Goal: Task Accomplishment & Management: Complete application form

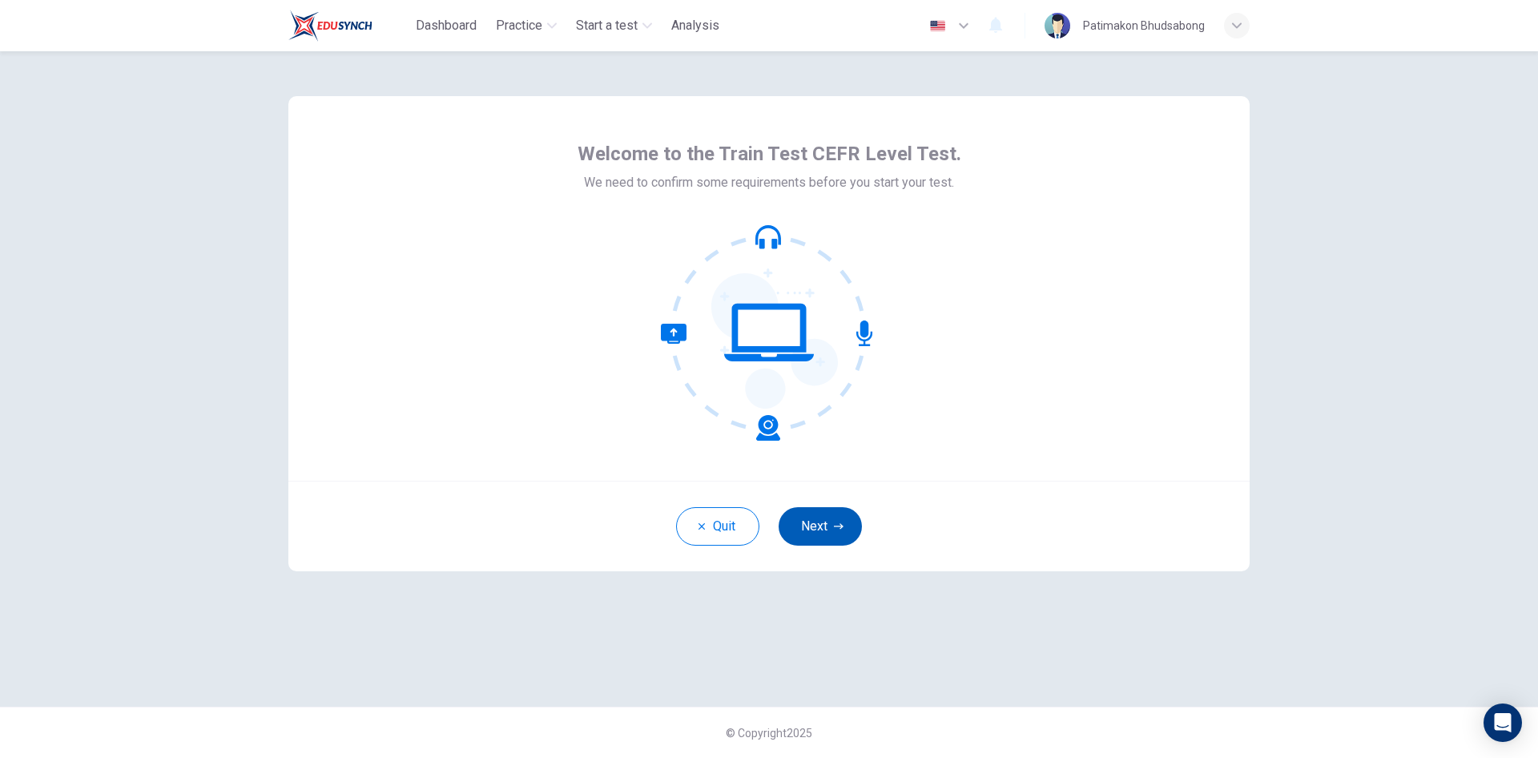
click at [812, 536] on button "Next" at bounding box center [820, 526] width 83 height 38
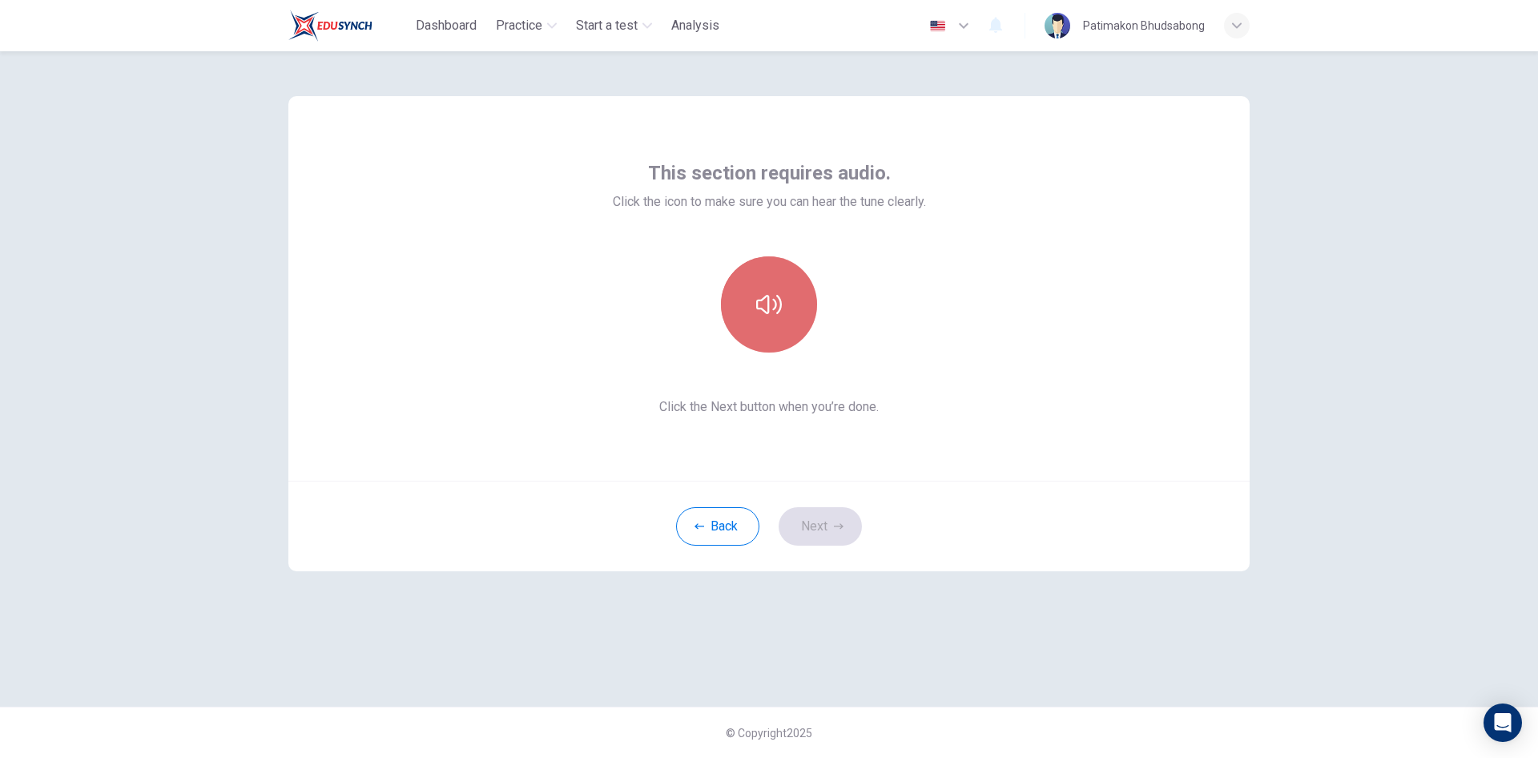
click at [787, 306] on button "button" at bounding box center [769, 304] width 96 height 96
click at [816, 521] on button "Next" at bounding box center [820, 526] width 83 height 38
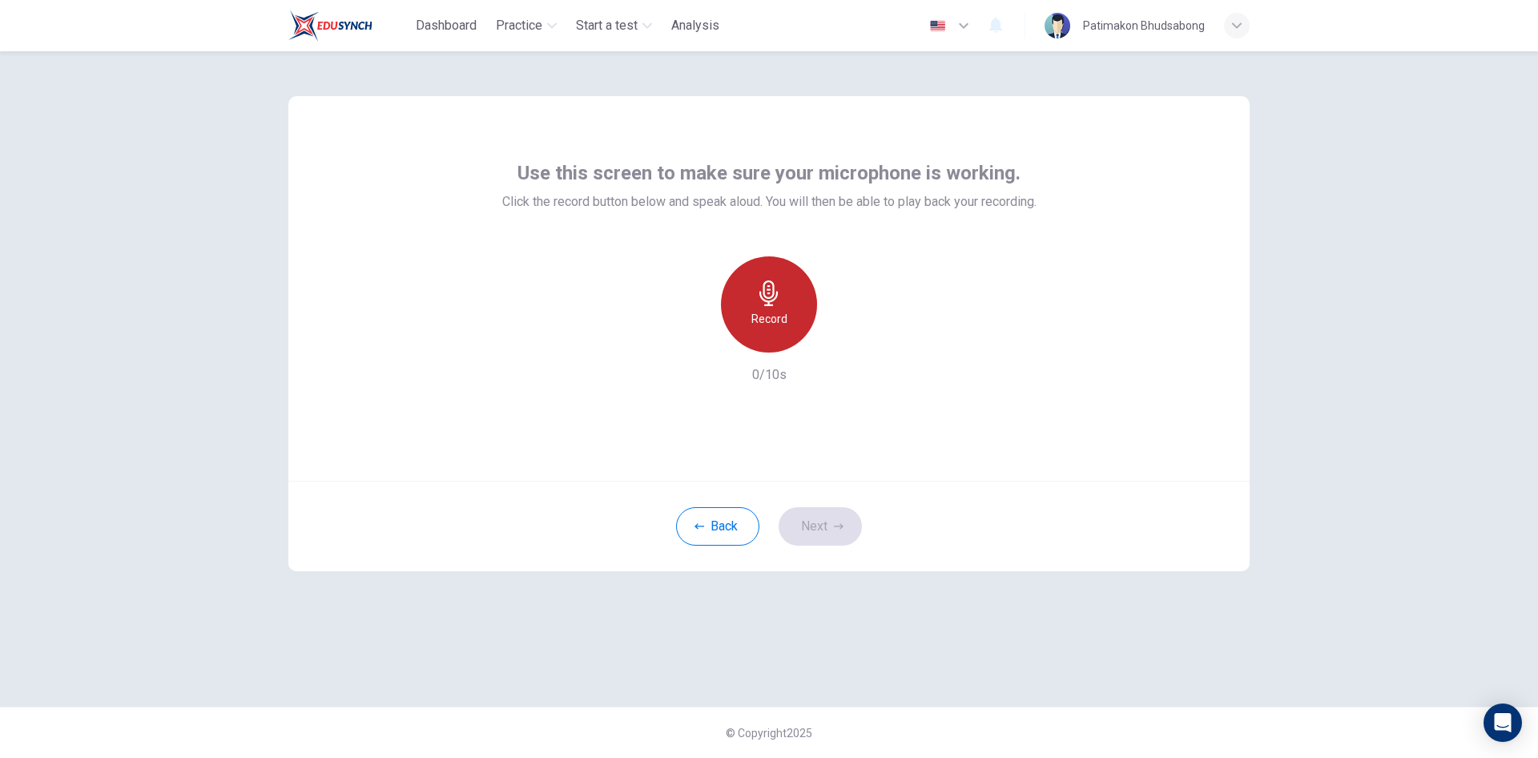
click at [772, 333] on div "Record" at bounding box center [769, 304] width 96 height 96
click at [783, 321] on h6 "Record" at bounding box center [769, 318] width 36 height 19
click at [782, 322] on div "Stop" at bounding box center [769, 304] width 96 height 96
click at [846, 341] on icon "button" at bounding box center [843, 340] width 16 height 16
click at [702, 340] on icon "button" at bounding box center [695, 339] width 14 height 14
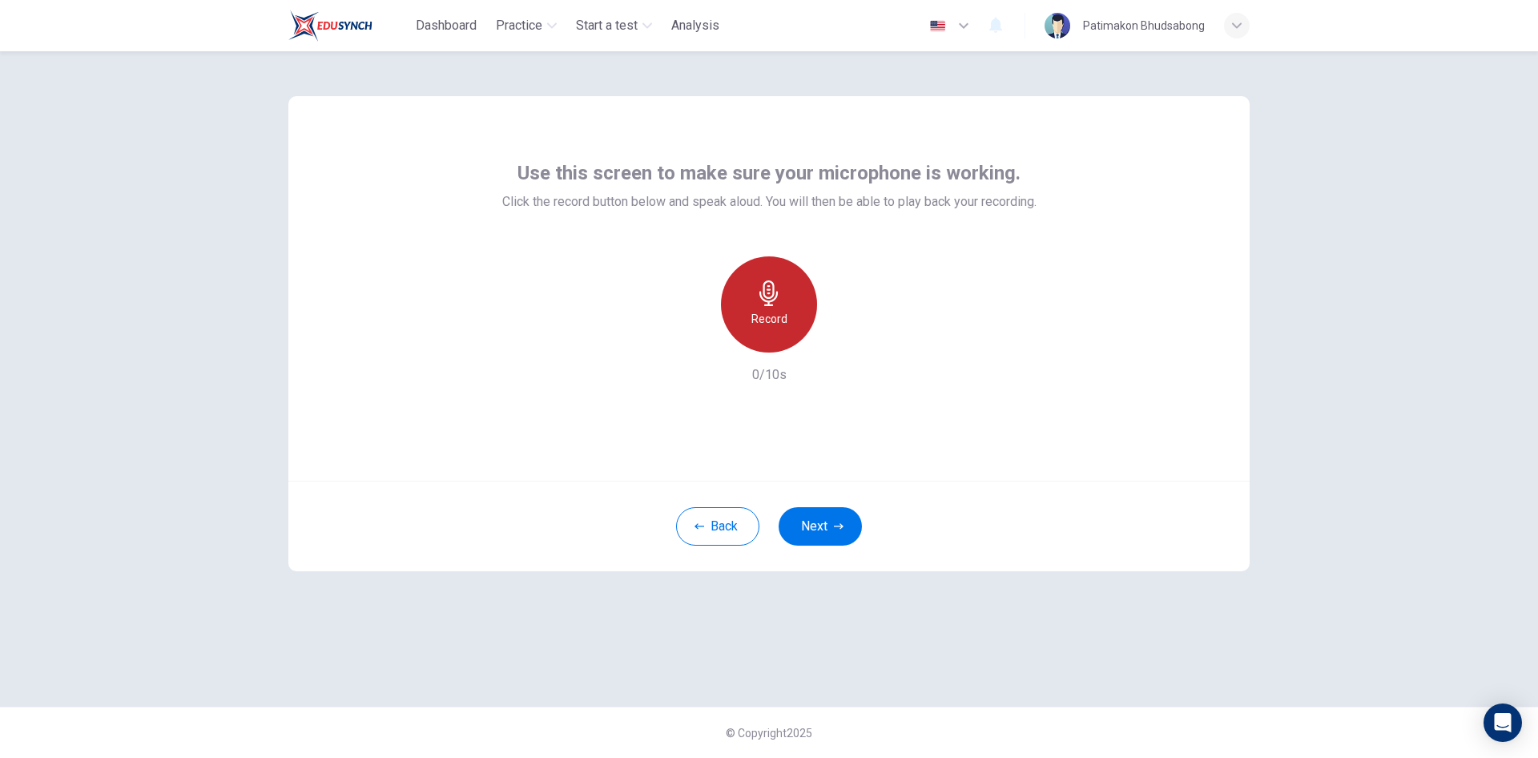
click at [751, 310] on div "Record" at bounding box center [769, 304] width 96 height 96
click at [782, 324] on div "Stop" at bounding box center [769, 304] width 96 height 96
click at [833, 343] on div "button" at bounding box center [843, 340] width 26 height 26
click at [839, 338] on icon "button" at bounding box center [843, 340] width 16 height 16
click at [825, 516] on button "Next" at bounding box center [820, 526] width 83 height 38
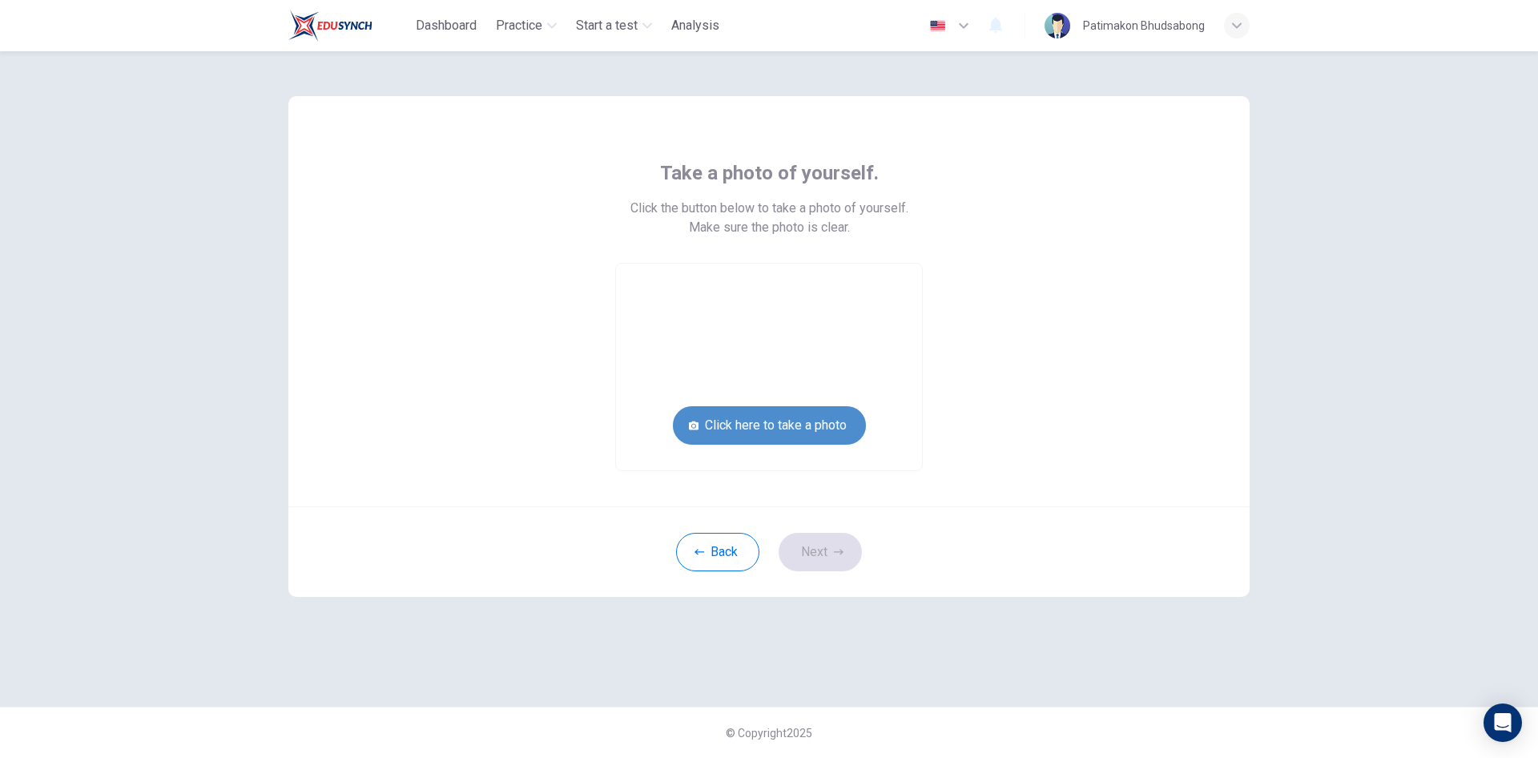
click at [767, 428] on button "Click here to take a photo" at bounding box center [769, 425] width 193 height 38
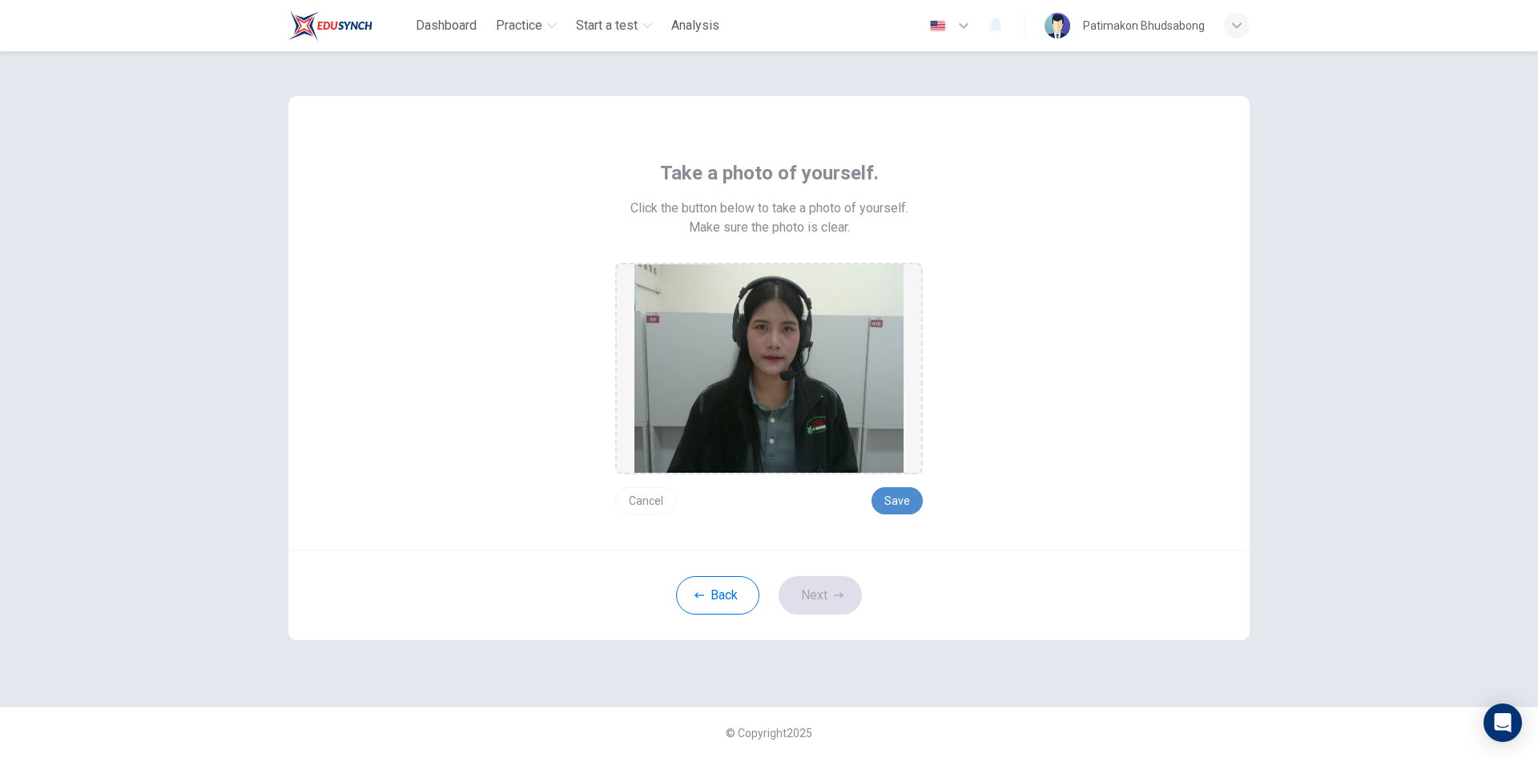
click at [915, 501] on button "Save" at bounding box center [897, 500] width 51 height 27
click at [807, 592] on button "Next" at bounding box center [820, 595] width 83 height 38
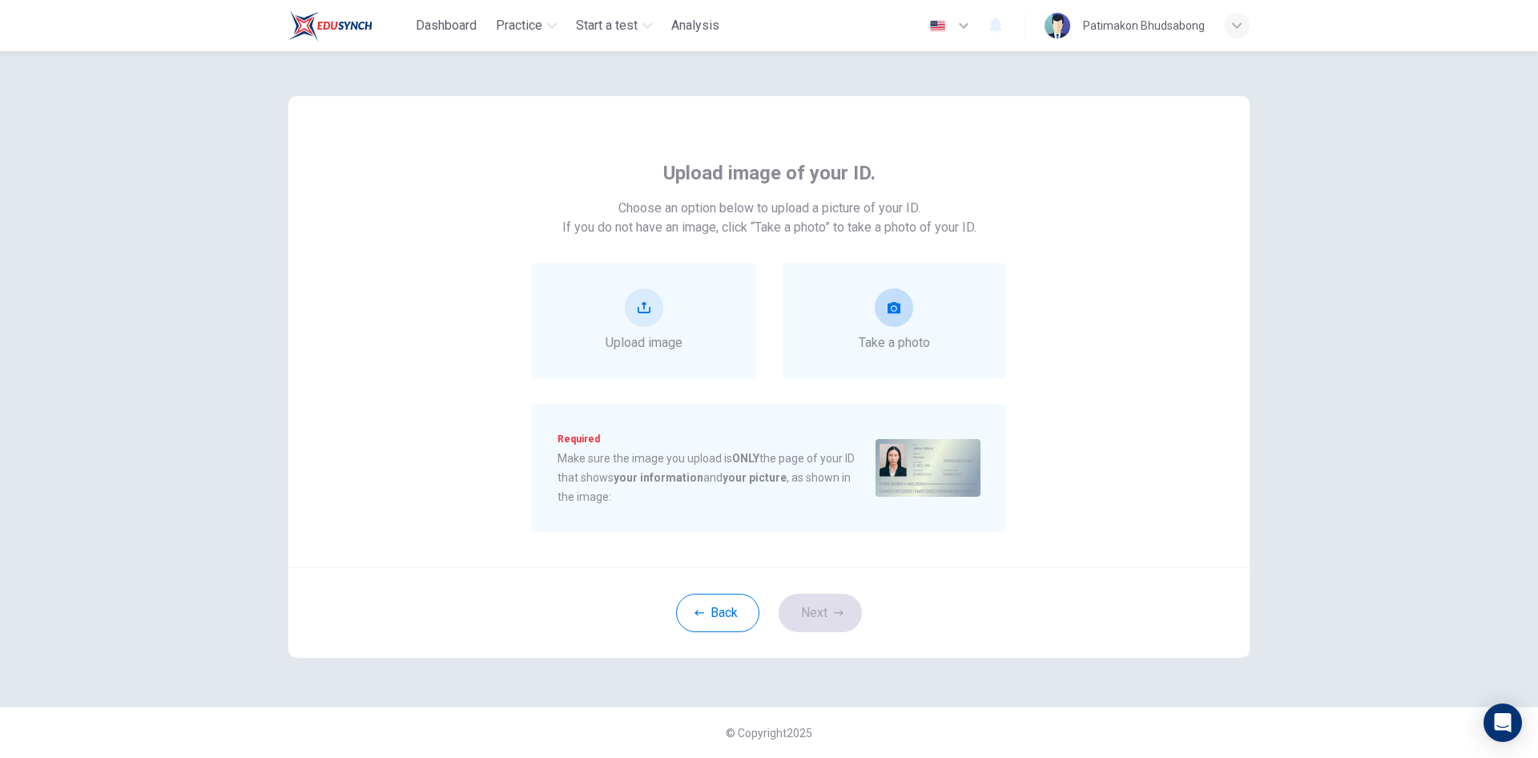
click at [897, 324] on button "take photo" at bounding box center [894, 307] width 38 height 38
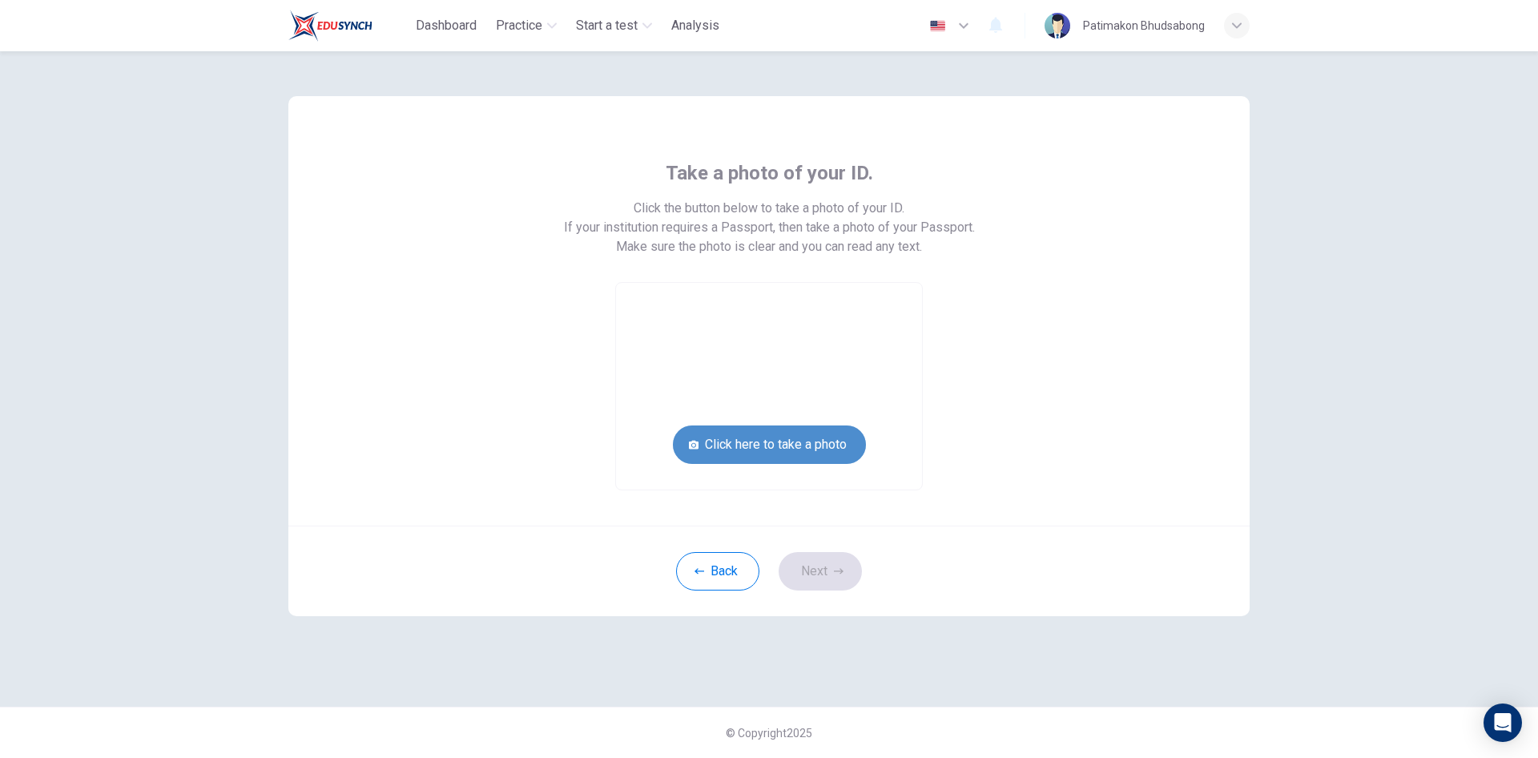
click at [758, 449] on button "Click here to take a photo" at bounding box center [769, 444] width 193 height 38
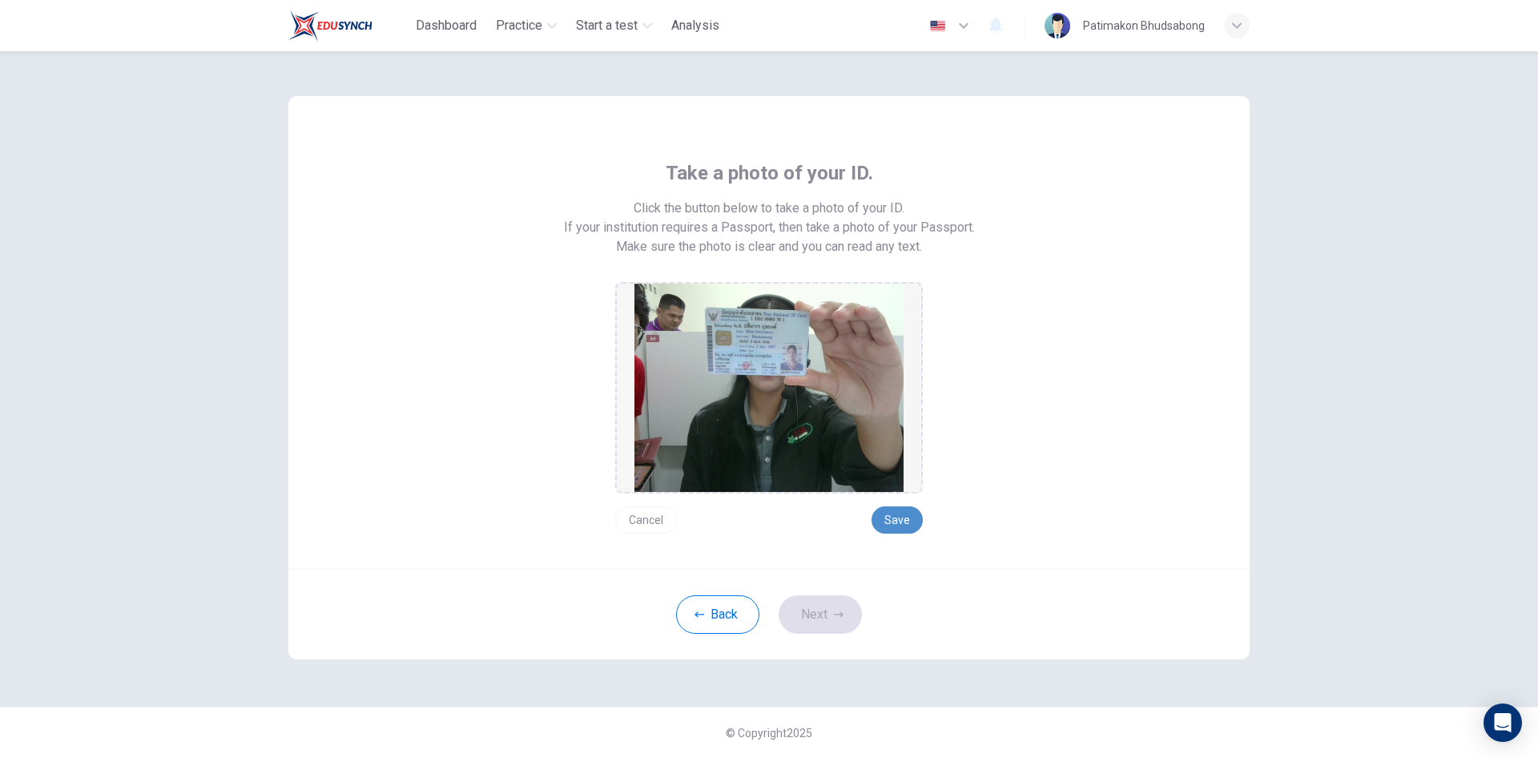
click at [899, 525] on button "Save" at bounding box center [897, 519] width 51 height 27
click at [836, 610] on icon "button" at bounding box center [839, 615] width 10 height 10
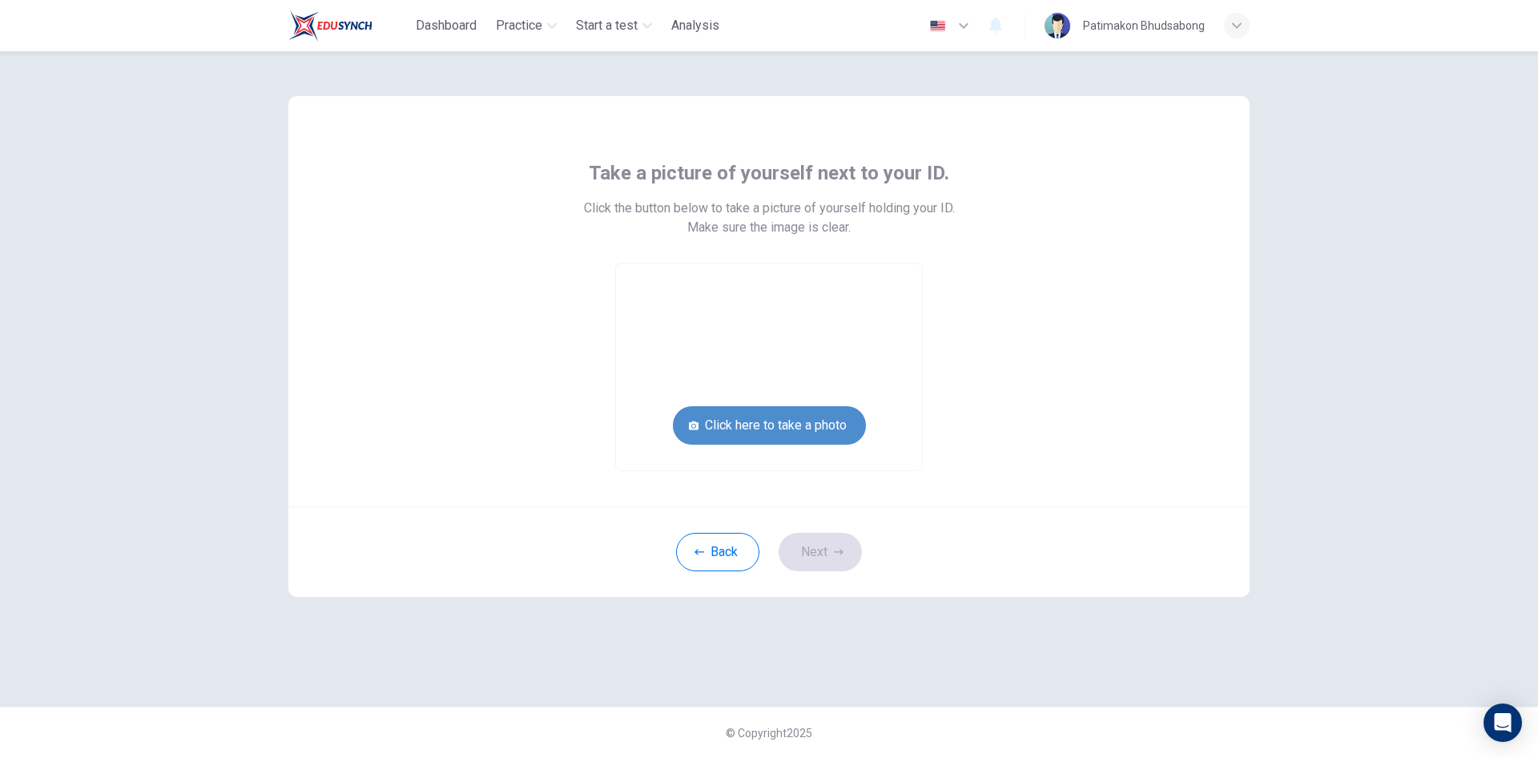
click at [726, 429] on button "Click here to take a photo" at bounding box center [769, 425] width 193 height 38
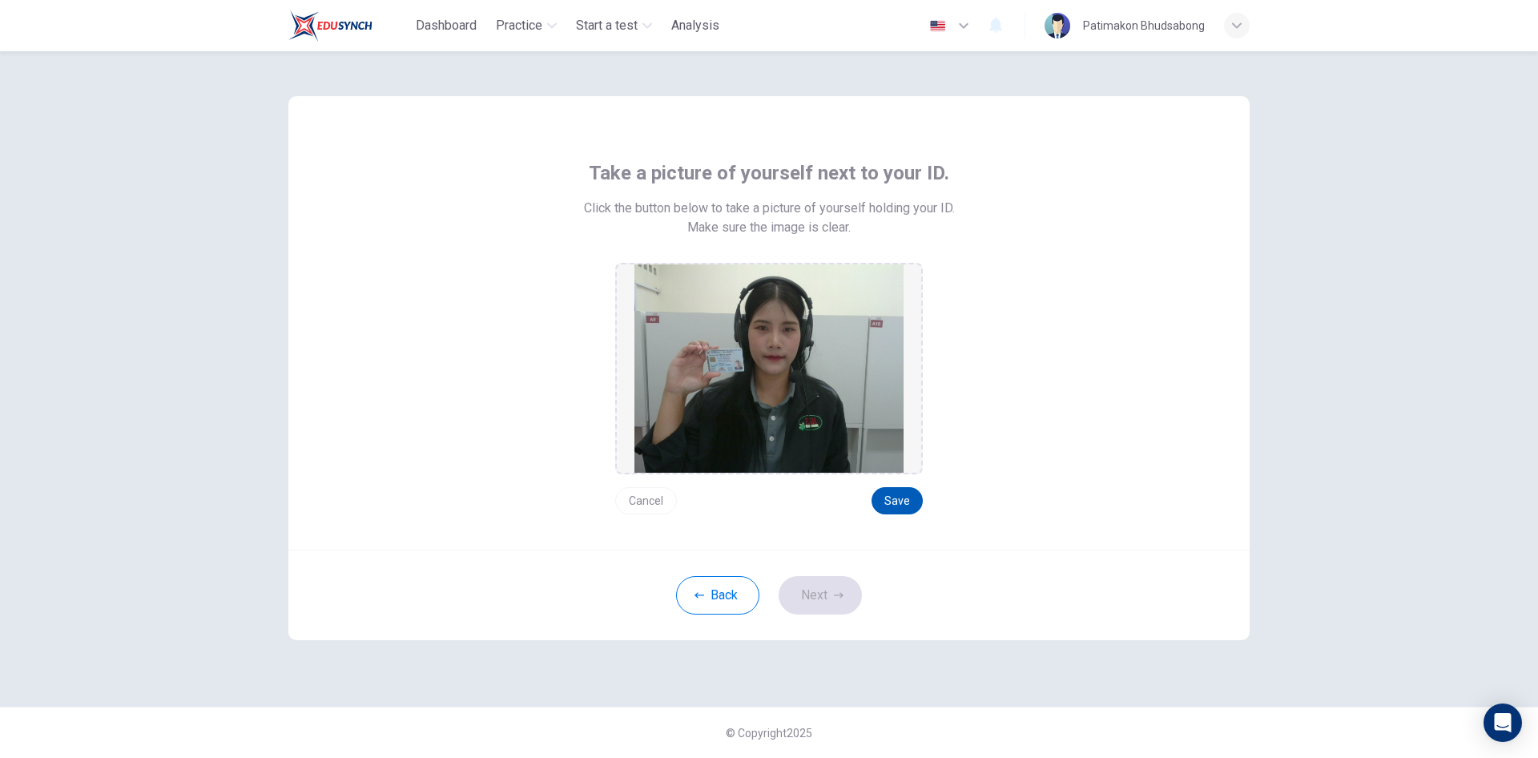
click at [891, 494] on button "Save" at bounding box center [897, 500] width 51 height 27
click at [836, 597] on icon "button" at bounding box center [839, 595] width 10 height 10
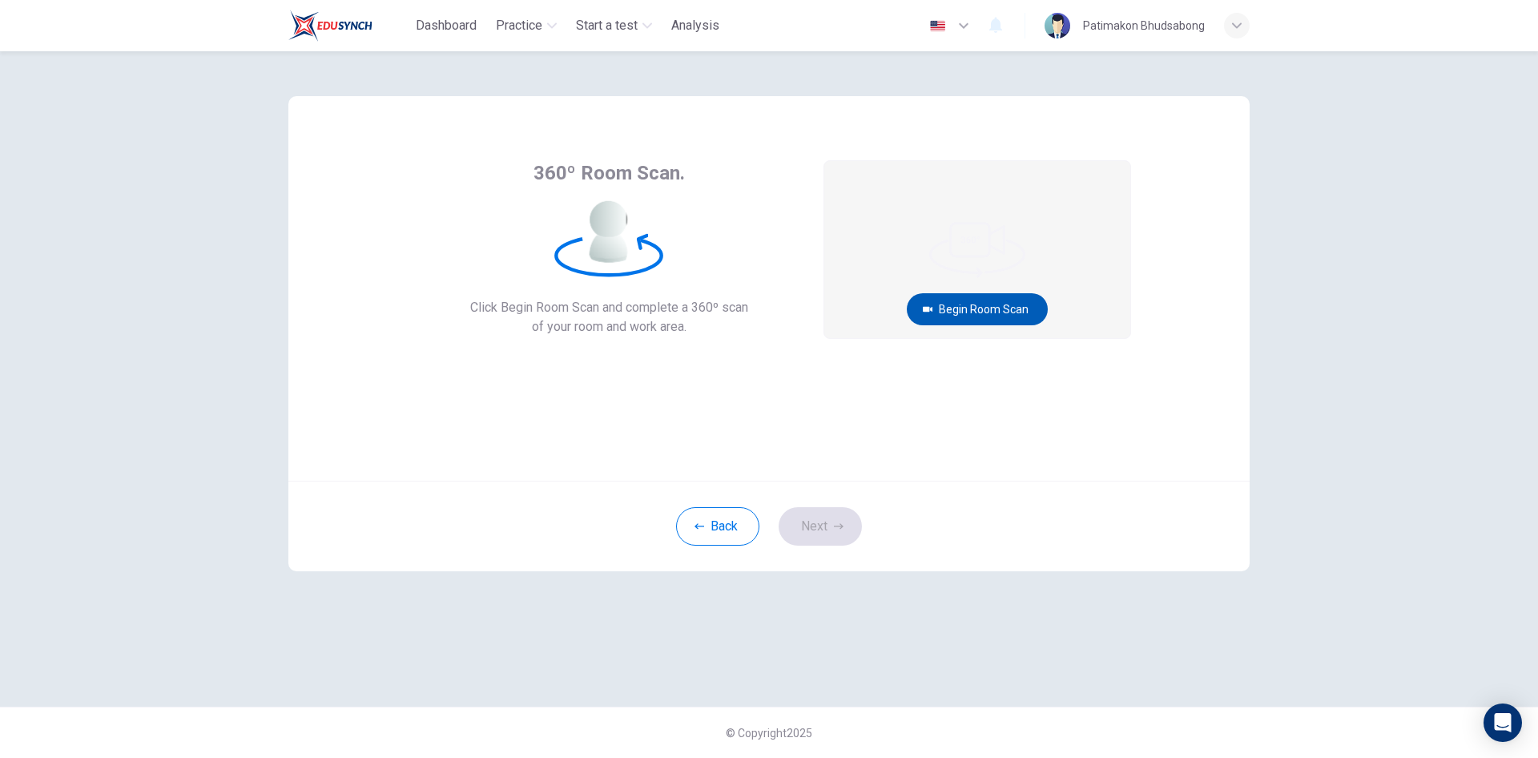
click at [965, 312] on button "Begin Room Scan" at bounding box center [977, 309] width 141 height 32
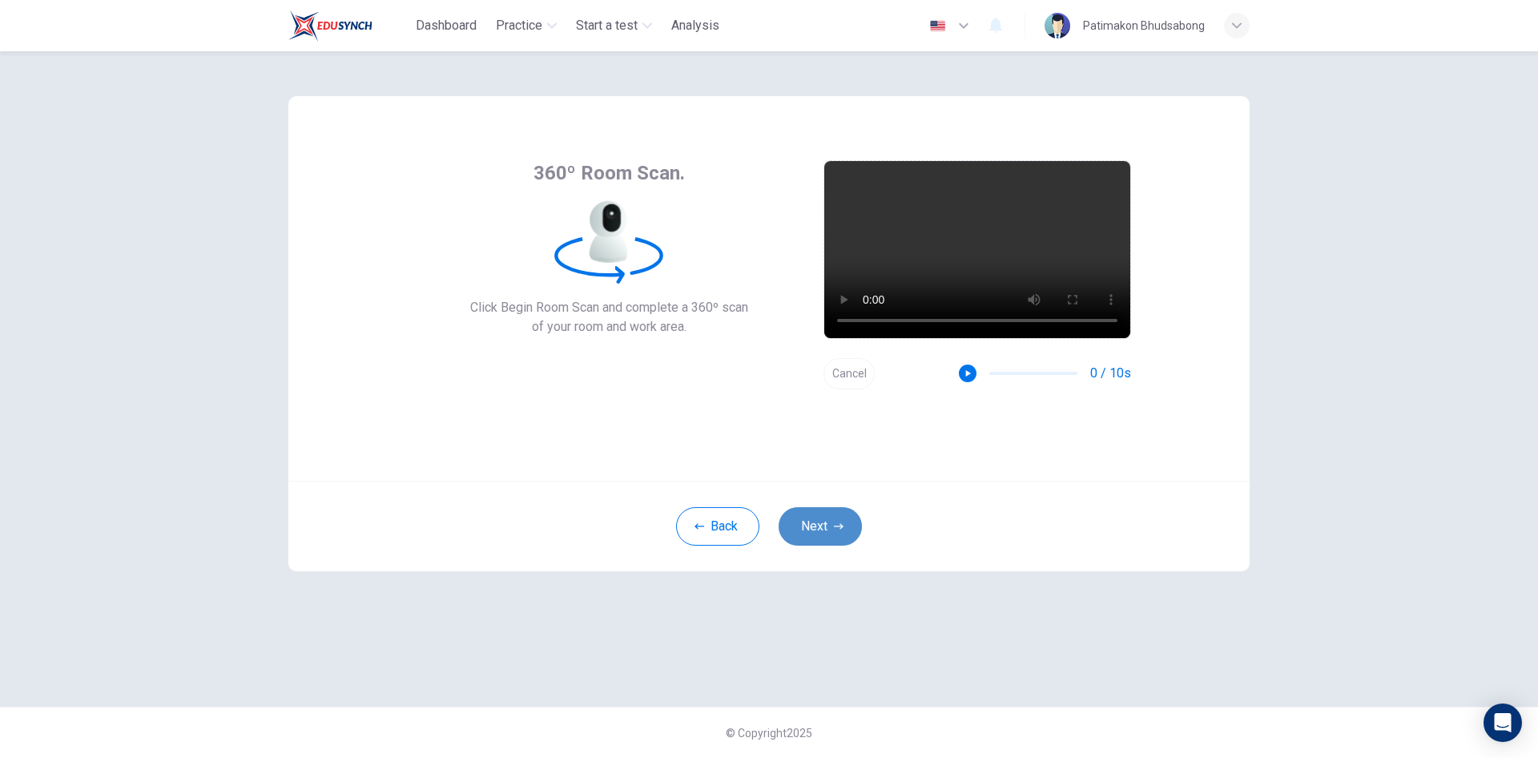
click at [800, 529] on button "Next" at bounding box center [820, 526] width 83 height 38
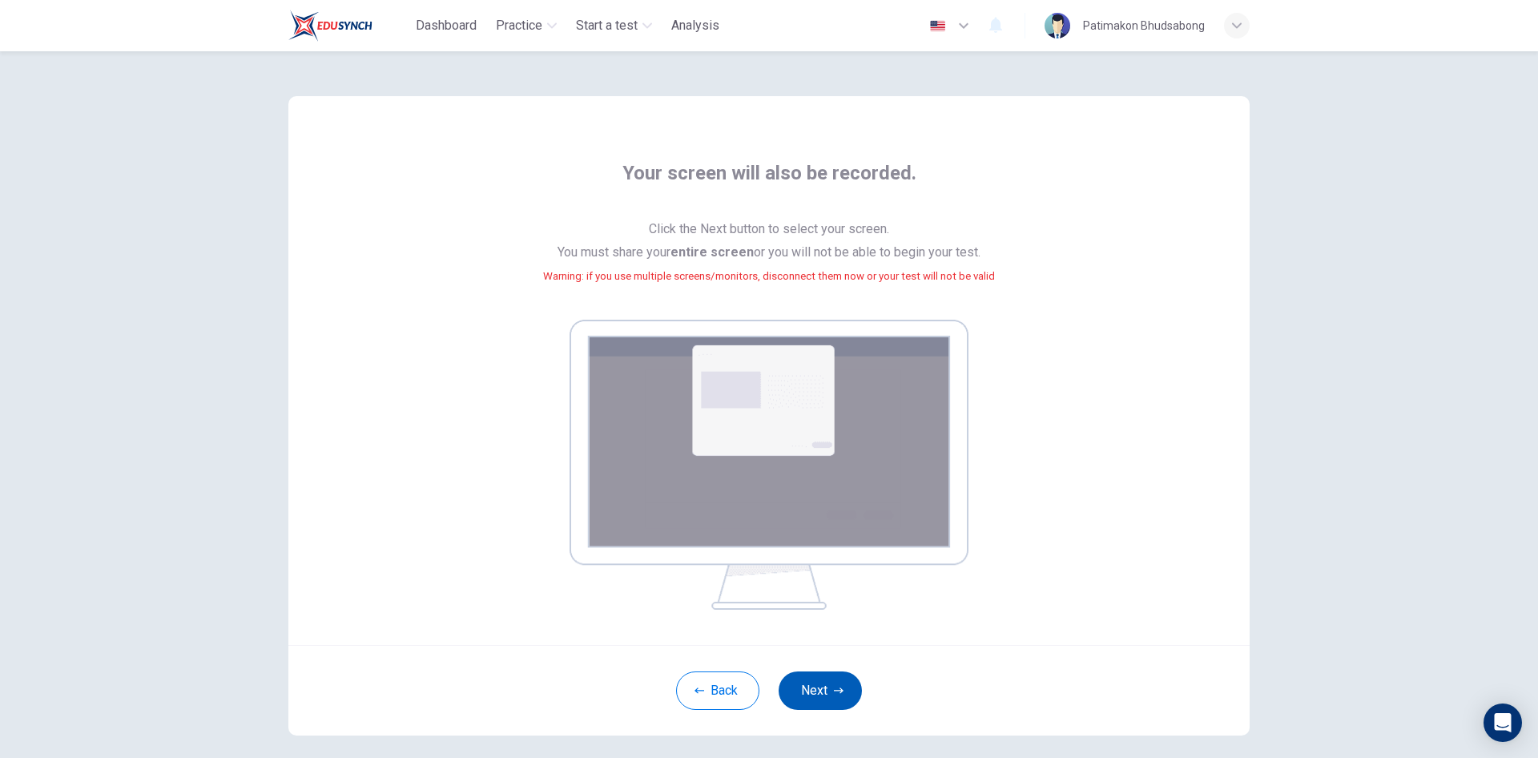
click at [815, 685] on button "Next" at bounding box center [820, 690] width 83 height 38
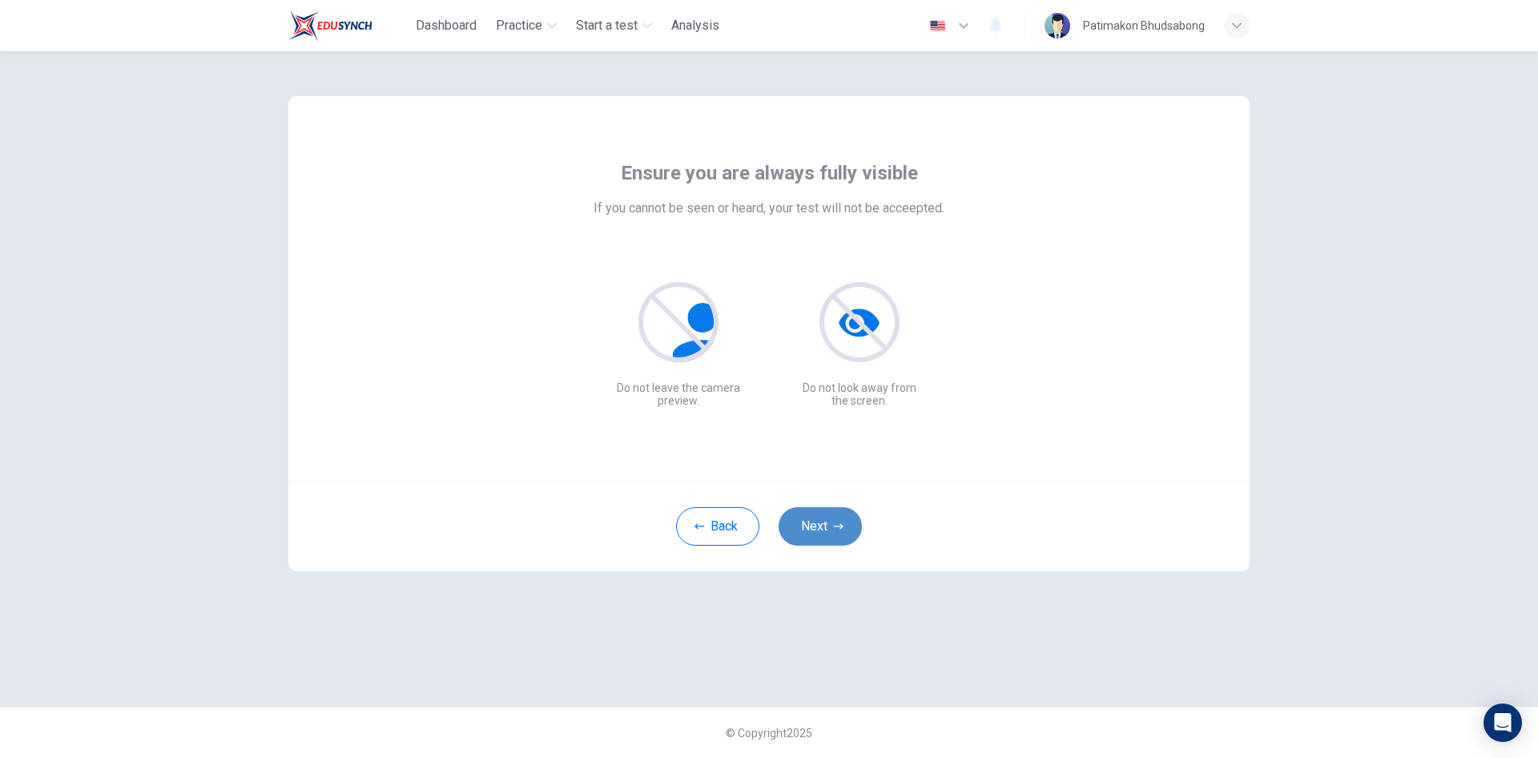
click at [816, 517] on button "Next" at bounding box center [820, 526] width 83 height 38
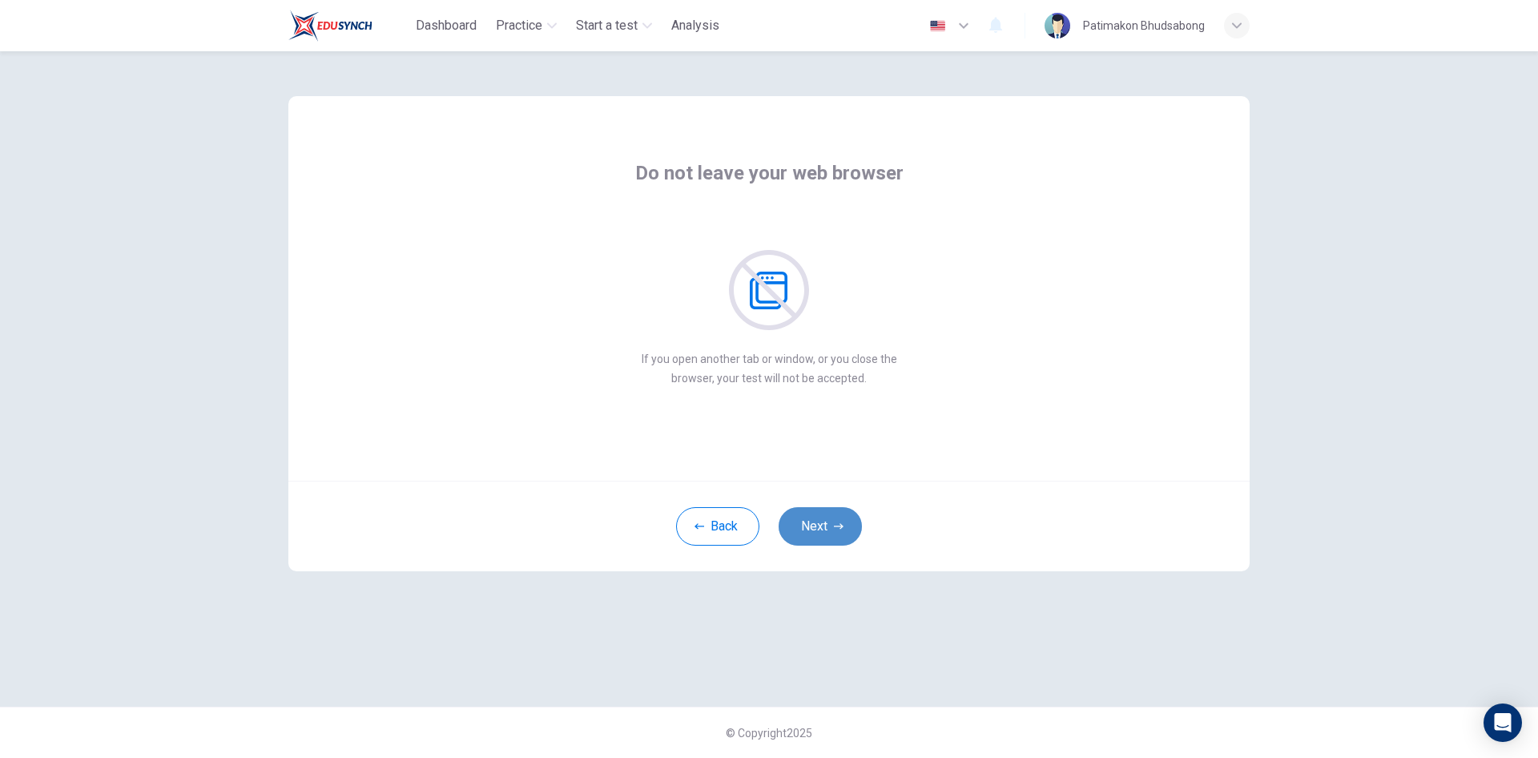
click at [828, 532] on button "Next" at bounding box center [820, 526] width 83 height 38
click at [836, 522] on icon "button" at bounding box center [839, 527] width 10 height 10
click at [830, 529] on button "Next" at bounding box center [820, 526] width 83 height 38
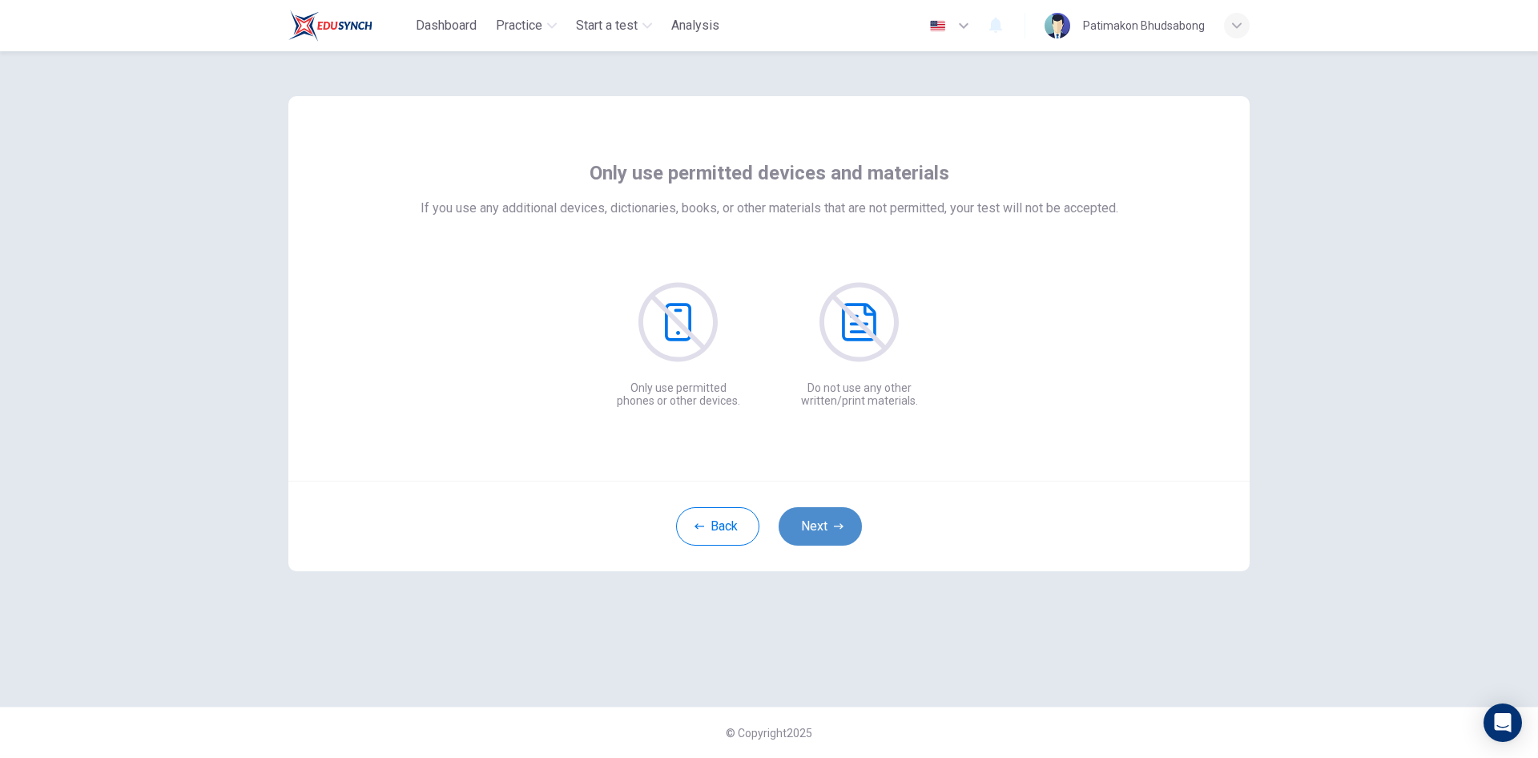
click at [828, 527] on button "Next" at bounding box center [820, 526] width 83 height 38
click at [844, 533] on button "Next" at bounding box center [820, 526] width 83 height 38
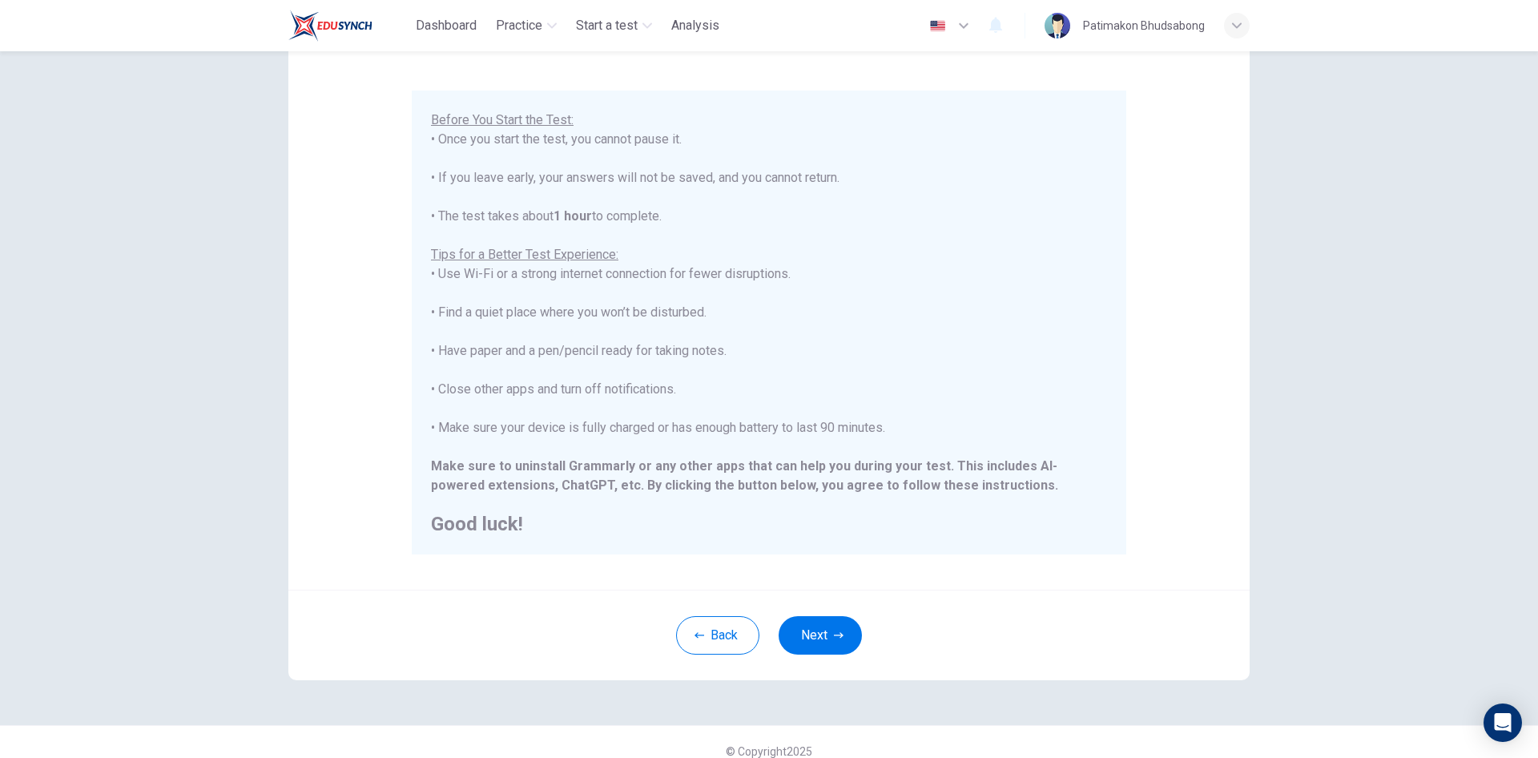
scroll to position [133, 0]
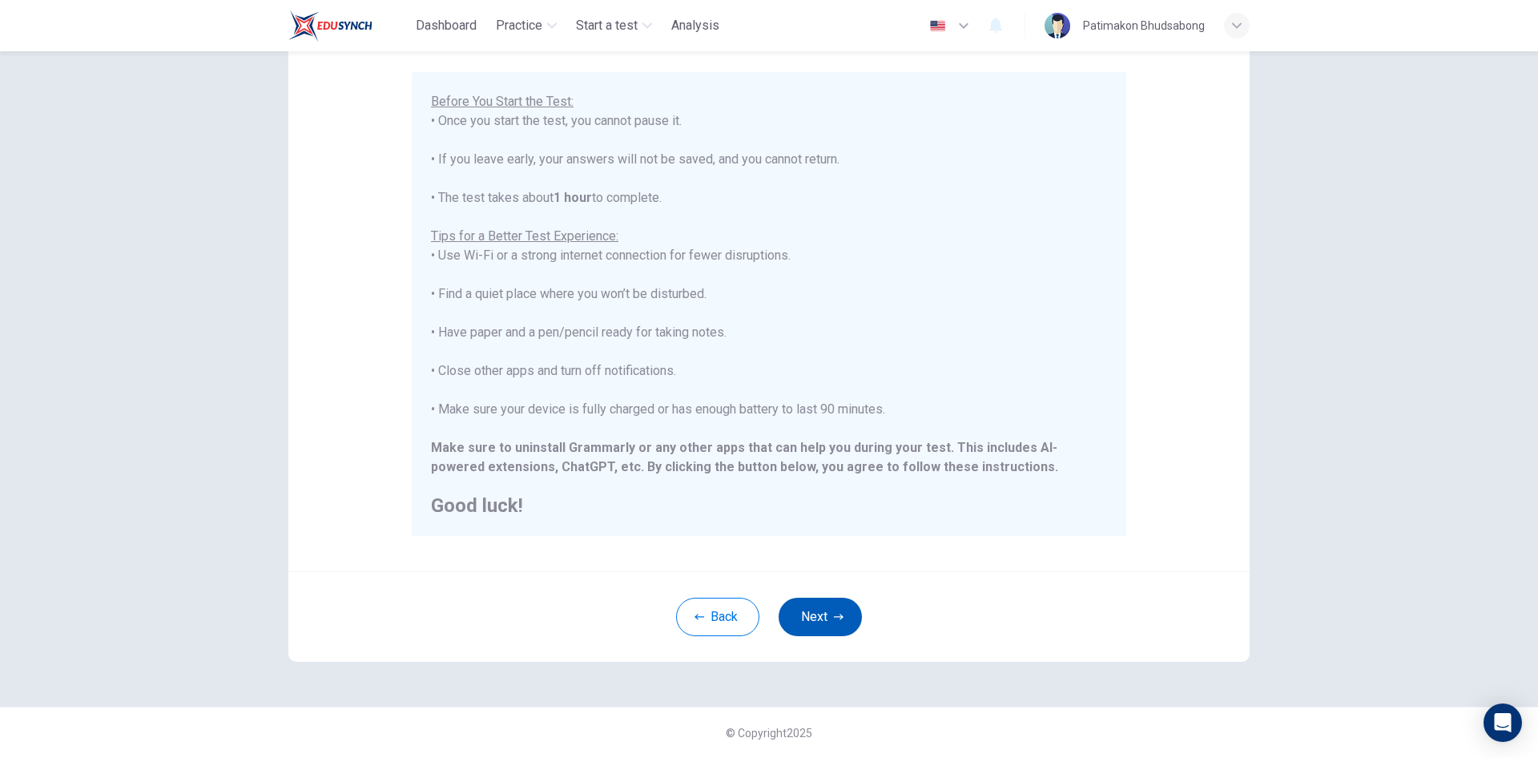
click at [806, 610] on button "Next" at bounding box center [820, 617] width 83 height 38
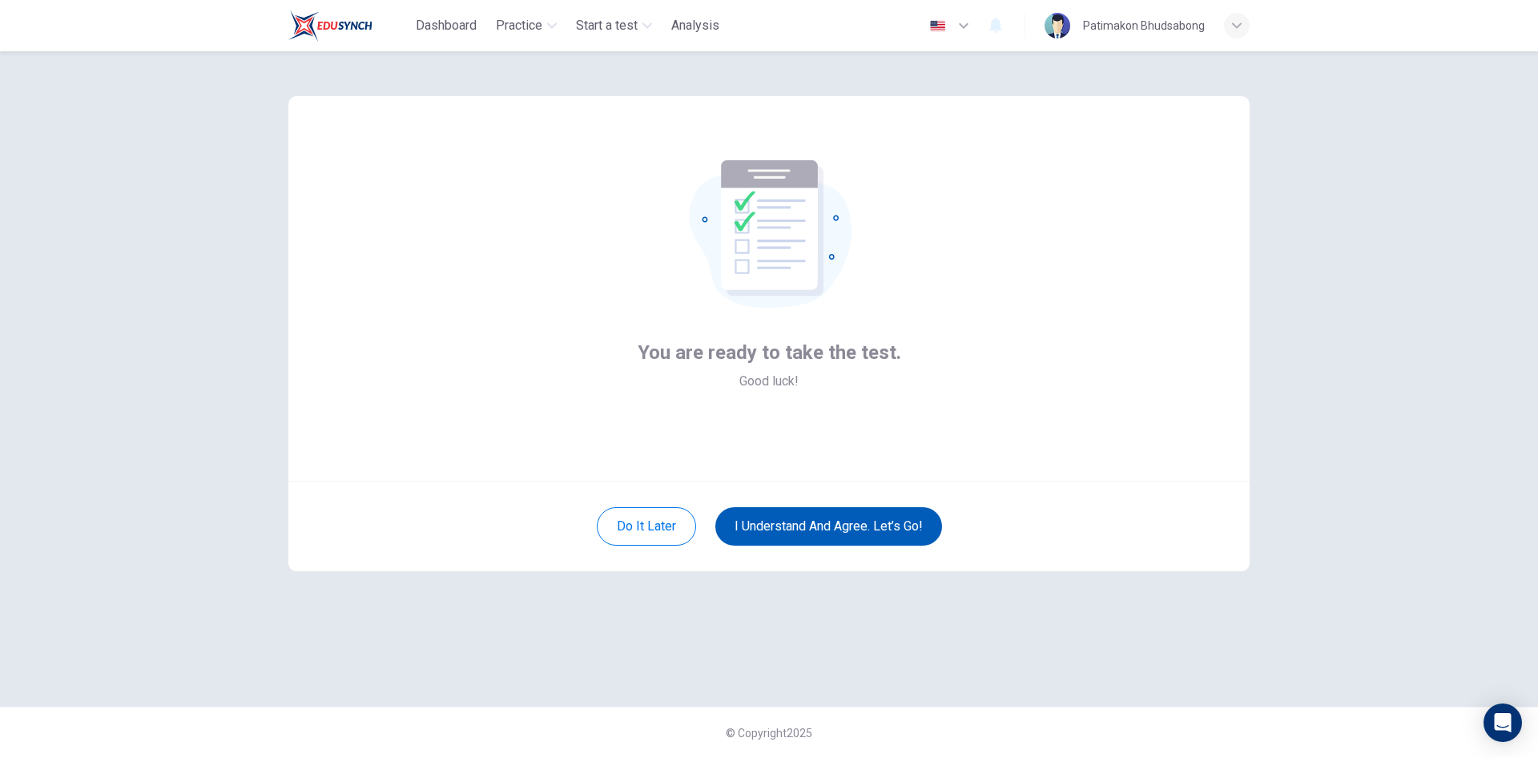
scroll to position [0, 0]
click at [796, 524] on button "I understand and agree. Let’s go!" at bounding box center [828, 526] width 227 height 38
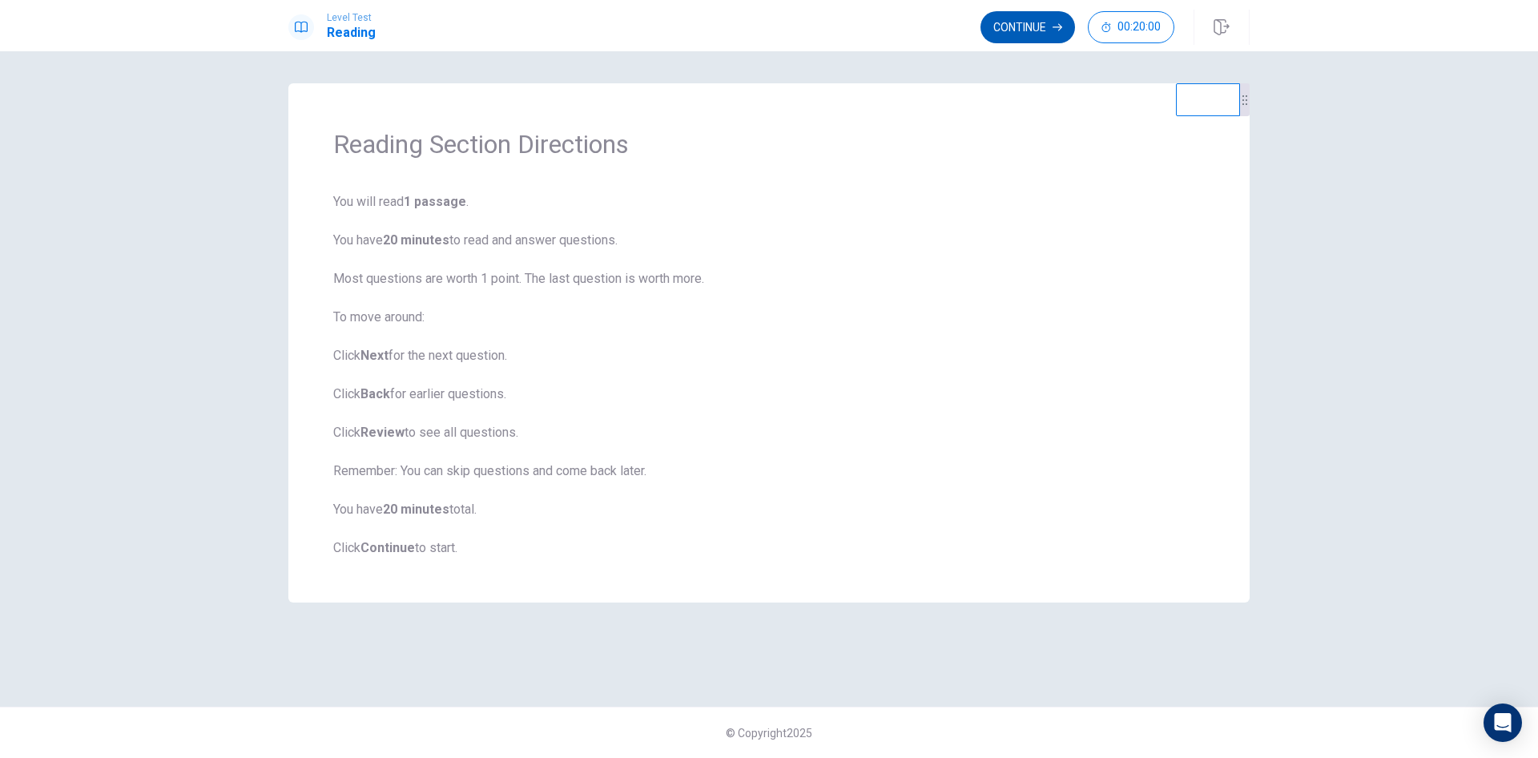
click at [1009, 26] on button "Continue" at bounding box center [1028, 27] width 95 height 32
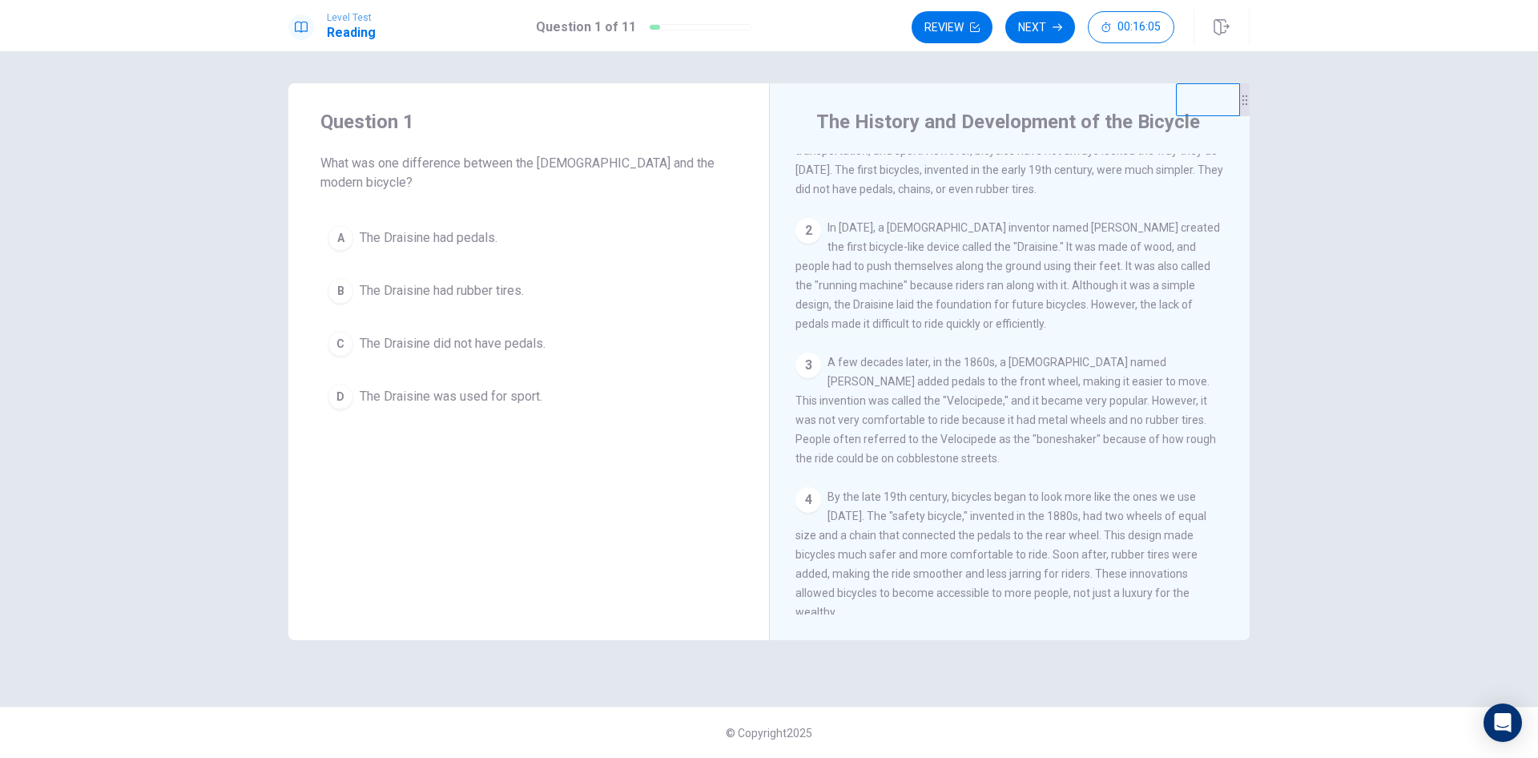
scroll to position [80, 0]
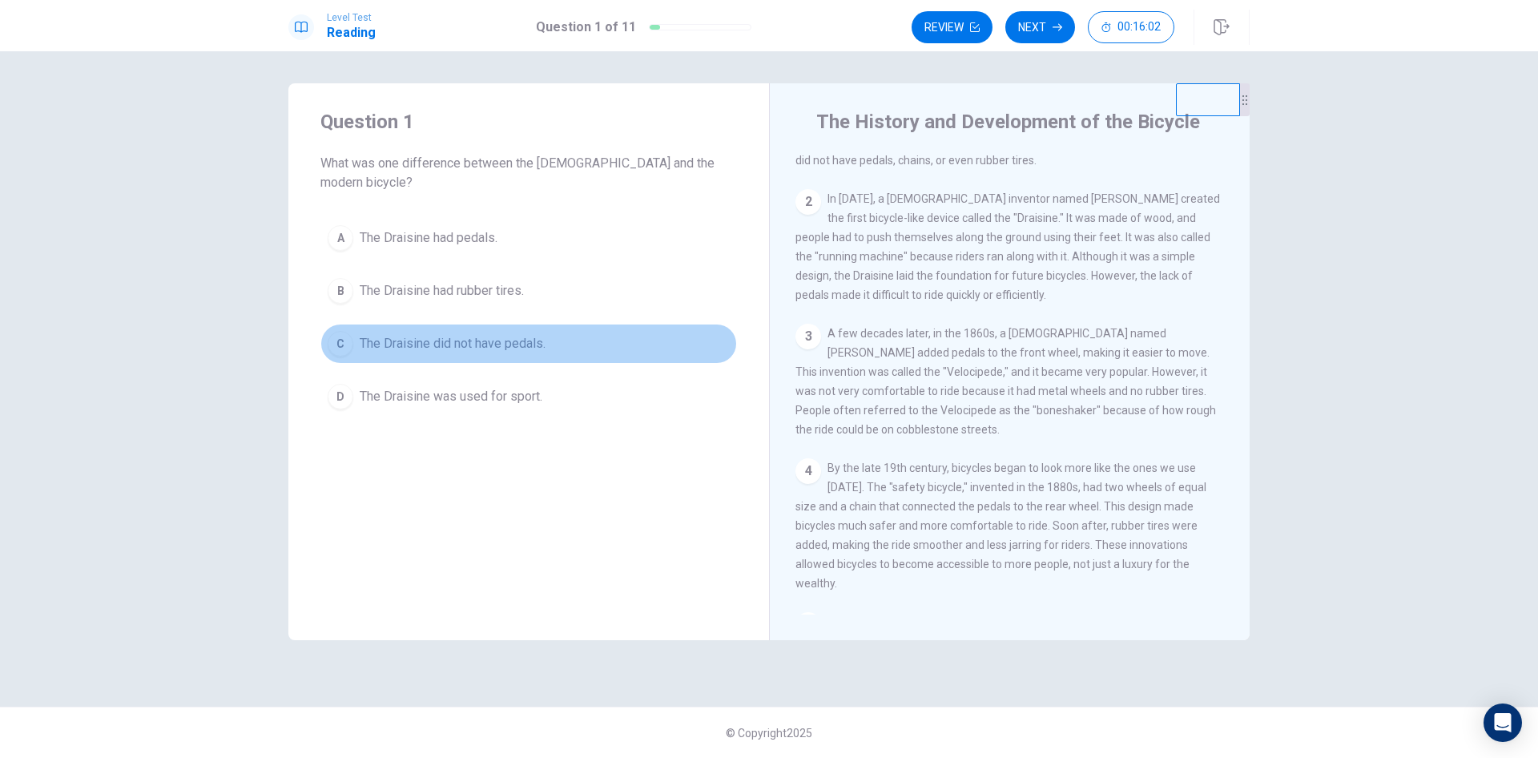
click at [492, 334] on span "The Draisine did not have pedals." at bounding box center [453, 343] width 186 height 19
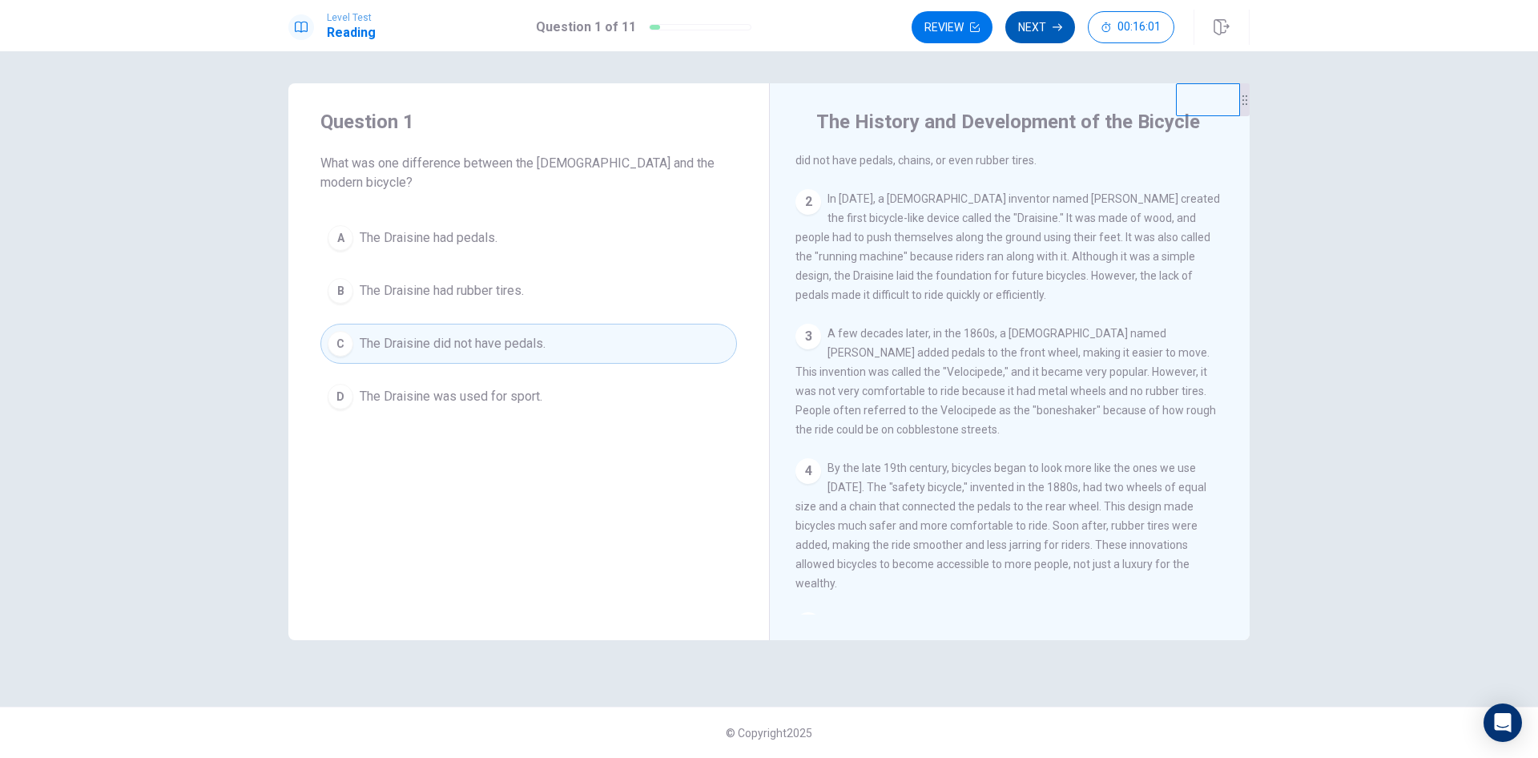
click at [1033, 29] on button "Next" at bounding box center [1040, 27] width 70 height 32
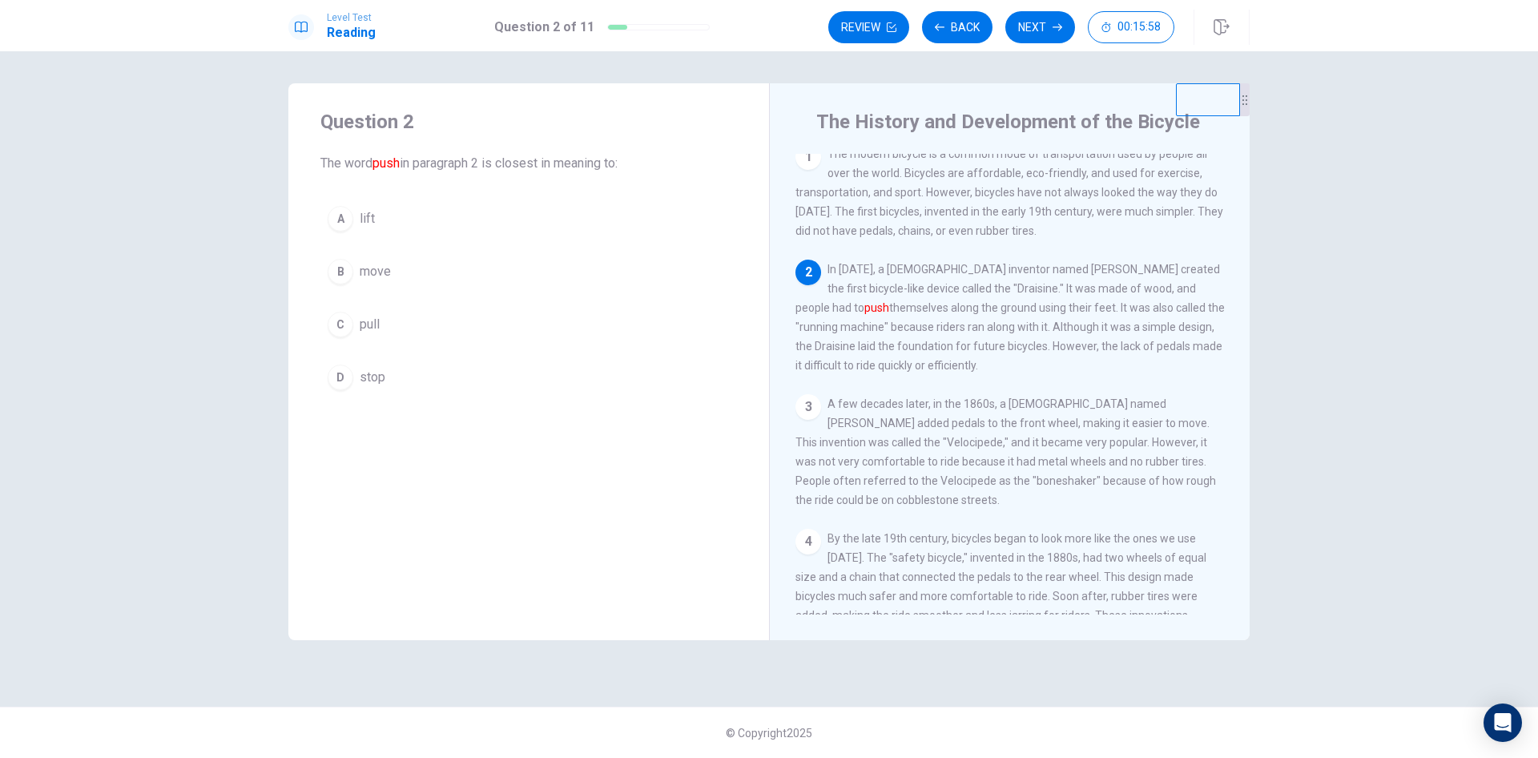
scroll to position [0, 0]
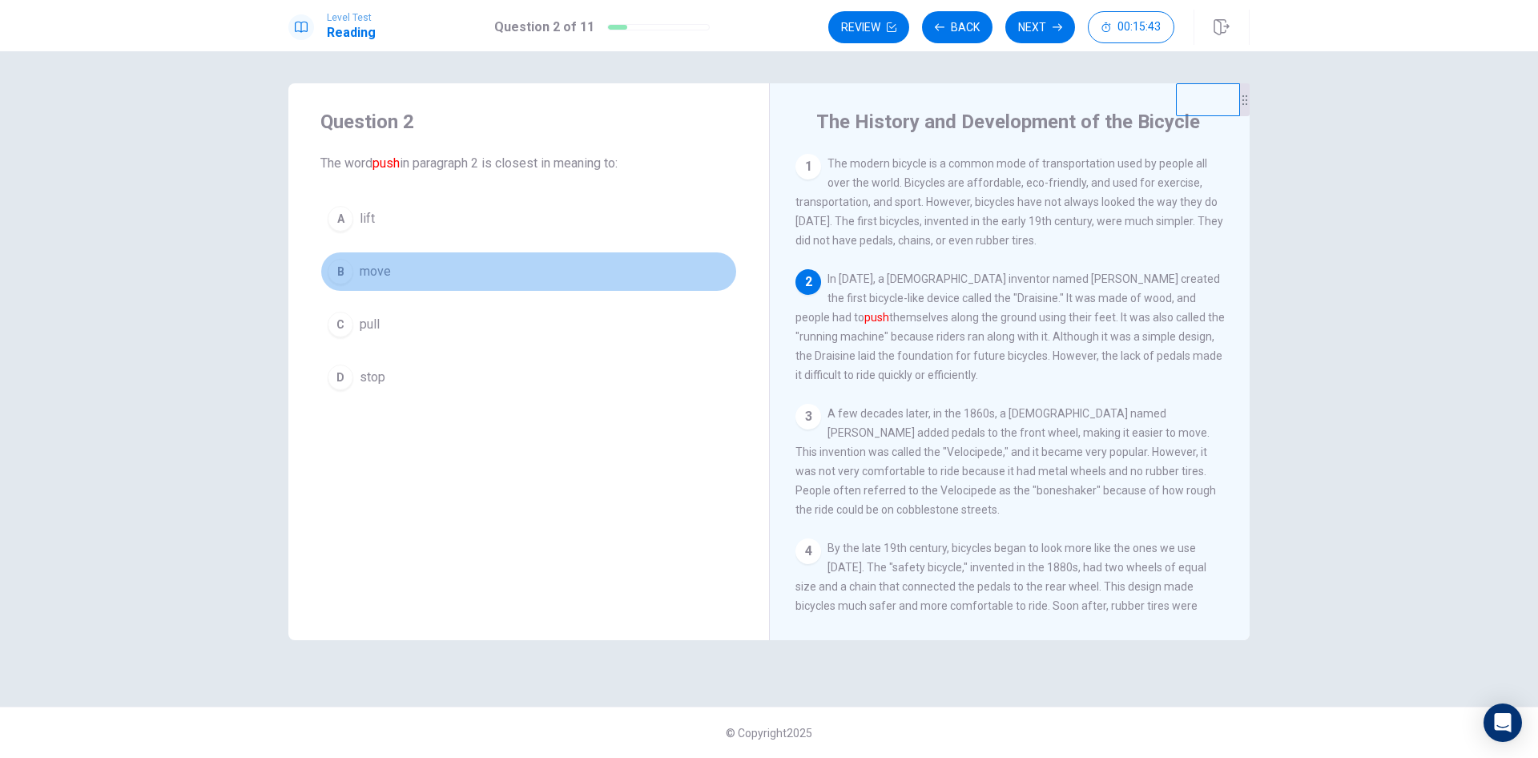
click at [387, 275] on span "move" at bounding box center [375, 271] width 31 height 19
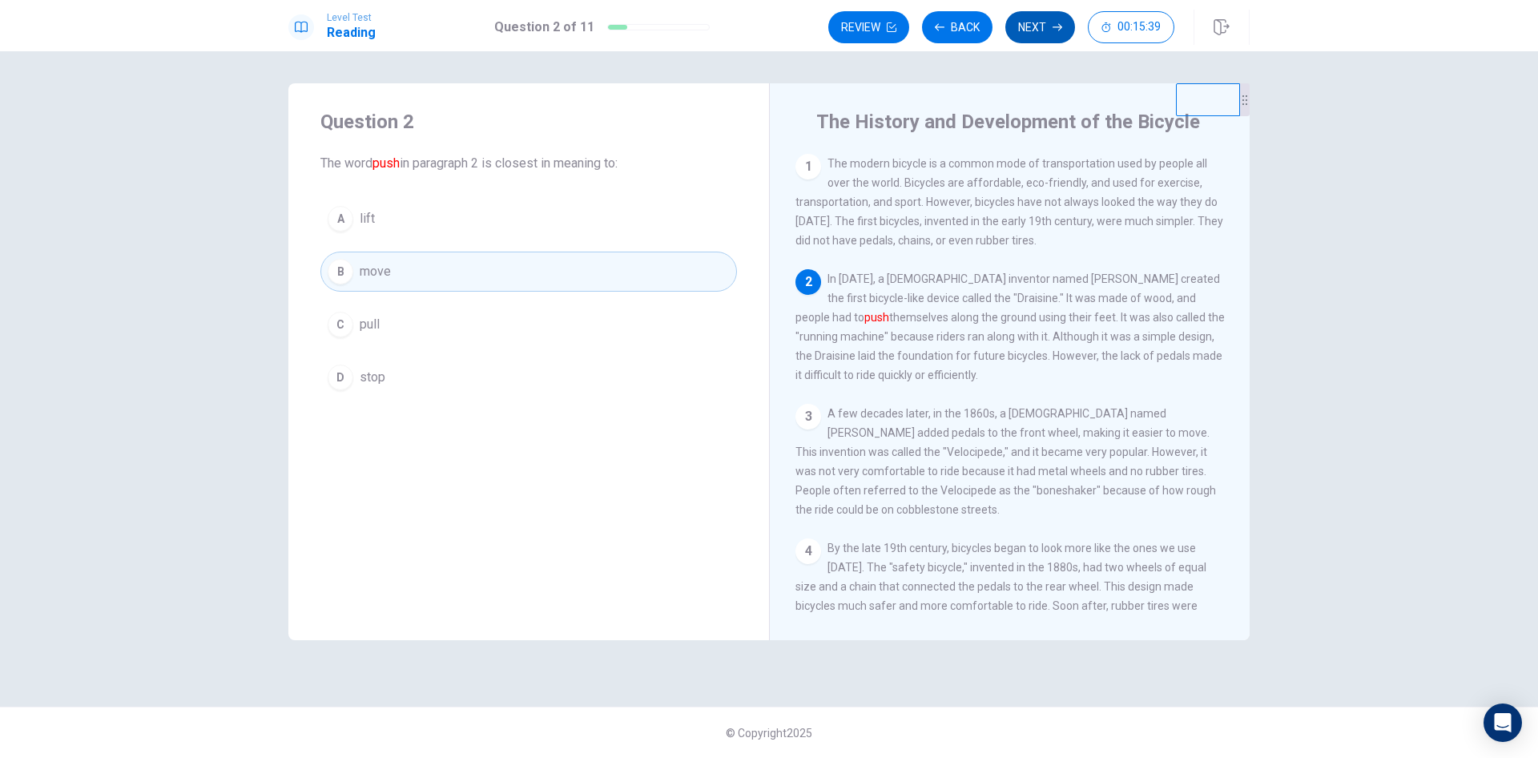
click at [1028, 26] on button "Next" at bounding box center [1040, 27] width 70 height 32
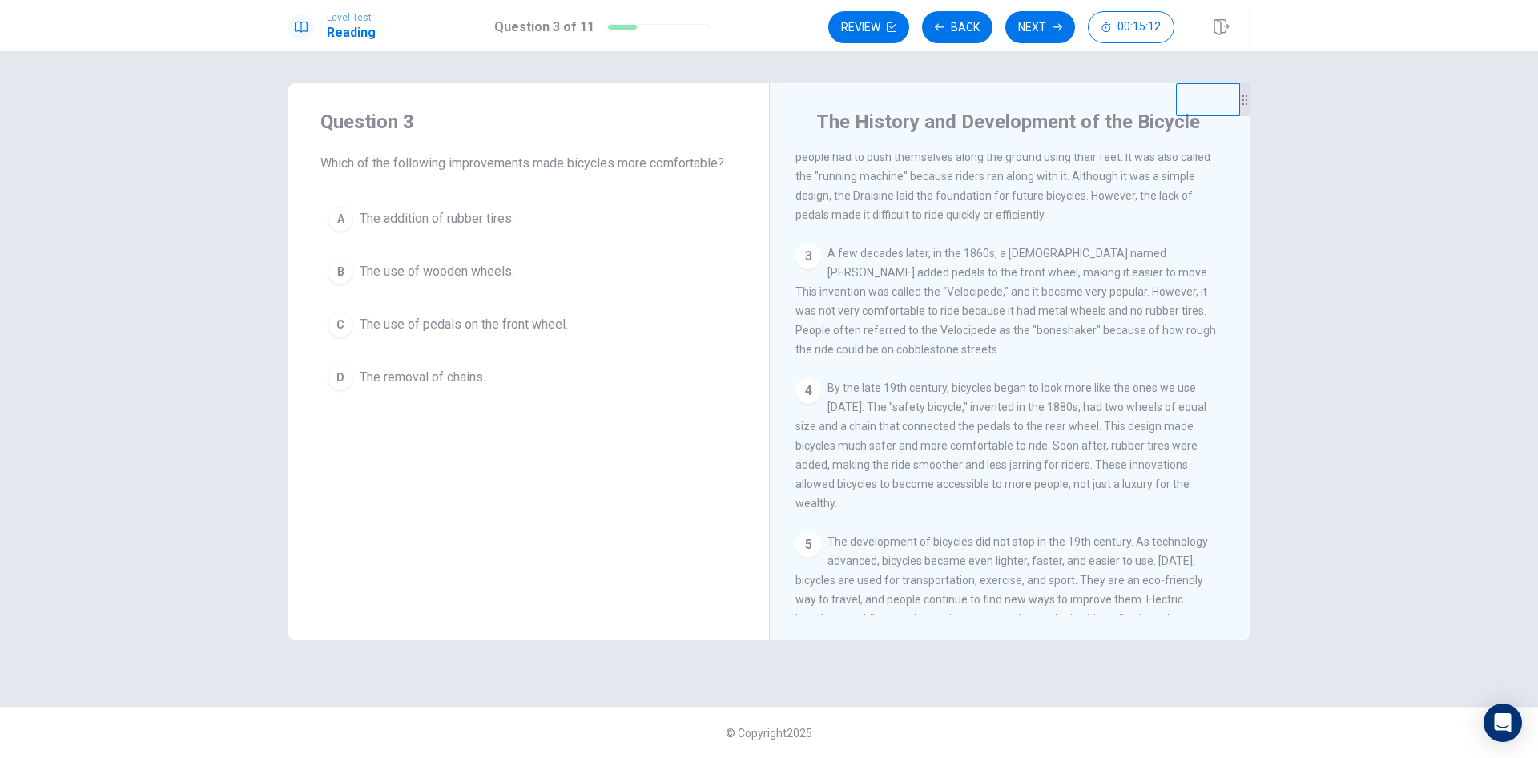
scroll to position [216, 0]
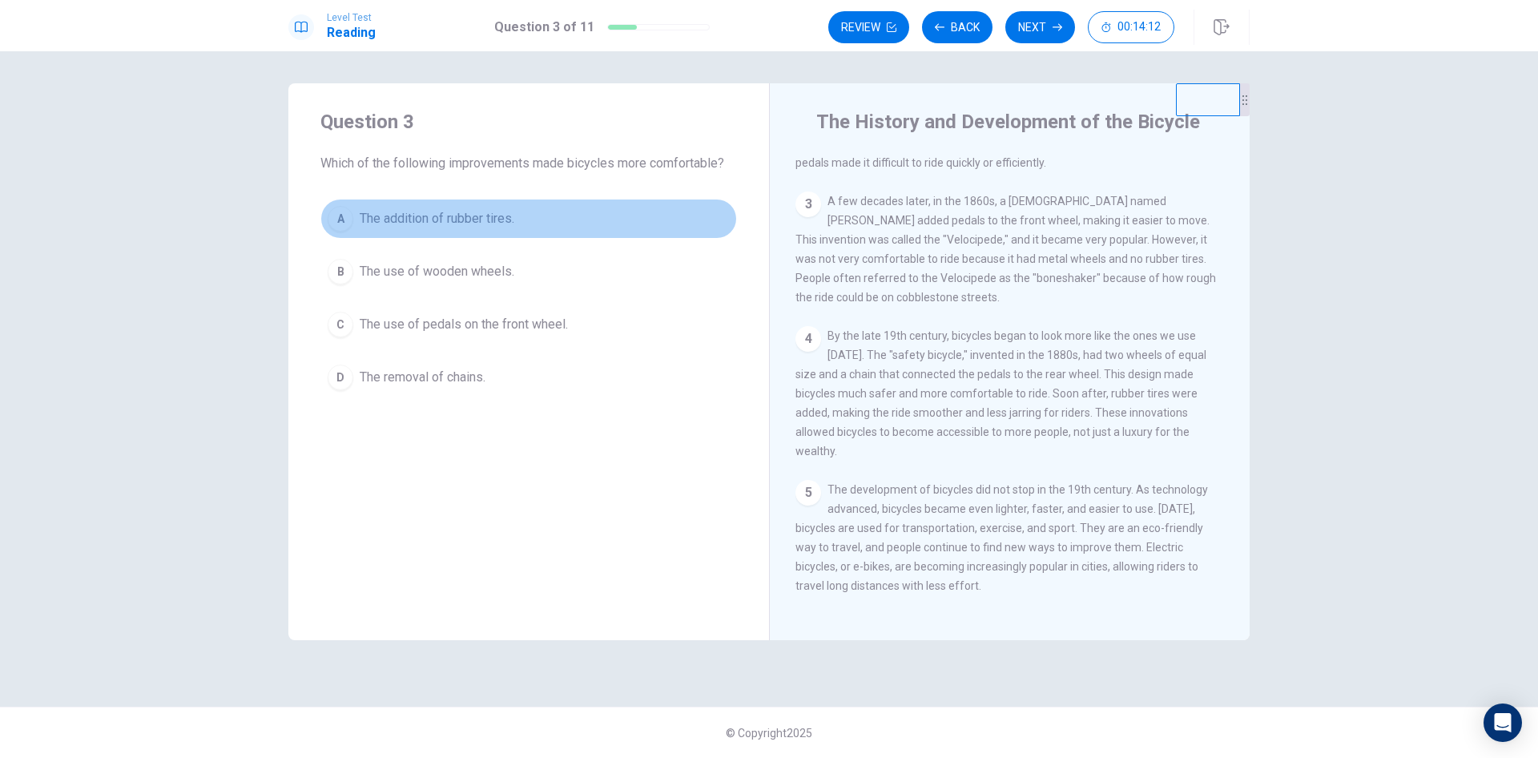
click at [497, 220] on span "The addition of rubber tires." at bounding box center [437, 218] width 155 height 19
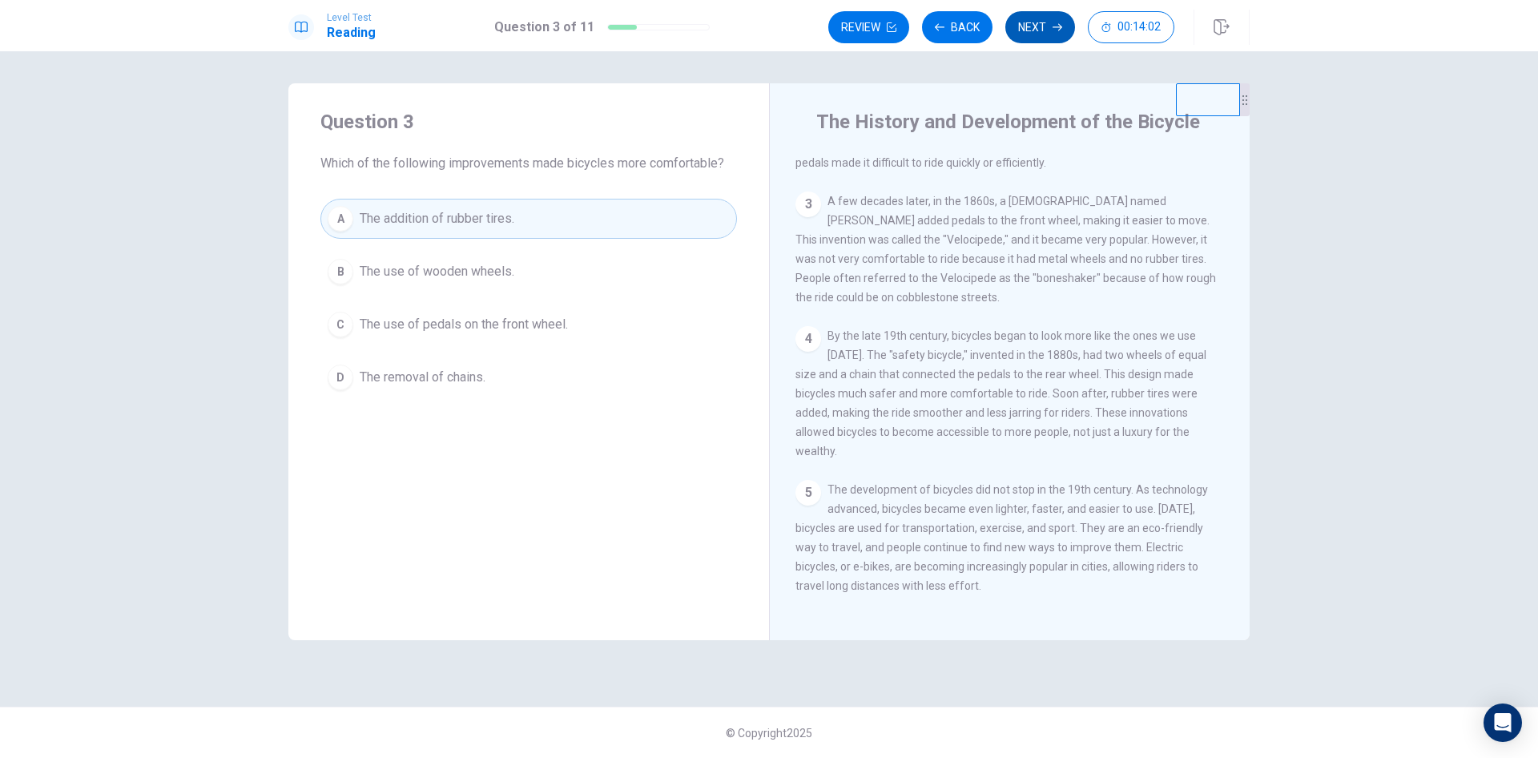
click at [1061, 32] on button "Next" at bounding box center [1040, 27] width 70 height 32
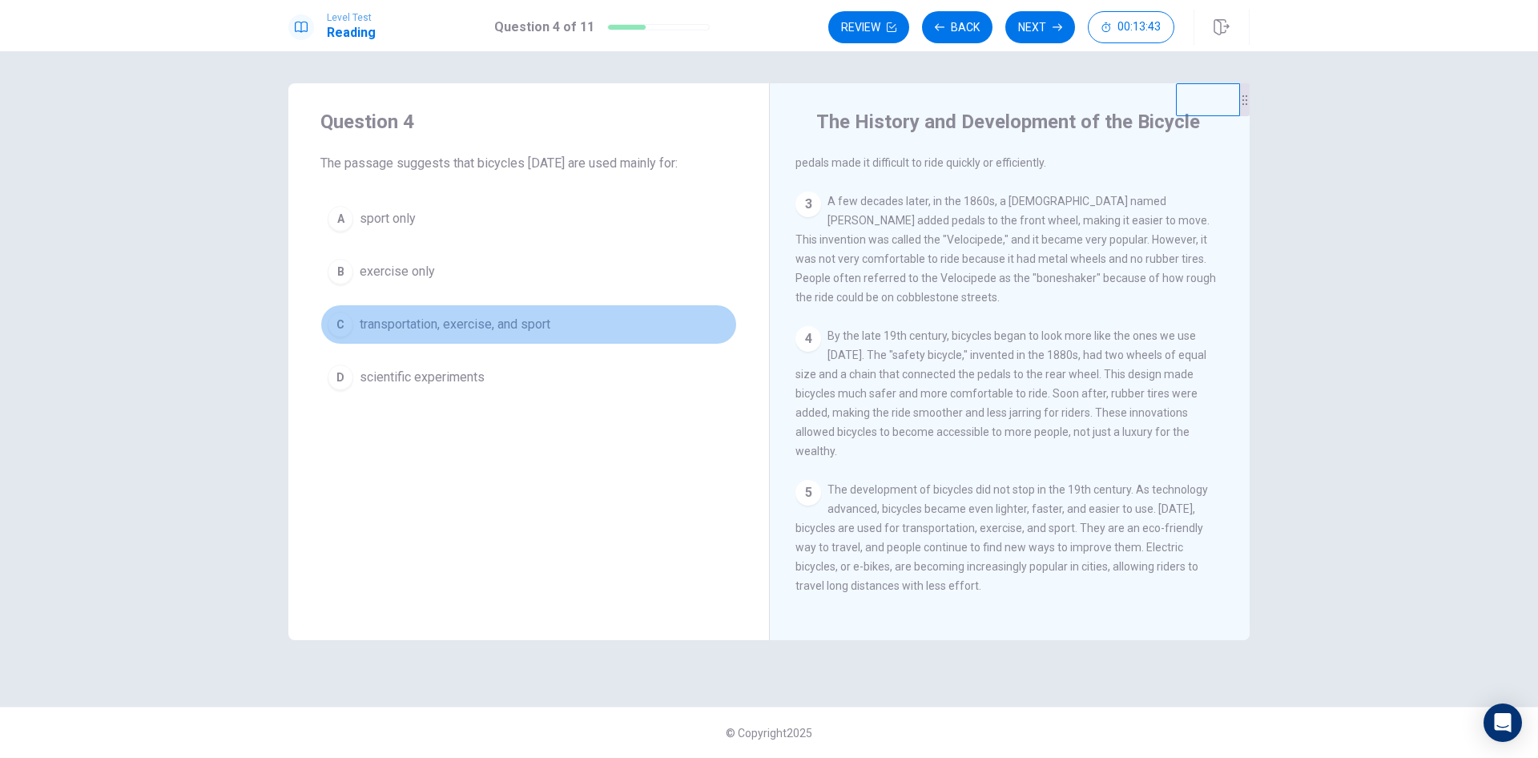
click at [460, 325] on span "transportation, exercise, and sport" at bounding box center [455, 324] width 191 height 19
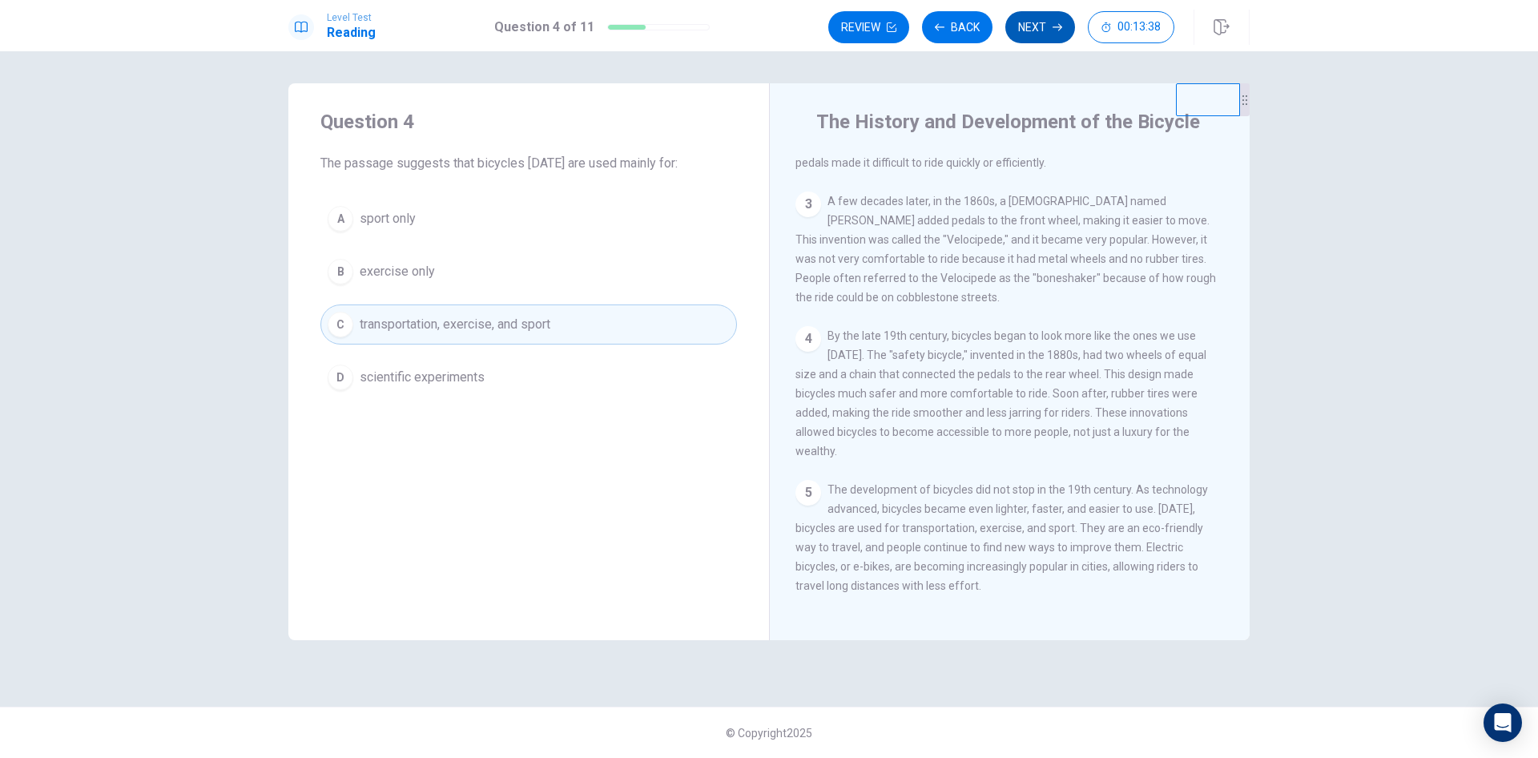
click at [1057, 26] on icon "button" at bounding box center [1058, 27] width 10 height 10
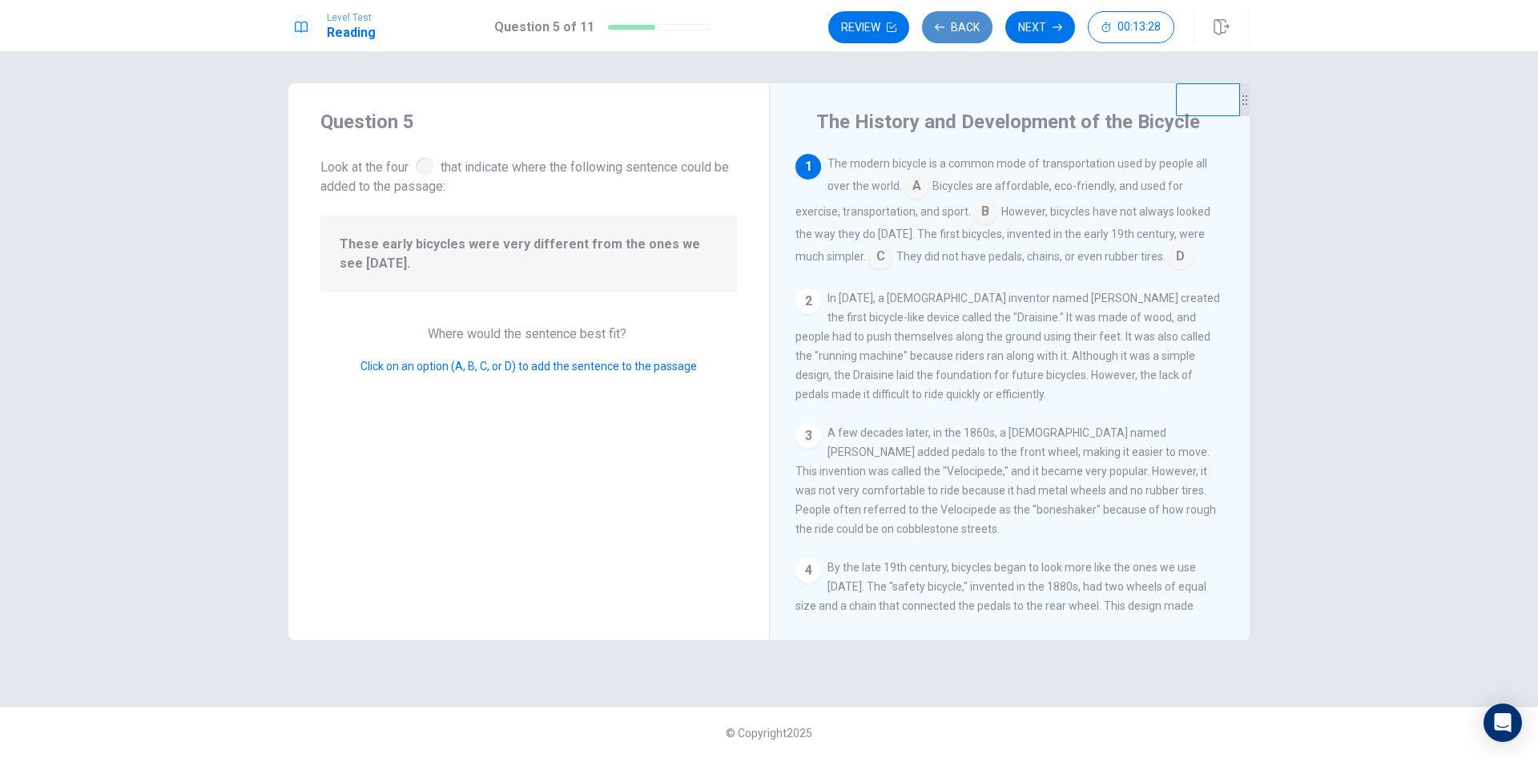
click at [943, 19] on button "Back" at bounding box center [957, 27] width 70 height 32
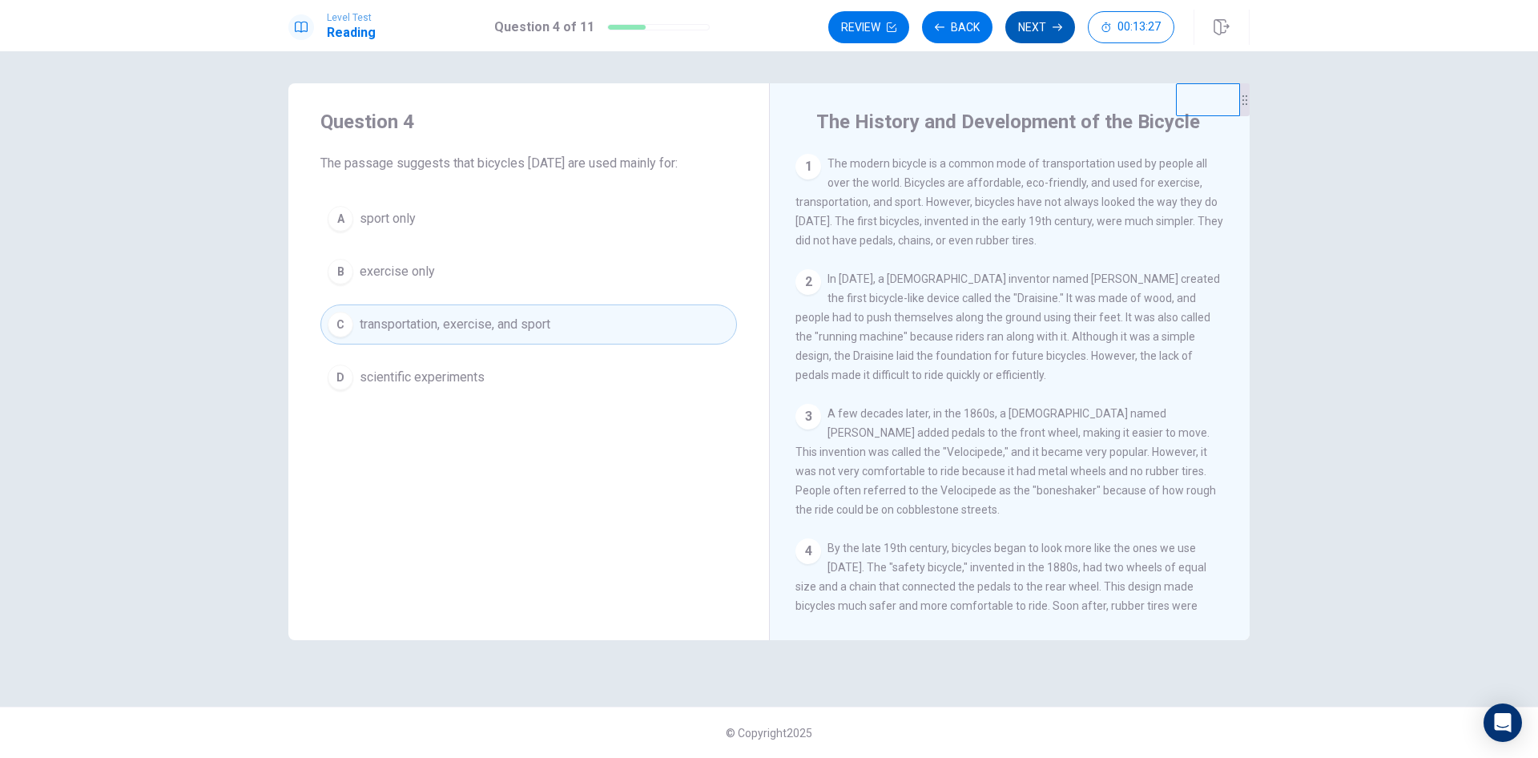
click at [1023, 32] on button "Next" at bounding box center [1040, 27] width 70 height 32
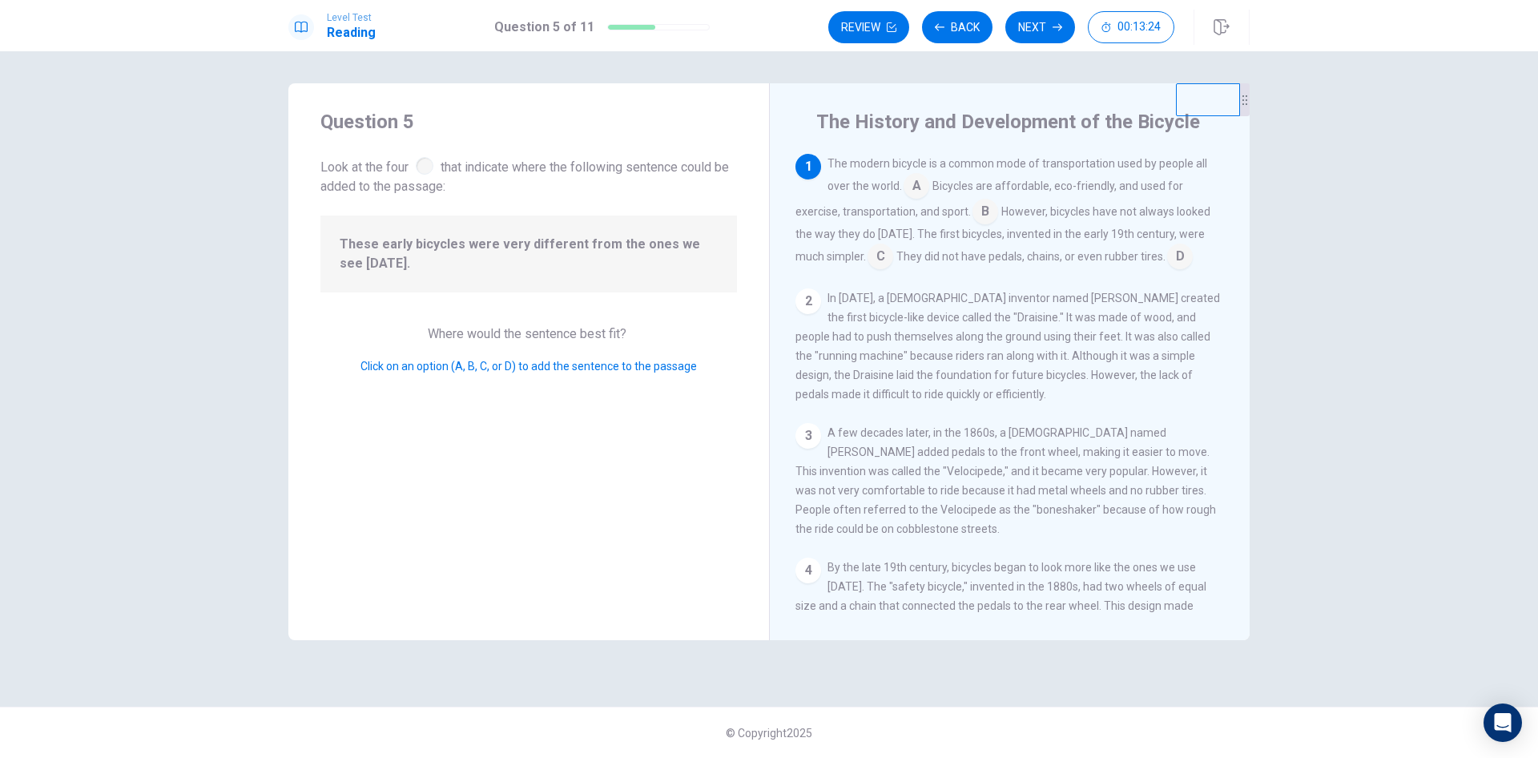
click at [917, 188] on input at bounding box center [917, 188] width 26 height 26
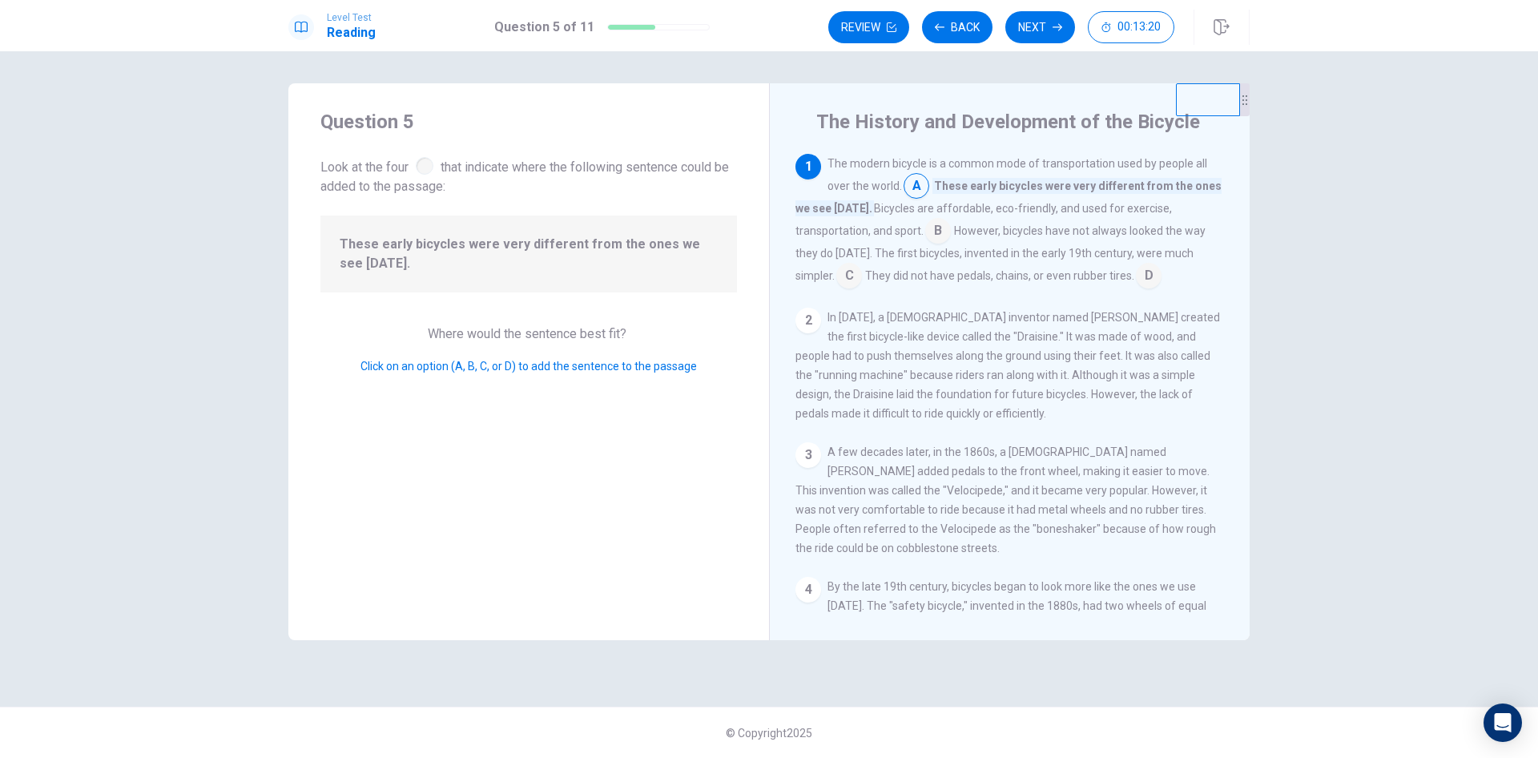
click at [950, 187] on span "These early bicycles were very different from the ones we see [DATE]." at bounding box center [1008, 197] width 426 height 38
click at [973, 189] on span "These early bicycles were very different from the ones we see [DATE]." at bounding box center [1008, 197] width 426 height 38
click at [531, 269] on span "These early bicycles were very different from the ones we see [DATE]." at bounding box center [529, 254] width 378 height 38
click at [941, 228] on input at bounding box center [938, 233] width 26 height 26
click at [907, 187] on input at bounding box center [917, 188] width 26 height 26
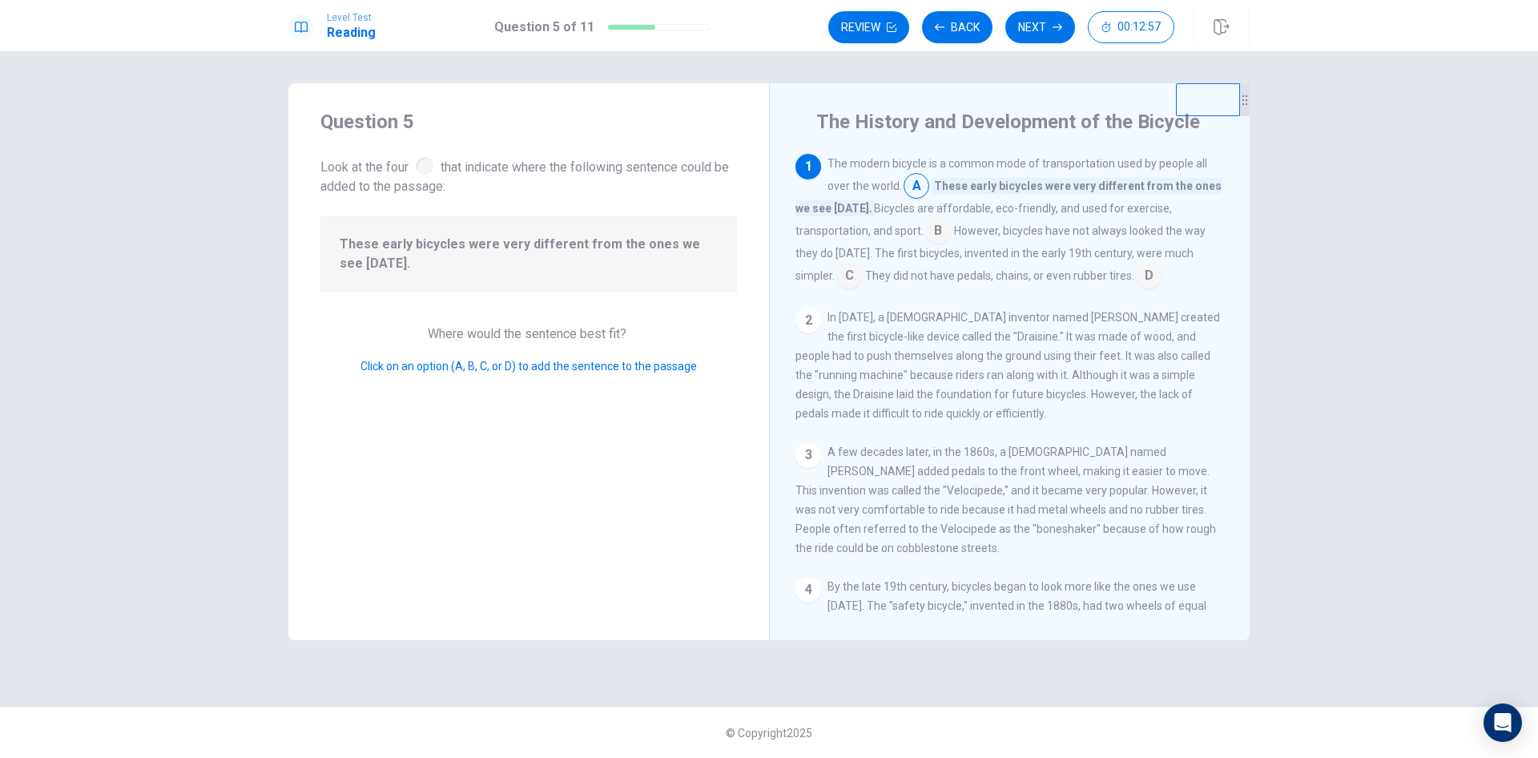
click at [937, 239] on input at bounding box center [938, 233] width 26 height 26
click at [986, 207] on input at bounding box center [986, 213] width 26 height 26
click at [910, 188] on input at bounding box center [917, 188] width 26 height 26
click at [940, 230] on input at bounding box center [938, 233] width 26 height 26
click at [1136, 268] on input at bounding box center [1149, 277] width 26 height 26
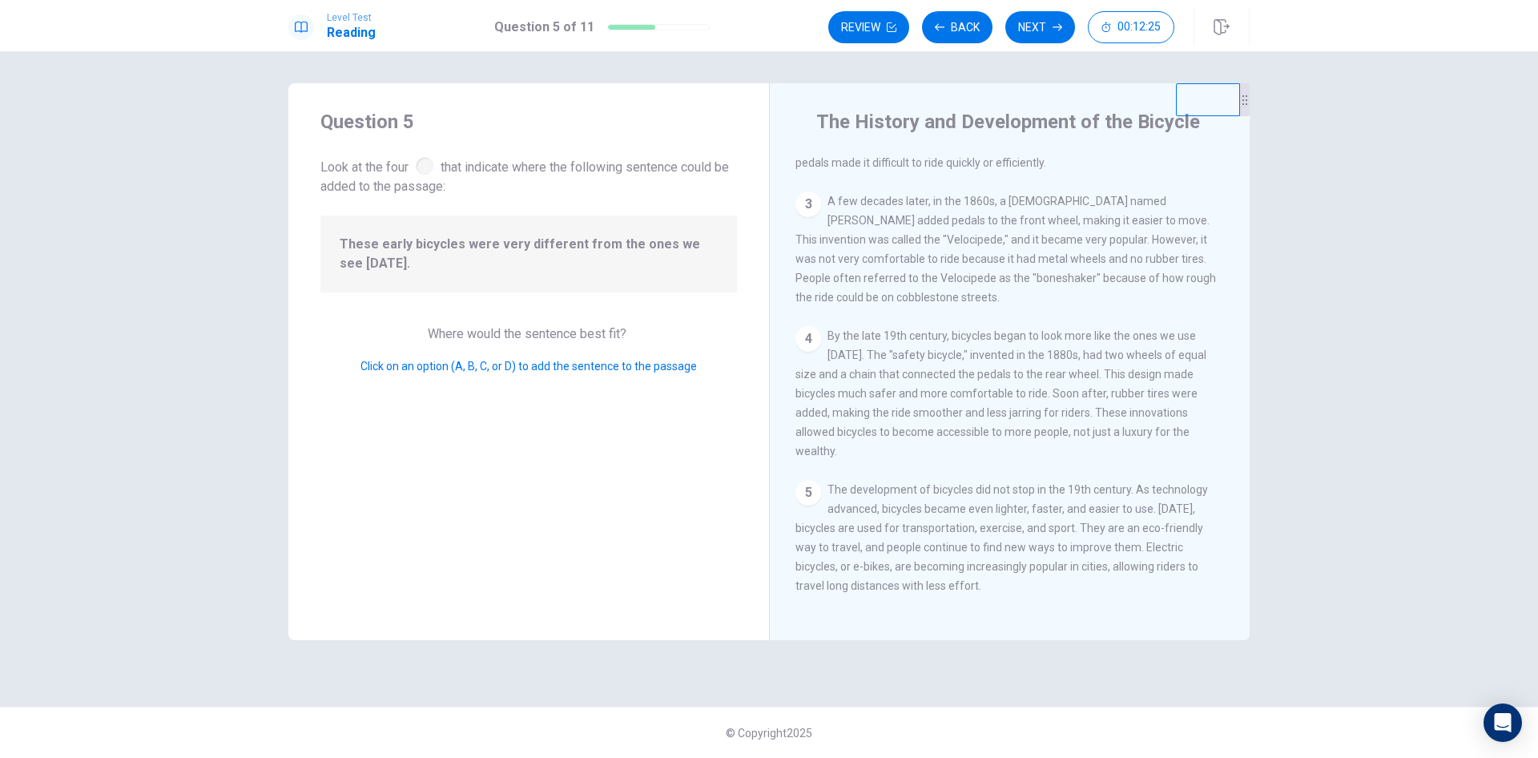
scroll to position [0, 0]
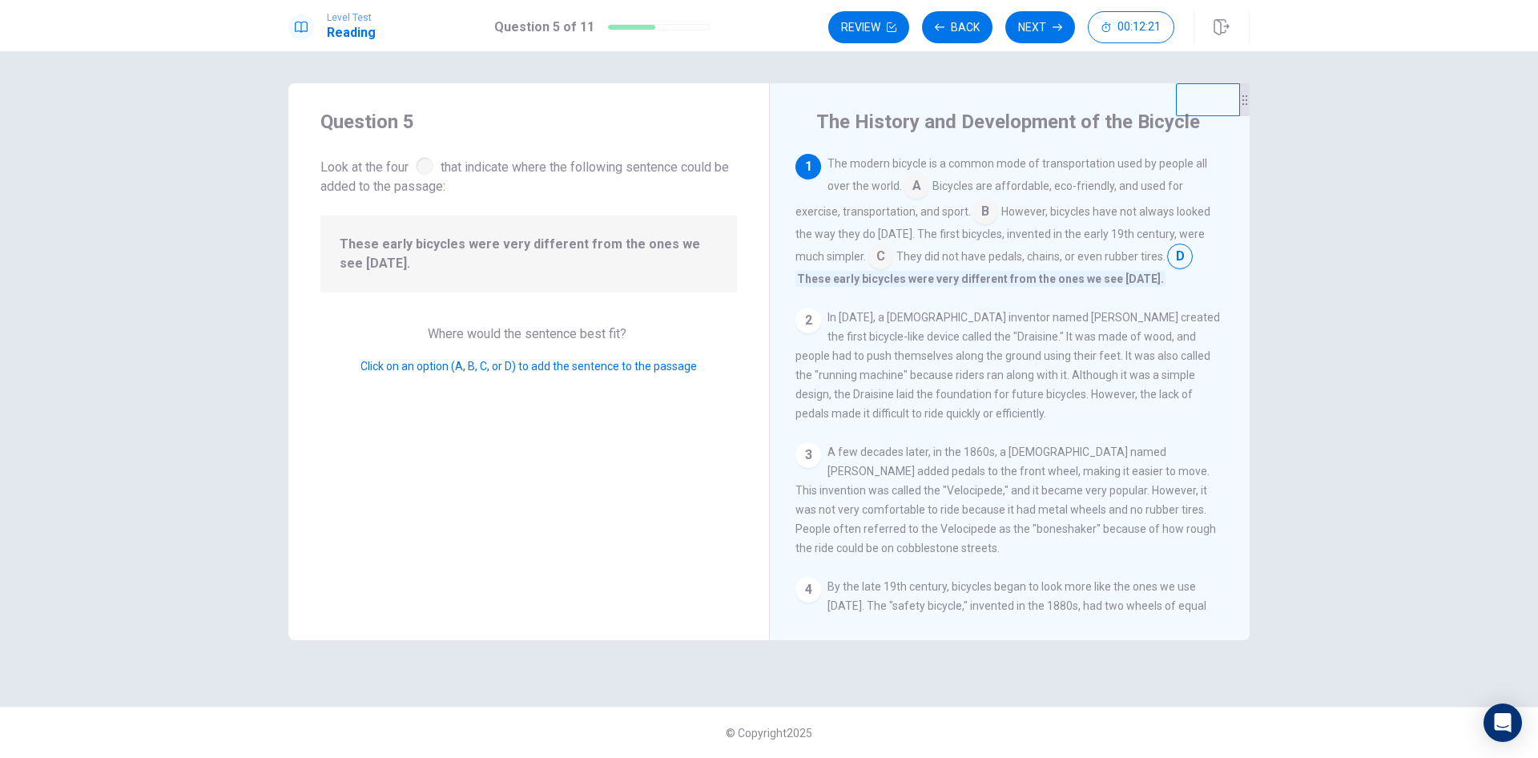
click at [912, 183] on input at bounding box center [917, 188] width 26 height 26
click at [942, 232] on input at bounding box center [938, 233] width 26 height 26
click at [1057, 28] on icon "button" at bounding box center [1058, 27] width 10 height 10
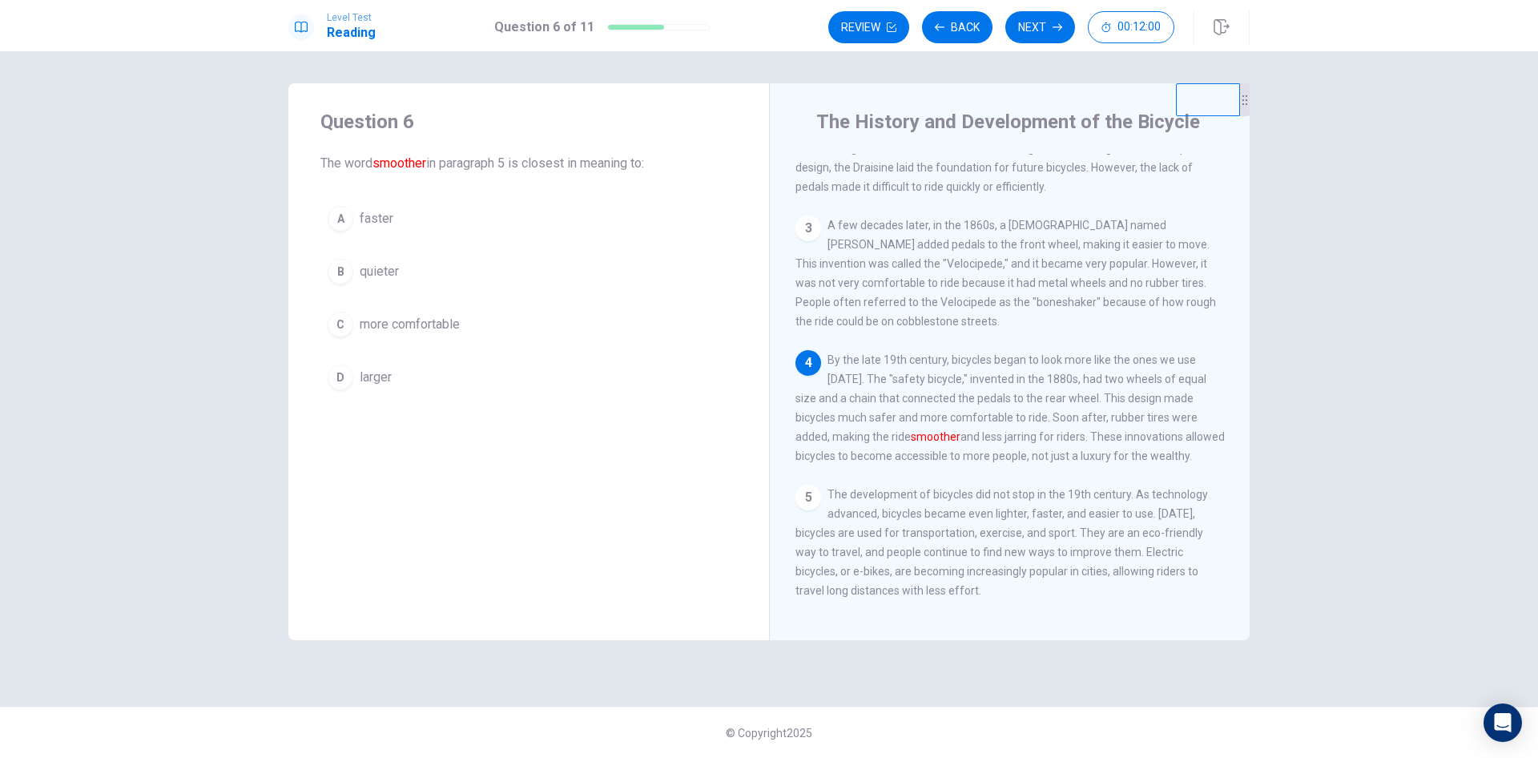
scroll to position [216, 0]
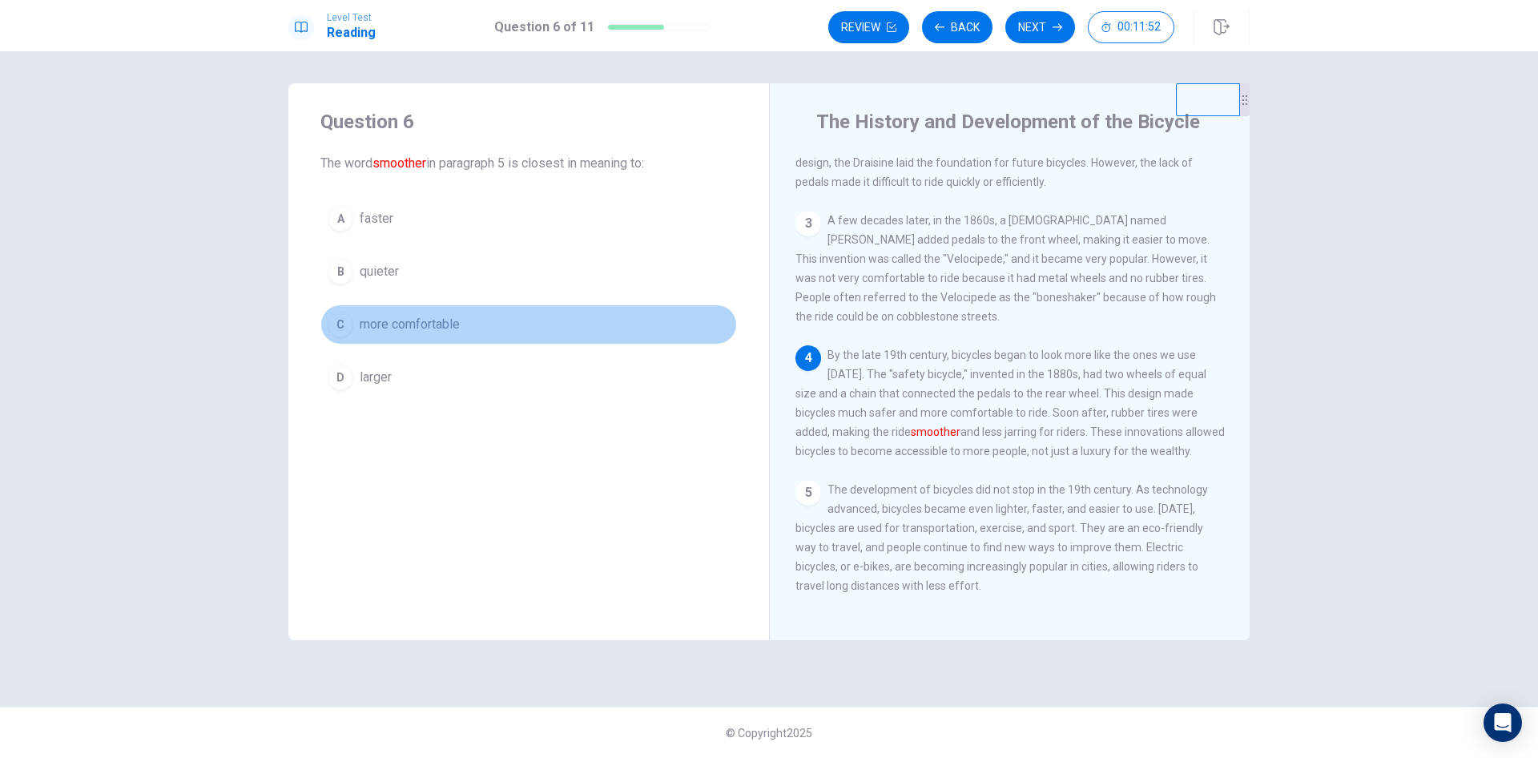
click at [450, 325] on span "more comfortable" at bounding box center [410, 324] width 100 height 19
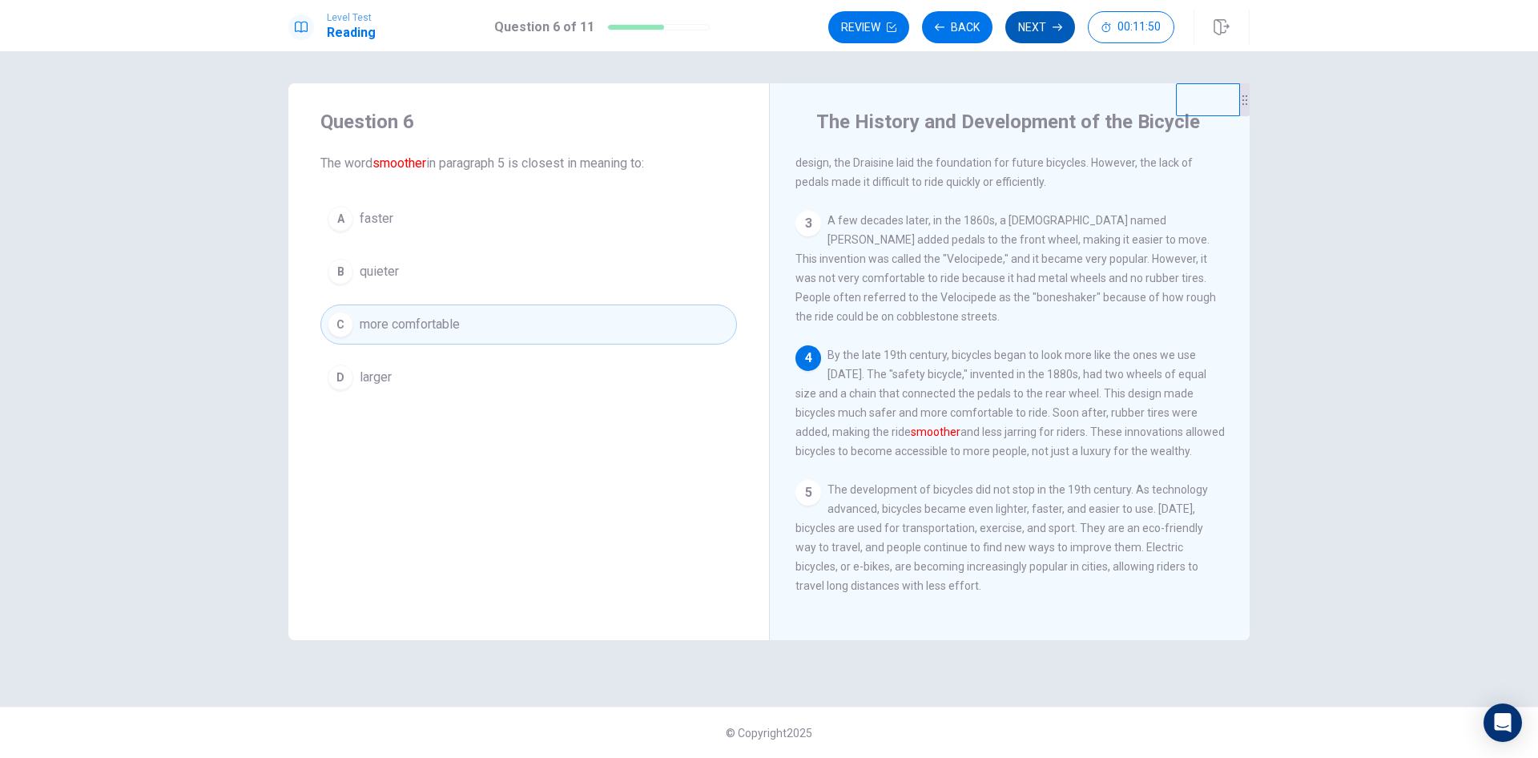
click at [1051, 23] on button "Next" at bounding box center [1040, 27] width 70 height 32
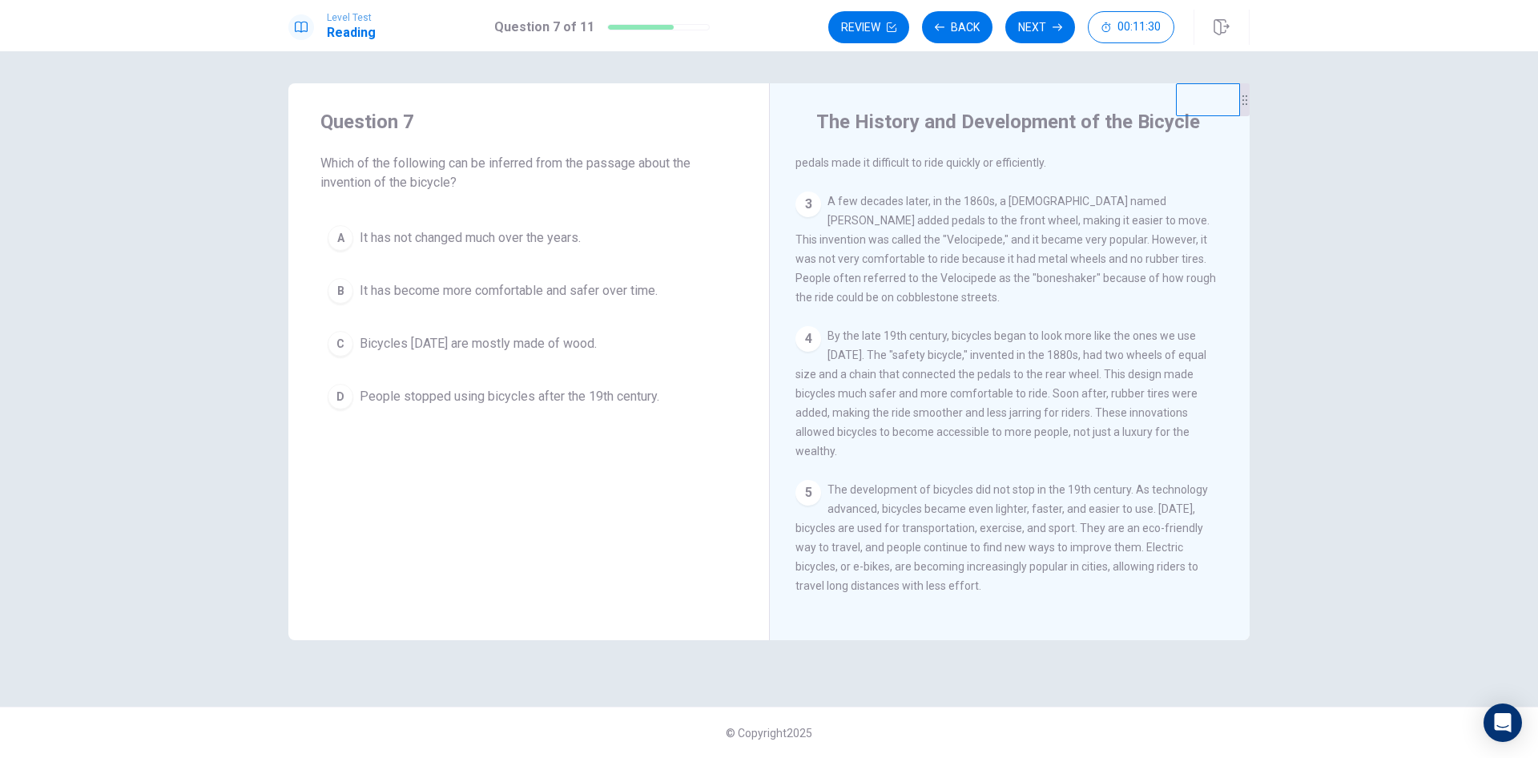
click at [449, 292] on span "It has become more comfortable and safer over time." at bounding box center [509, 290] width 298 height 19
click at [1030, 22] on button "Next" at bounding box center [1040, 27] width 70 height 32
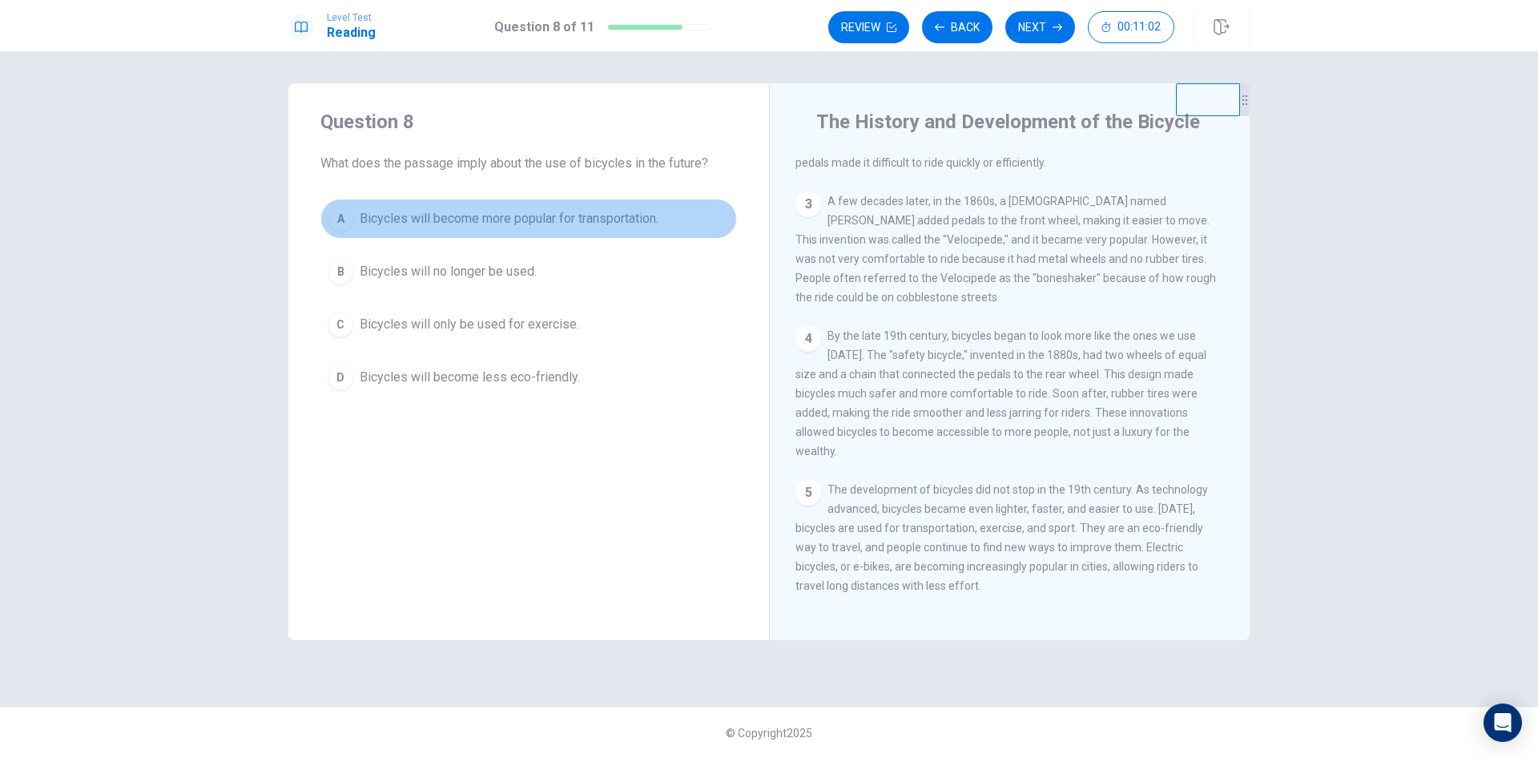
click at [520, 223] on span "Bicycles will become more popular for transportation." at bounding box center [509, 218] width 299 height 19
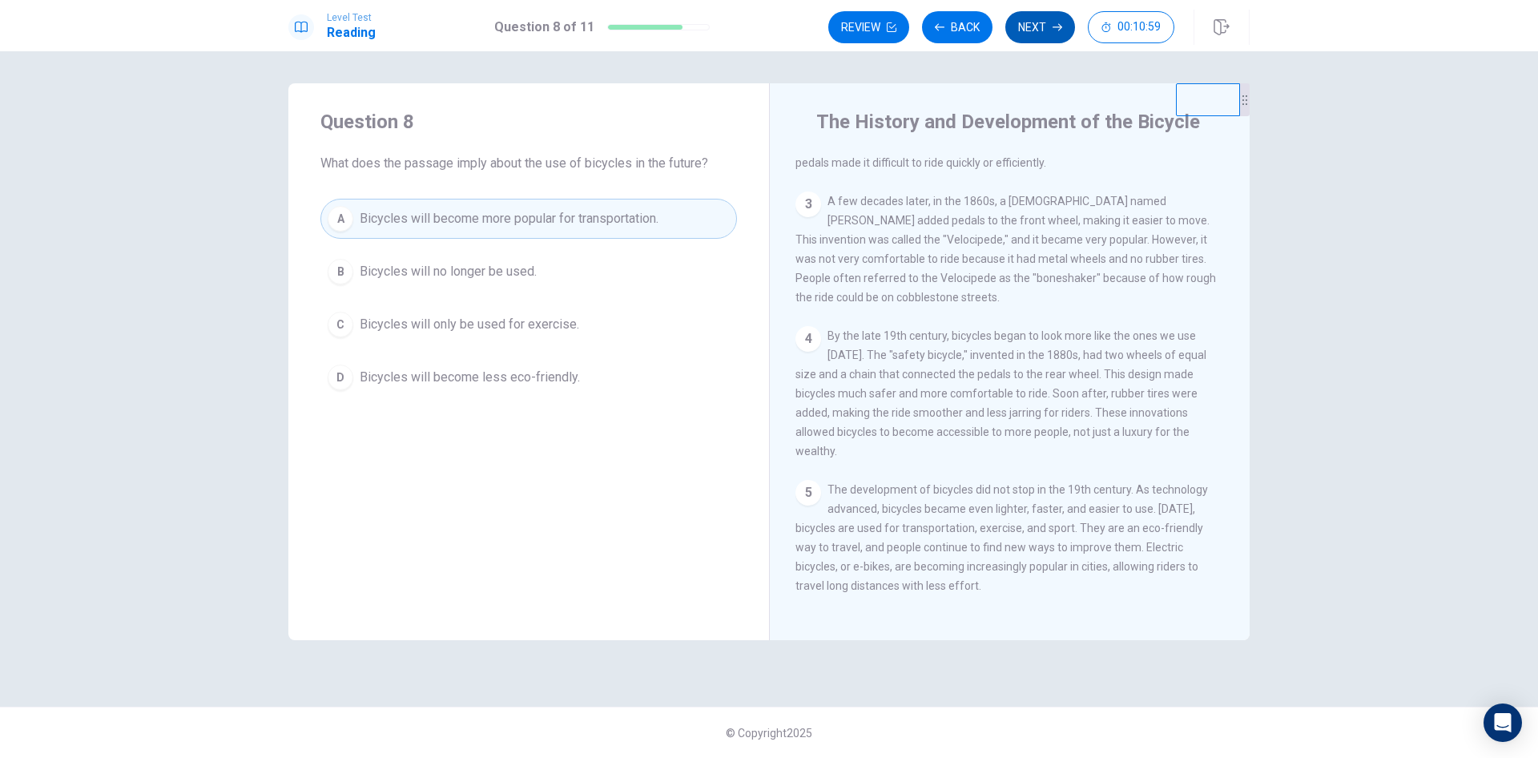
click at [1046, 18] on button "Next" at bounding box center [1040, 27] width 70 height 32
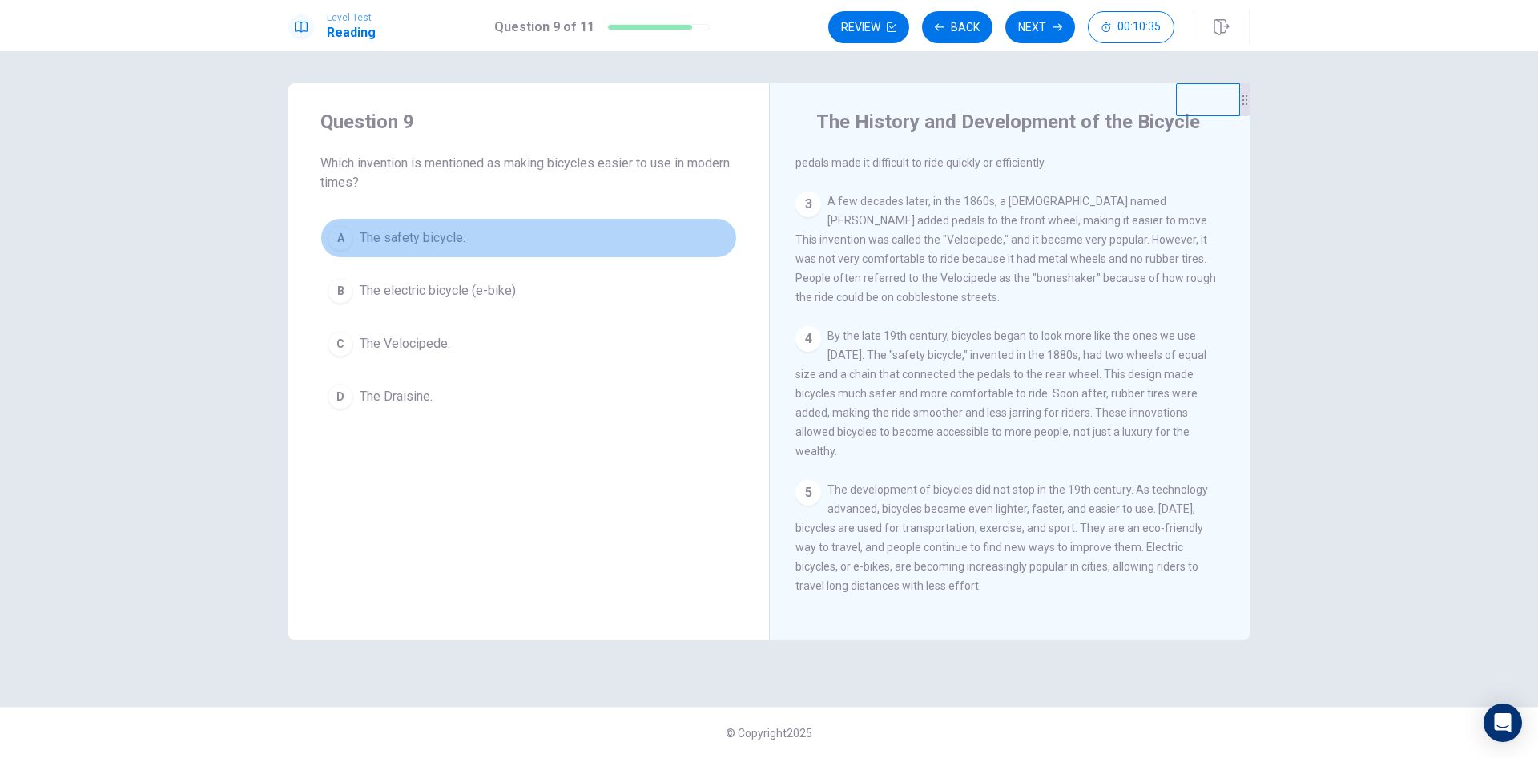
click at [445, 236] on span "The safety bicycle." at bounding box center [413, 237] width 106 height 19
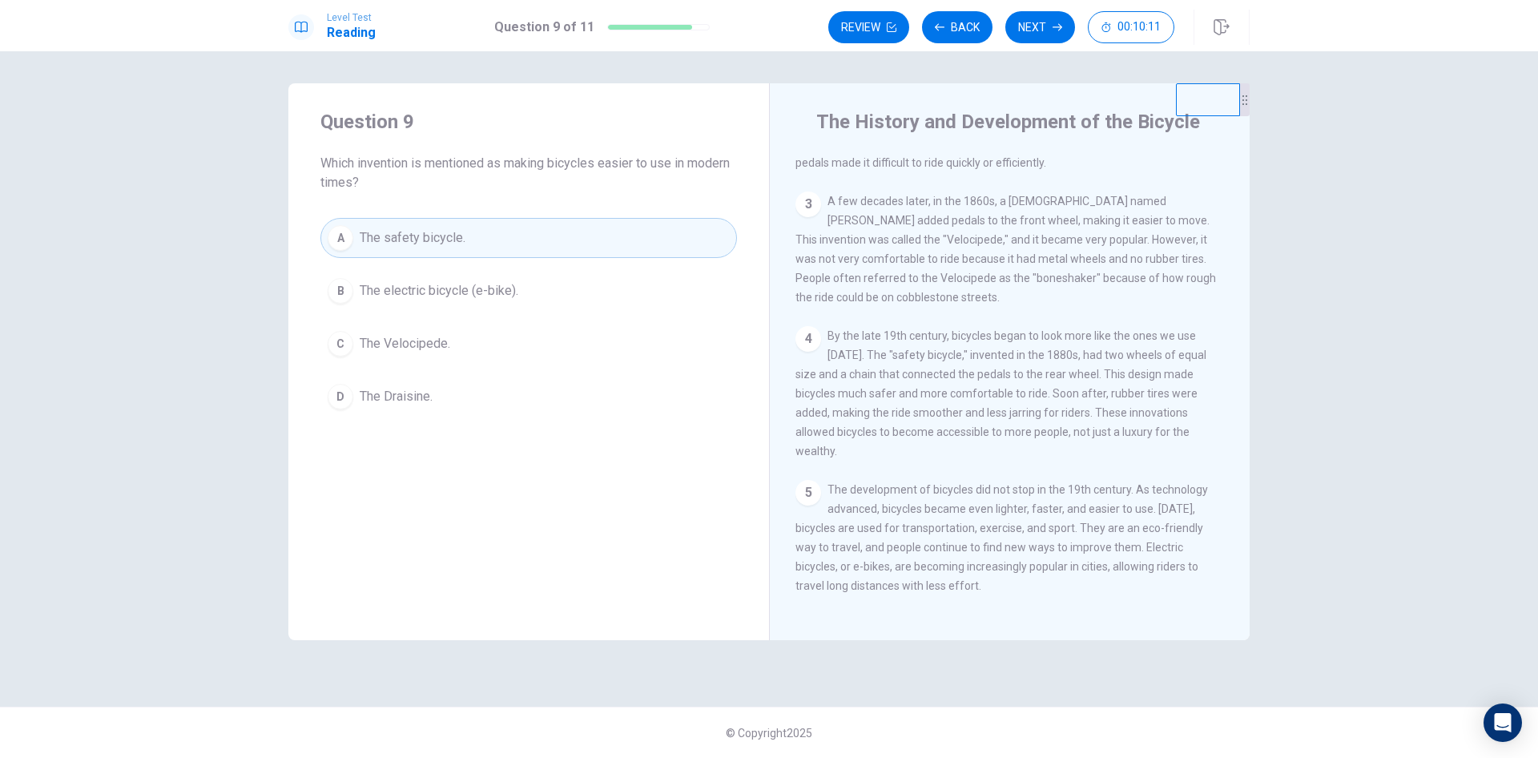
click at [485, 294] on span "The electric bicycle (e-bike)." at bounding box center [439, 290] width 159 height 19
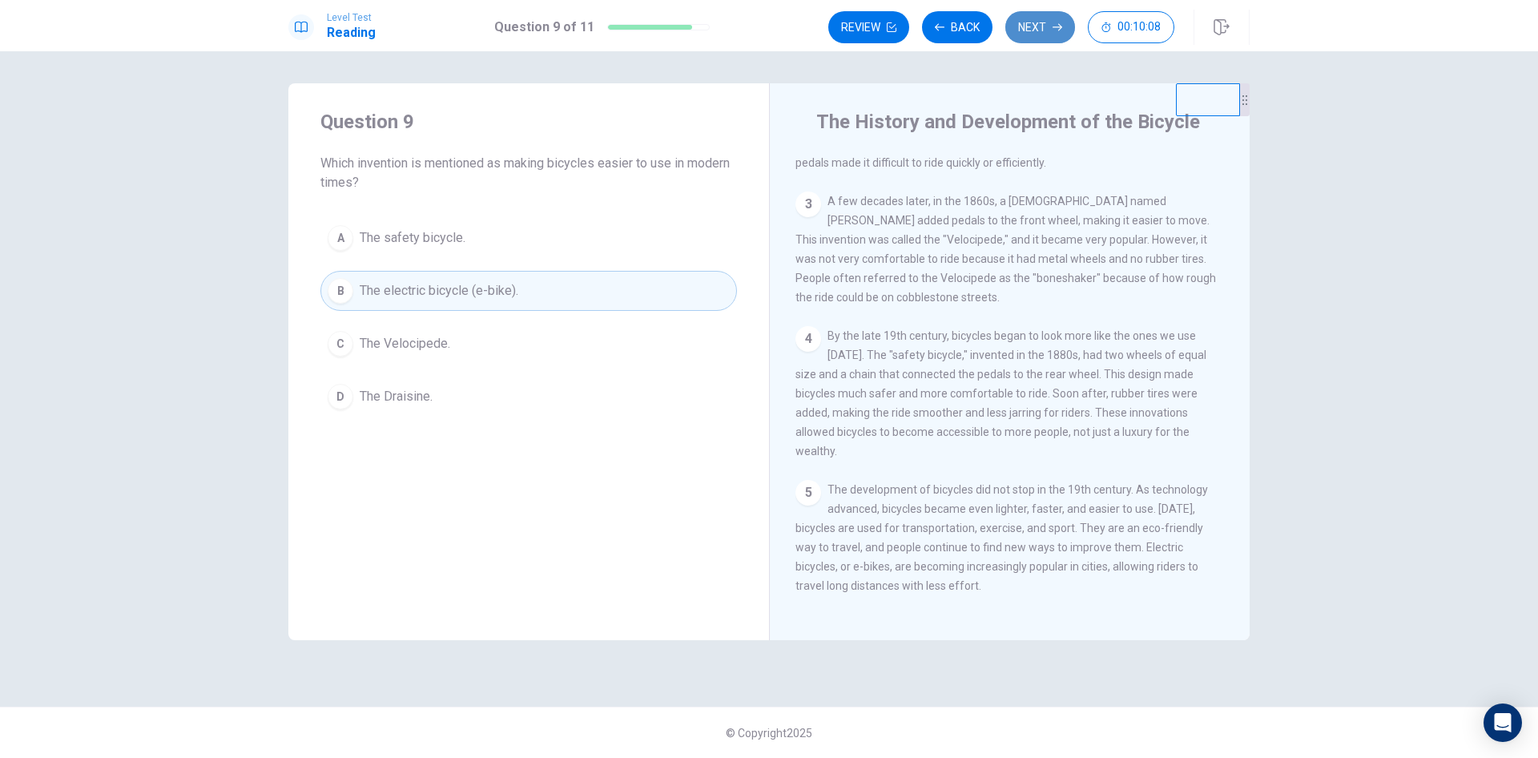
click at [1044, 14] on button "Next" at bounding box center [1040, 27] width 70 height 32
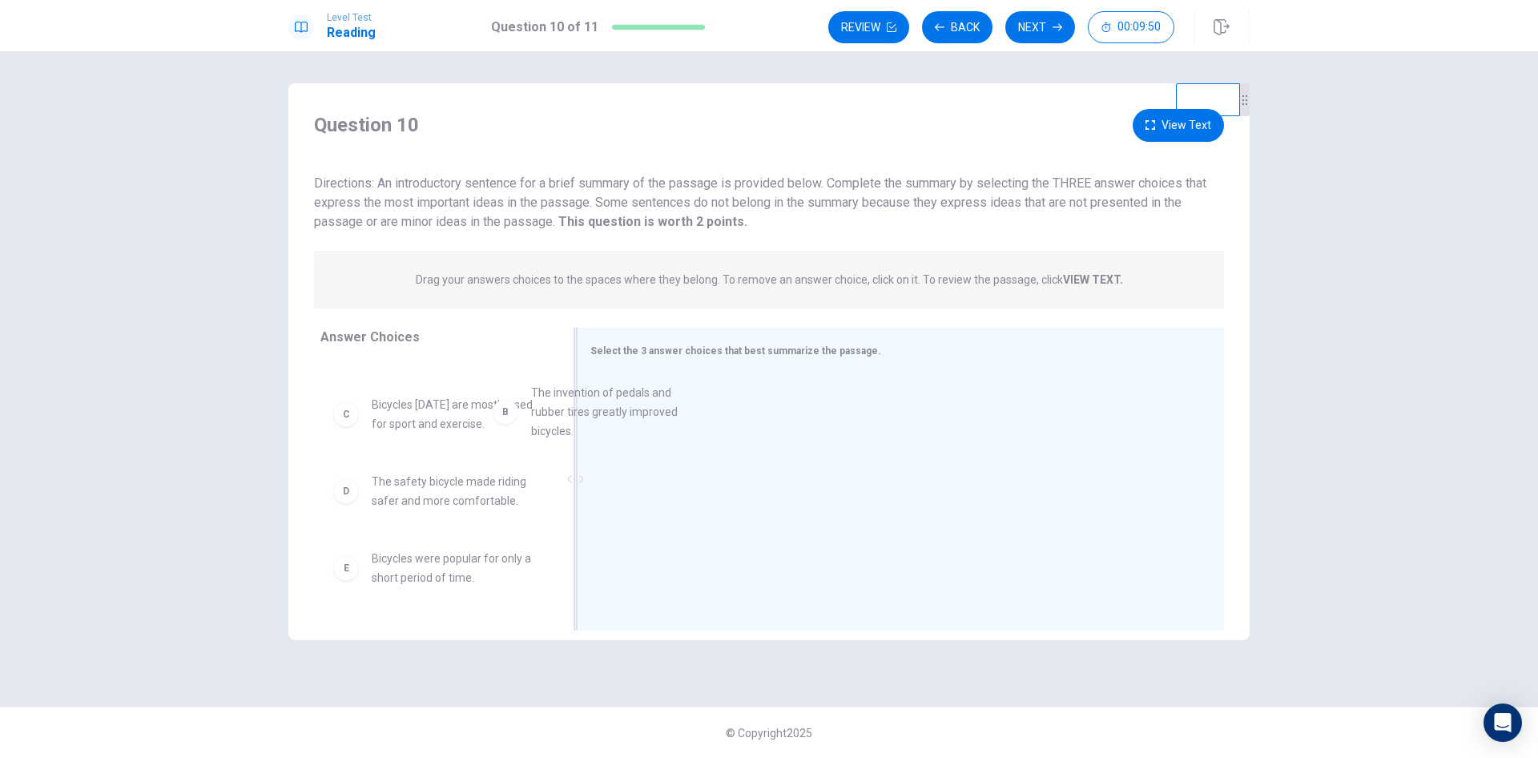
scroll to position [73, 0]
drag, startPoint x: 438, startPoint y: 427, endPoint x: 746, endPoint y: 399, distance: 308.9
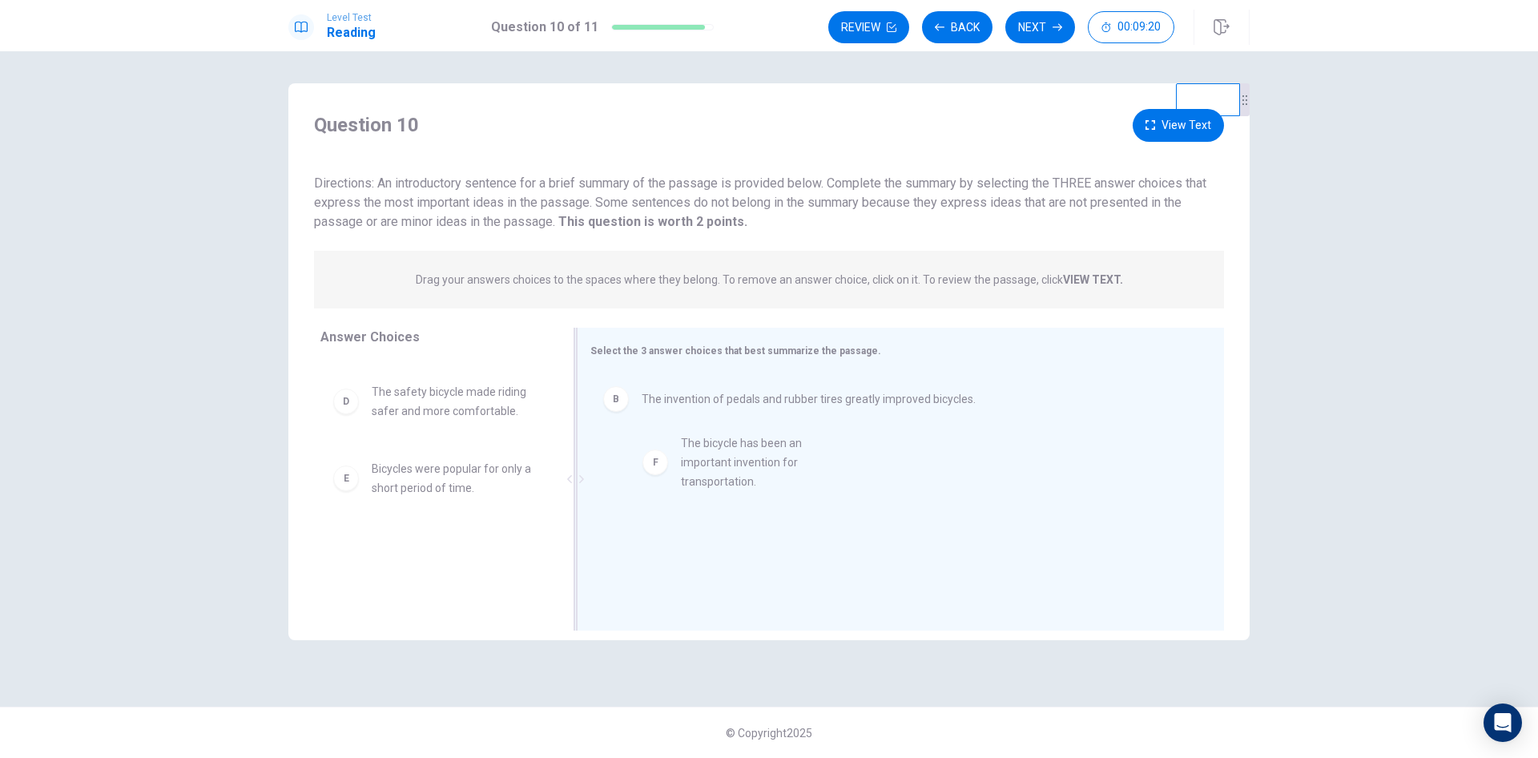
drag, startPoint x: 462, startPoint y: 566, endPoint x: 782, endPoint y: 461, distance: 336.7
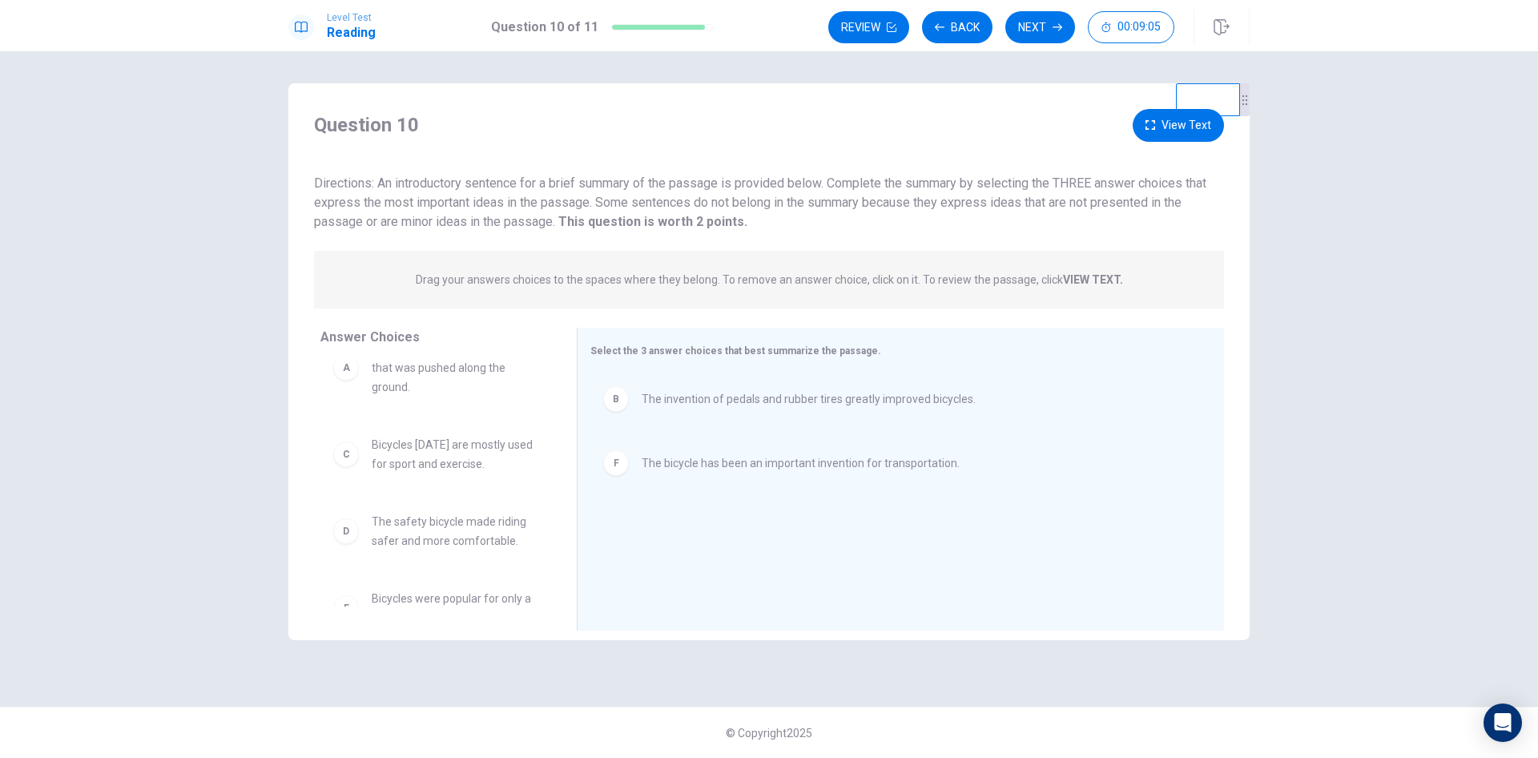
scroll to position [67, 0]
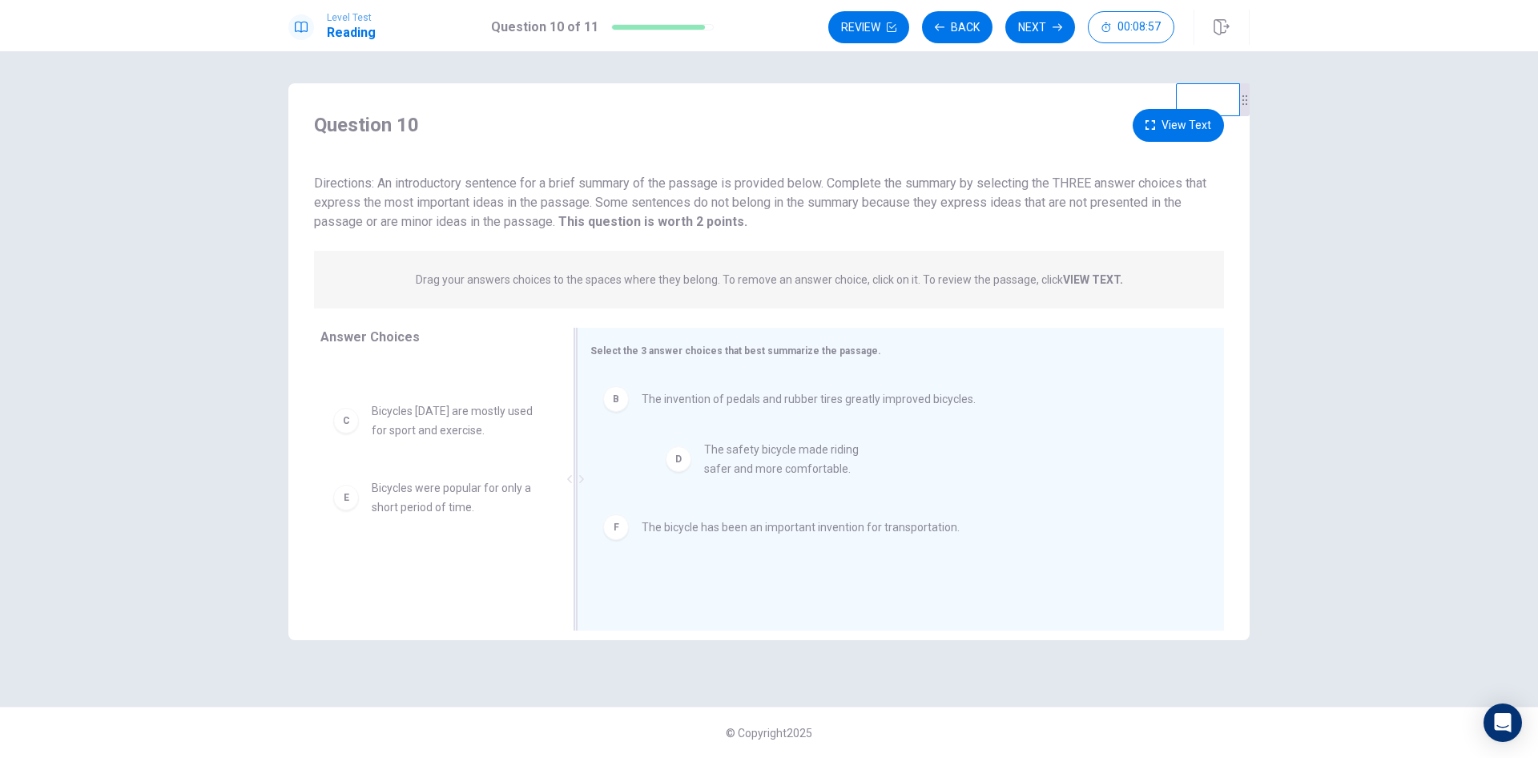
drag, startPoint x: 437, startPoint y: 506, endPoint x: 777, endPoint y: 462, distance: 342.5
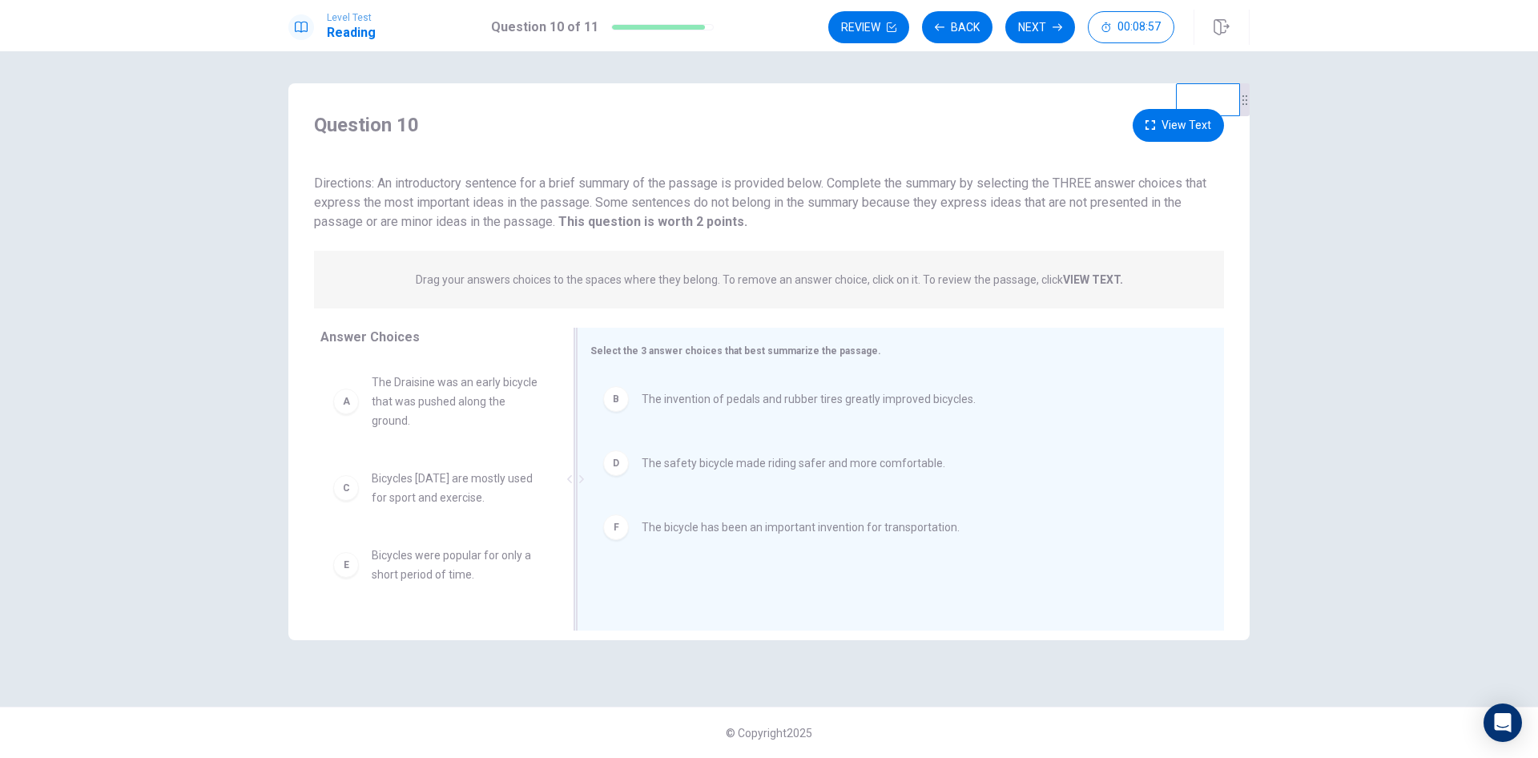
scroll to position [0, 0]
drag, startPoint x: 755, startPoint y: 538, endPoint x: 756, endPoint y: 387, distance: 150.6
drag, startPoint x: 676, startPoint y: 514, endPoint x: 691, endPoint y: 366, distance: 148.9
click at [1046, 22] on button "Next" at bounding box center [1040, 27] width 70 height 32
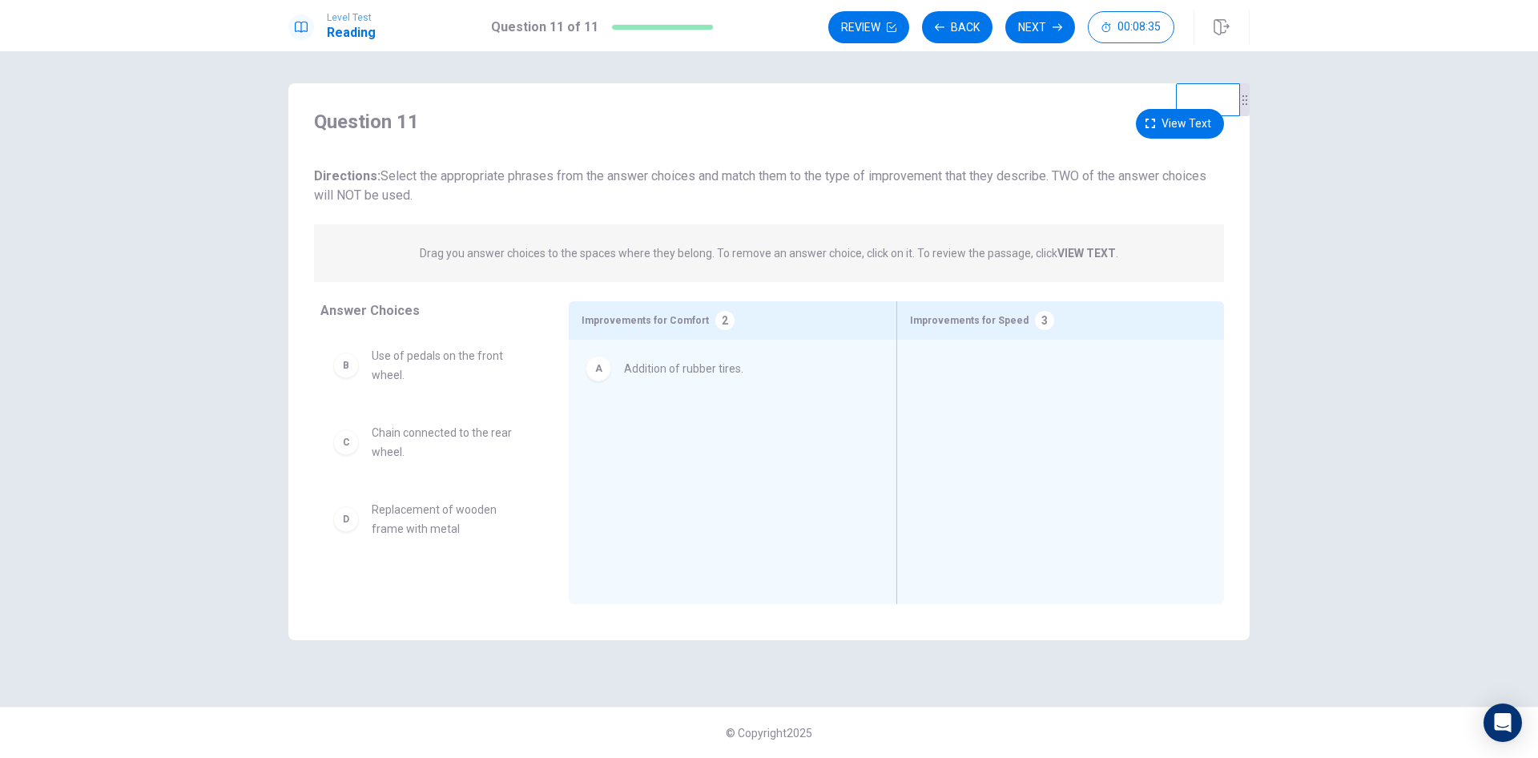
drag, startPoint x: 456, startPoint y: 369, endPoint x: 716, endPoint y: 378, distance: 260.5
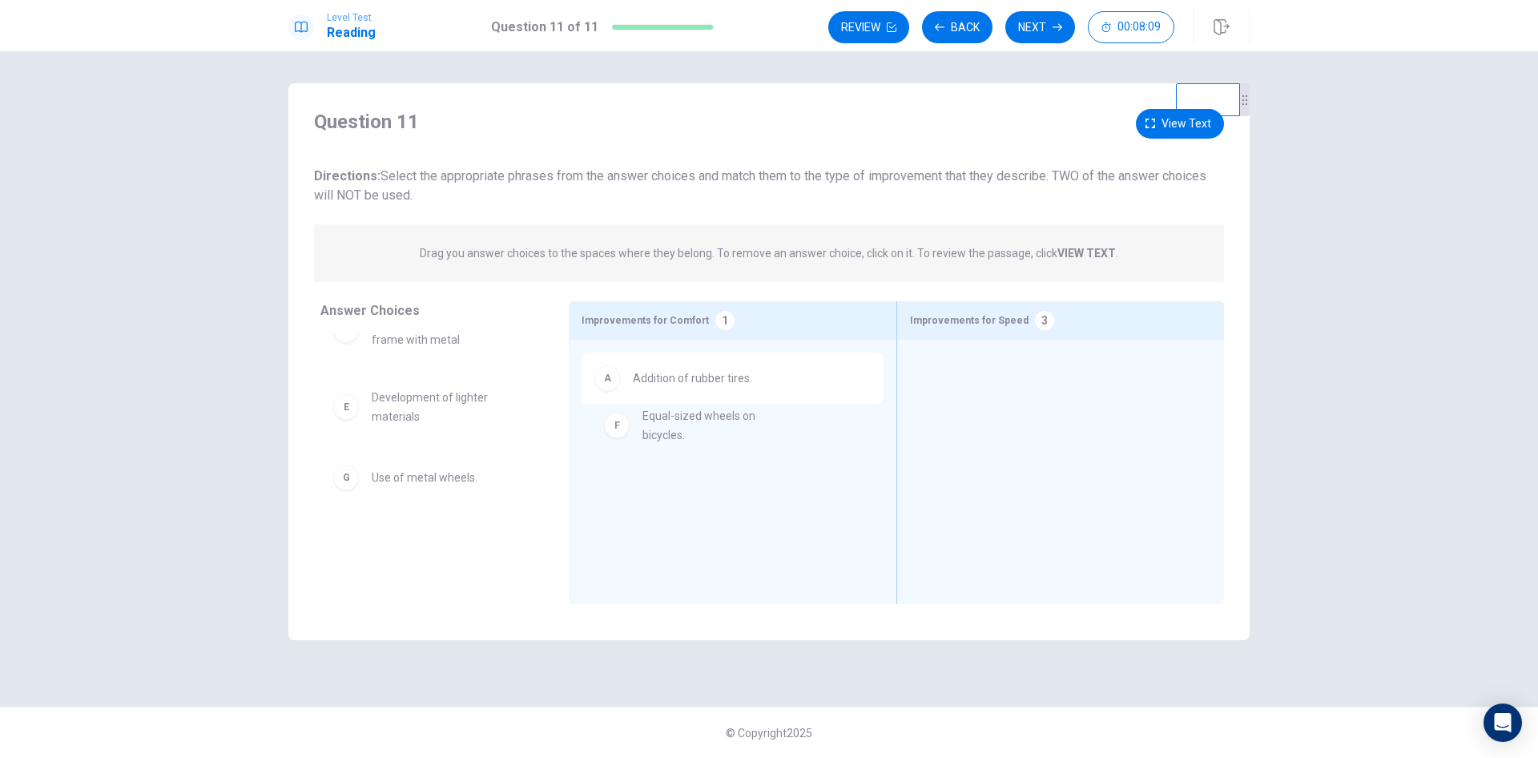
drag, startPoint x: 446, startPoint y: 485, endPoint x: 723, endPoint y: 426, distance: 282.7
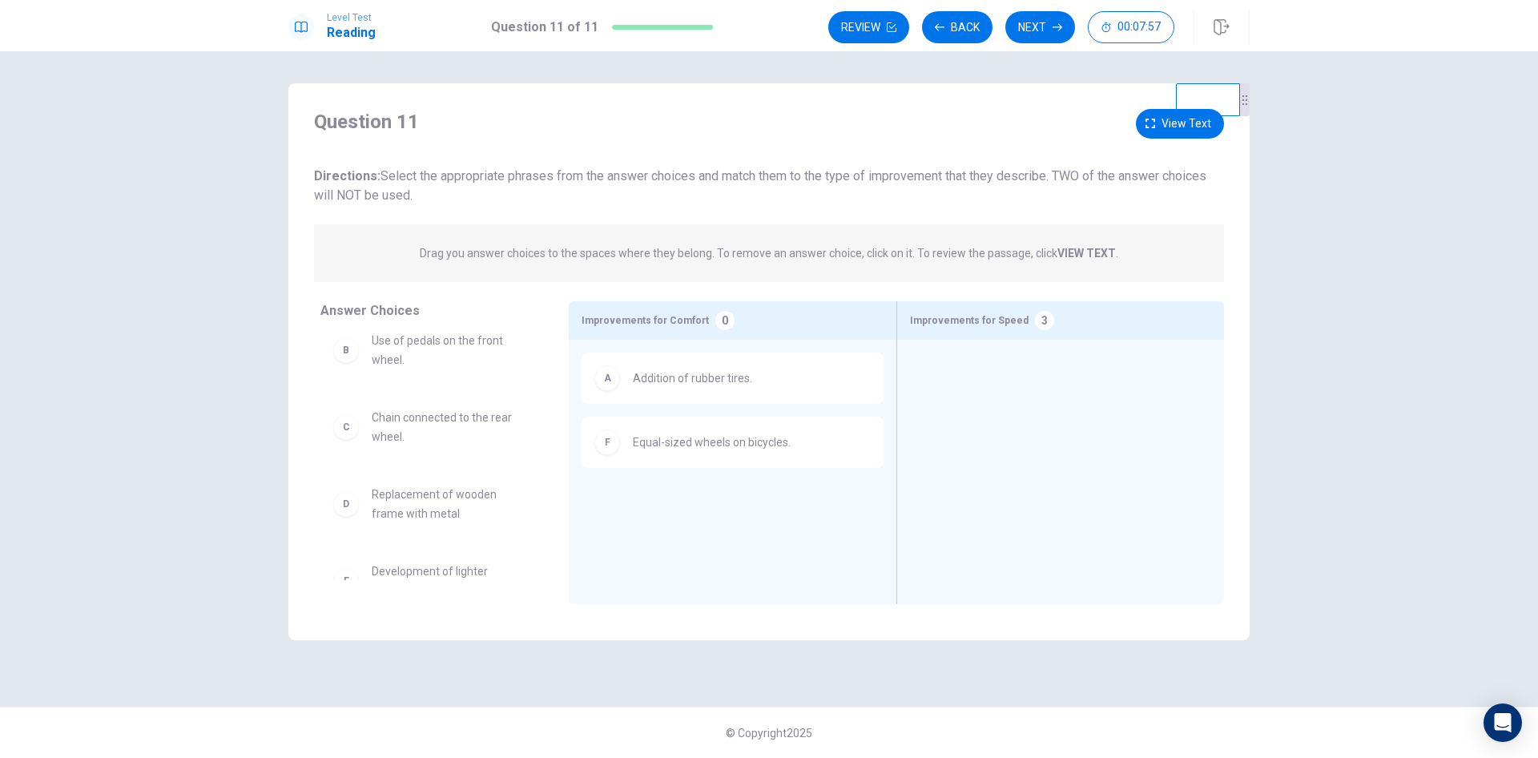
scroll to position [0, 0]
drag, startPoint x: 416, startPoint y: 443, endPoint x: 1007, endPoint y: 372, distance: 595.5
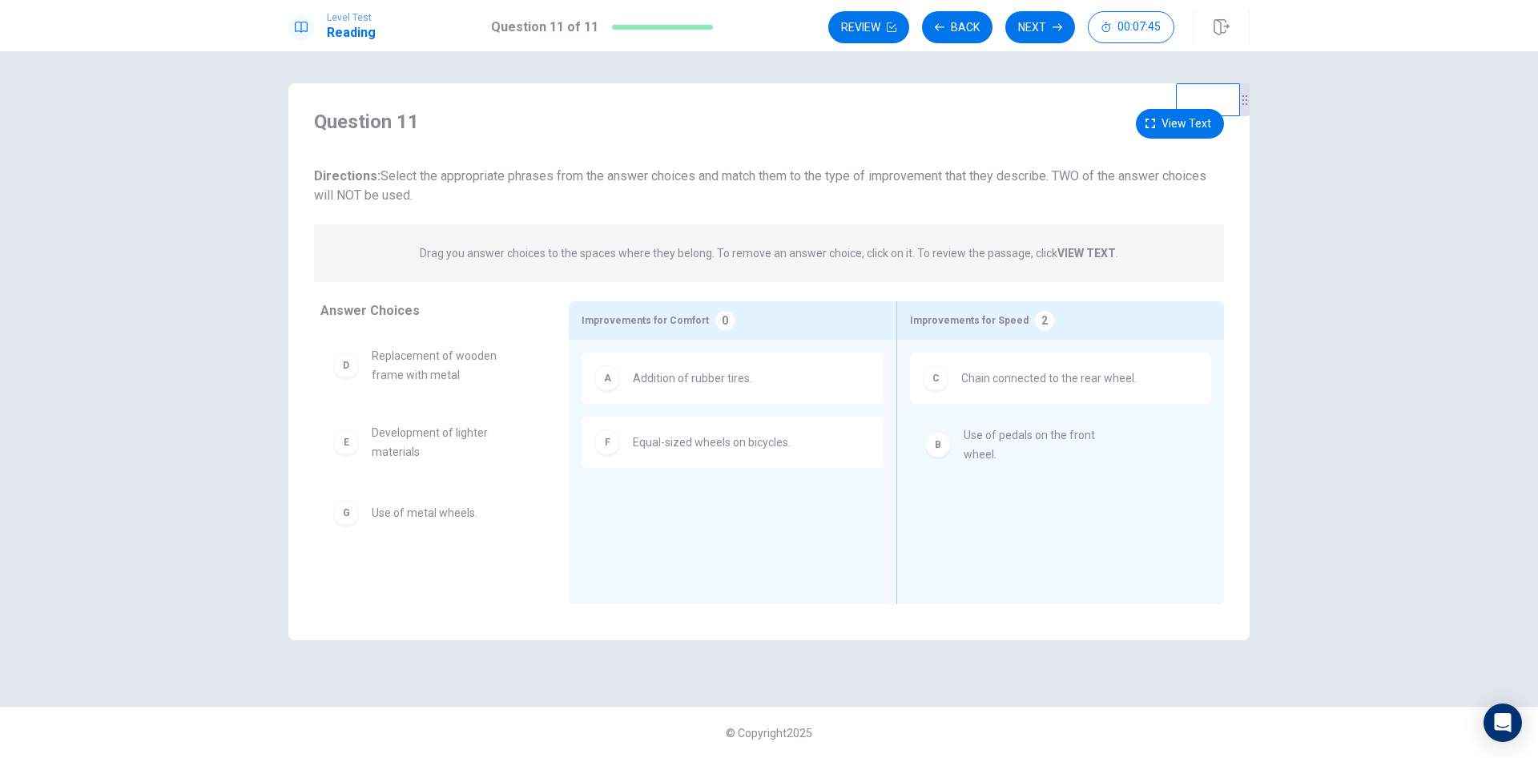
drag, startPoint x: 438, startPoint y: 366, endPoint x: 1038, endPoint y: 445, distance: 605.2
drag, startPoint x: 452, startPoint y: 445, endPoint x: 447, endPoint y: 453, distance: 10.0
click at [960, 15] on button "Back" at bounding box center [957, 27] width 70 height 32
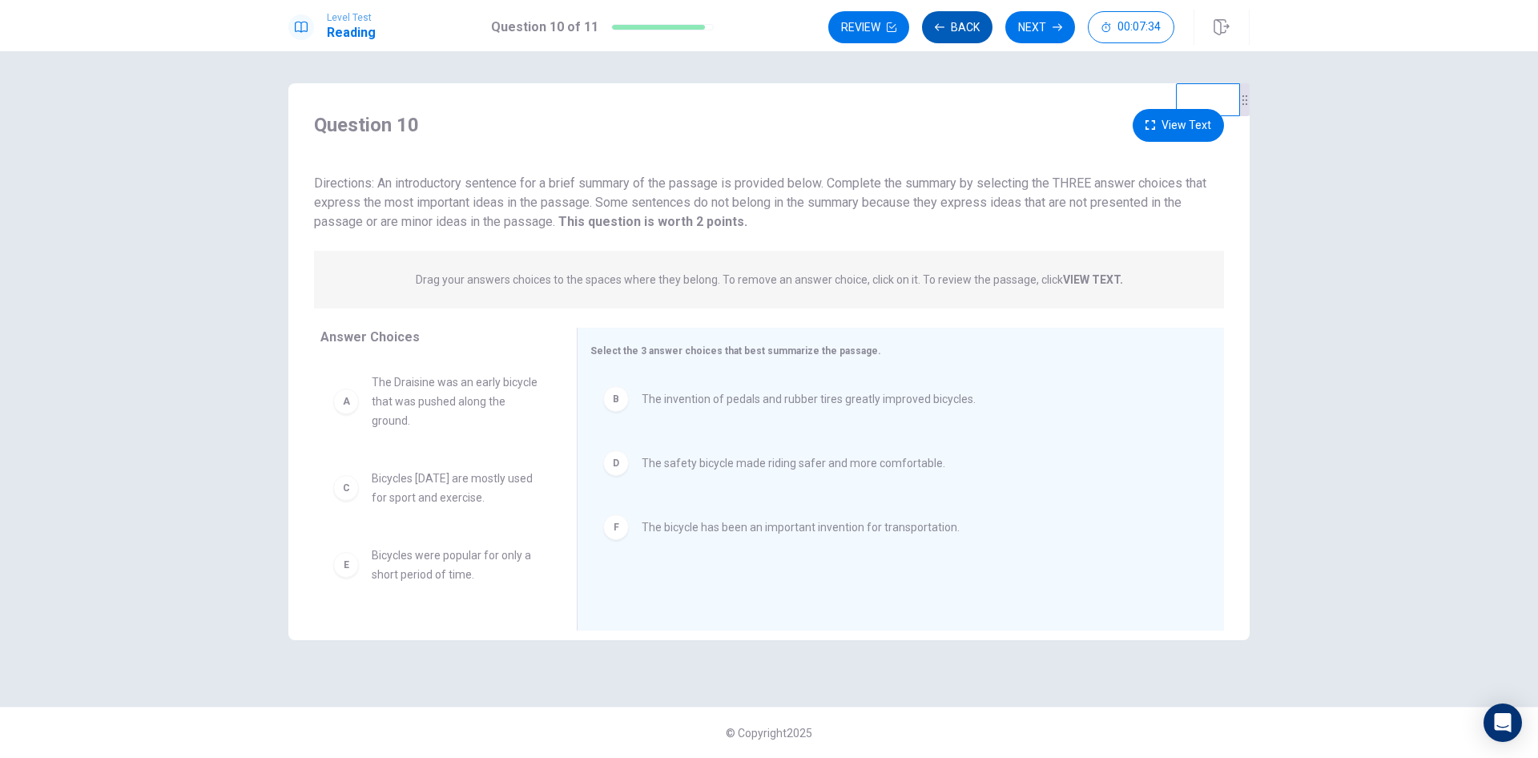
click at [960, 15] on button "Back" at bounding box center [957, 27] width 70 height 32
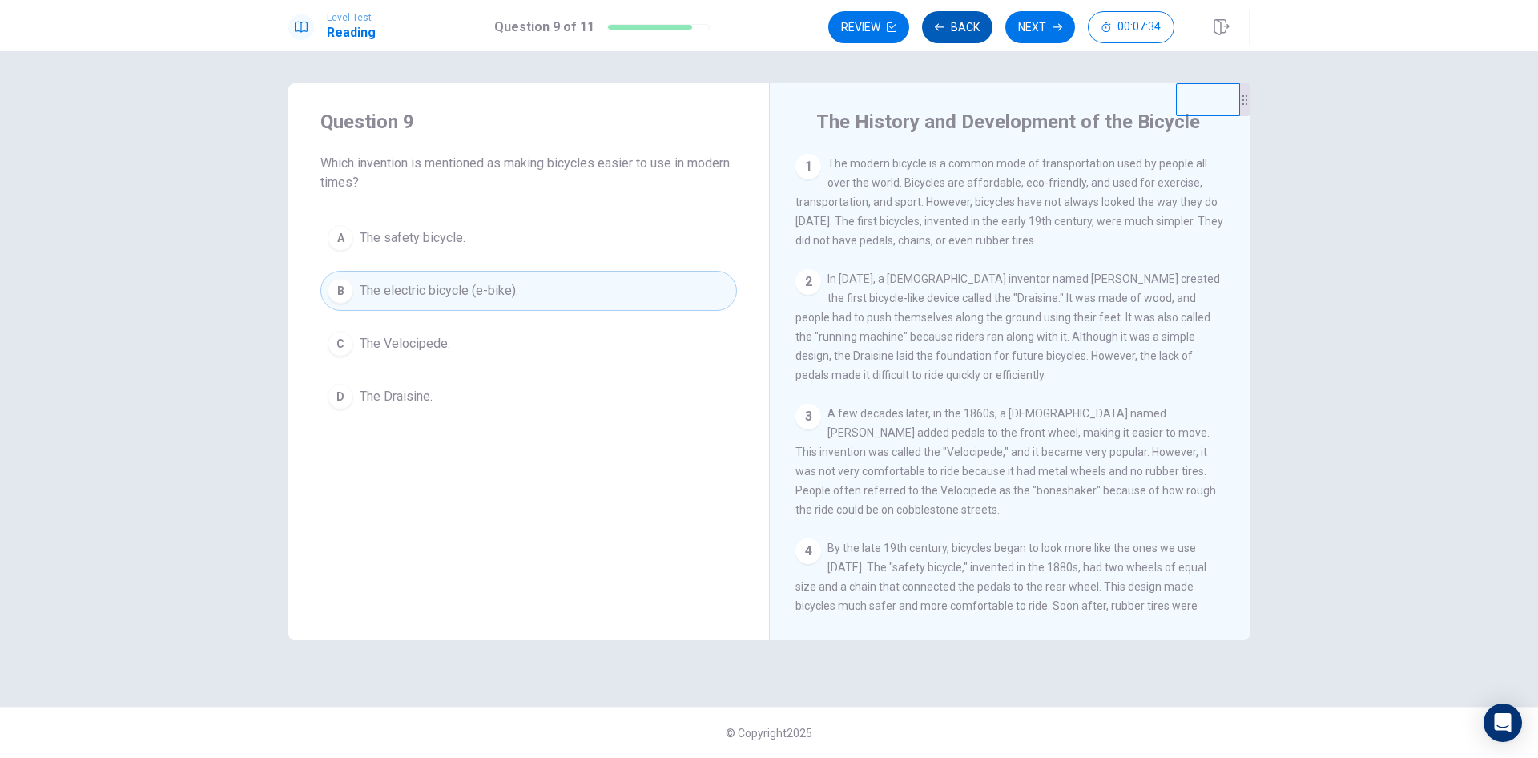
click at [960, 15] on button "Back" at bounding box center [957, 27] width 70 height 32
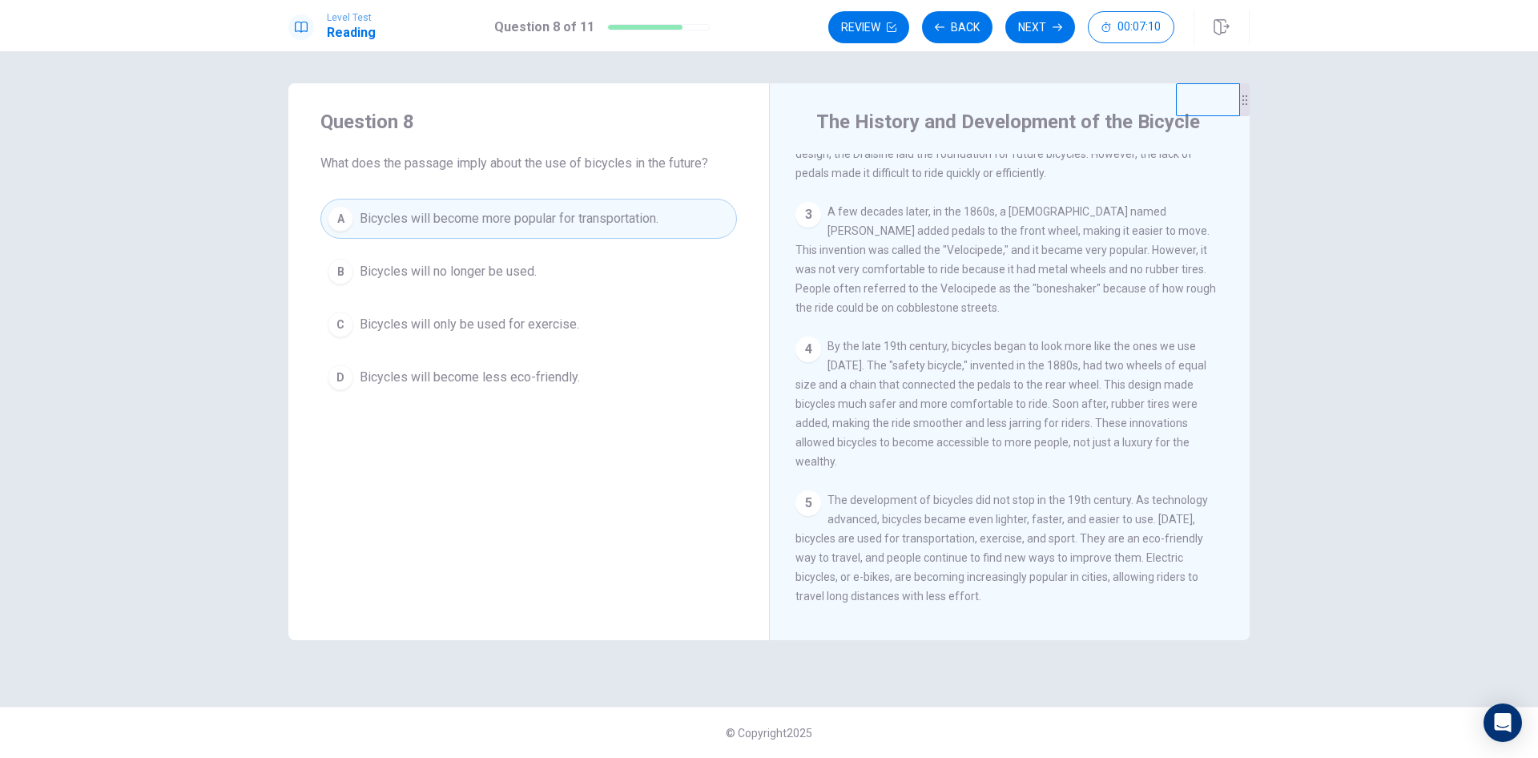
scroll to position [216, 0]
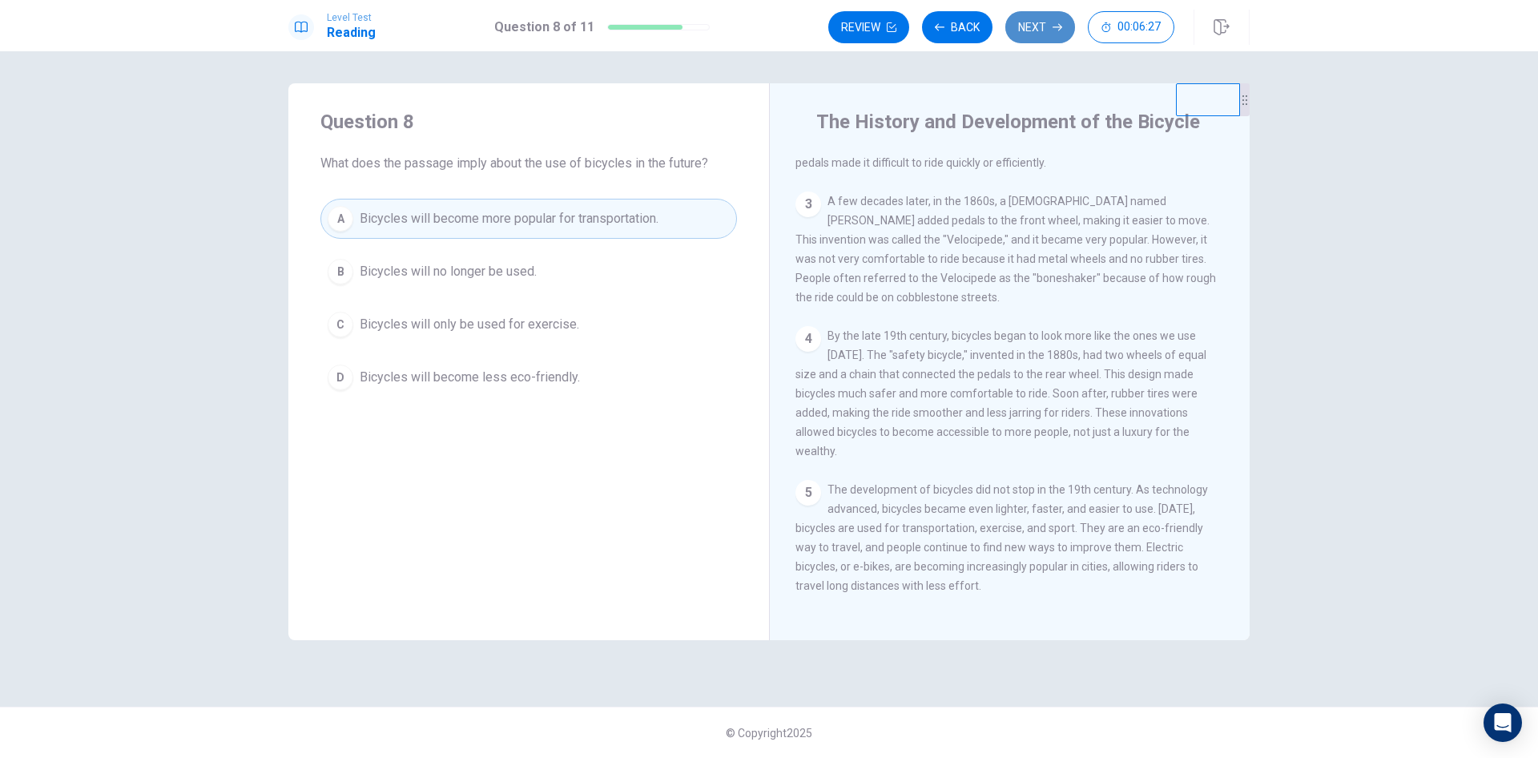
click at [1036, 24] on button "Next" at bounding box center [1040, 27] width 70 height 32
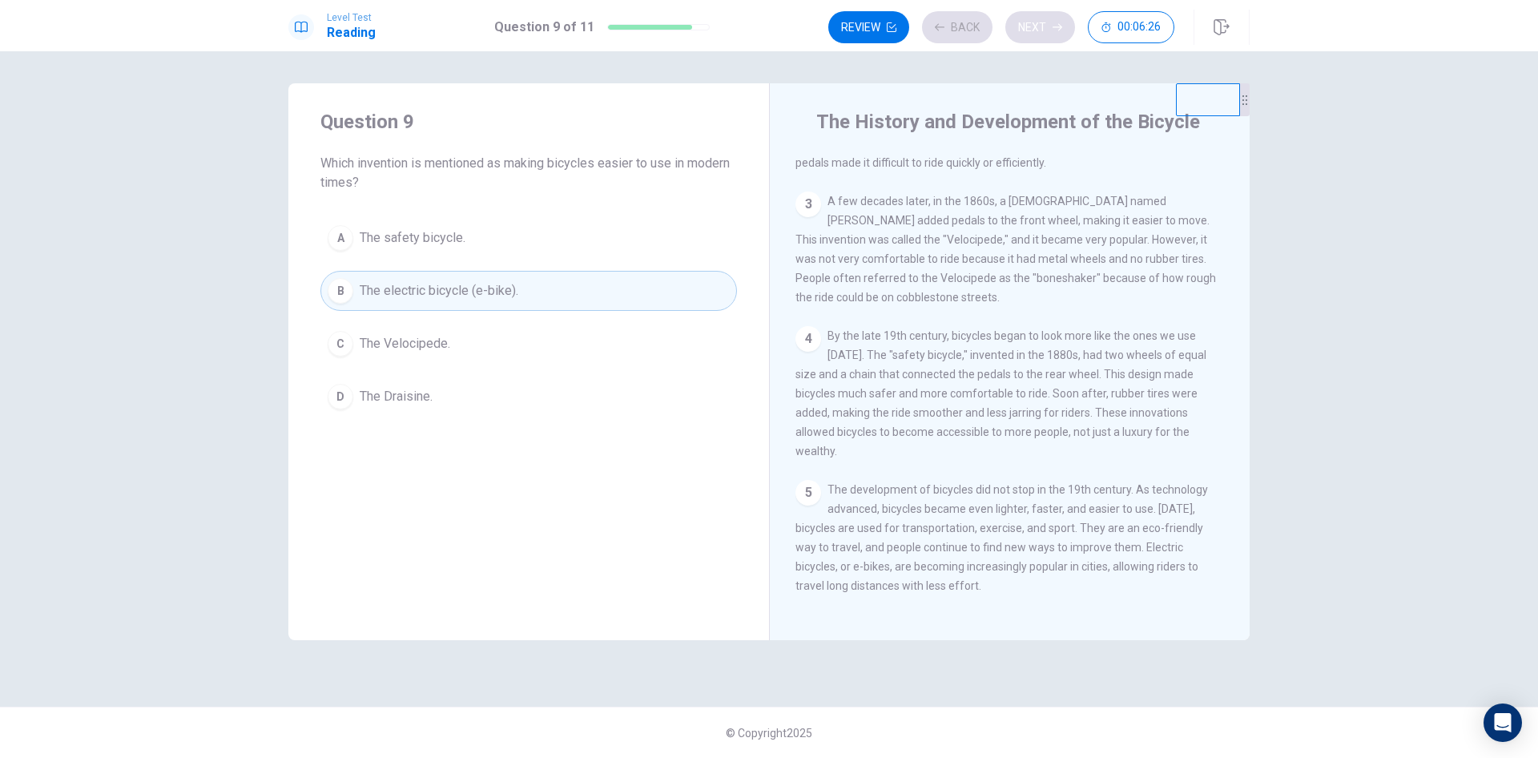
click at [1036, 24] on div "Review Back Next 00:06:26" at bounding box center [1001, 27] width 346 height 32
click at [1047, 28] on button "Next" at bounding box center [1040, 27] width 70 height 32
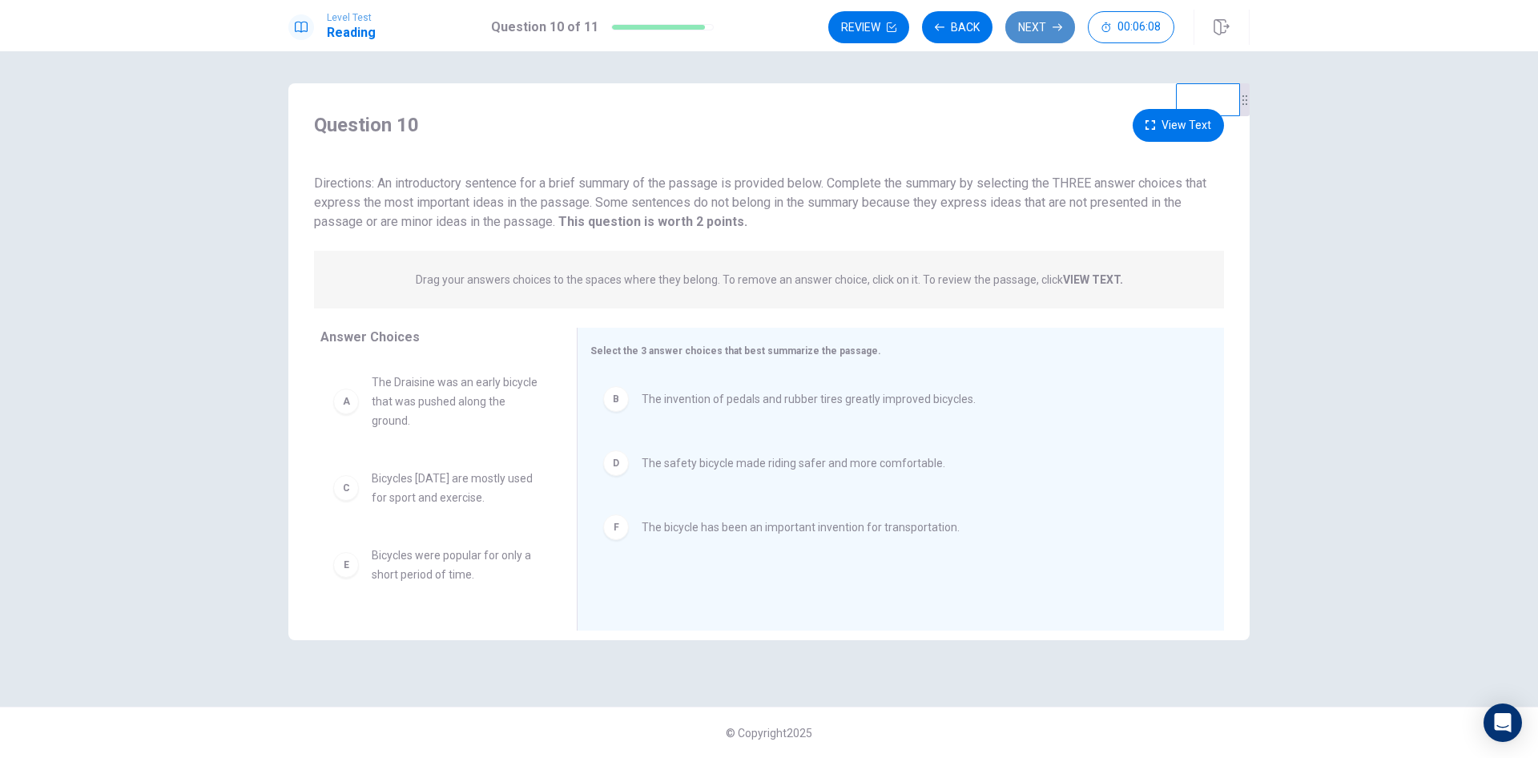
click at [1028, 24] on button "Next" at bounding box center [1040, 27] width 70 height 32
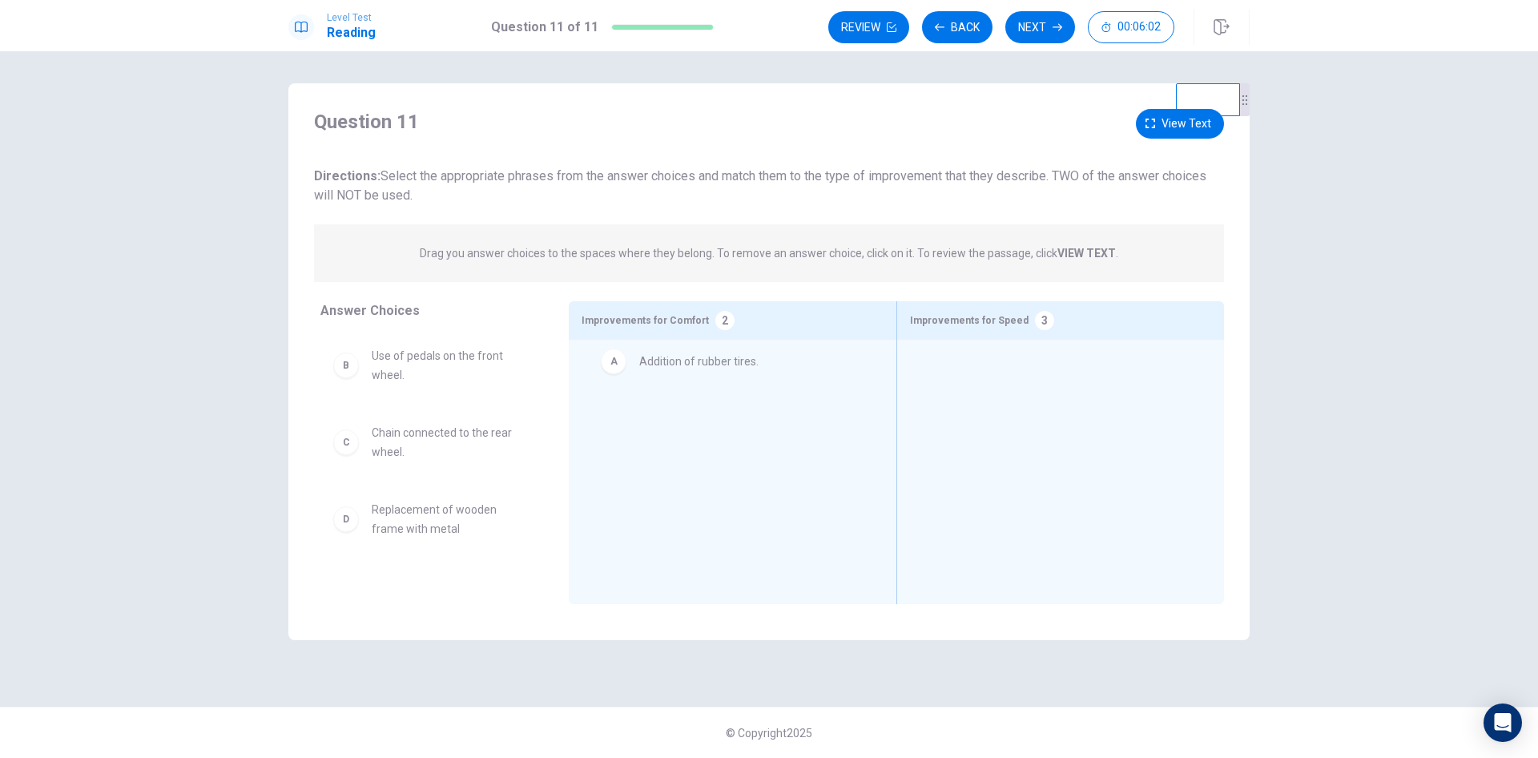
drag, startPoint x: 430, startPoint y: 364, endPoint x: 707, endPoint y: 366, distance: 277.2
drag, startPoint x: 450, startPoint y: 368, endPoint x: 1041, endPoint y: 382, distance: 590.6
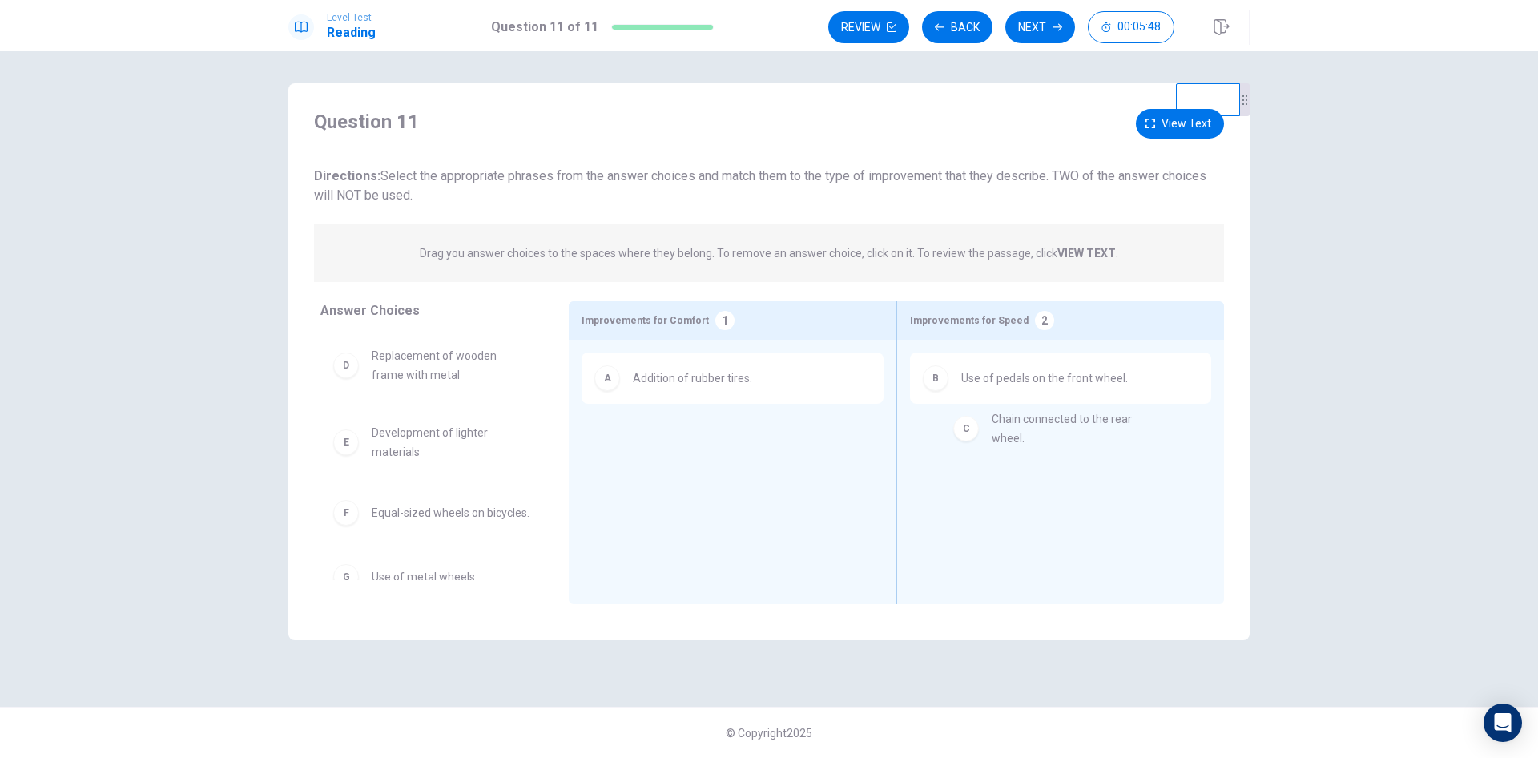
drag, startPoint x: 460, startPoint y: 369, endPoint x: 1102, endPoint y: 432, distance: 644.8
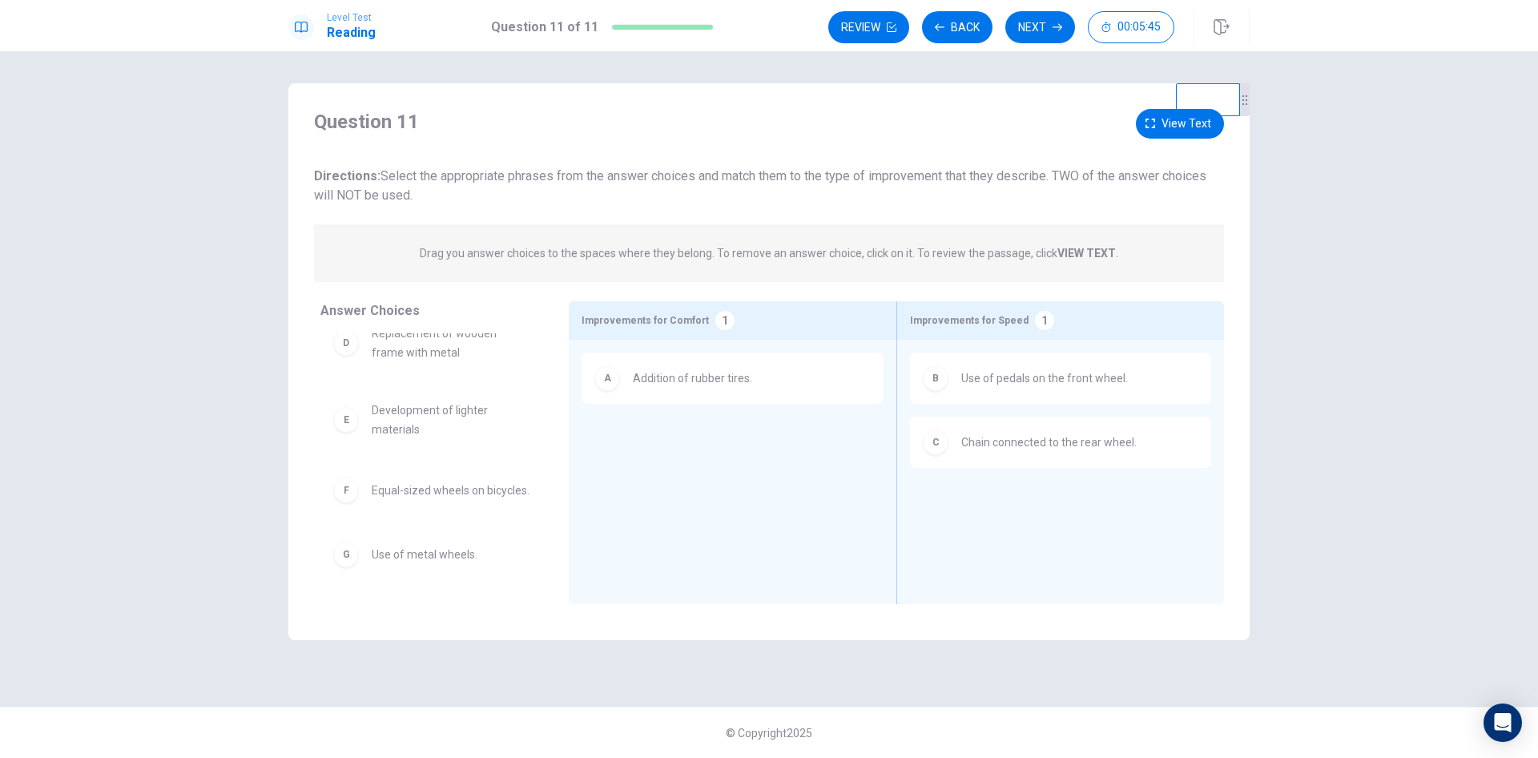
scroll to position [35, 0]
drag, startPoint x: 421, startPoint y: 481, endPoint x: 693, endPoint y: 424, distance: 277.6
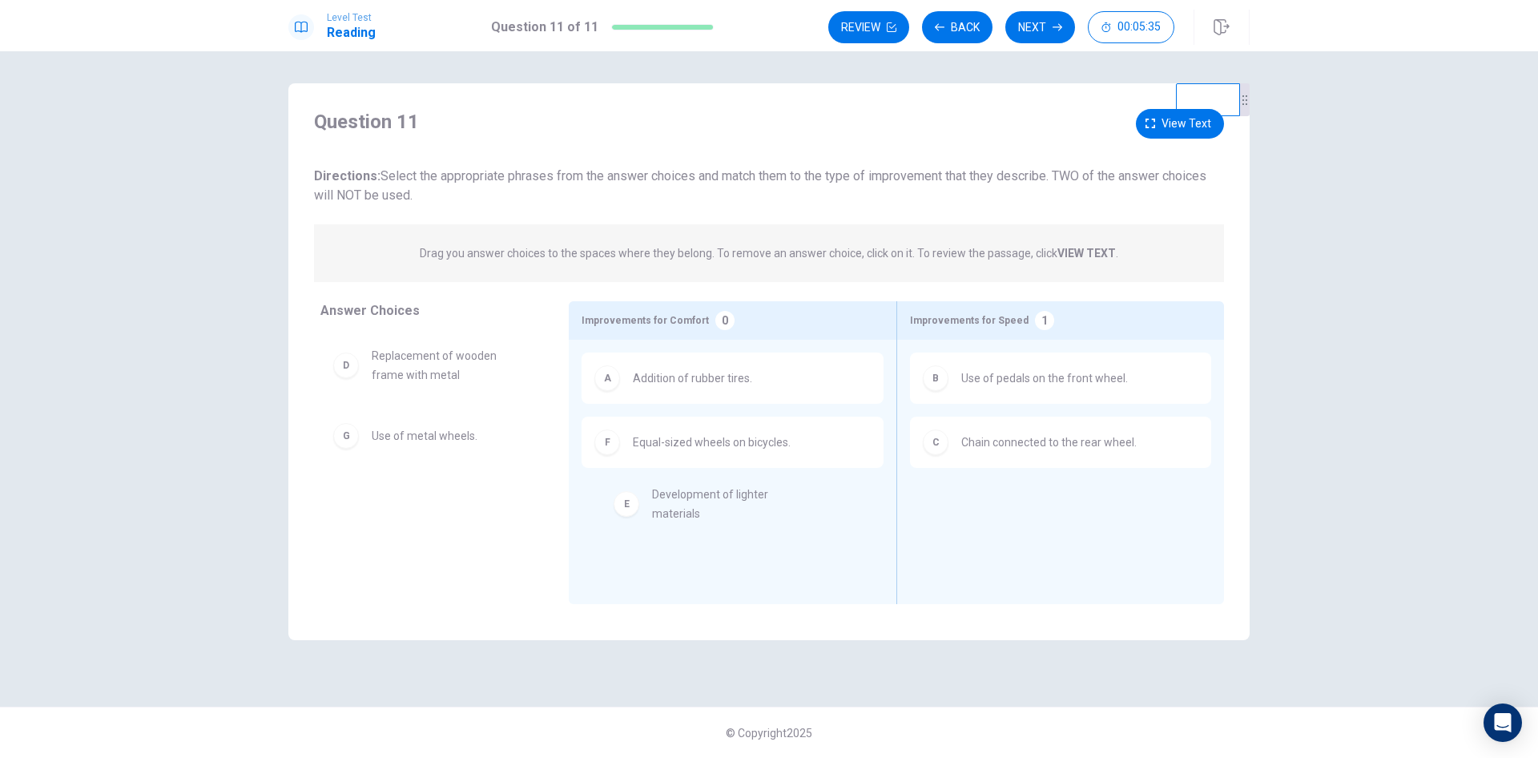
drag, startPoint x: 441, startPoint y: 445, endPoint x: 726, endPoint y: 506, distance: 291.0
drag, startPoint x: 437, startPoint y: 443, endPoint x: 751, endPoint y: 526, distance: 324.1
drag, startPoint x: 393, startPoint y: 437, endPoint x: 1029, endPoint y: 505, distance: 640.6
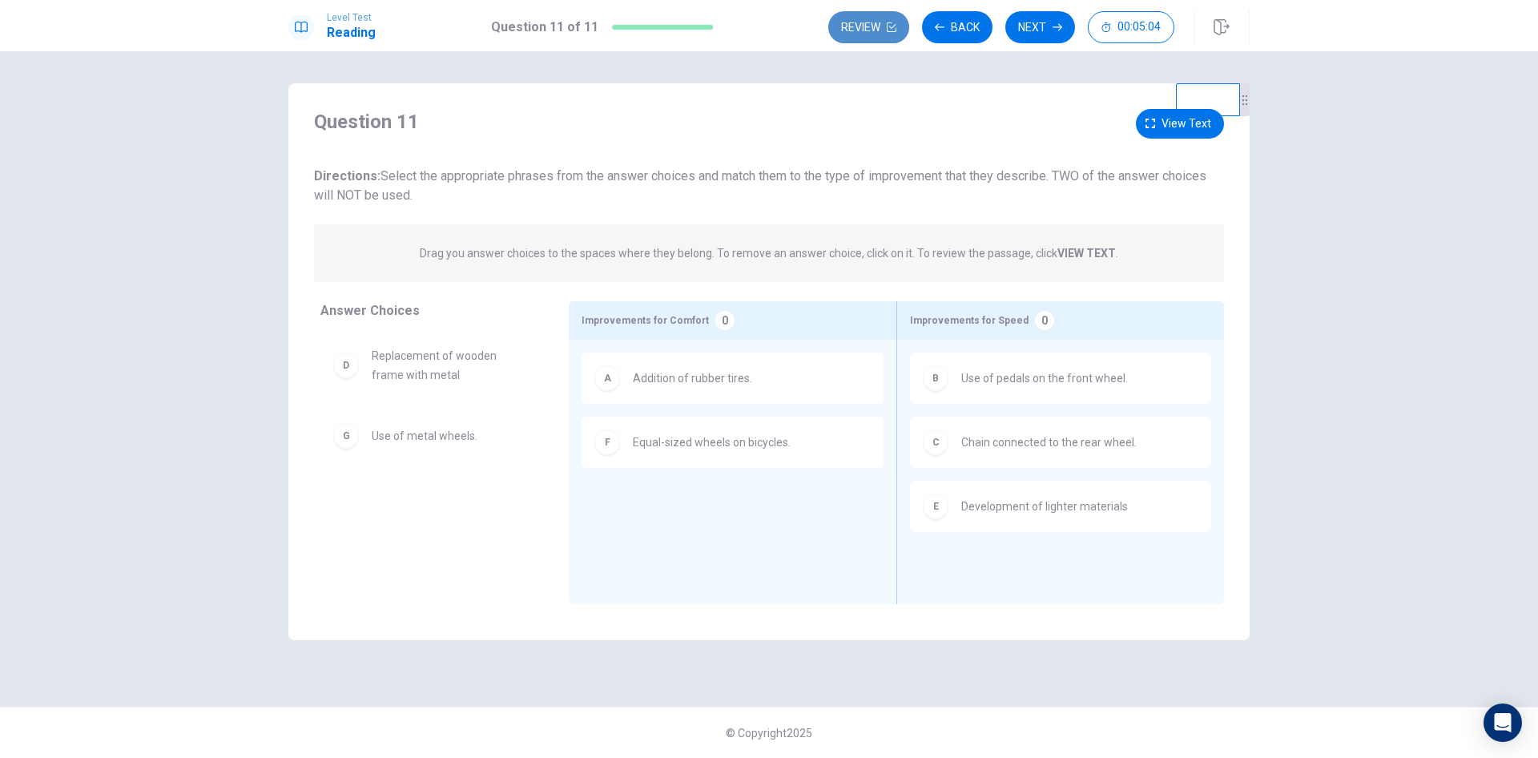
click at [858, 36] on button "Review" at bounding box center [868, 27] width 81 height 32
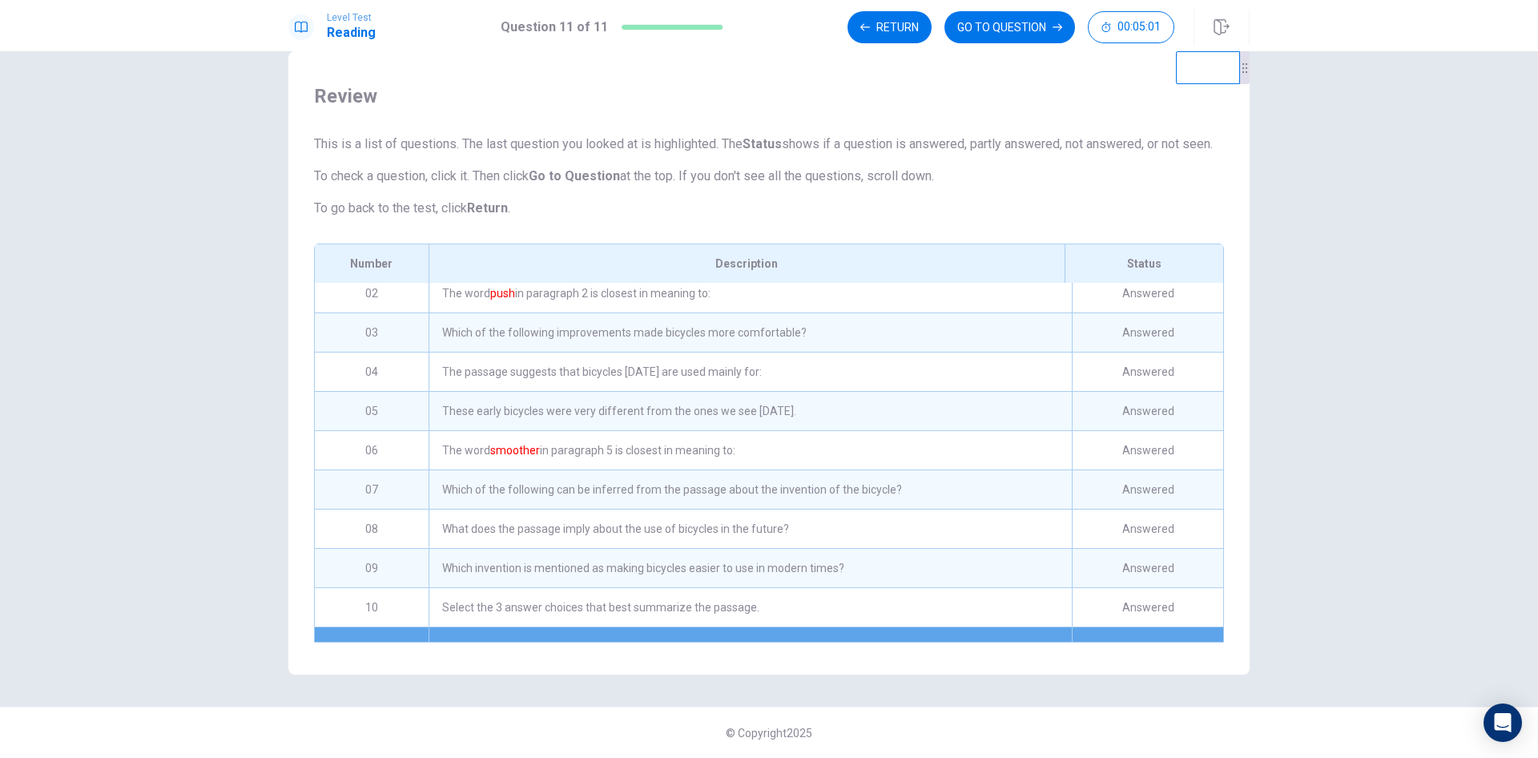
scroll to position [93, 0]
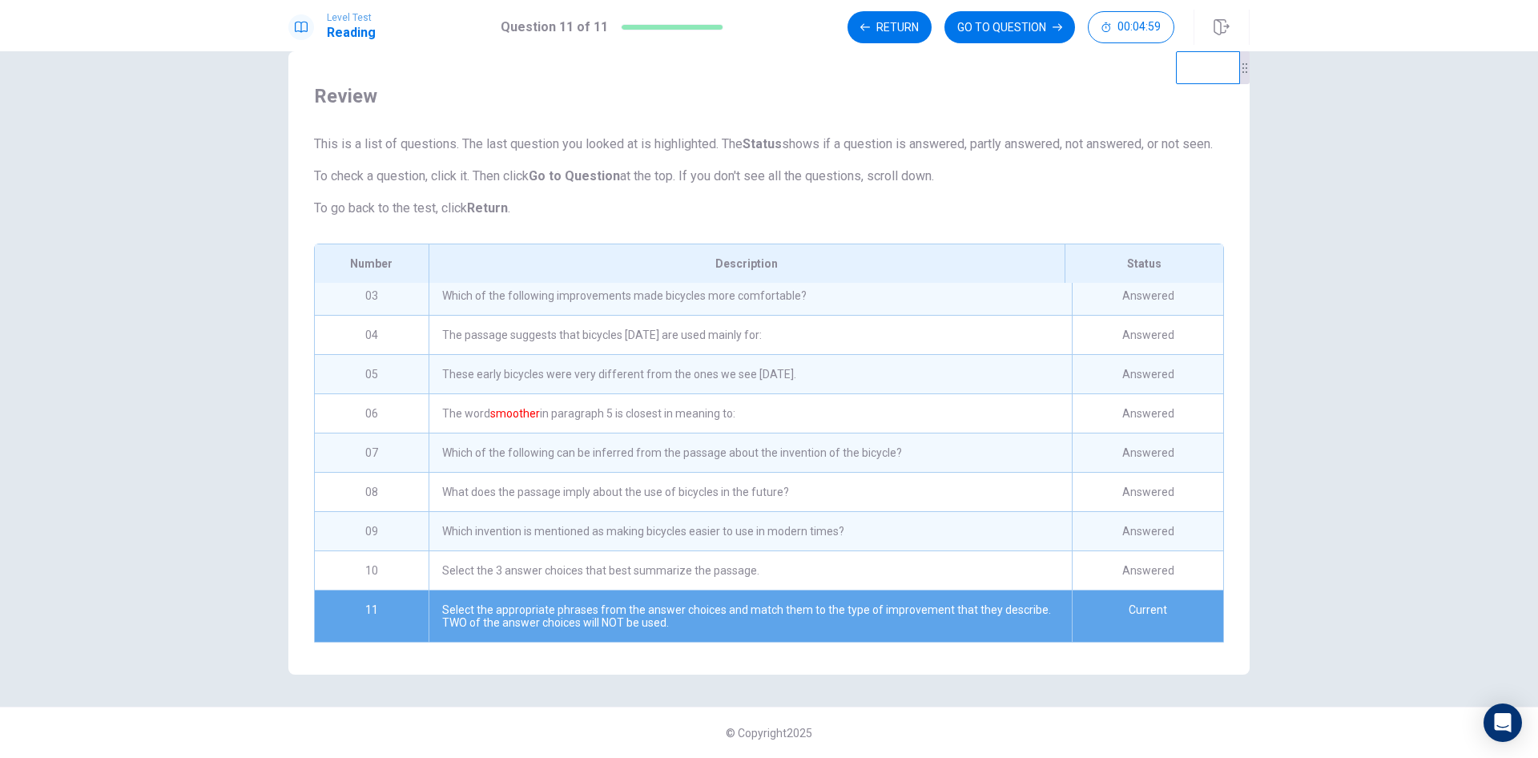
click at [1131, 338] on div "Answered" at bounding box center [1147, 335] width 151 height 38
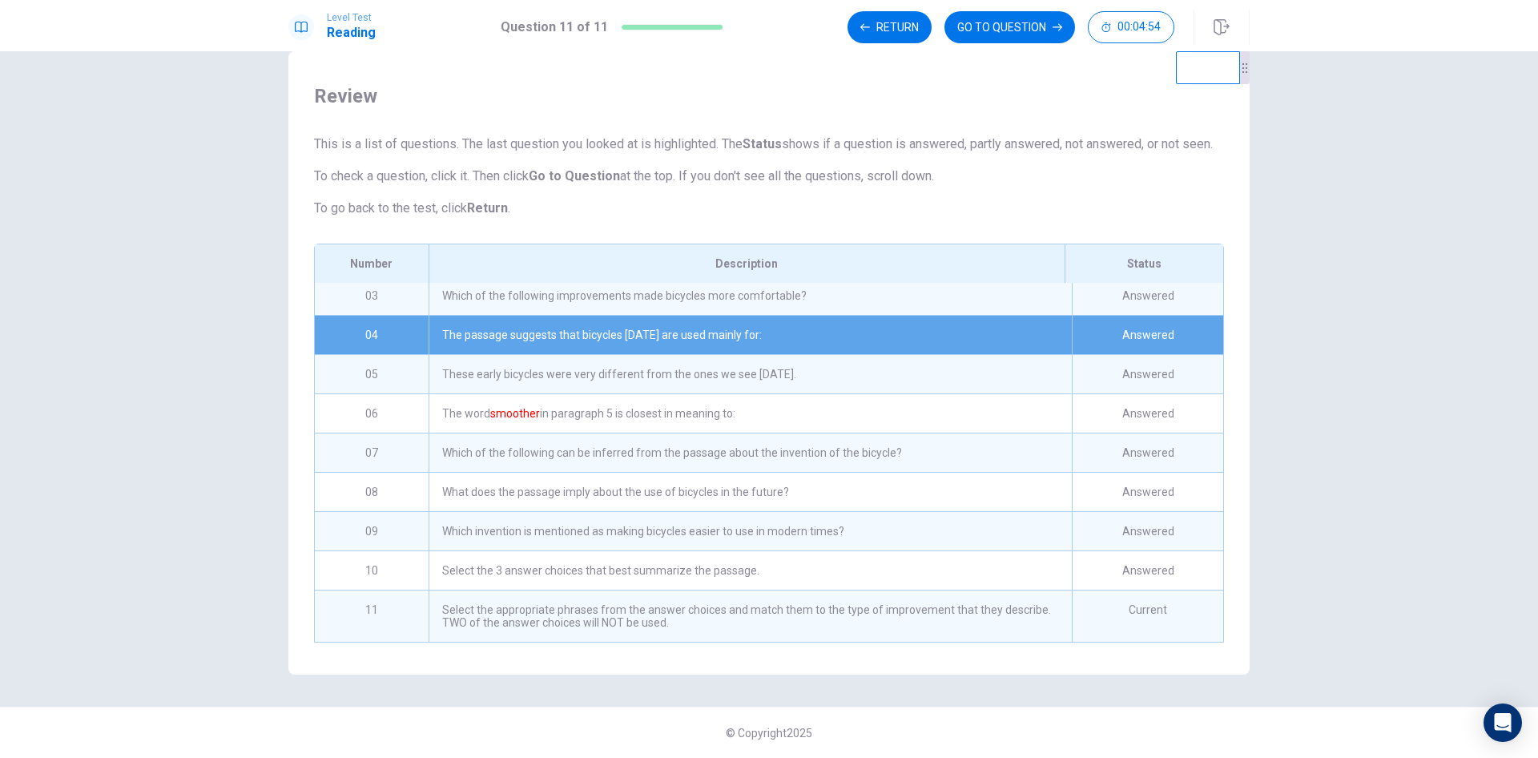
click at [1122, 602] on div "Current" at bounding box center [1147, 615] width 151 height 51
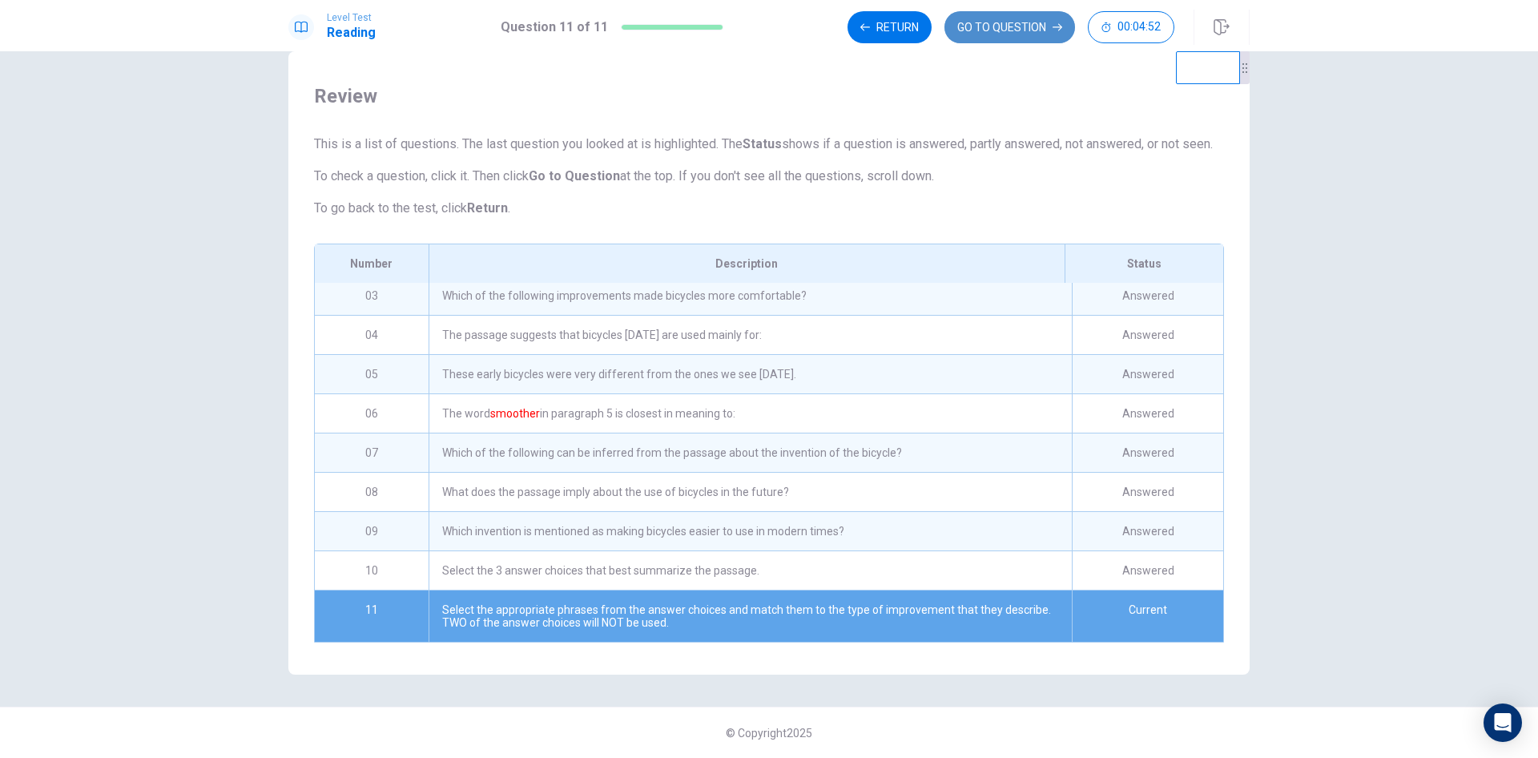
click at [1017, 23] on button "GO TO QUESTION" at bounding box center [1009, 27] width 131 height 32
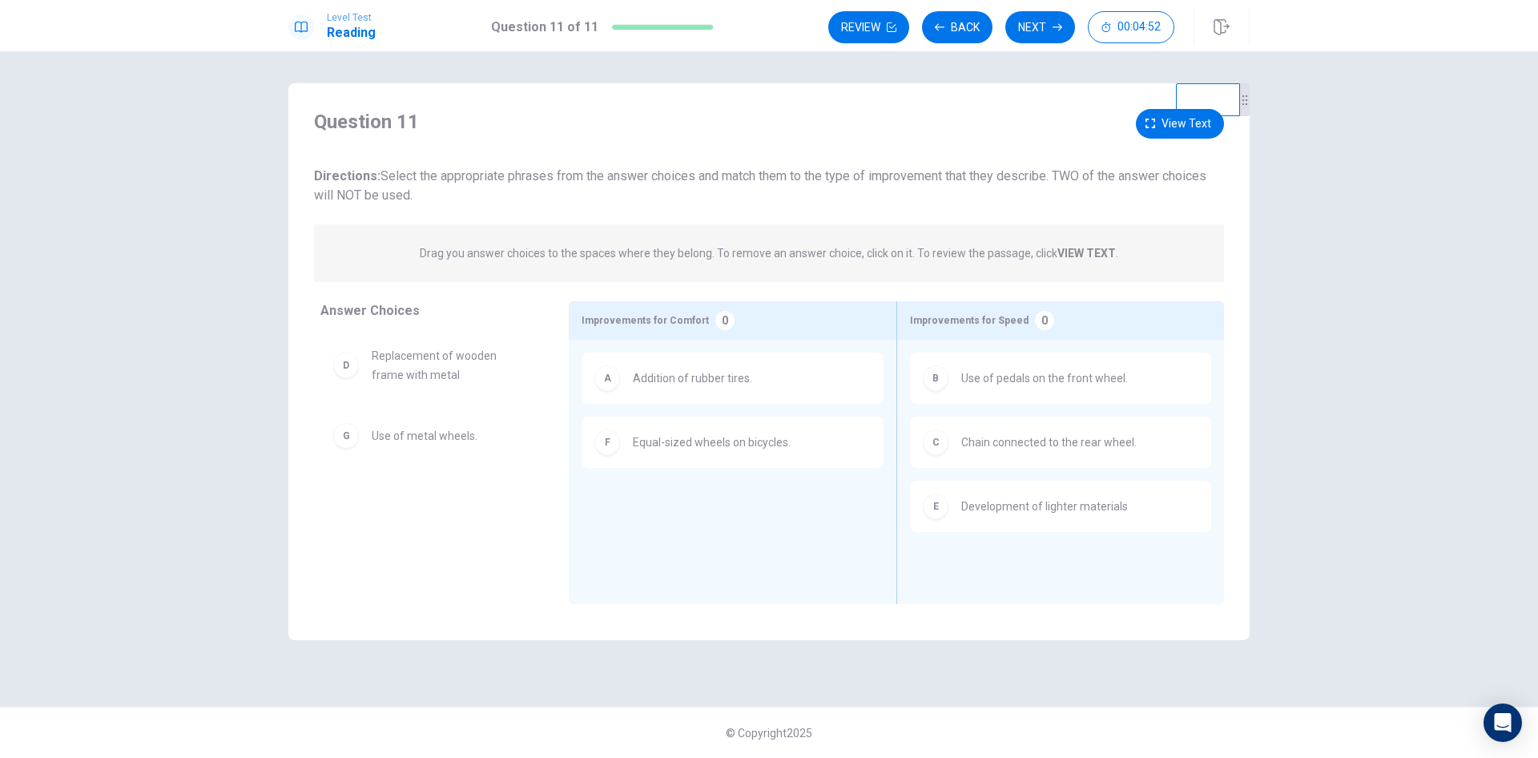
scroll to position [0, 0]
click at [1146, 119] on icon "button" at bounding box center [1151, 124] width 10 height 10
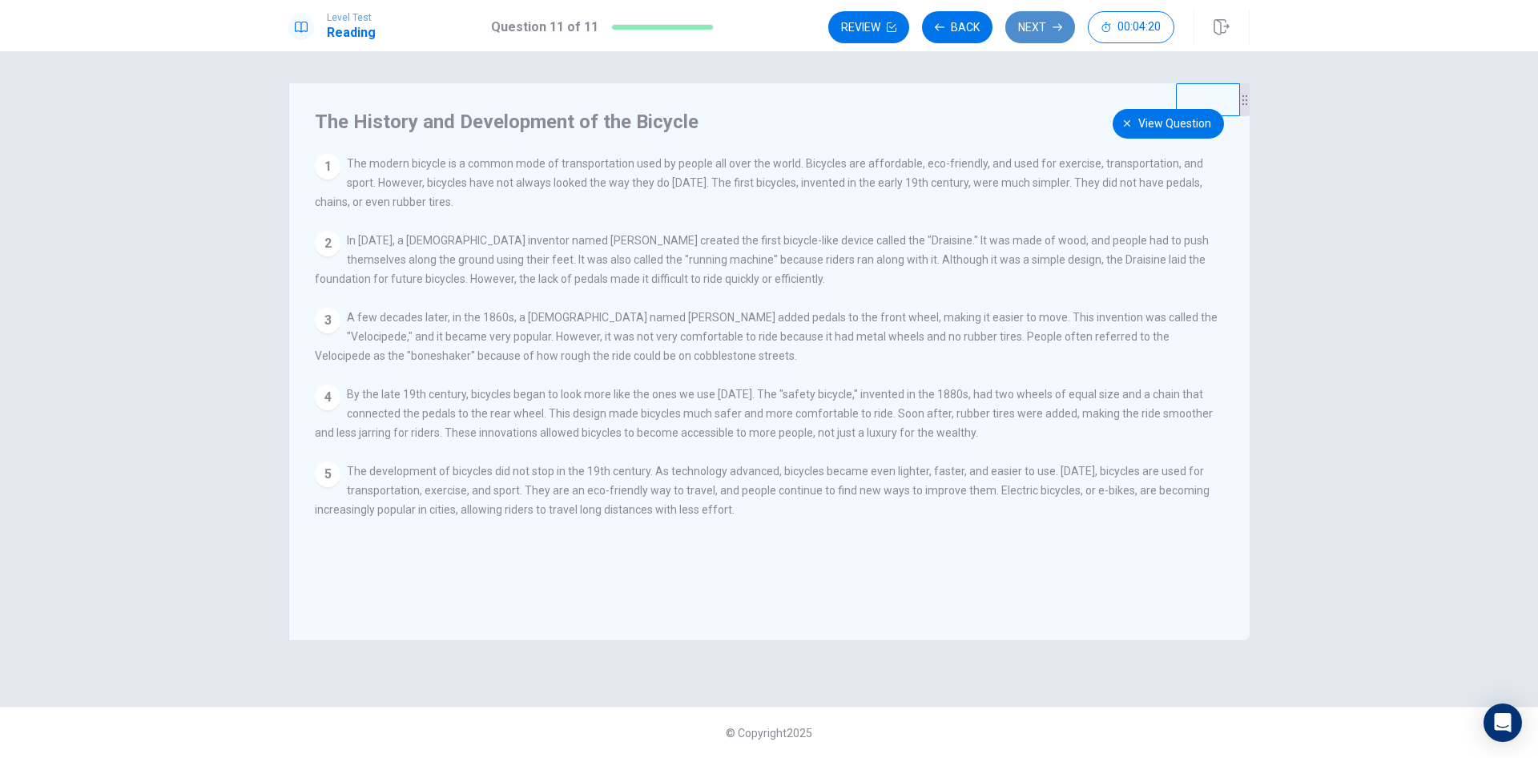
click at [1045, 30] on button "Next" at bounding box center [1040, 27] width 70 height 32
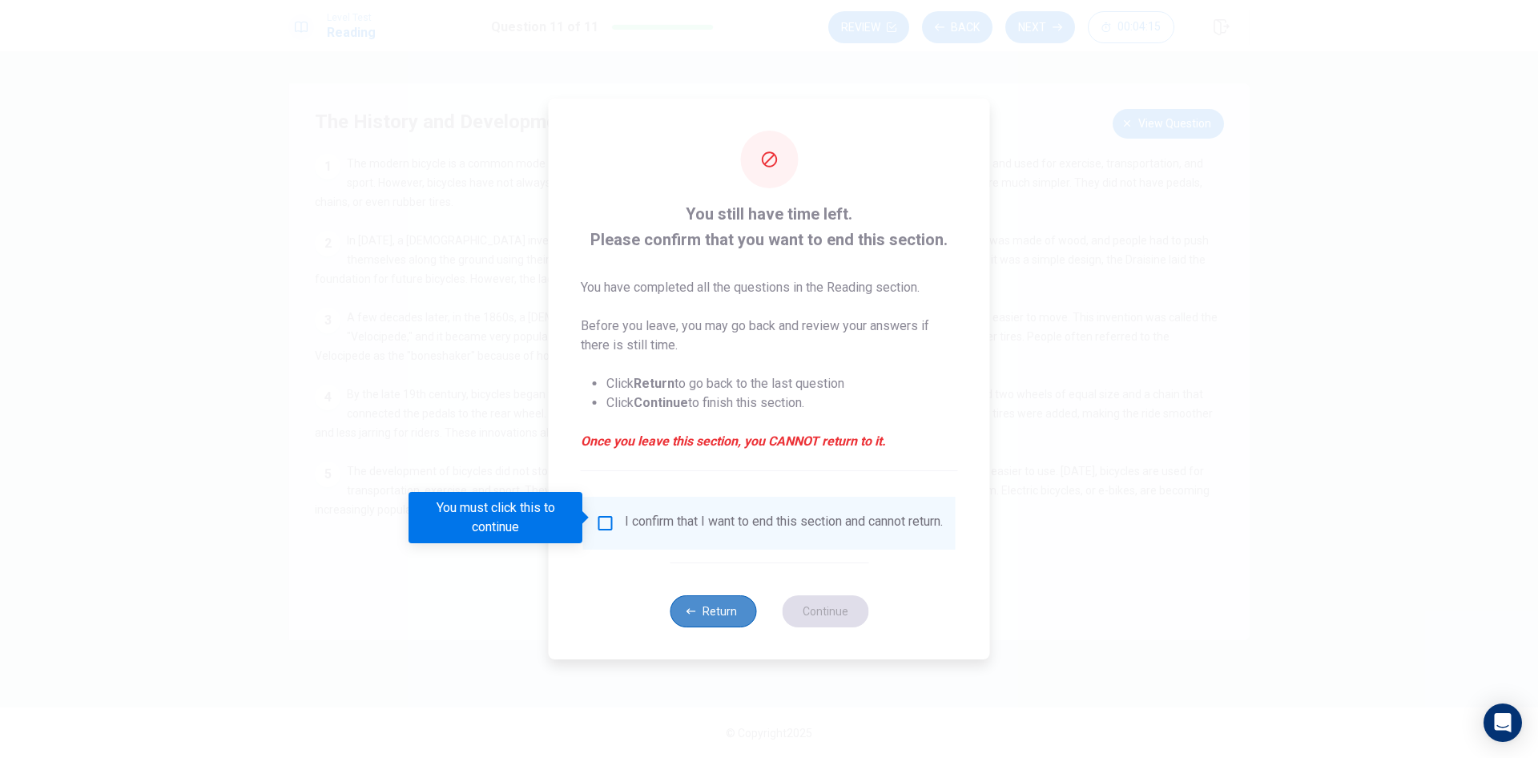
click at [729, 612] on button "Return" at bounding box center [713, 611] width 87 height 32
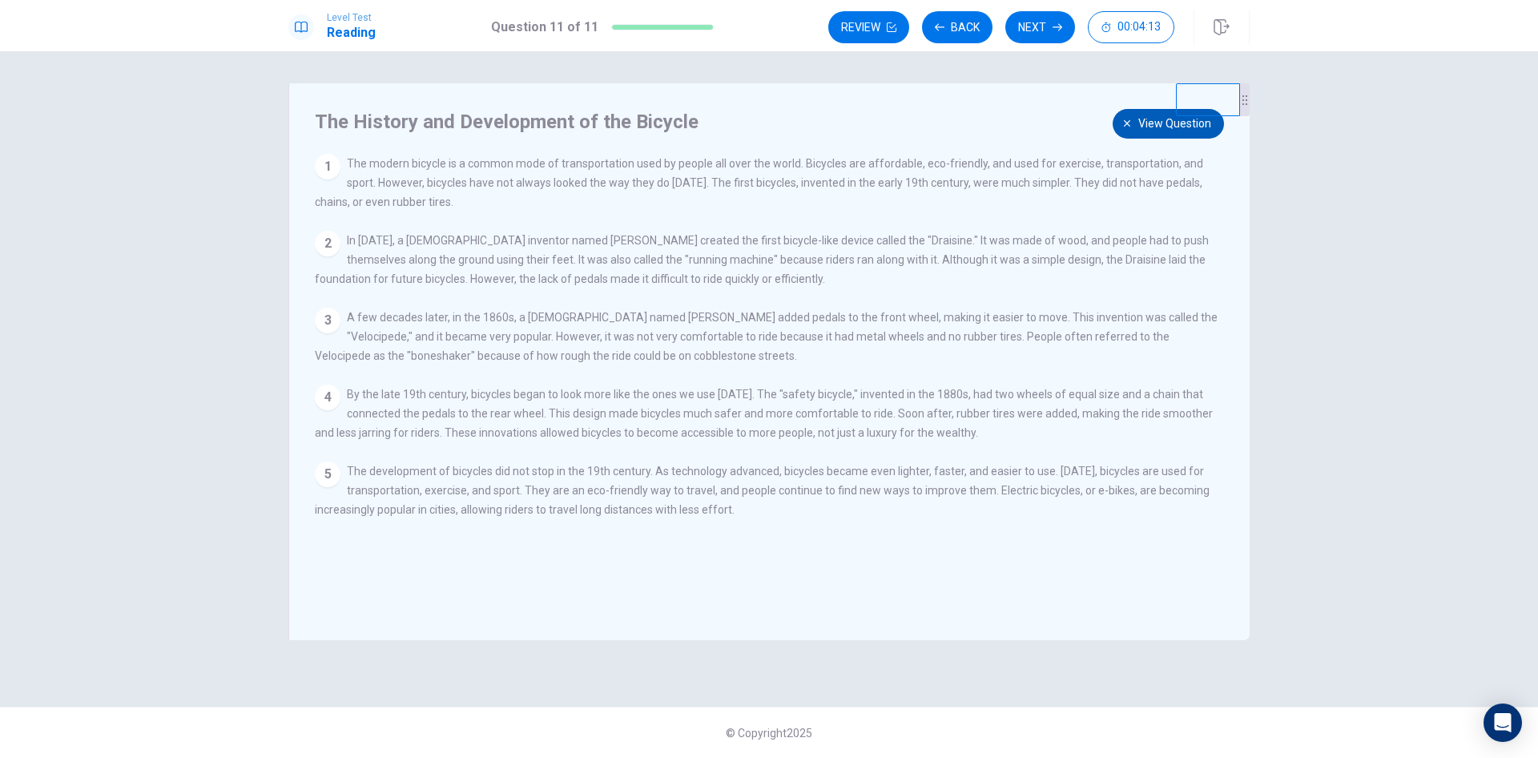
click at [1121, 119] on button "View question" at bounding box center [1168, 124] width 111 height 30
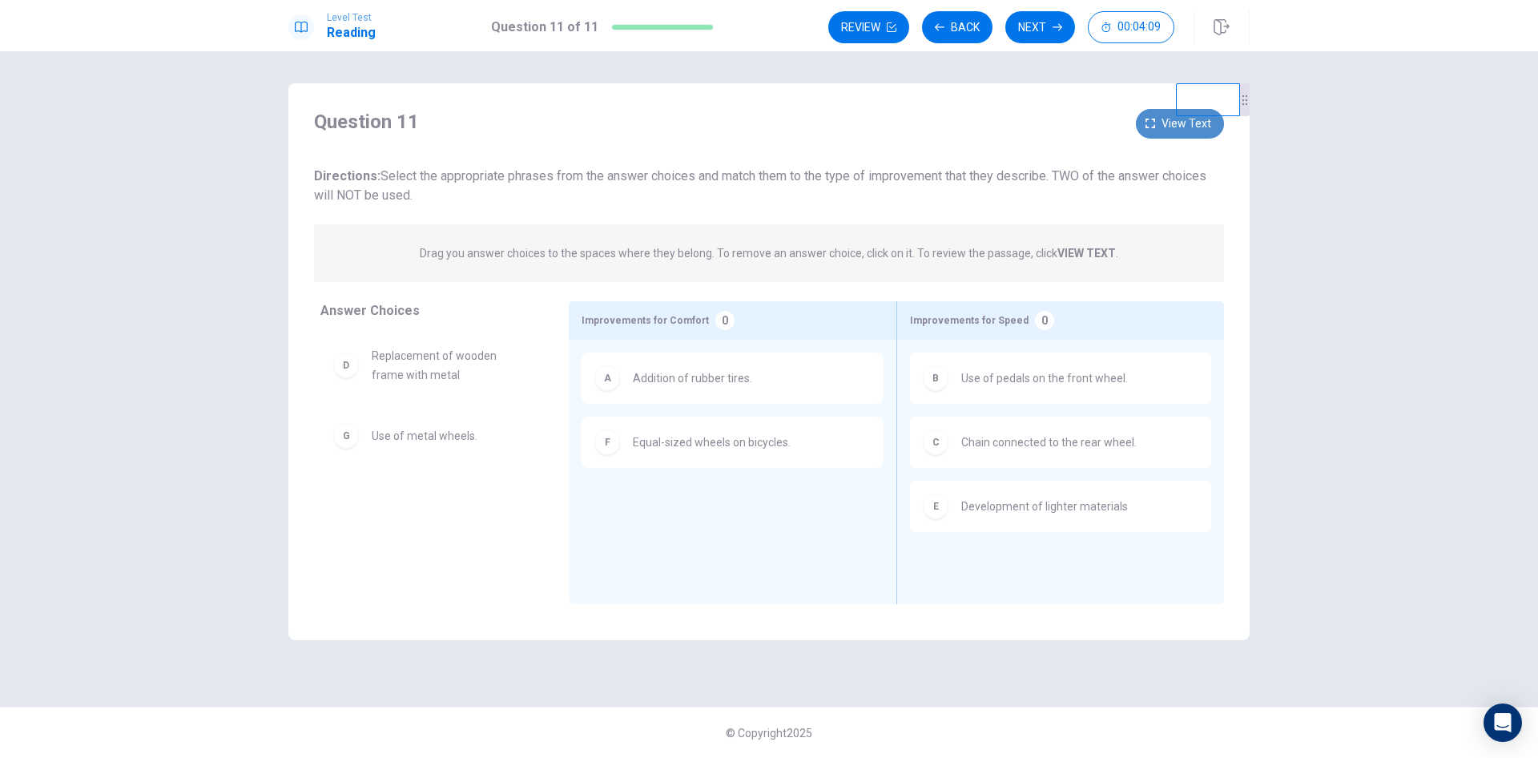
click at [1153, 119] on icon "button" at bounding box center [1151, 124] width 10 height 10
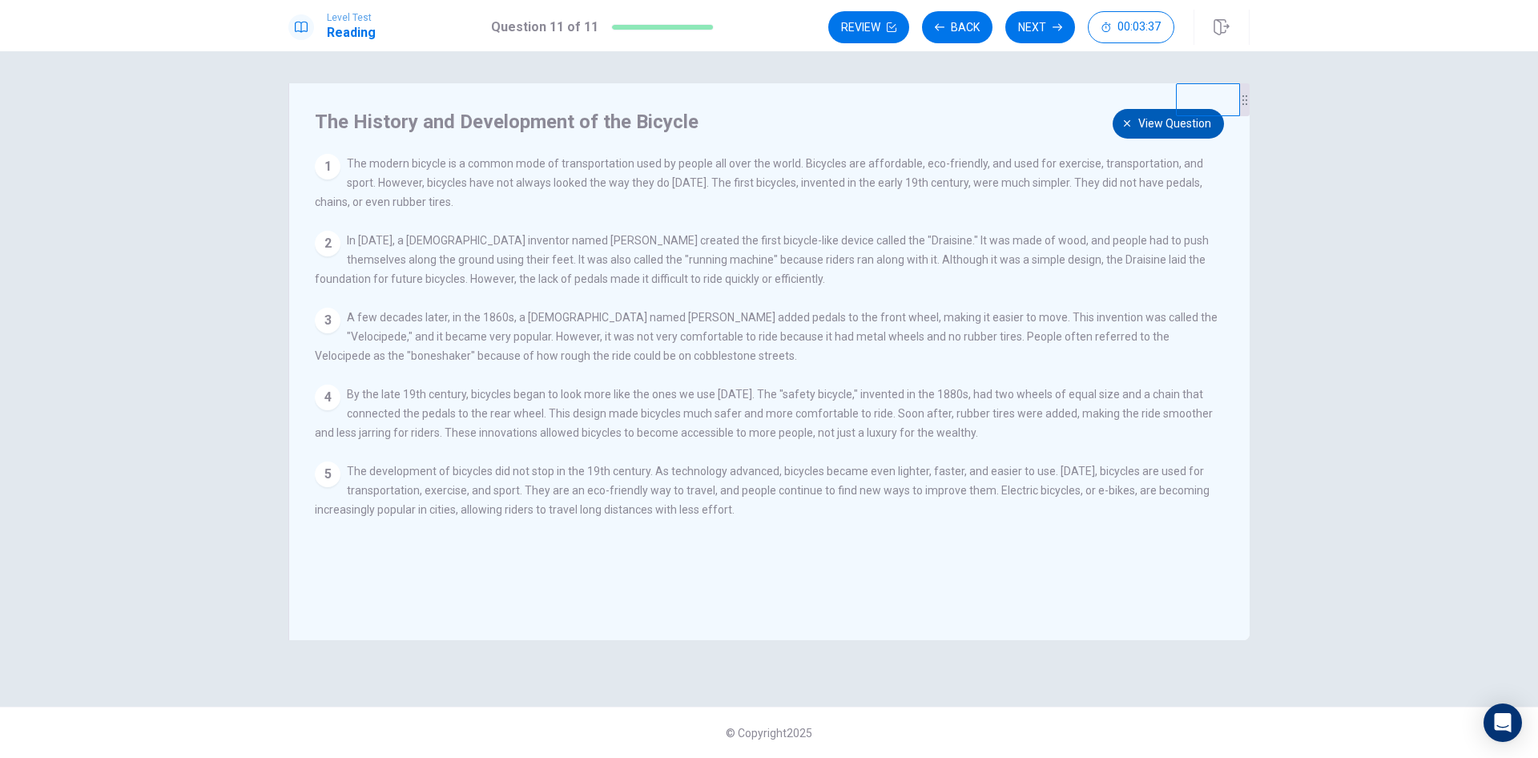
click at [1144, 126] on span "View question" at bounding box center [1174, 124] width 73 height 20
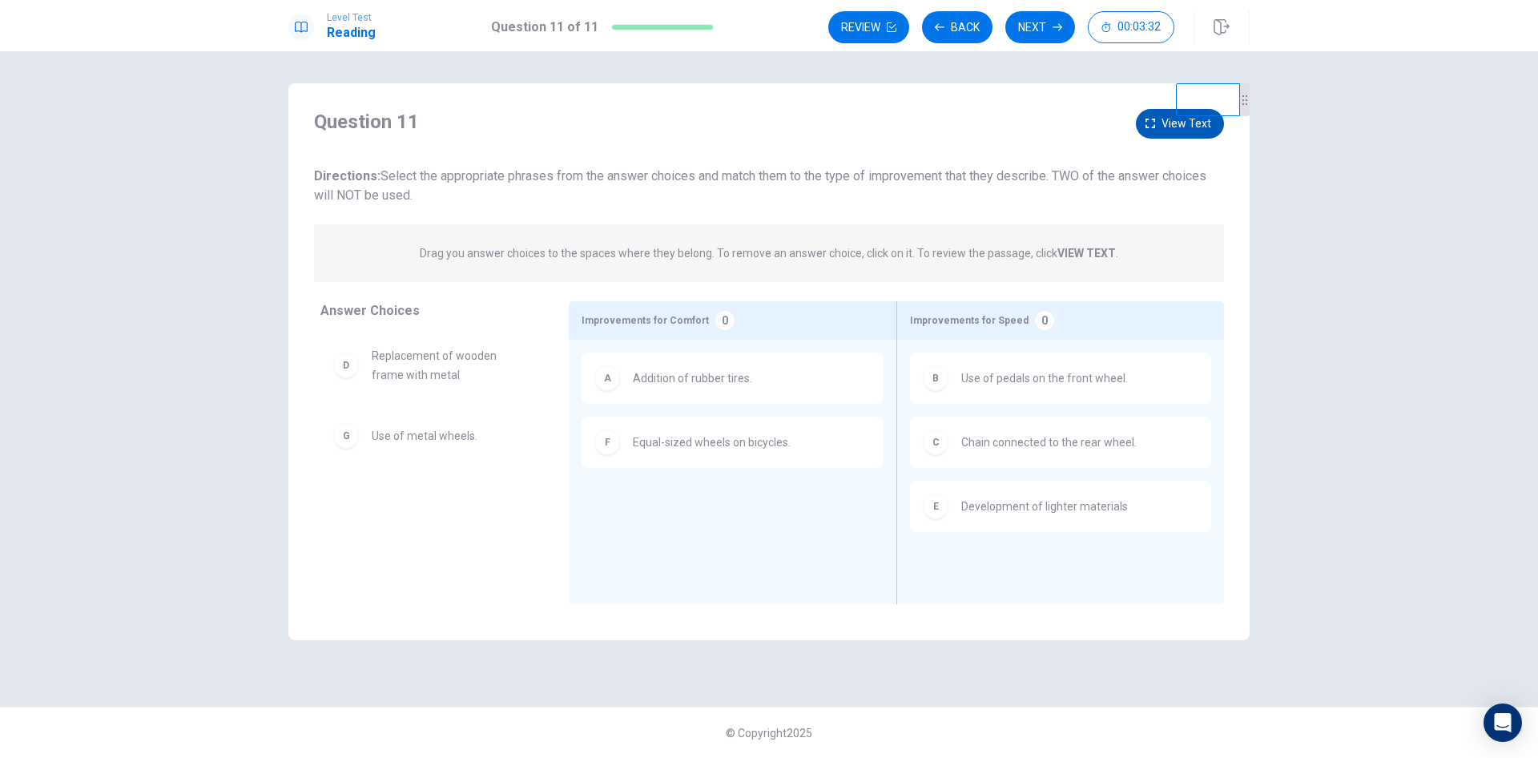
click at [1150, 113] on button "View text" at bounding box center [1180, 124] width 88 height 30
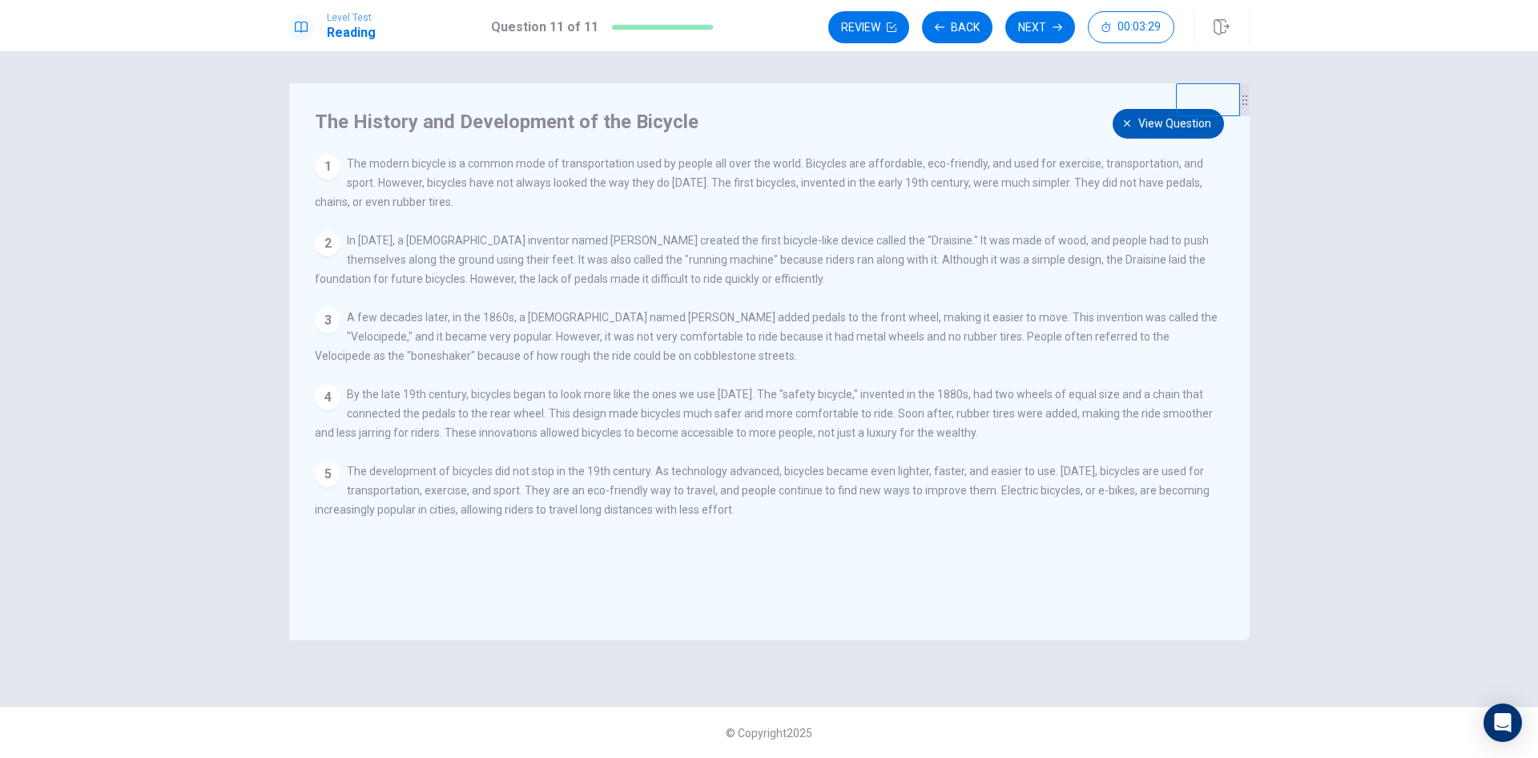
click at [1135, 125] on button "View question" at bounding box center [1168, 124] width 111 height 30
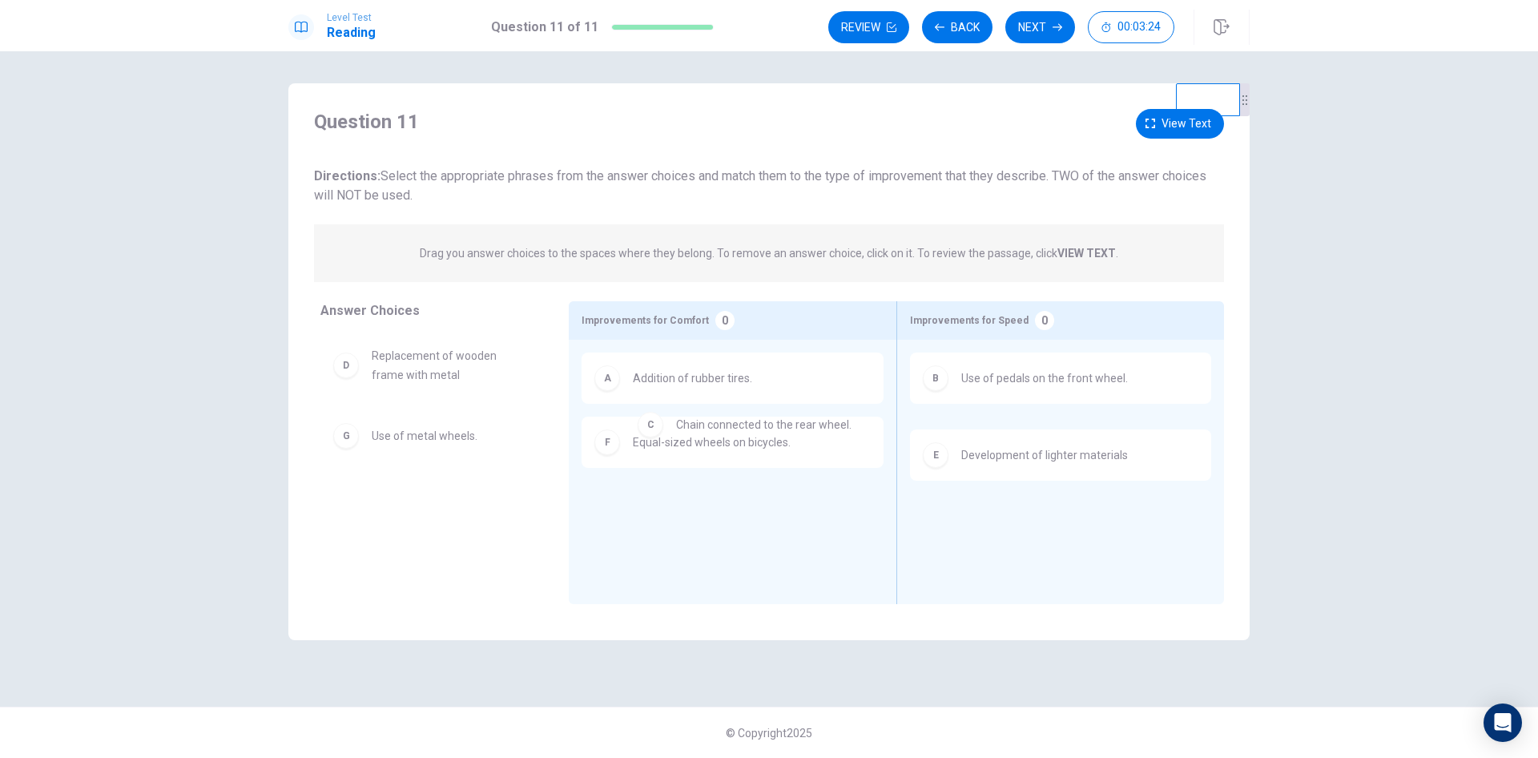
drag, startPoint x: 1031, startPoint y: 451, endPoint x: 721, endPoint y: 432, distance: 310.6
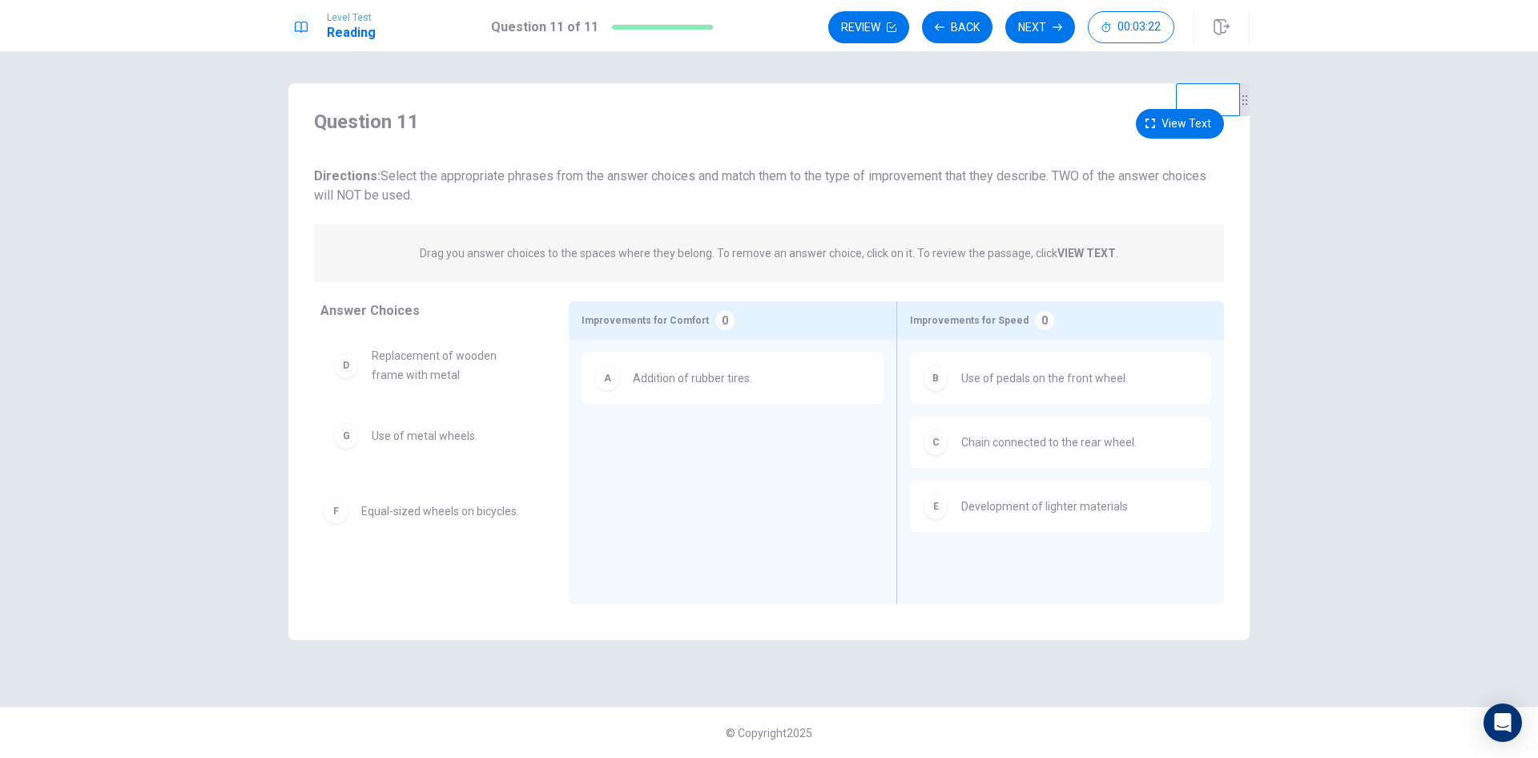
drag, startPoint x: 692, startPoint y: 442, endPoint x: 411, endPoint y: 514, distance: 290.3
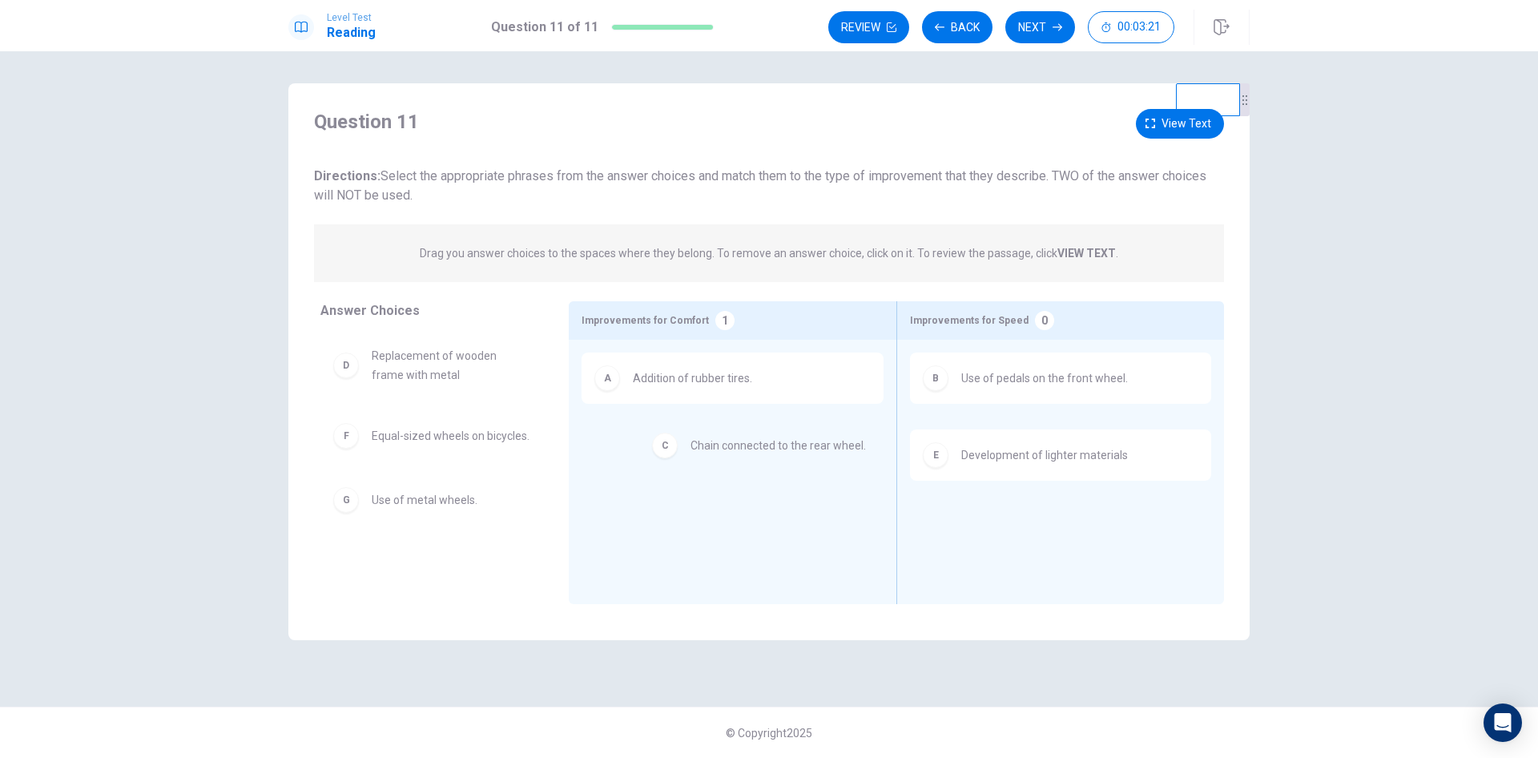
drag, startPoint x: 1054, startPoint y: 450, endPoint x: 747, endPoint y: 444, distance: 307.7
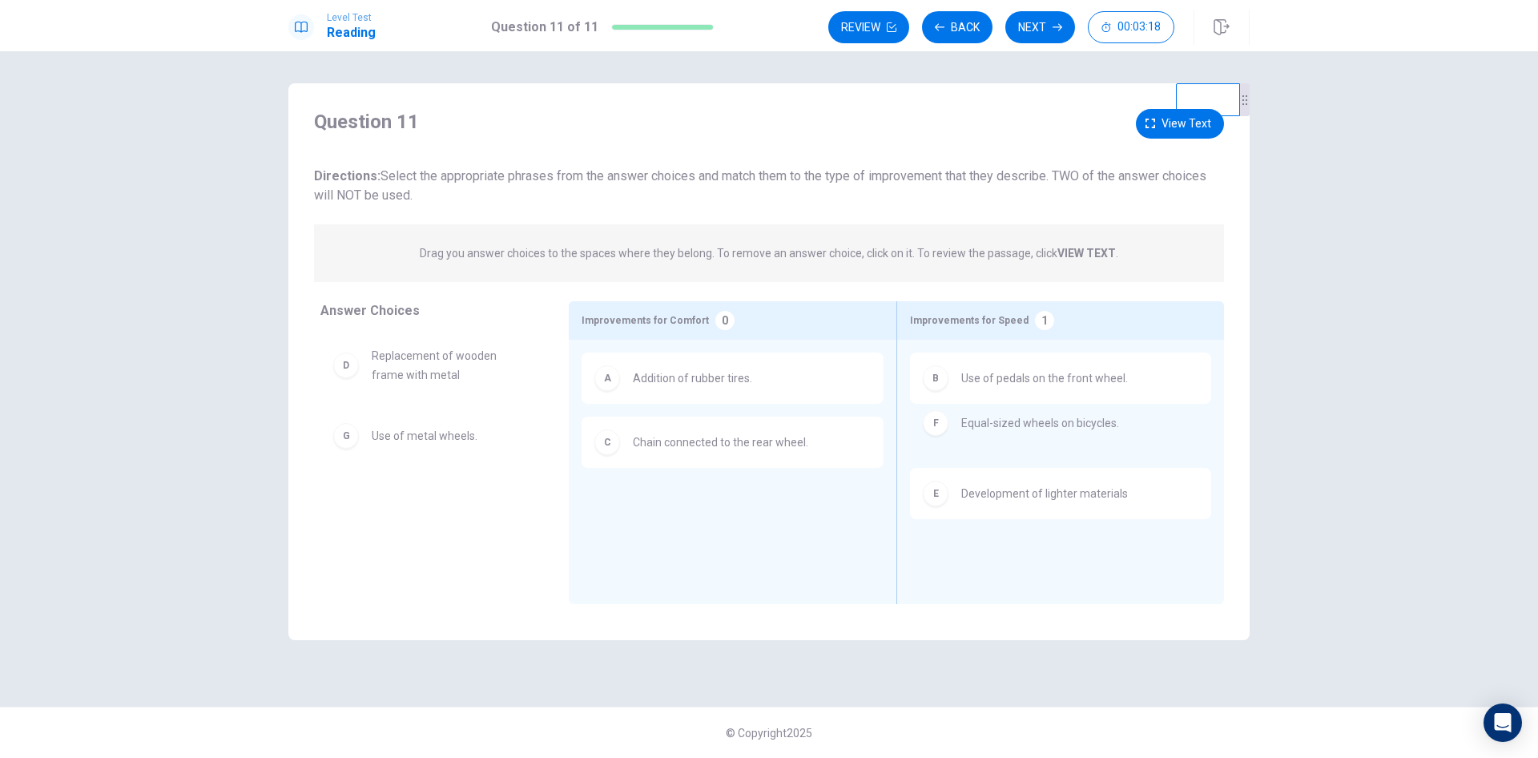
drag, startPoint x: 433, startPoint y: 438, endPoint x: 1032, endPoint y: 428, distance: 599.3
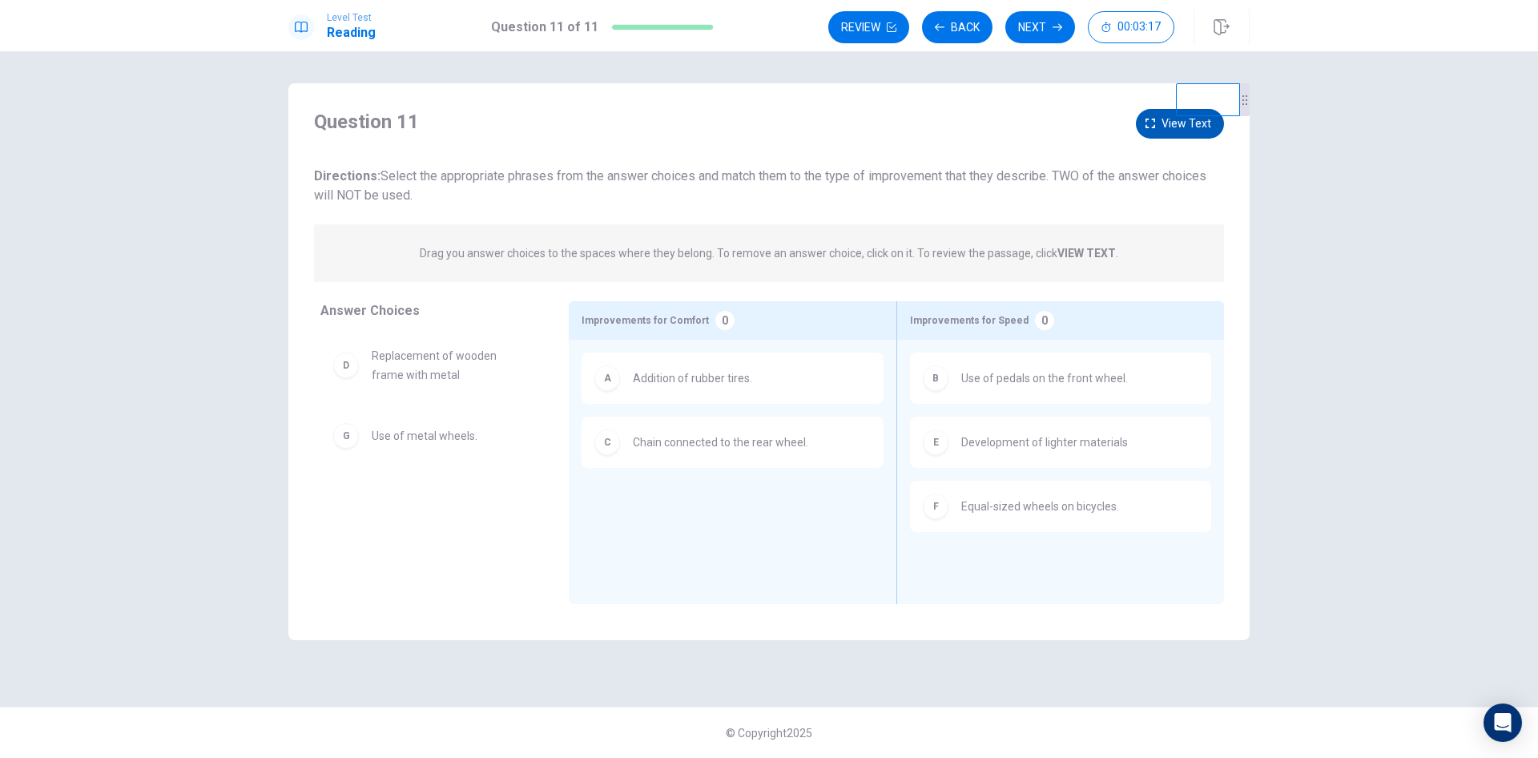
click at [1152, 115] on button "View text" at bounding box center [1180, 124] width 88 height 30
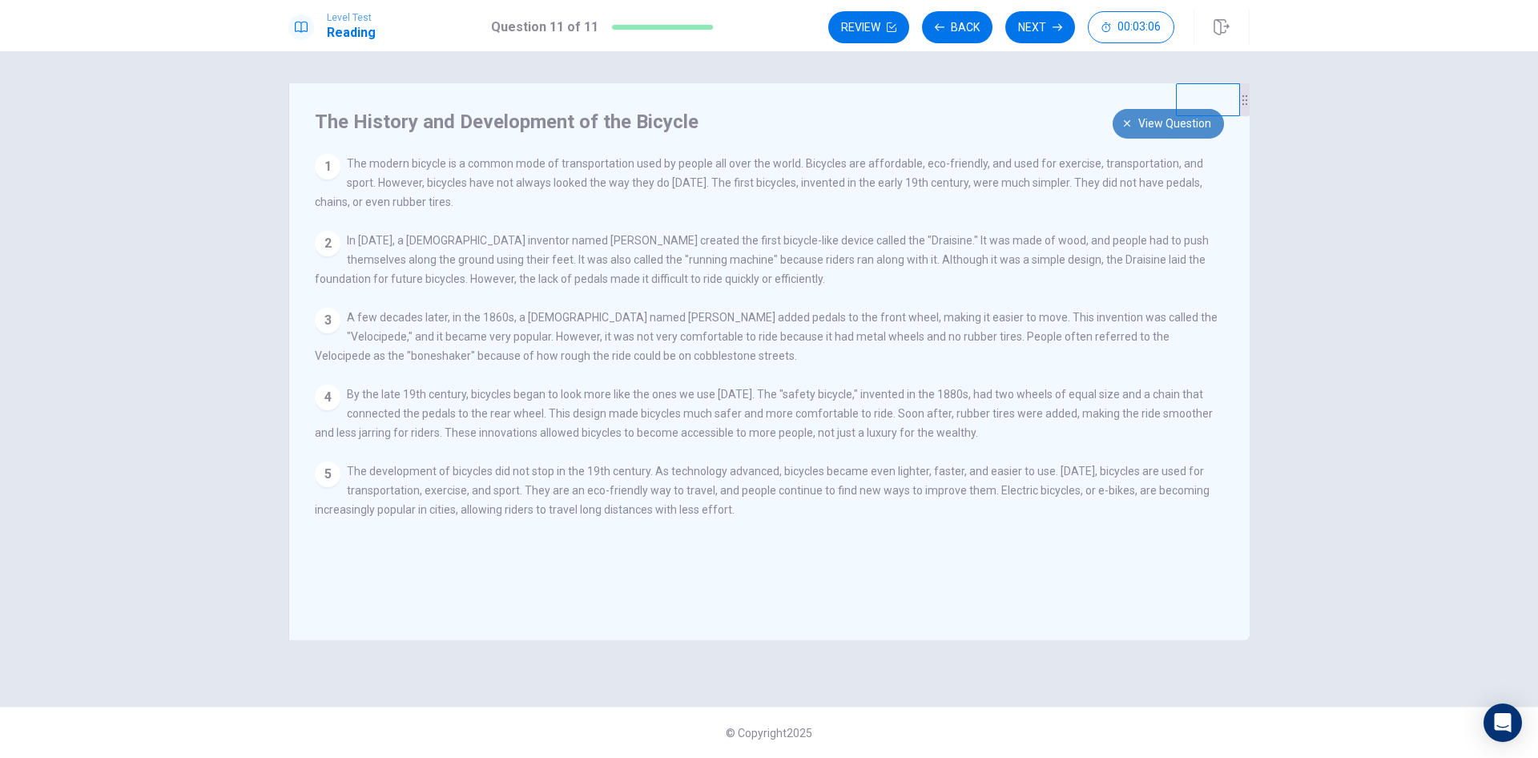
click at [1132, 118] on button "View question" at bounding box center [1168, 124] width 111 height 30
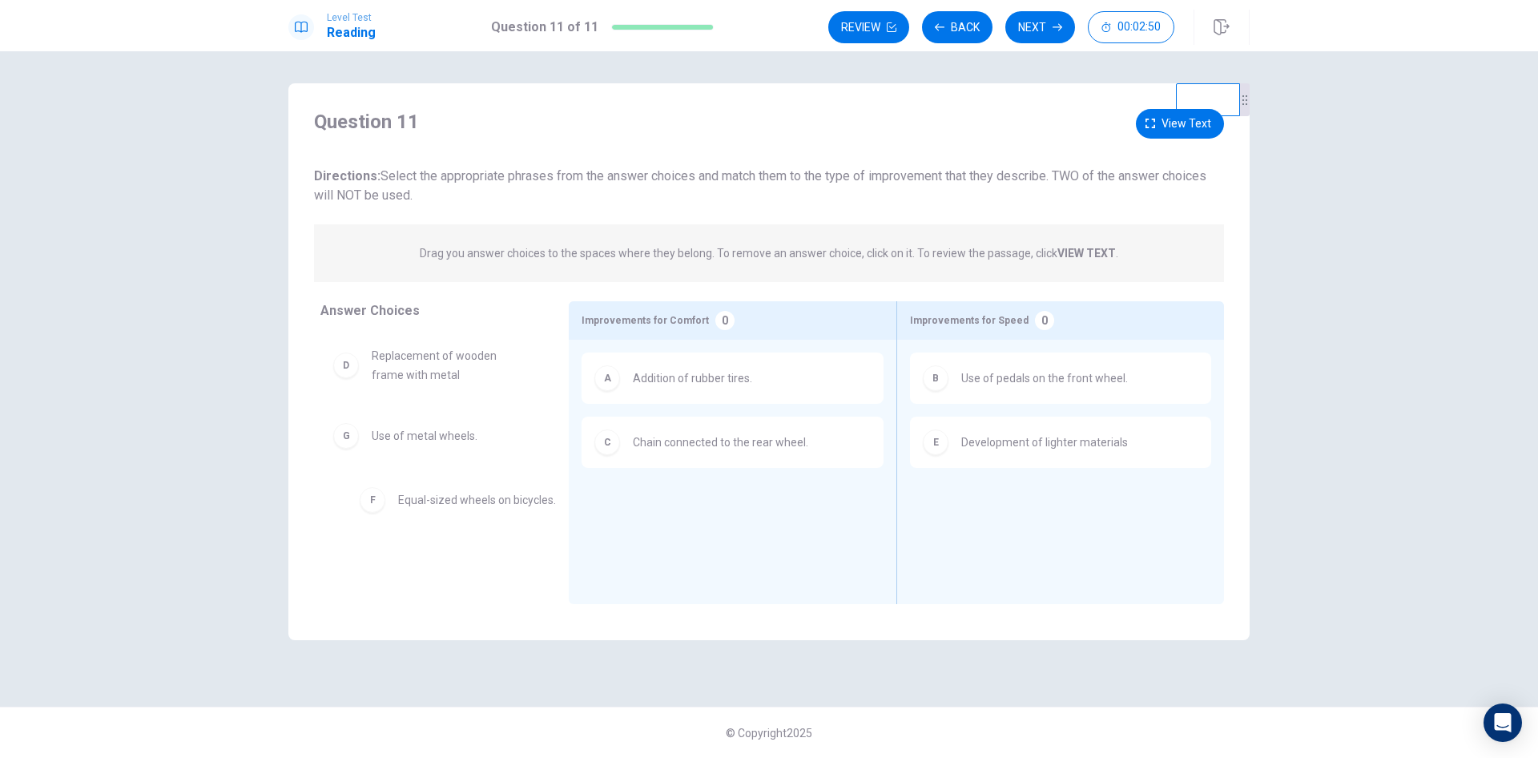
drag, startPoint x: 1034, startPoint y: 519, endPoint x: 417, endPoint y: 497, distance: 618.1
drag, startPoint x: 640, startPoint y: 446, endPoint x: 1069, endPoint y: 507, distance: 432.9
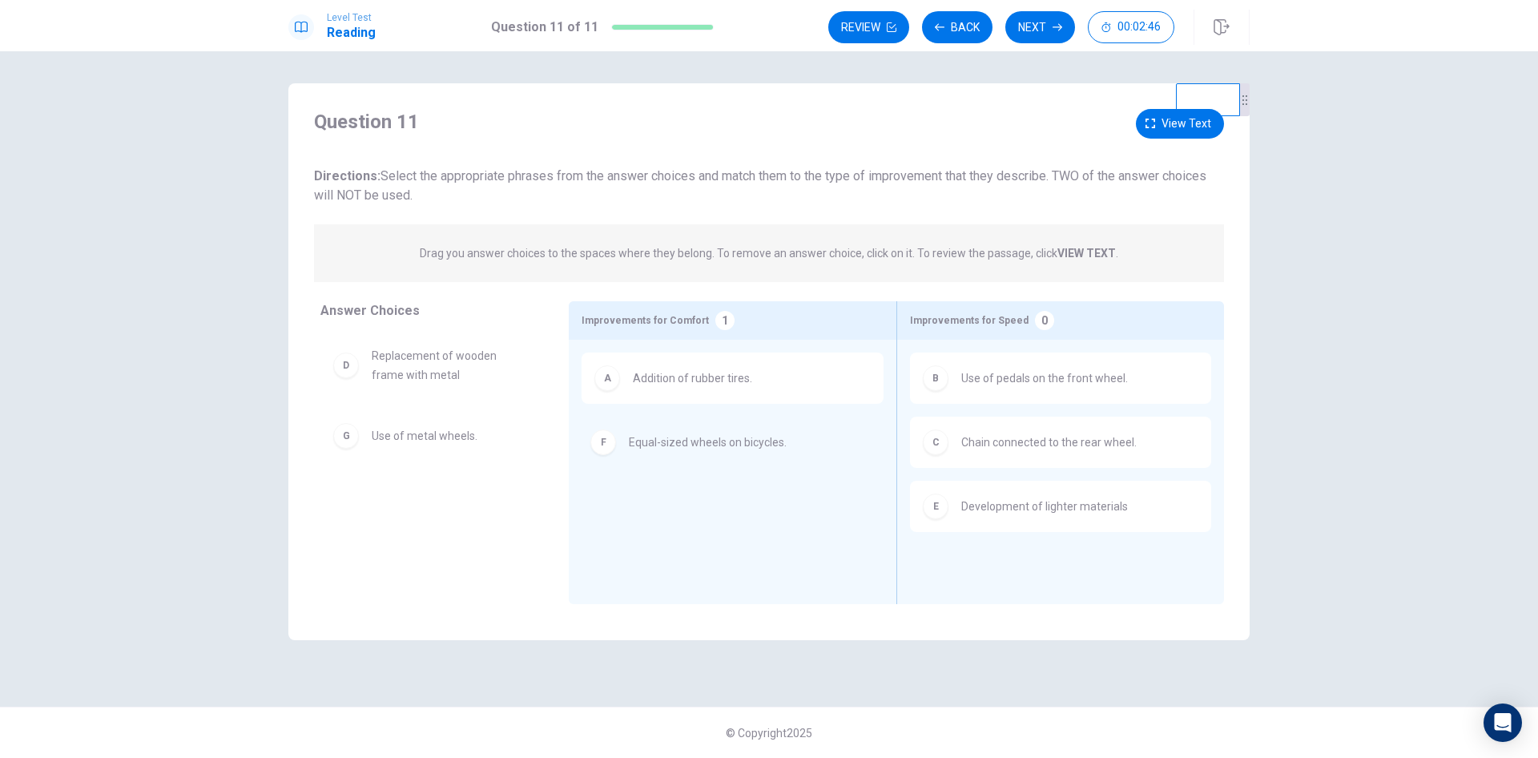
drag, startPoint x: 418, startPoint y: 450, endPoint x: 690, endPoint y: 455, distance: 271.6
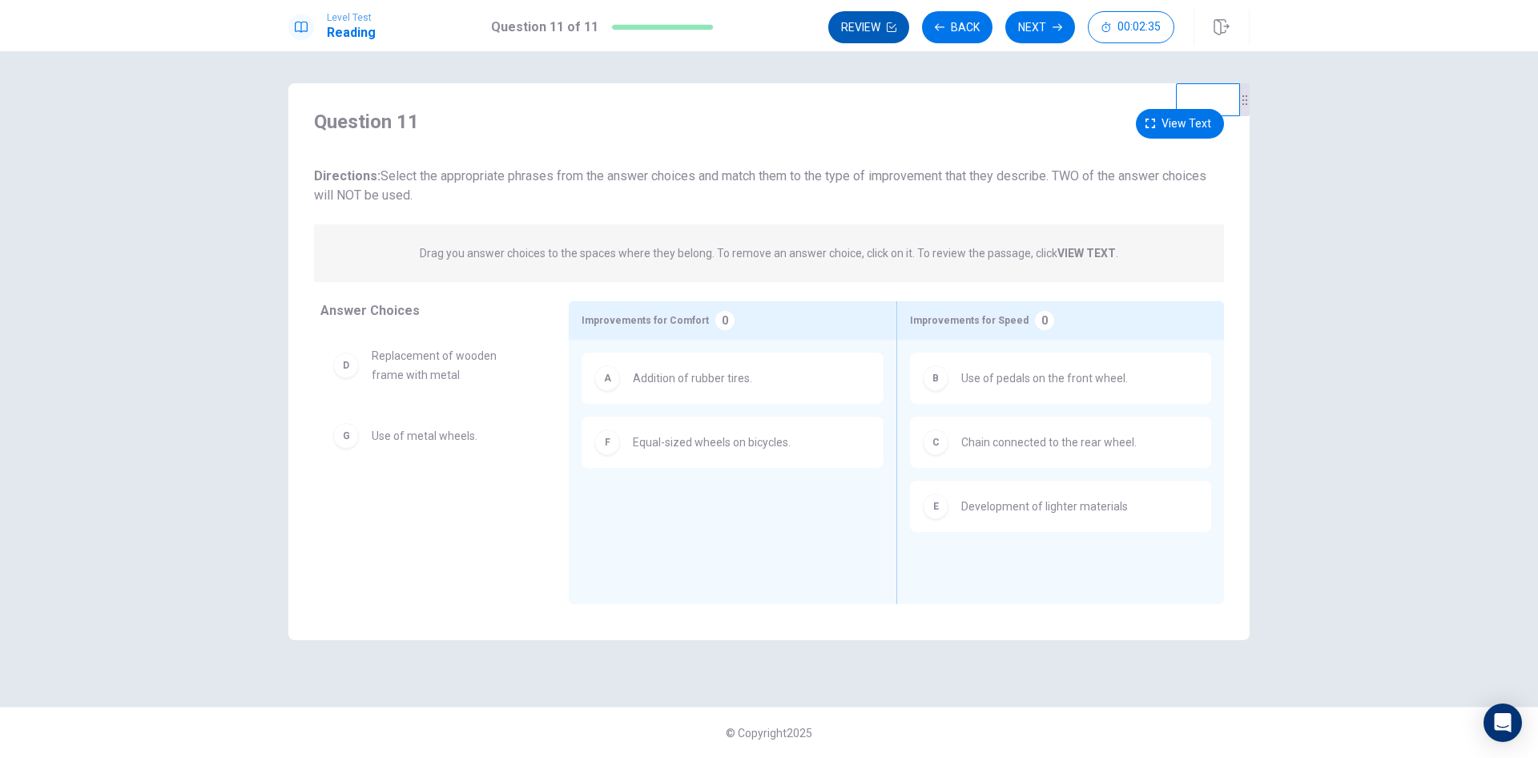
click at [863, 39] on button "Review" at bounding box center [868, 27] width 81 height 32
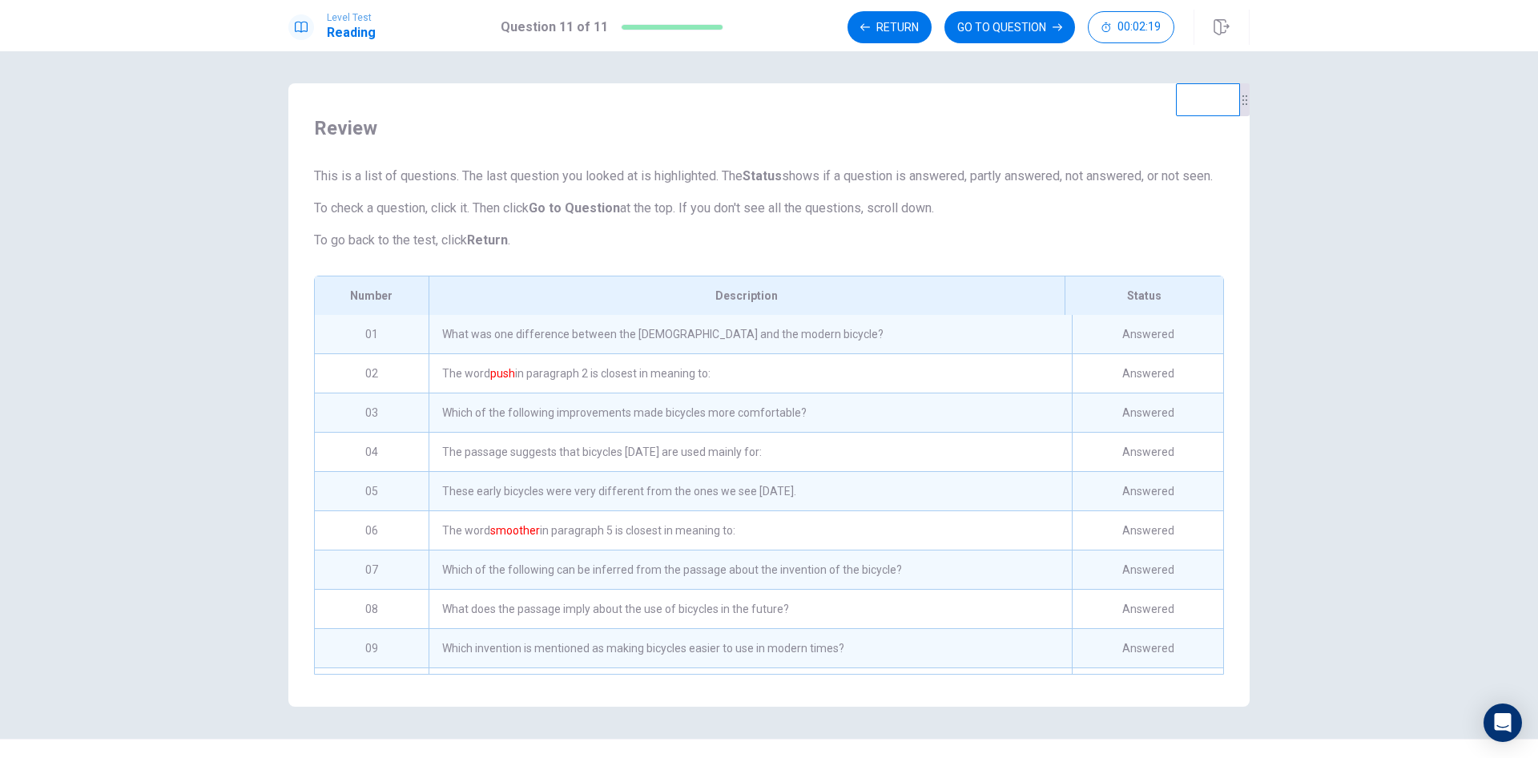
click at [814, 353] on div "What was one difference between the [DEMOGRAPHIC_DATA] and the modern bicycle?" at bounding box center [750, 334] width 643 height 38
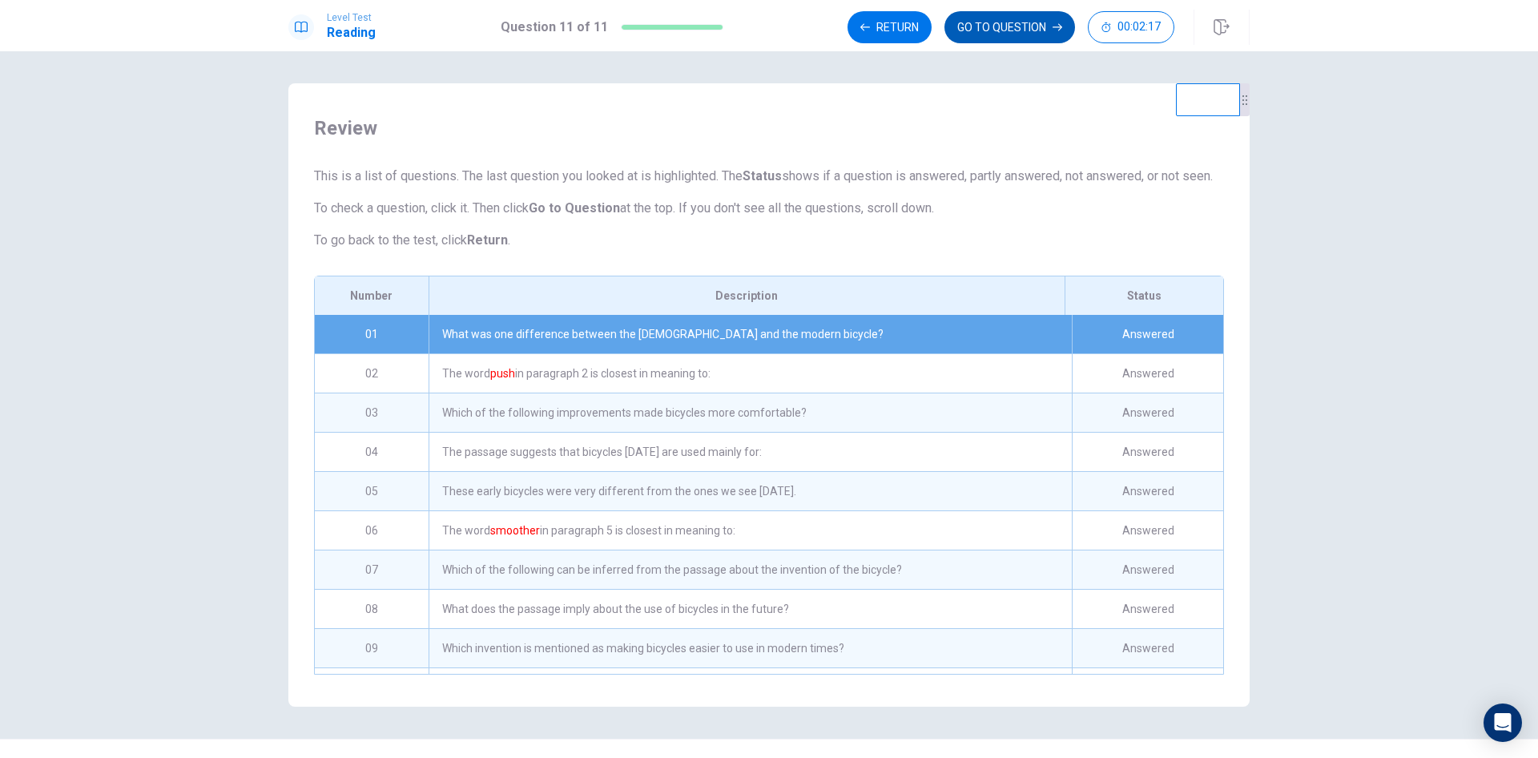
click at [1009, 32] on button "GO TO QUESTION" at bounding box center [1009, 27] width 131 height 32
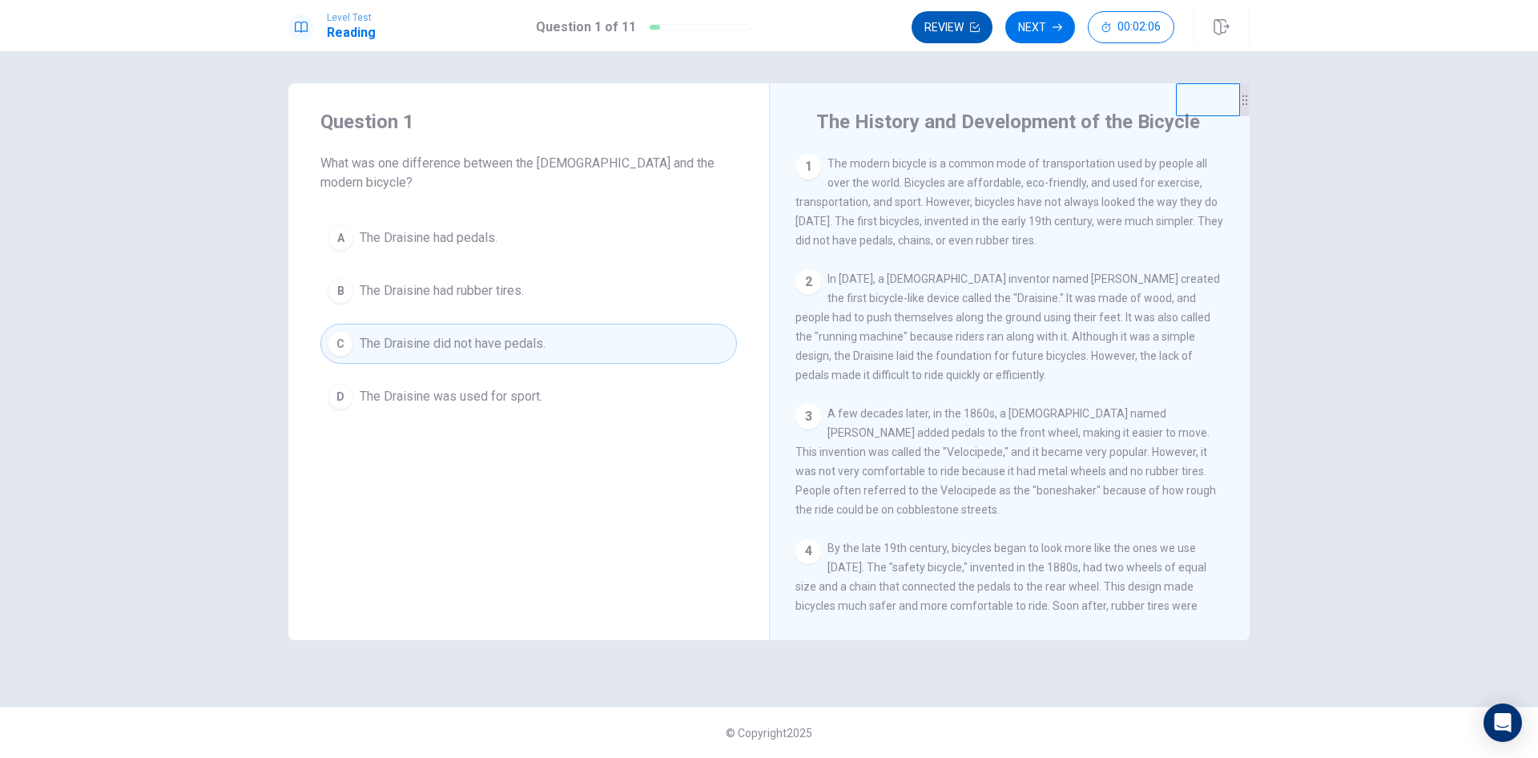
click at [965, 30] on button "Review" at bounding box center [952, 27] width 81 height 32
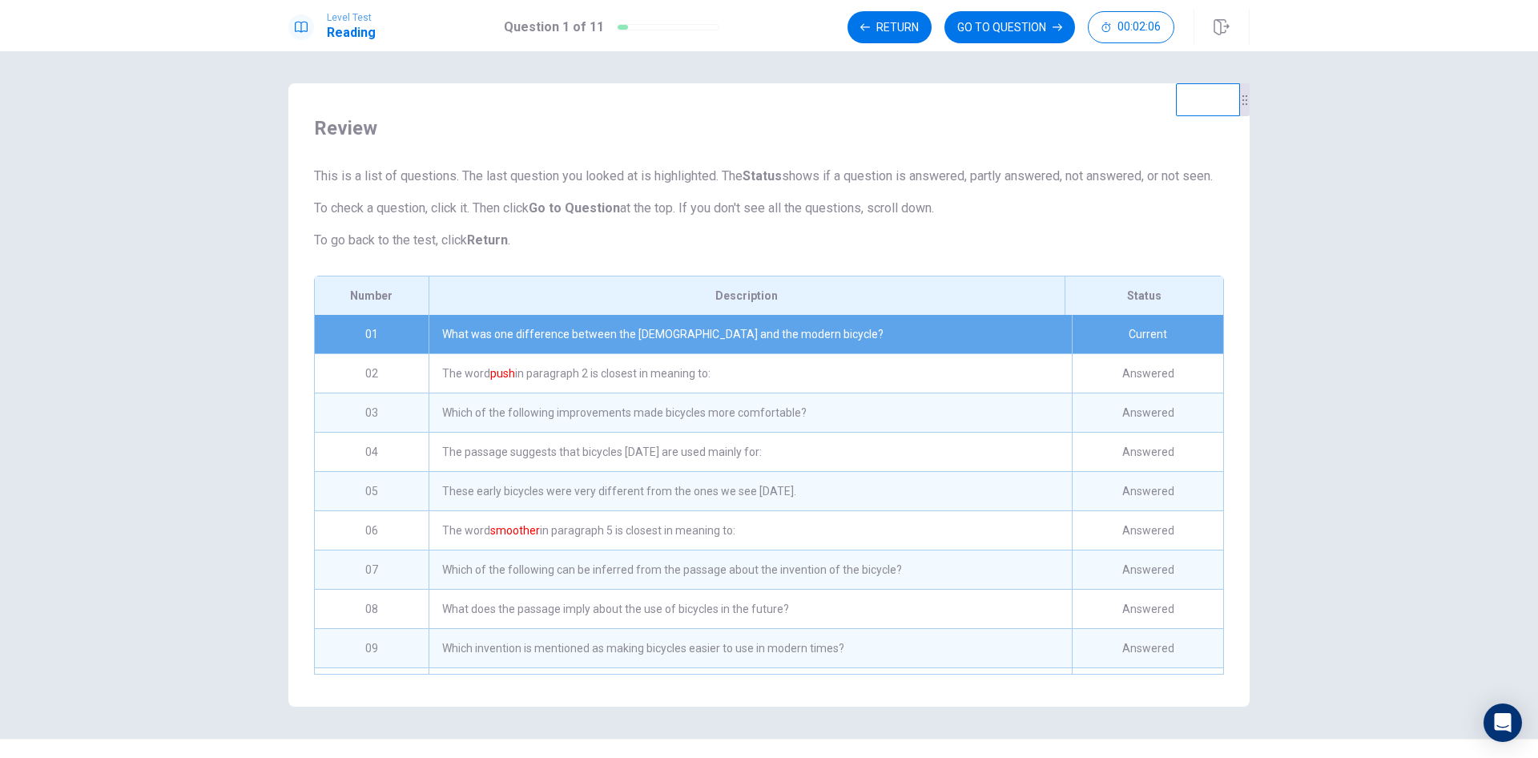
scroll to position [51, 0]
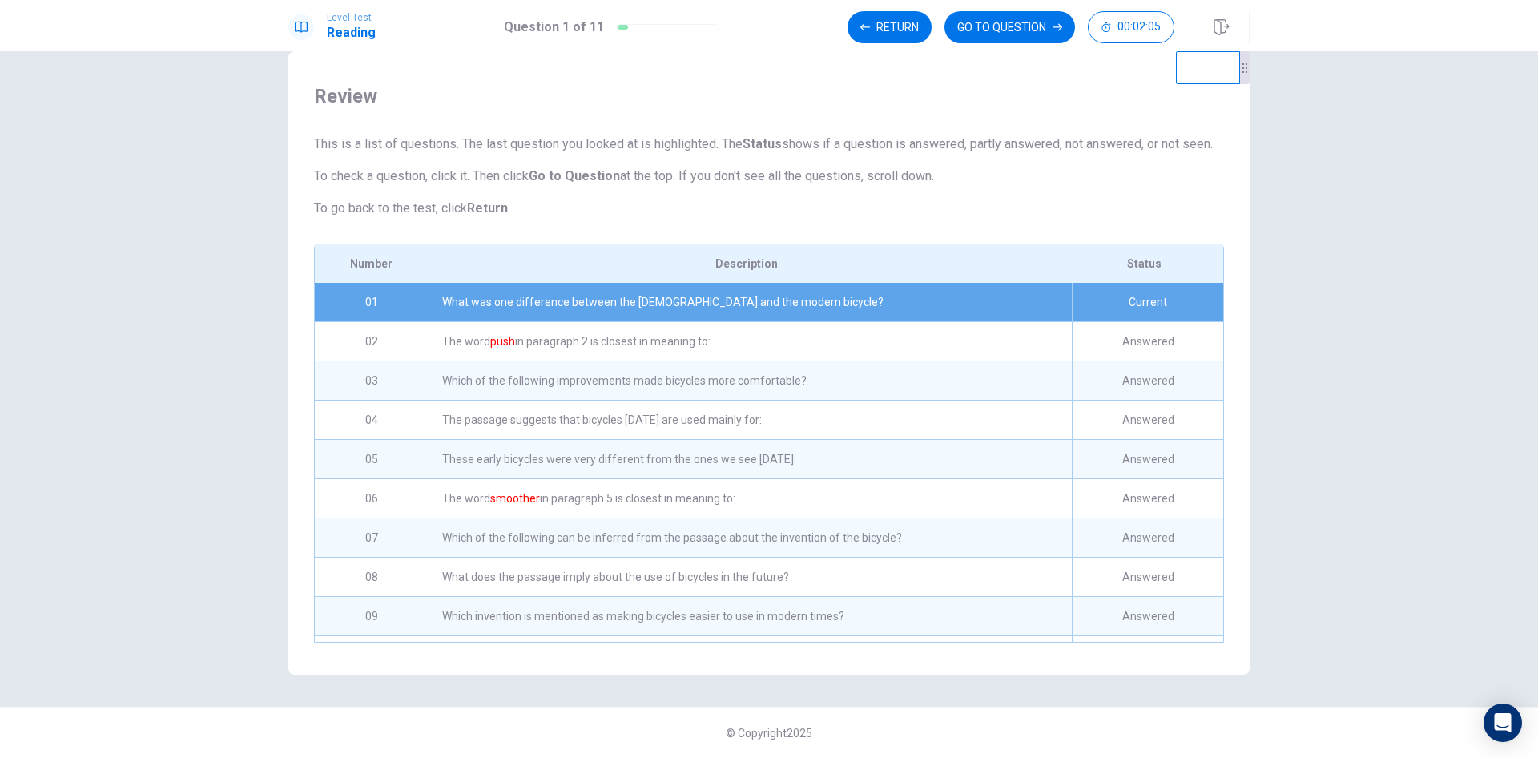
click at [872, 352] on div "The word push in paragraph 2 is closest in meaning to:" at bounding box center [750, 341] width 643 height 38
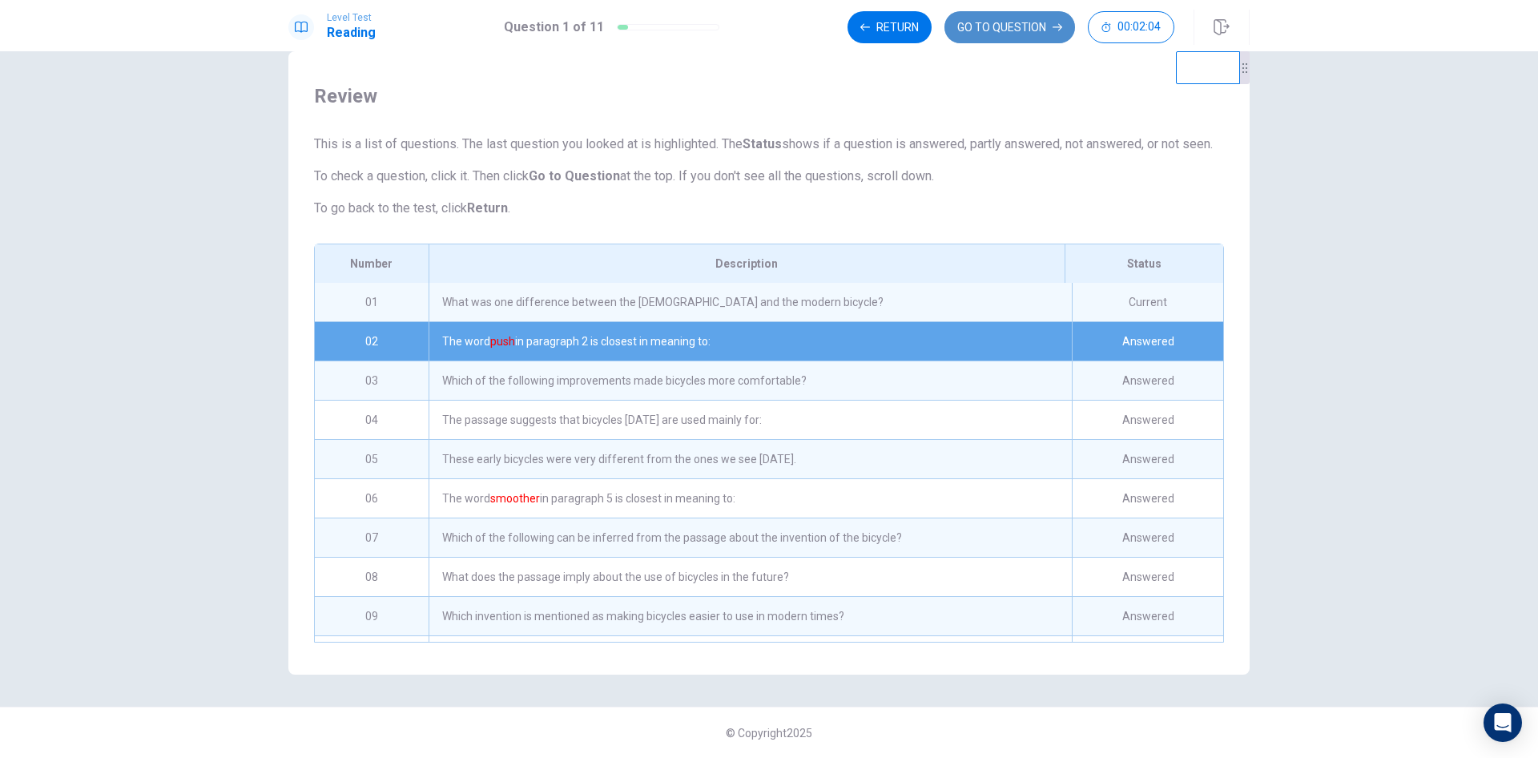
click at [1044, 27] on button "GO TO QUESTION" at bounding box center [1009, 27] width 131 height 32
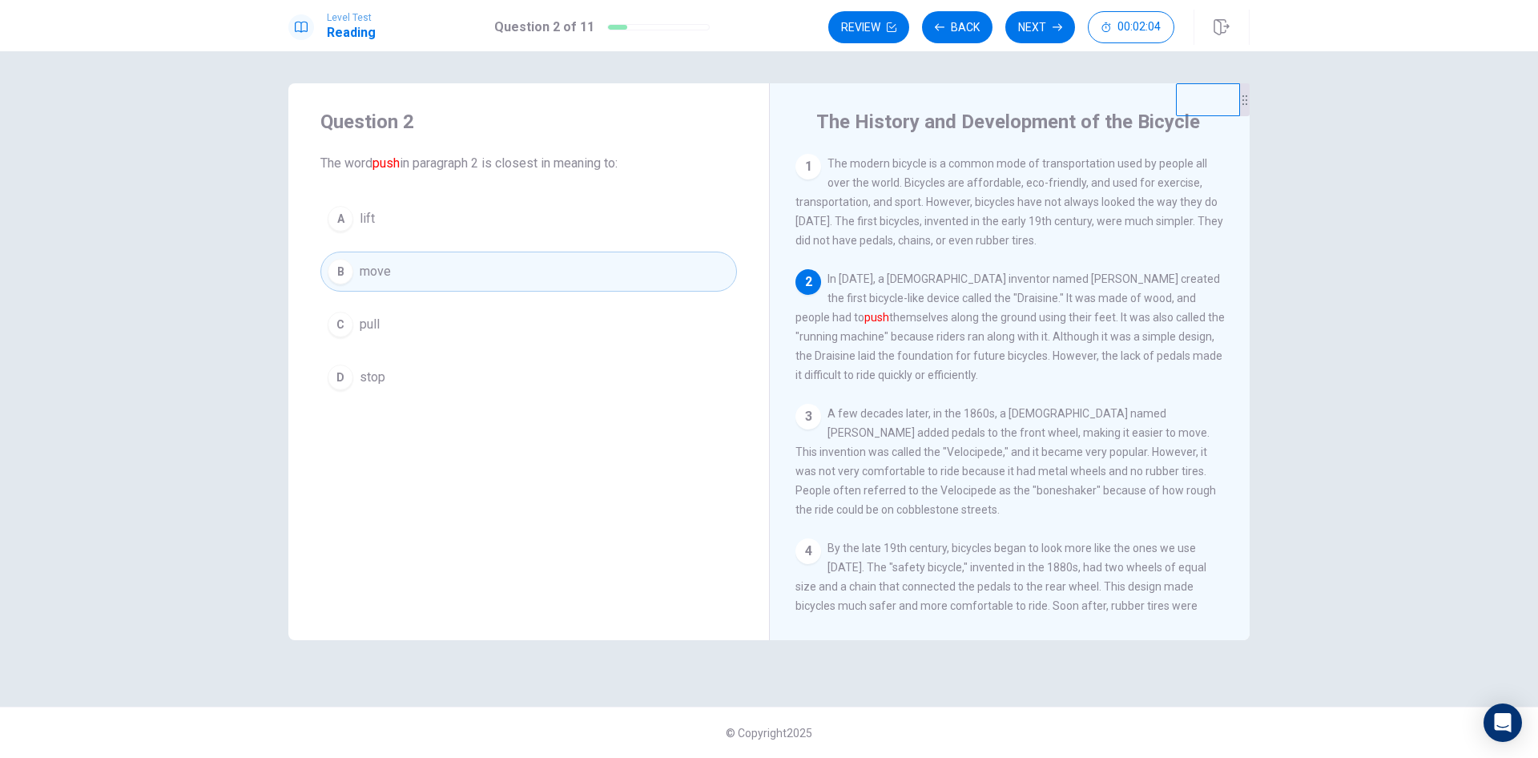
scroll to position [0, 0]
click at [877, 25] on button "Review" at bounding box center [868, 27] width 81 height 32
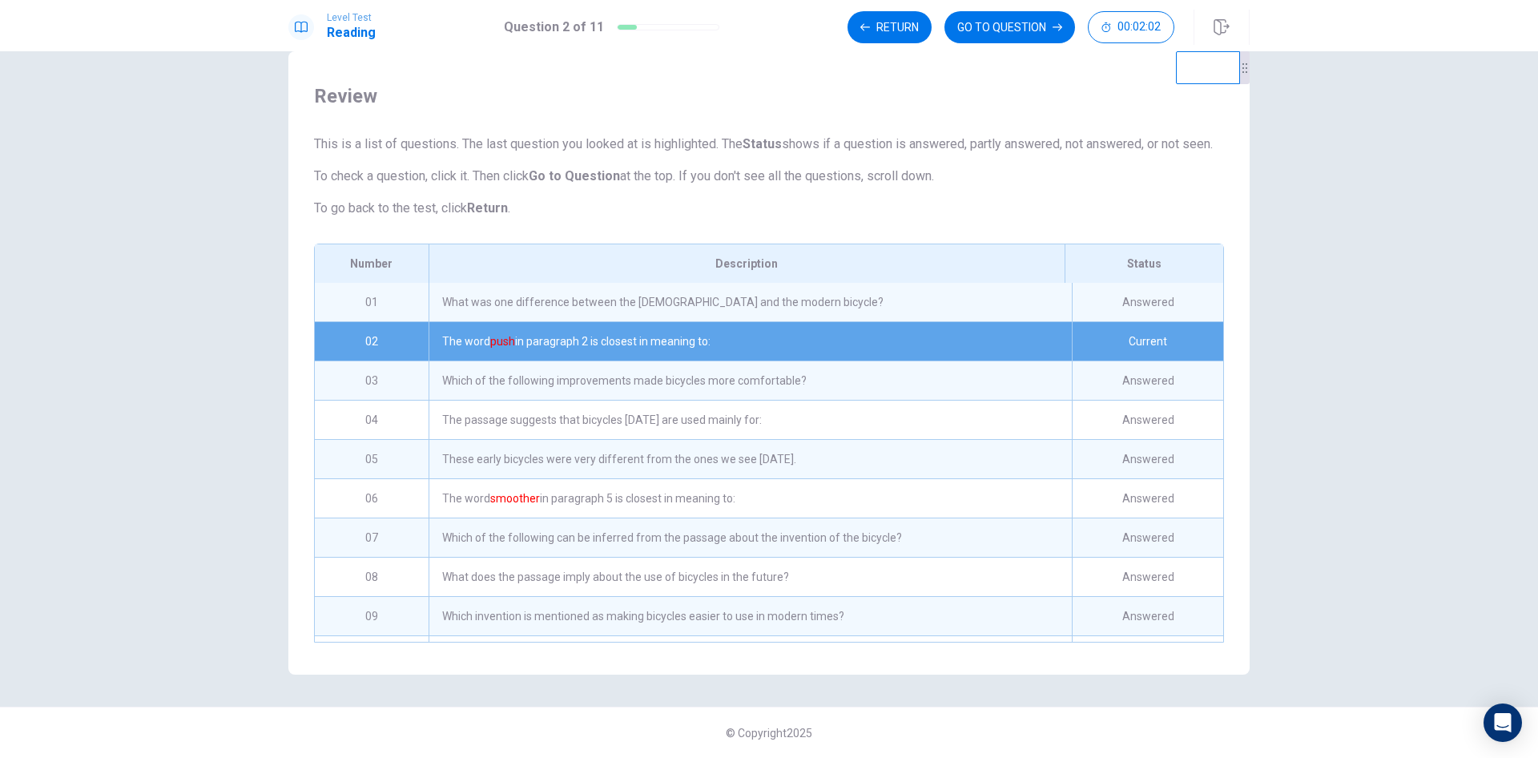
scroll to position [38, 0]
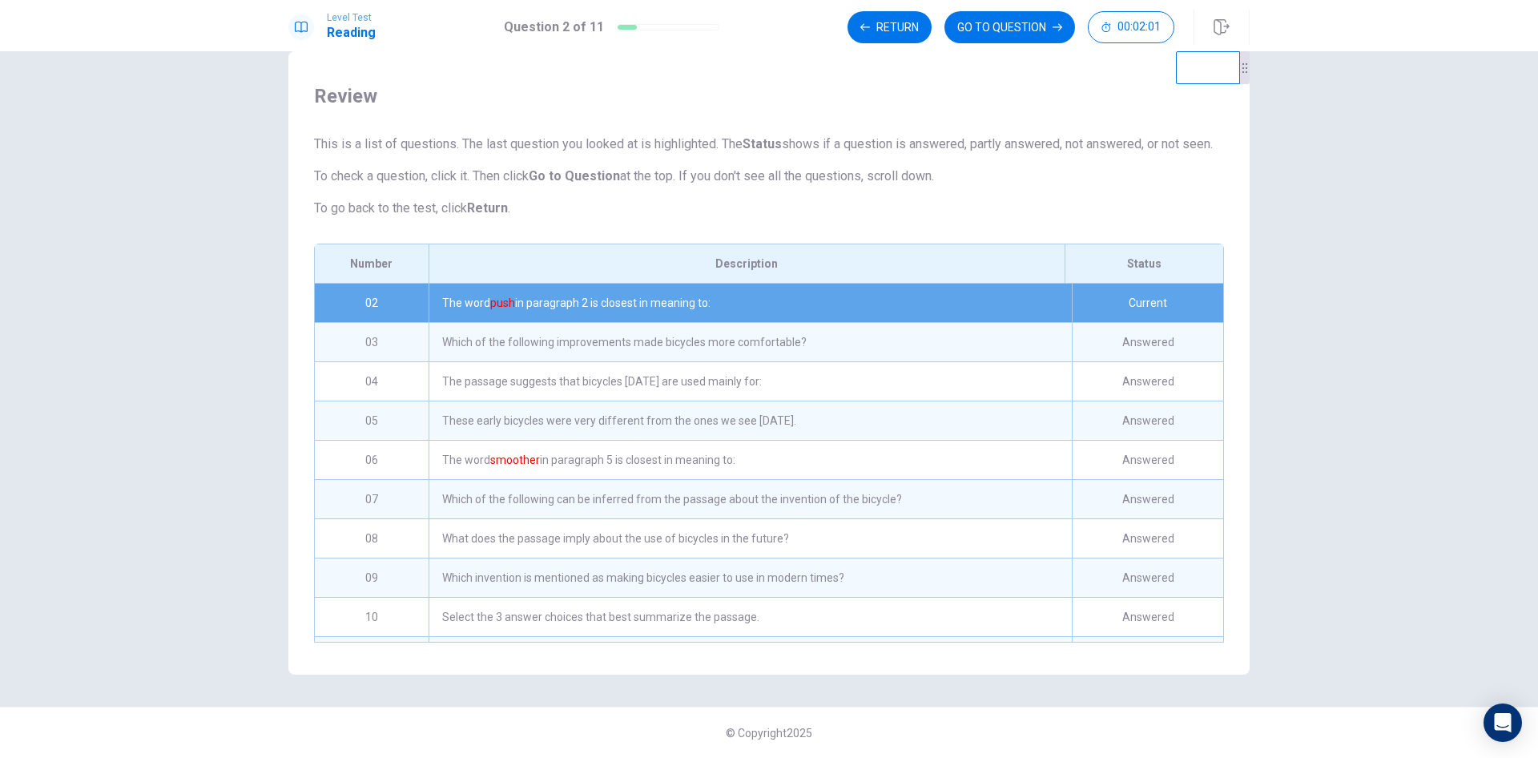
click at [740, 380] on div "The passage suggests that bicycles [DATE] are used mainly for:" at bounding box center [750, 381] width 643 height 38
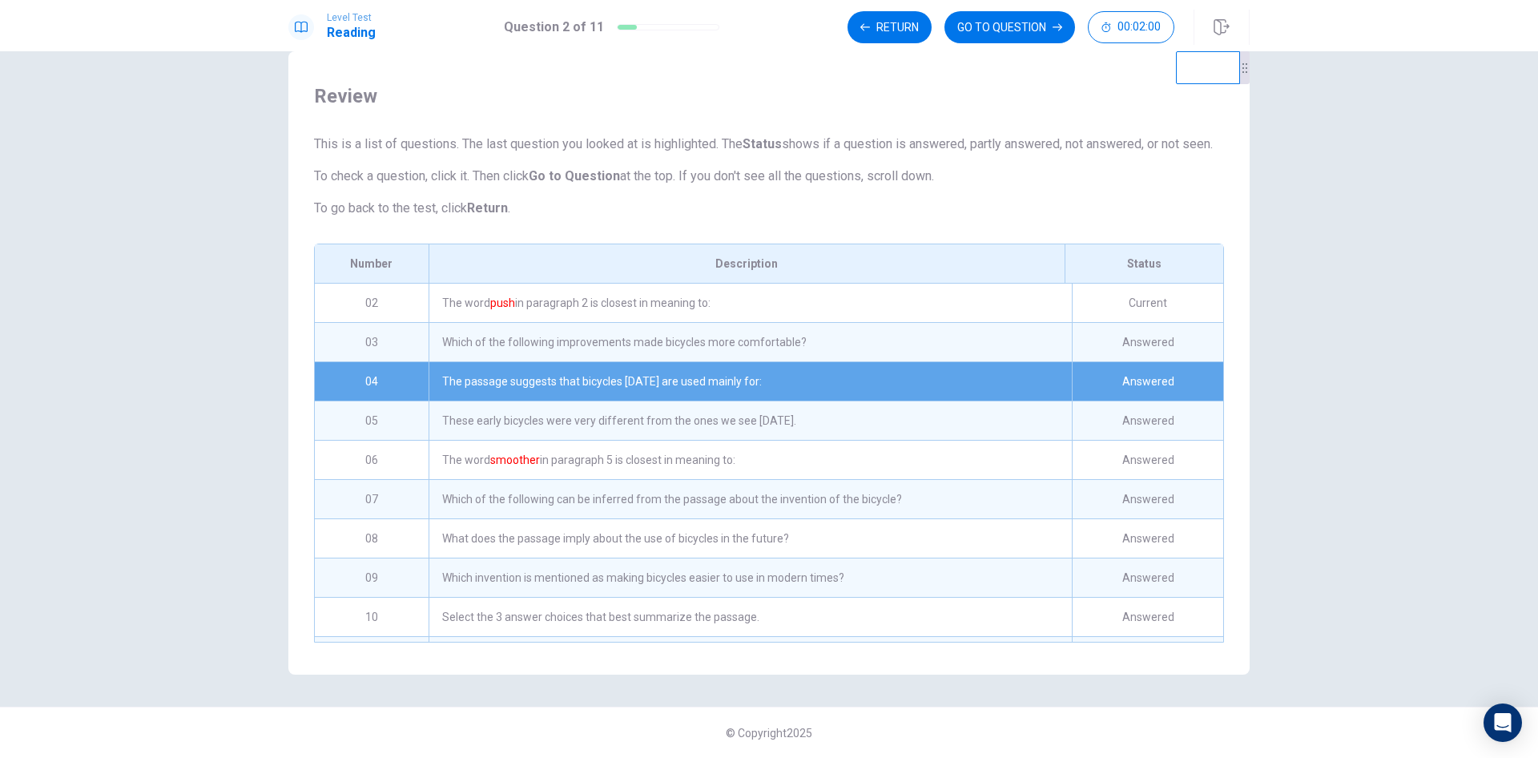
click at [744, 342] on div "Which of the following improvements made bicycles more comfortable?" at bounding box center [750, 342] width 643 height 38
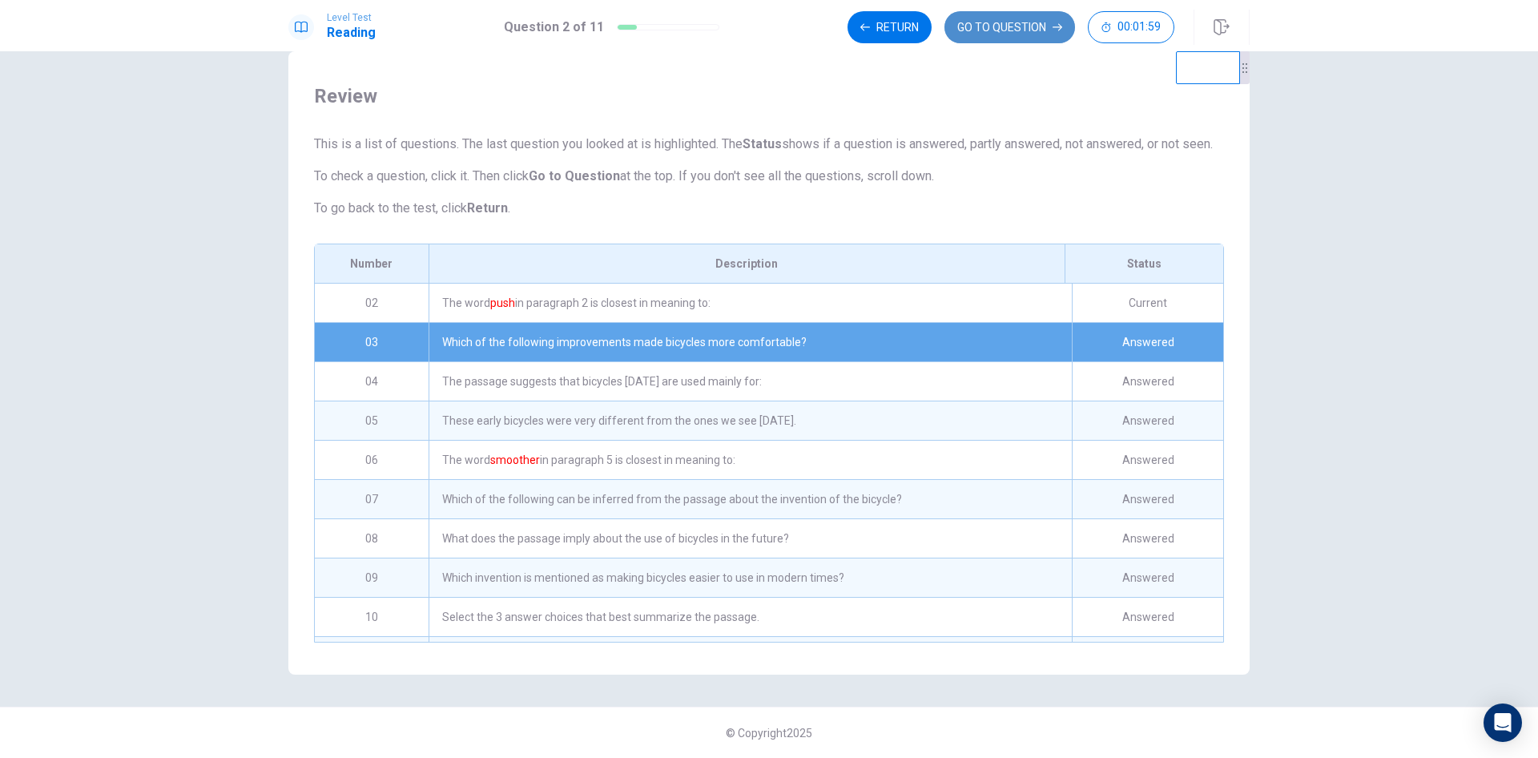
click at [1045, 25] on button "GO TO QUESTION" at bounding box center [1009, 27] width 131 height 32
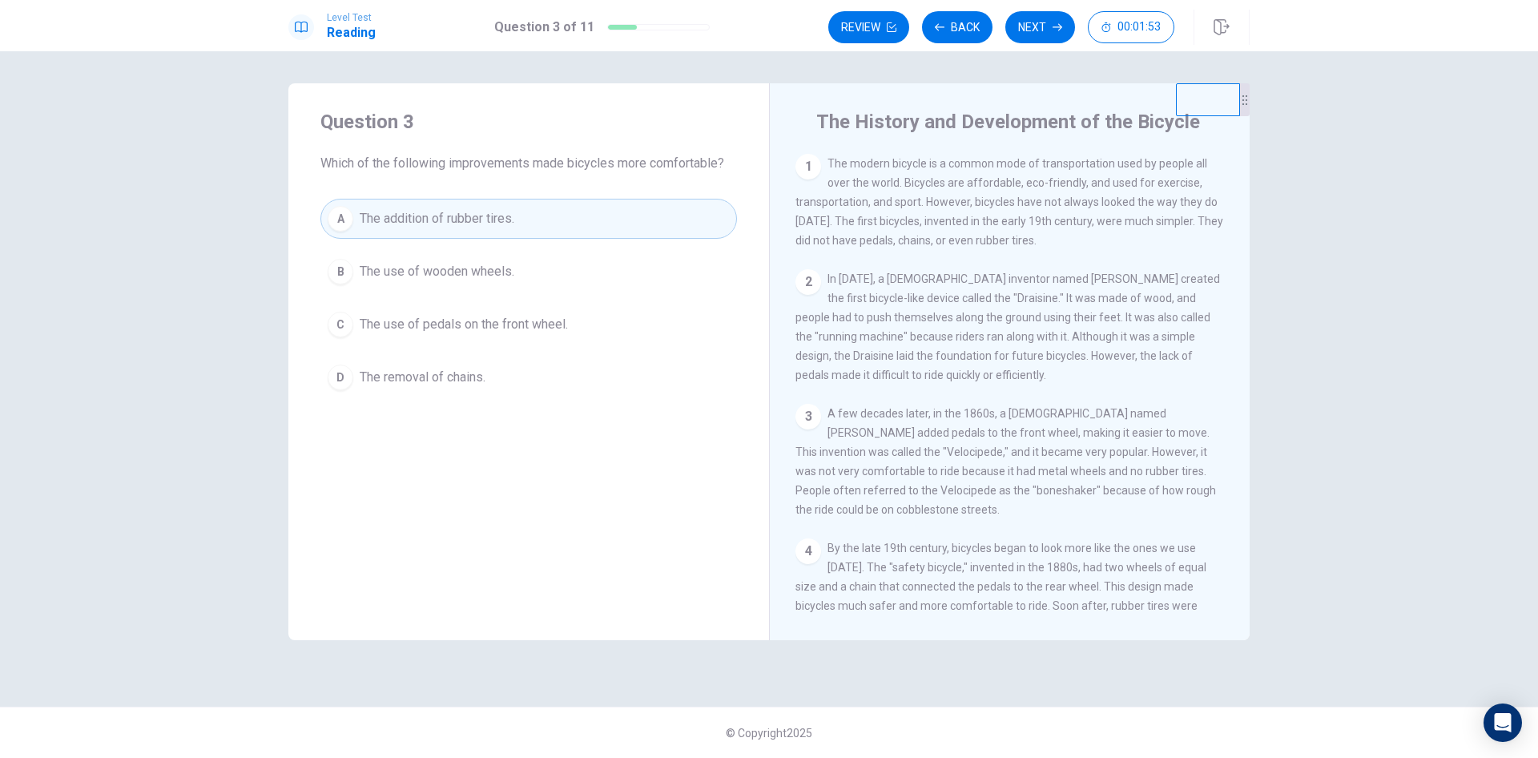
scroll to position [80, 0]
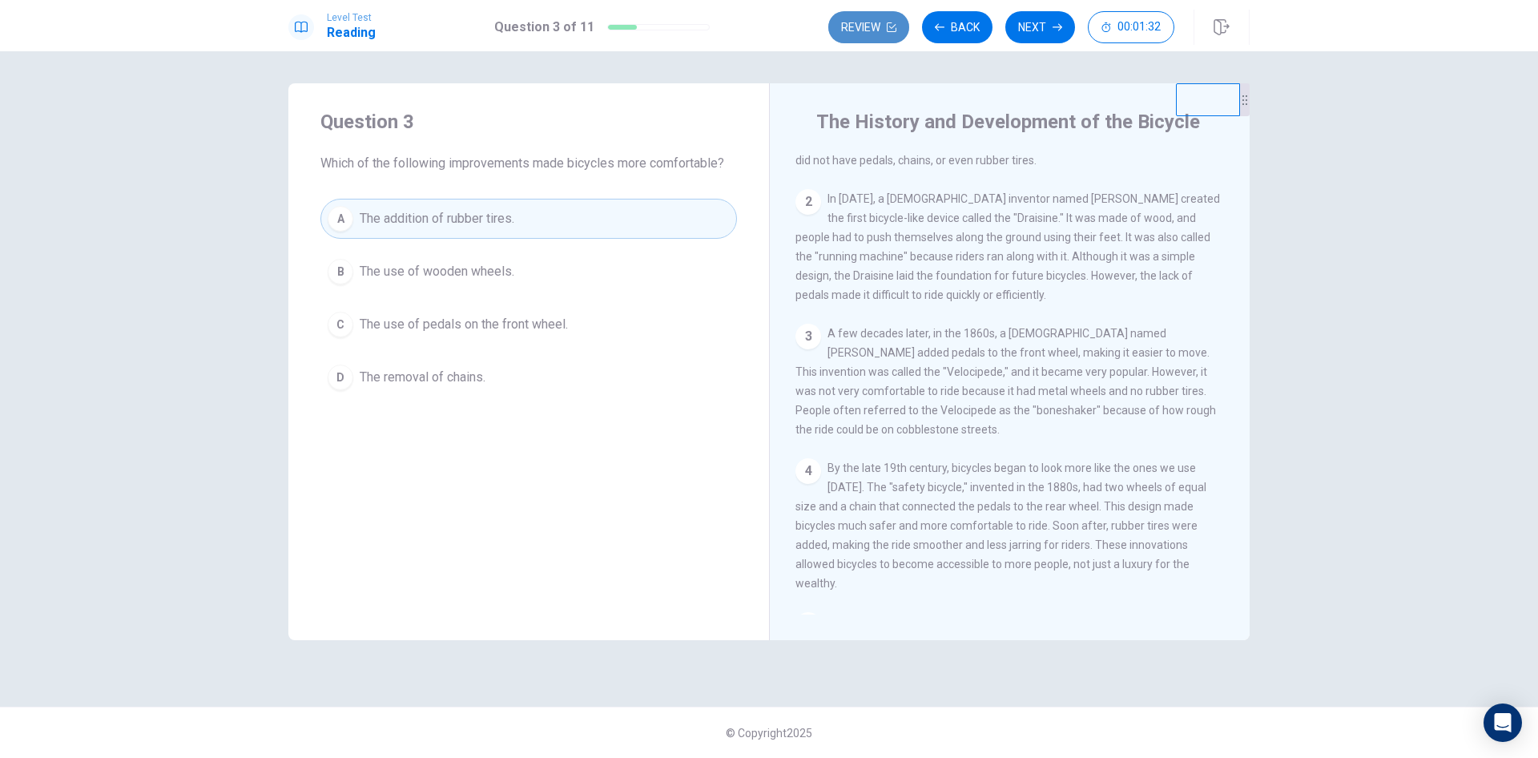
click at [861, 25] on button "Review" at bounding box center [868, 27] width 81 height 32
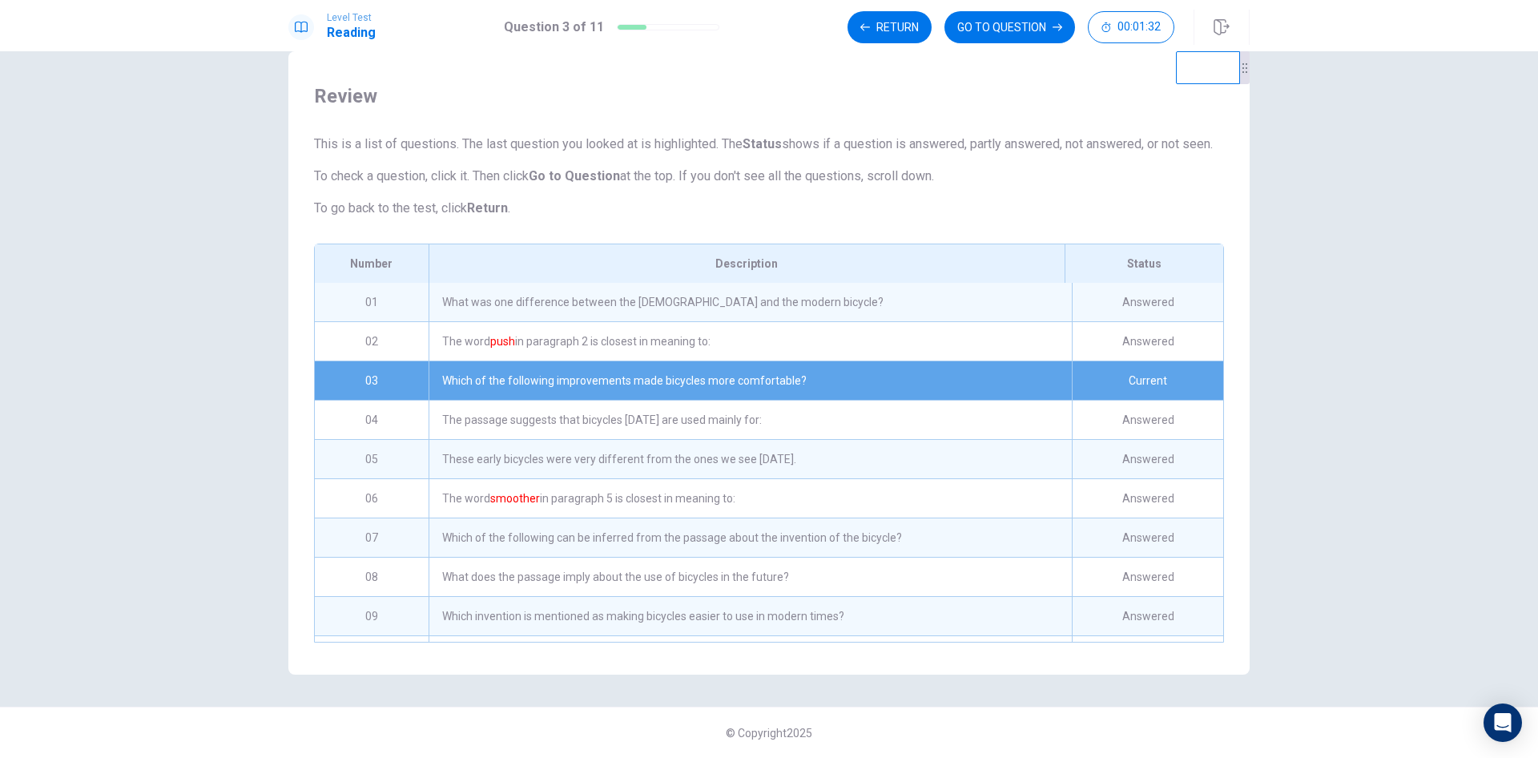
scroll to position [78, 0]
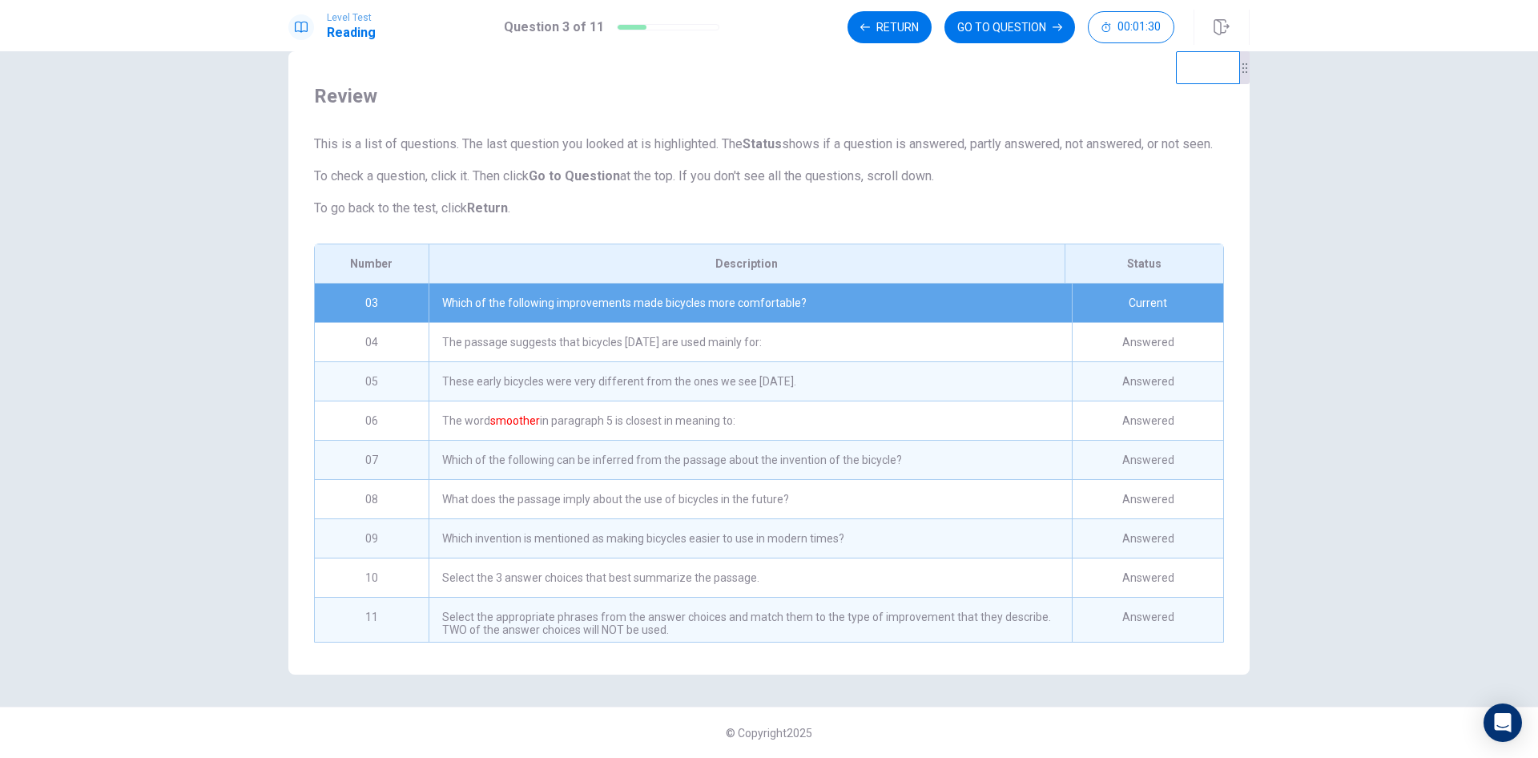
click at [670, 351] on div "The passage suggests that bicycles [DATE] are used mainly for:" at bounding box center [750, 342] width 643 height 38
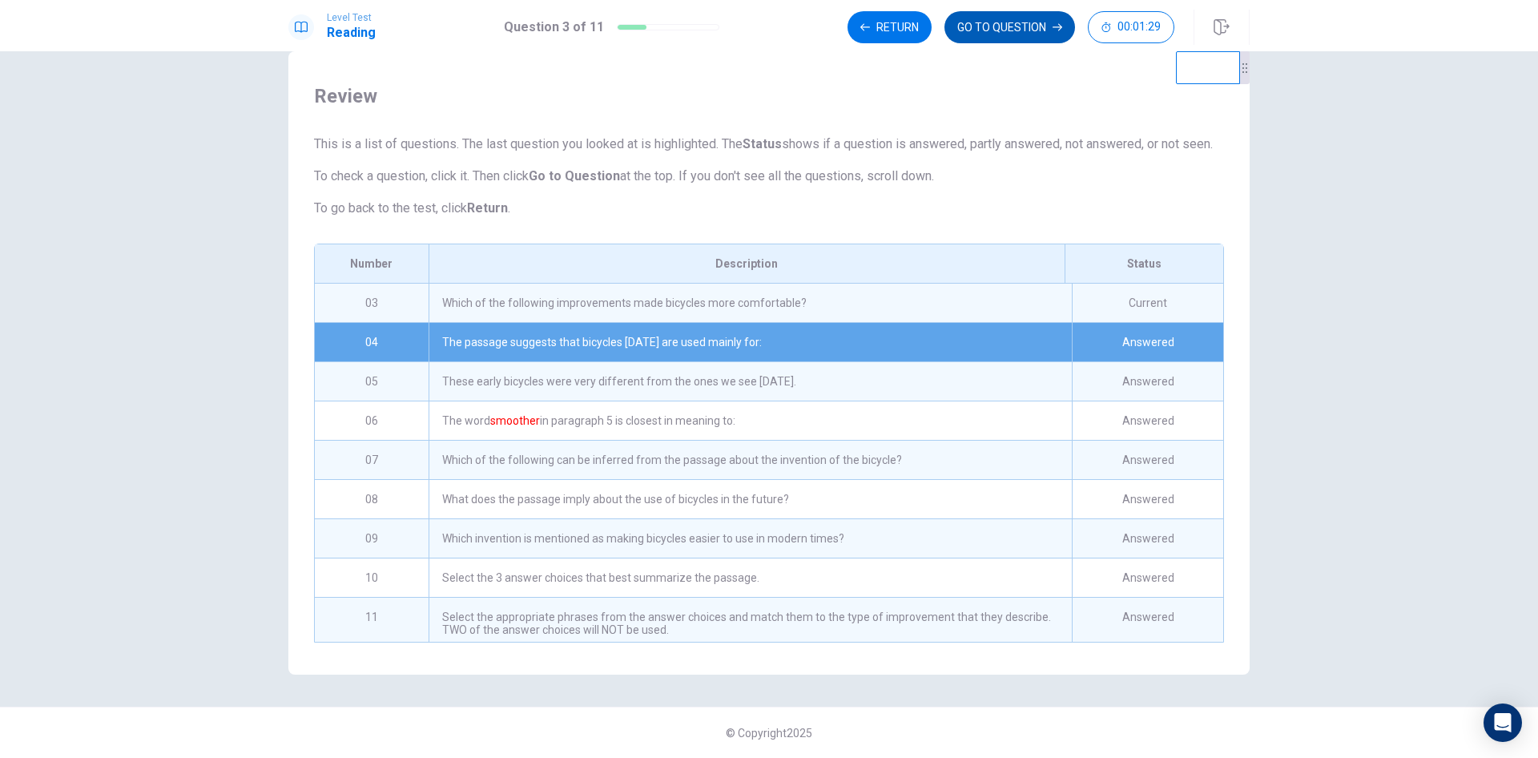
click at [1047, 30] on button "GO TO QUESTION" at bounding box center [1009, 27] width 131 height 32
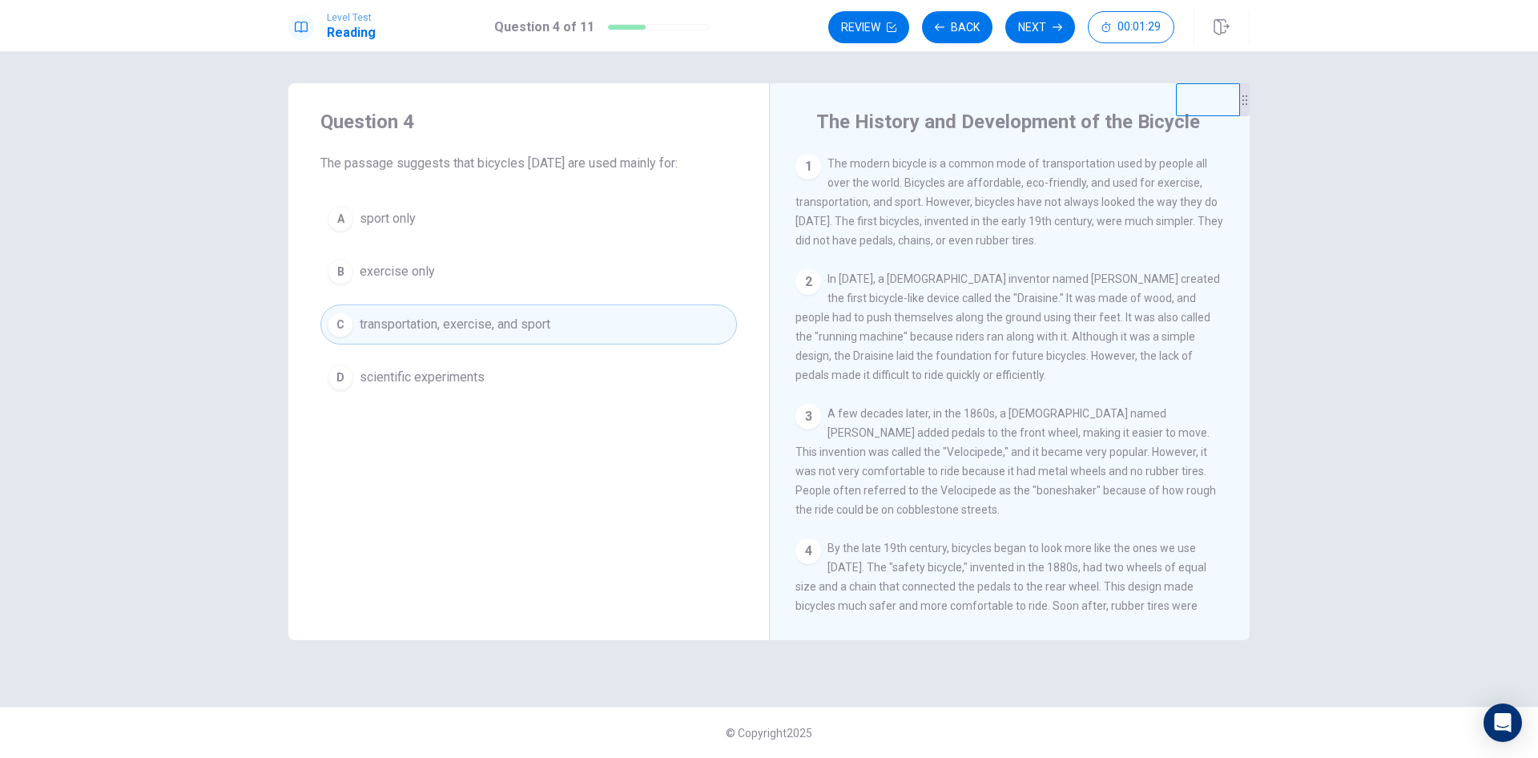
scroll to position [0, 0]
click at [884, 25] on button "Review" at bounding box center [868, 27] width 81 height 32
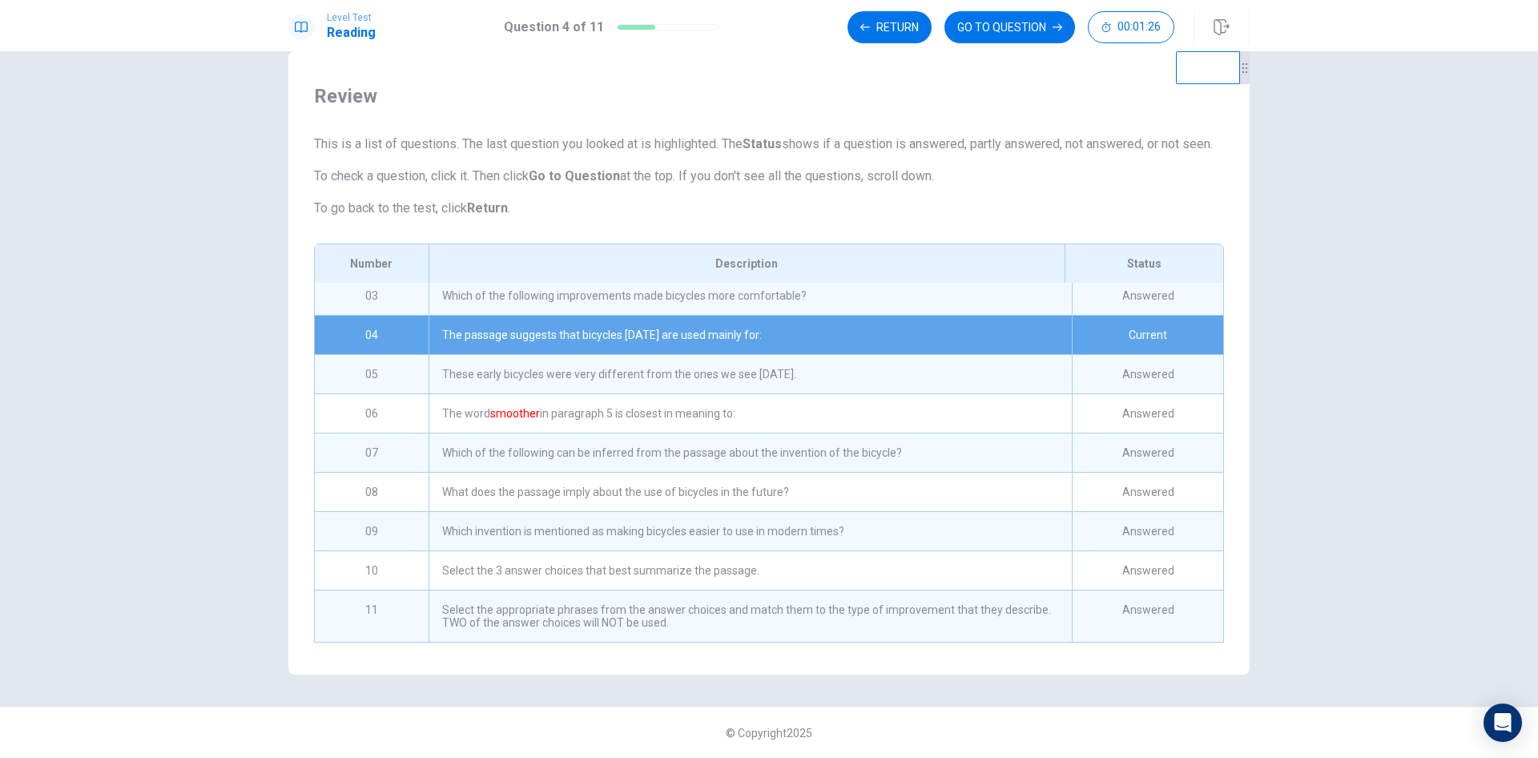
scroll to position [93, 0]
click at [554, 373] on div "These early bicycles were very different from the ones we see [DATE]." at bounding box center [750, 374] width 643 height 38
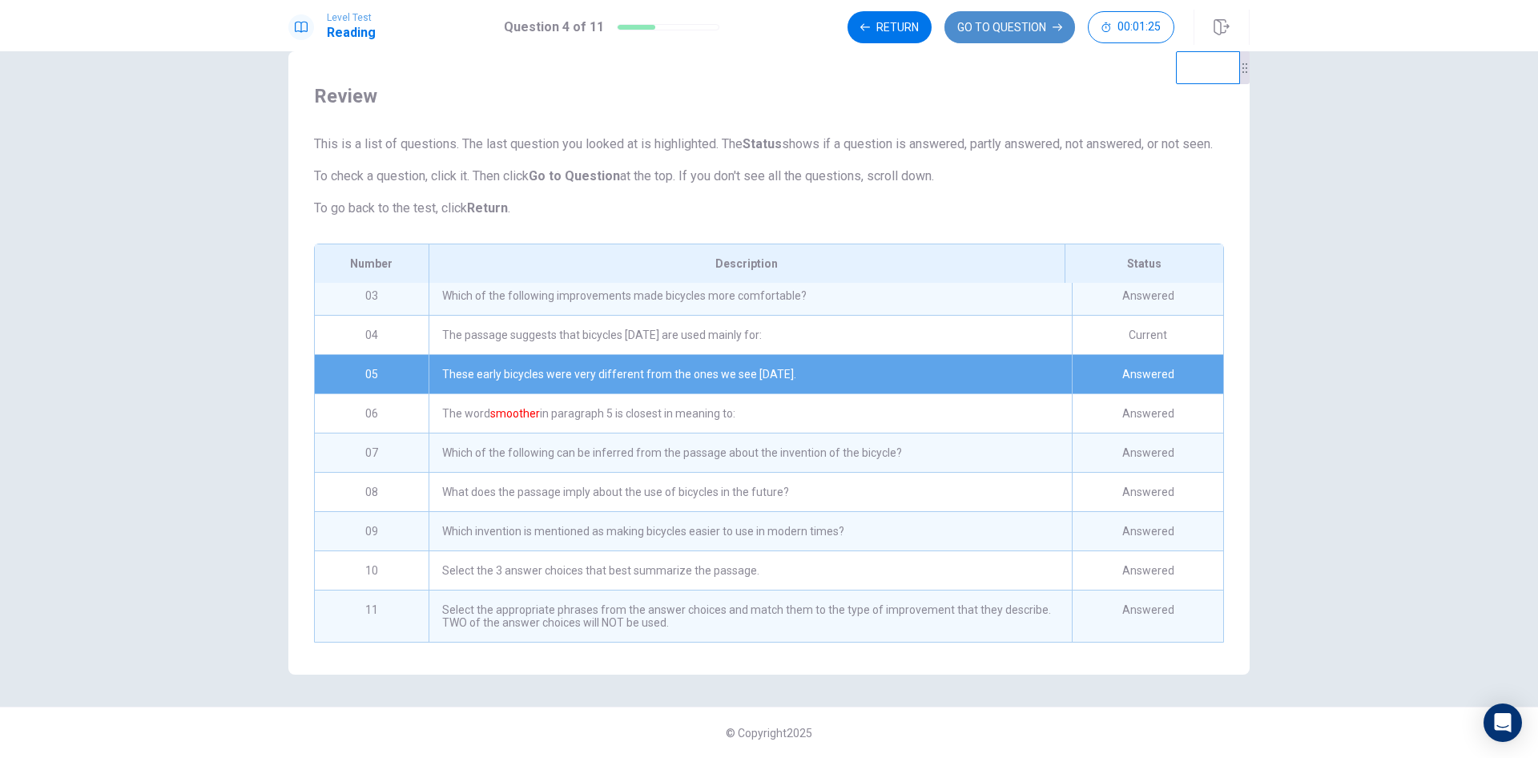
click at [1041, 37] on button "GO TO QUESTION" at bounding box center [1009, 27] width 131 height 32
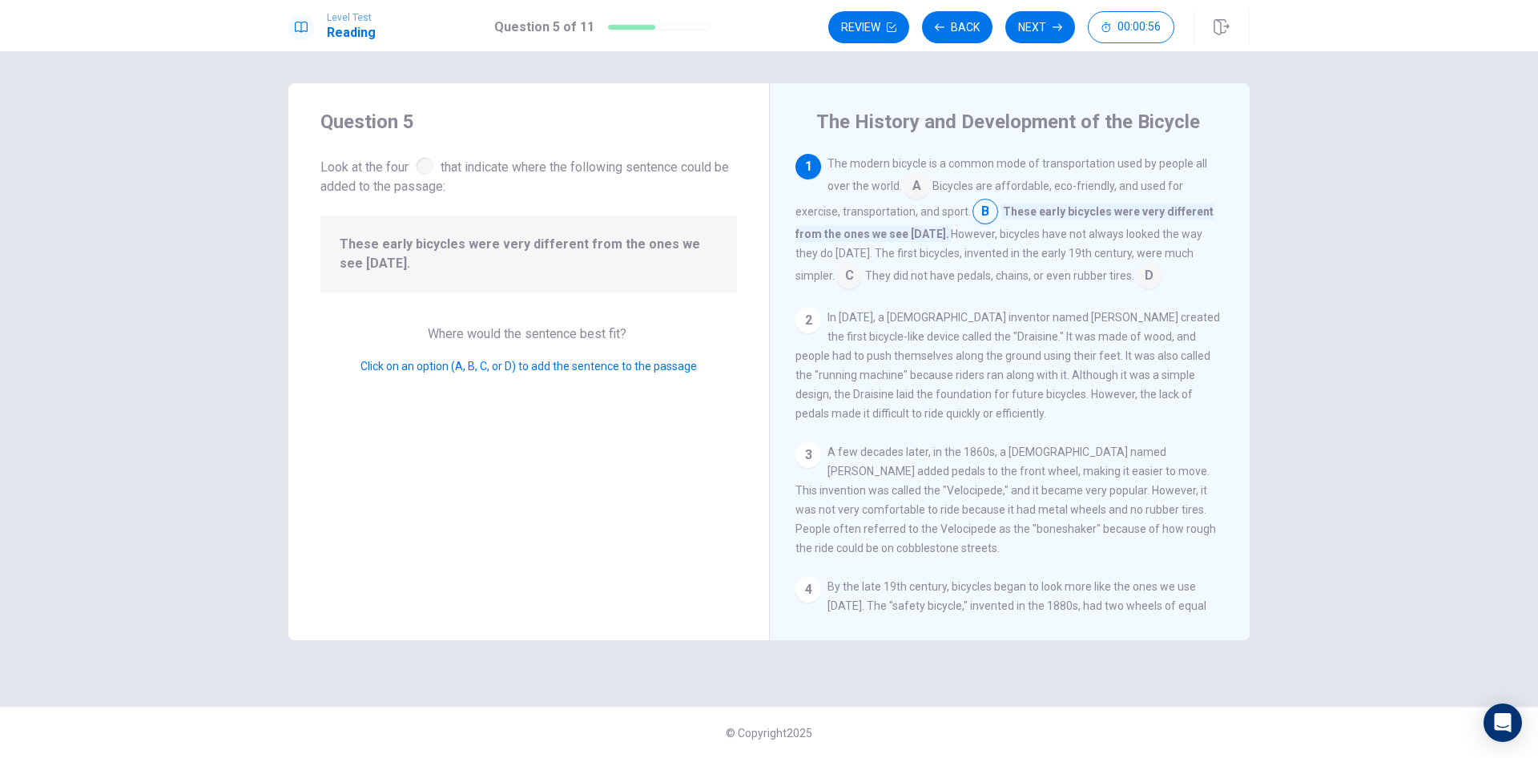
click at [1136, 280] on input at bounding box center [1149, 277] width 26 height 26
click at [992, 215] on input at bounding box center [986, 213] width 26 height 26
click at [872, 33] on button "Review" at bounding box center [868, 27] width 81 height 32
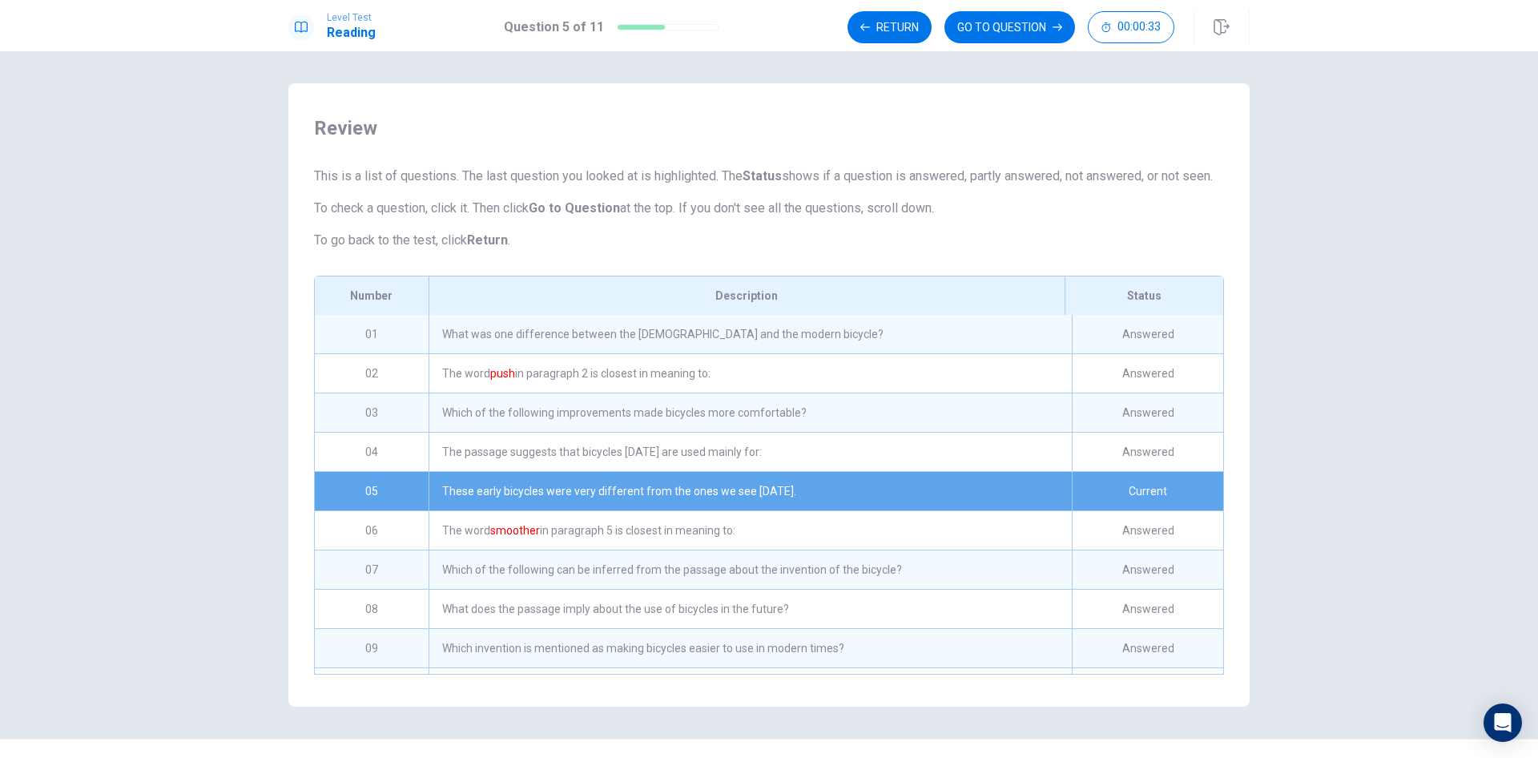
scroll to position [93, 0]
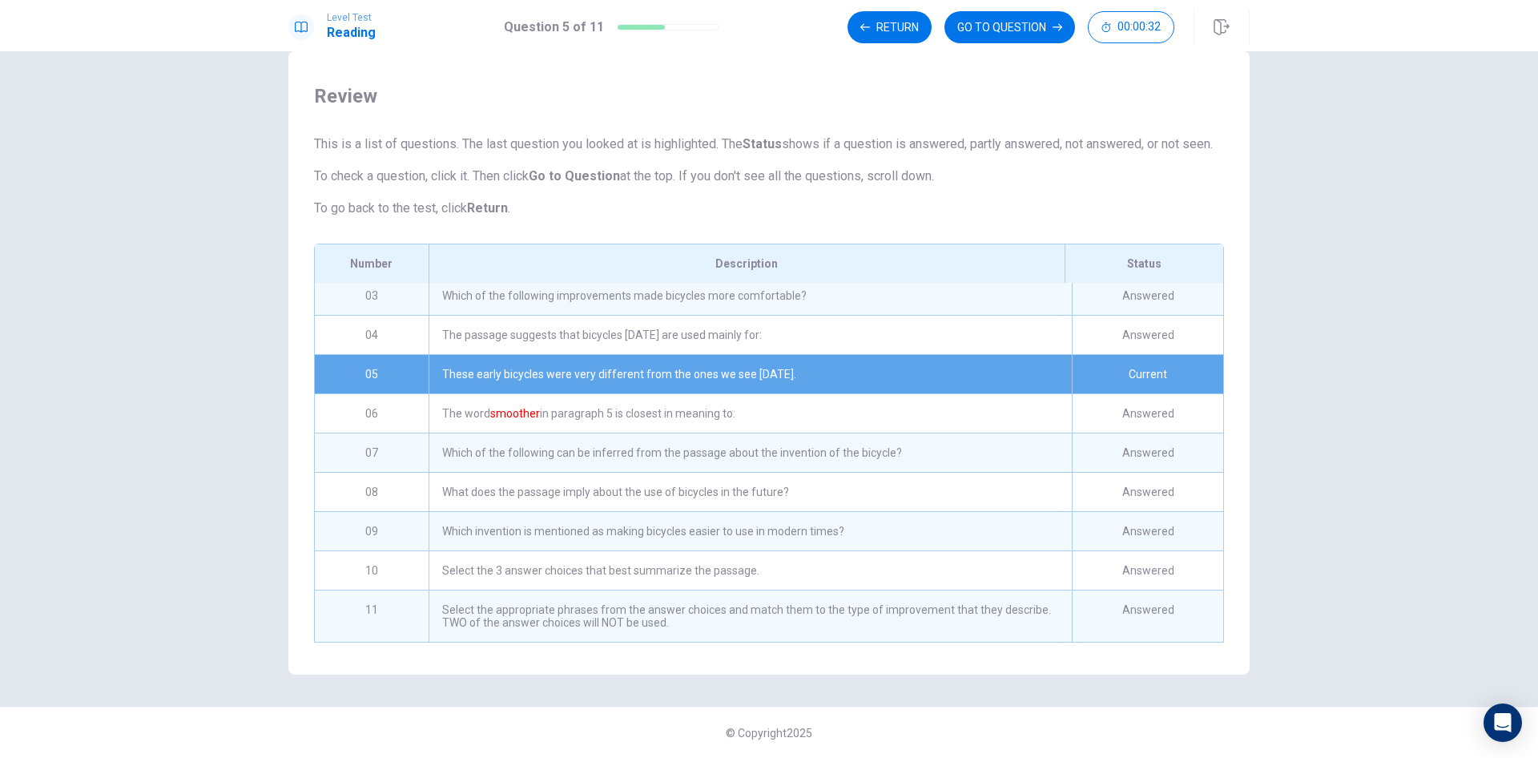
click at [625, 413] on div "The word smoother in paragraph 5 is closest in meaning to:" at bounding box center [750, 413] width 643 height 38
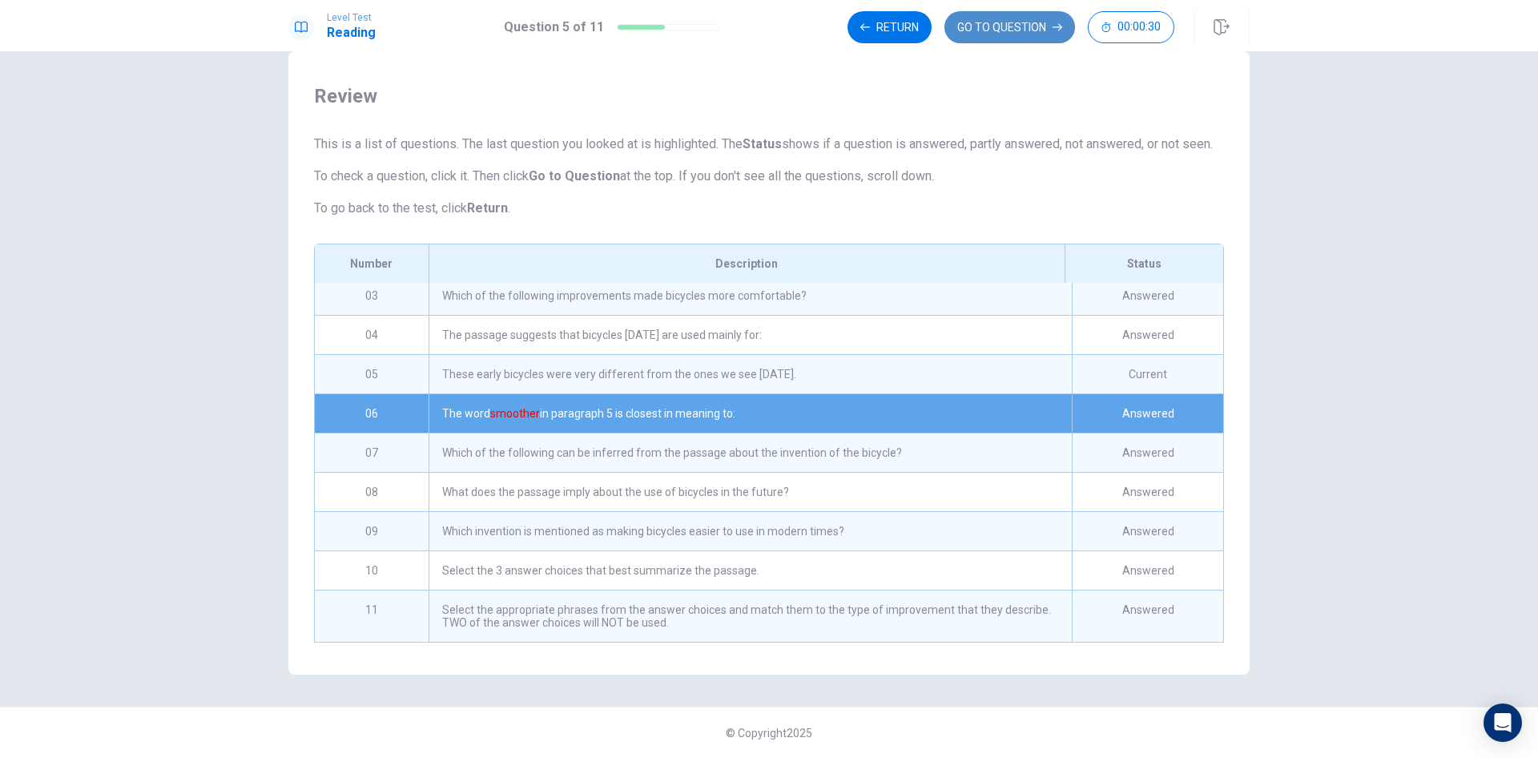
click at [986, 24] on button "GO TO QUESTION" at bounding box center [1009, 27] width 131 height 32
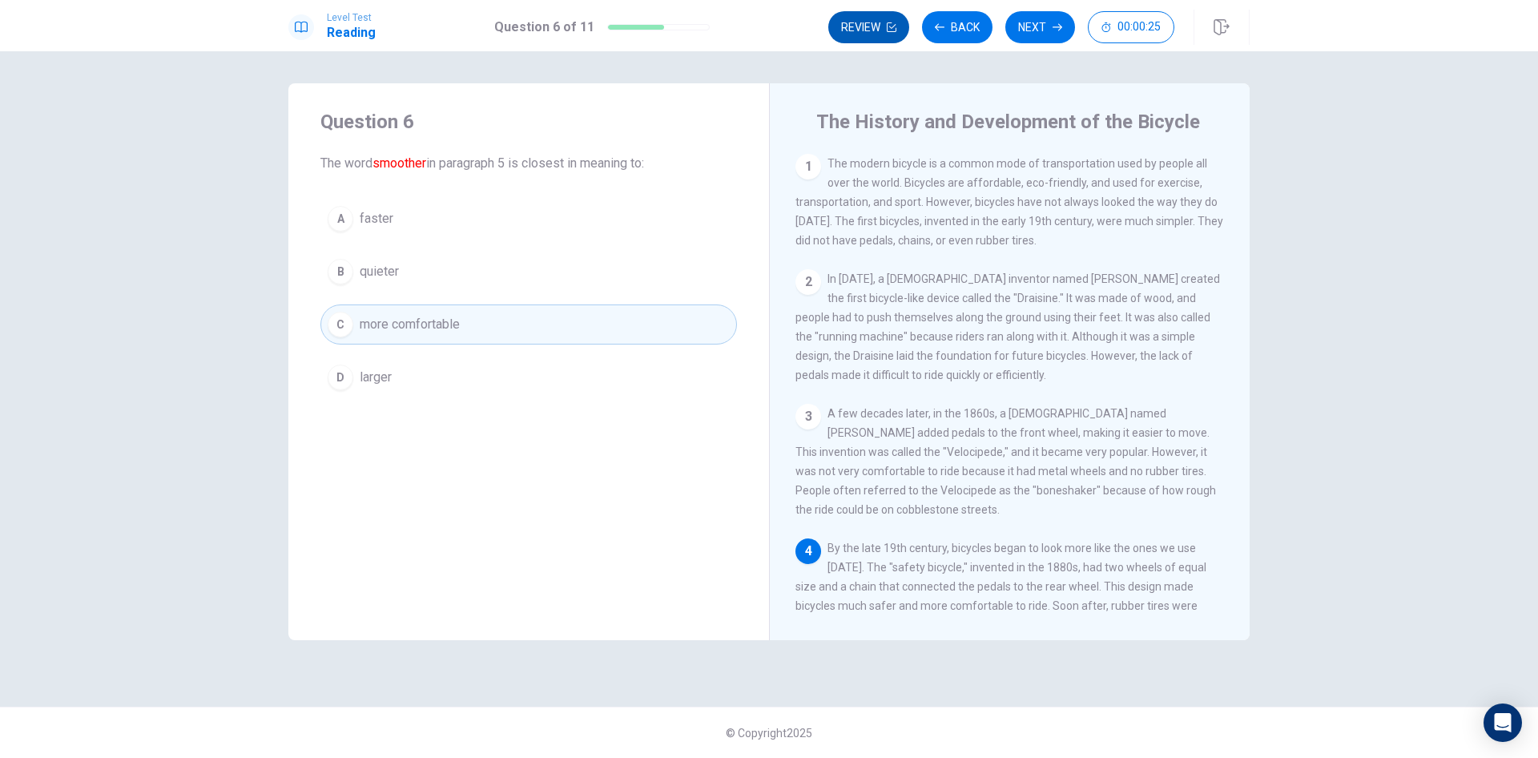
click at [889, 32] on button "Review" at bounding box center [868, 27] width 81 height 32
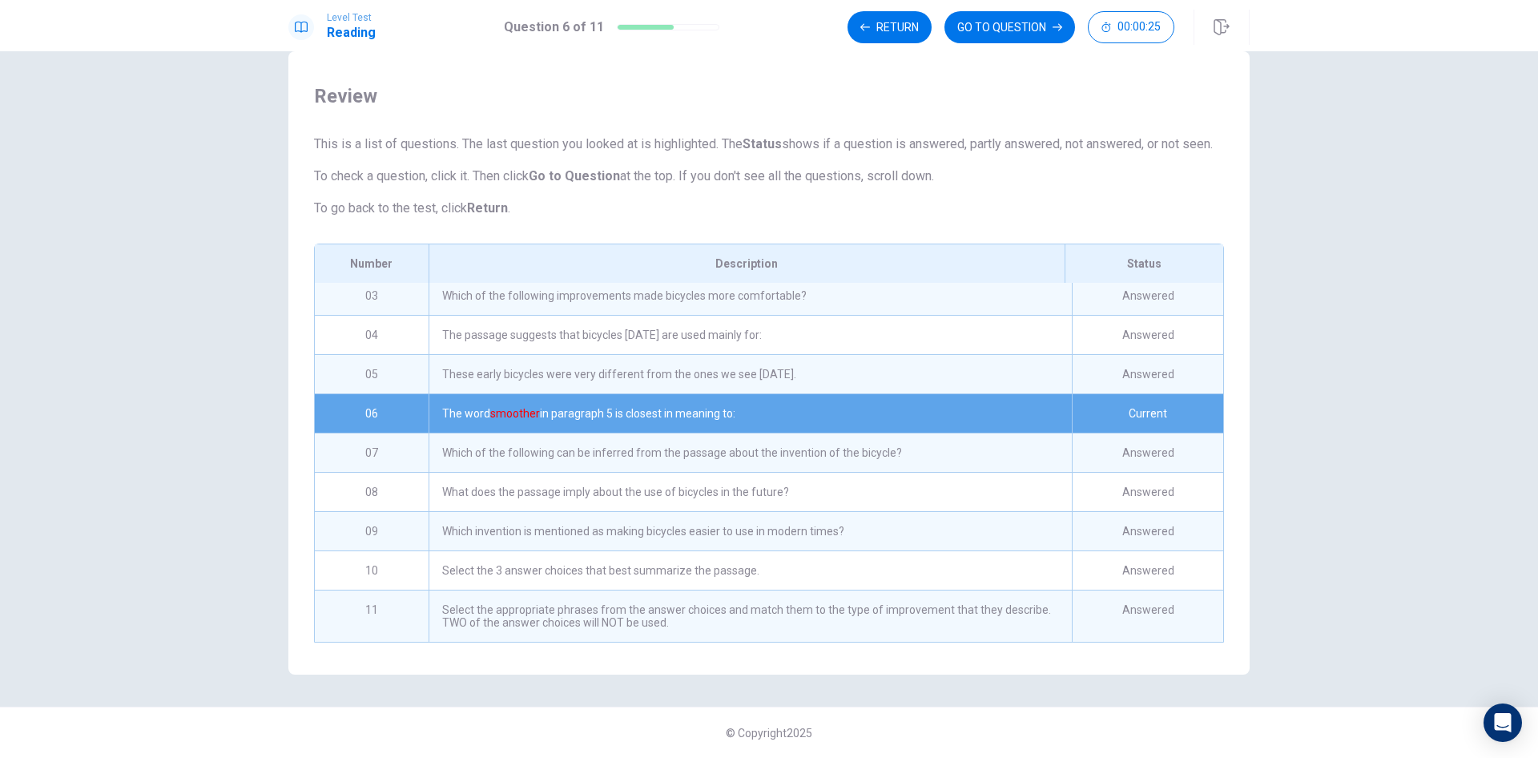
scroll to position [93, 0]
click at [558, 438] on div "Which of the following can be inferred from the passage about the invention of …" at bounding box center [750, 452] width 643 height 38
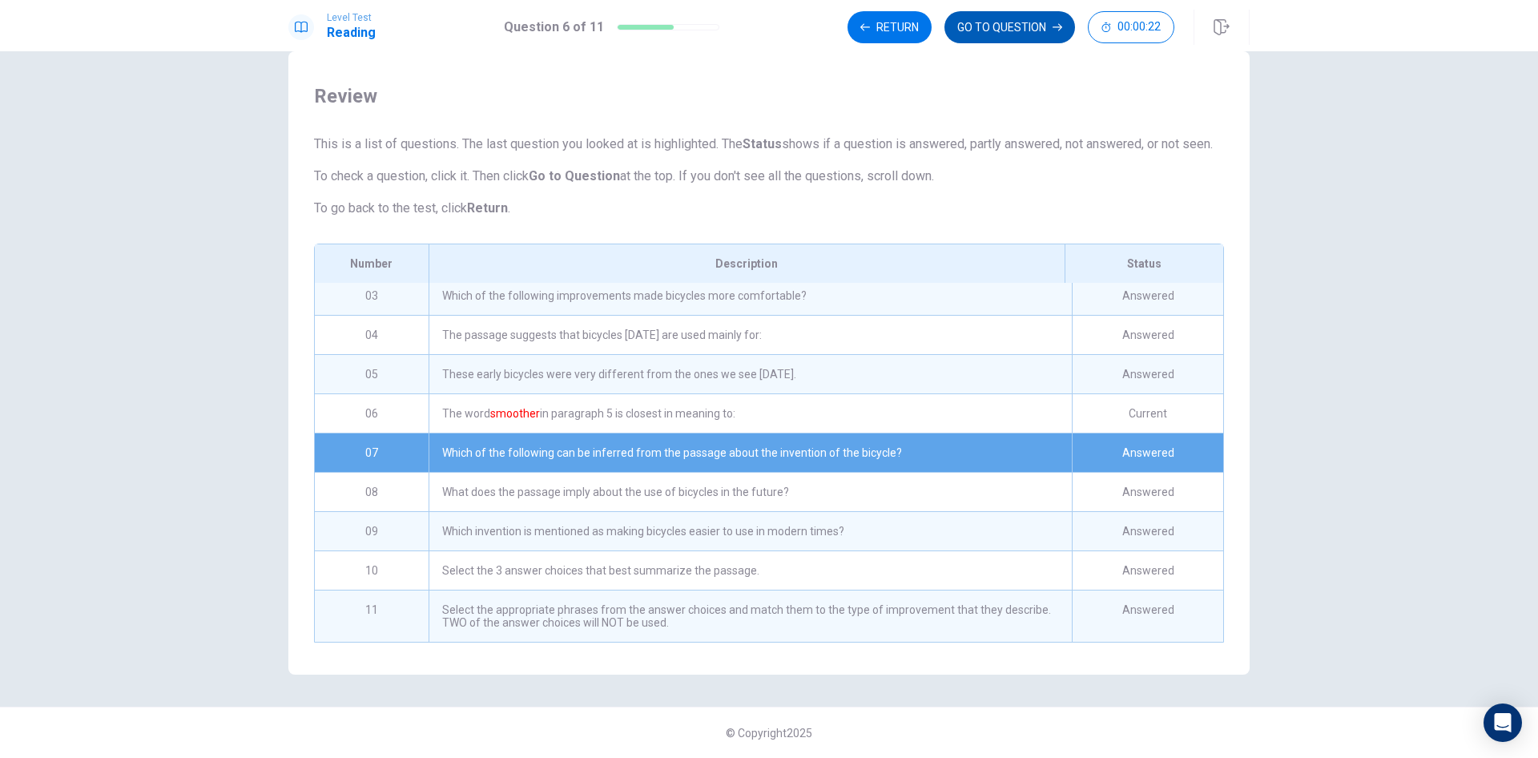
click at [1009, 26] on button "GO TO QUESTION" at bounding box center [1009, 27] width 131 height 32
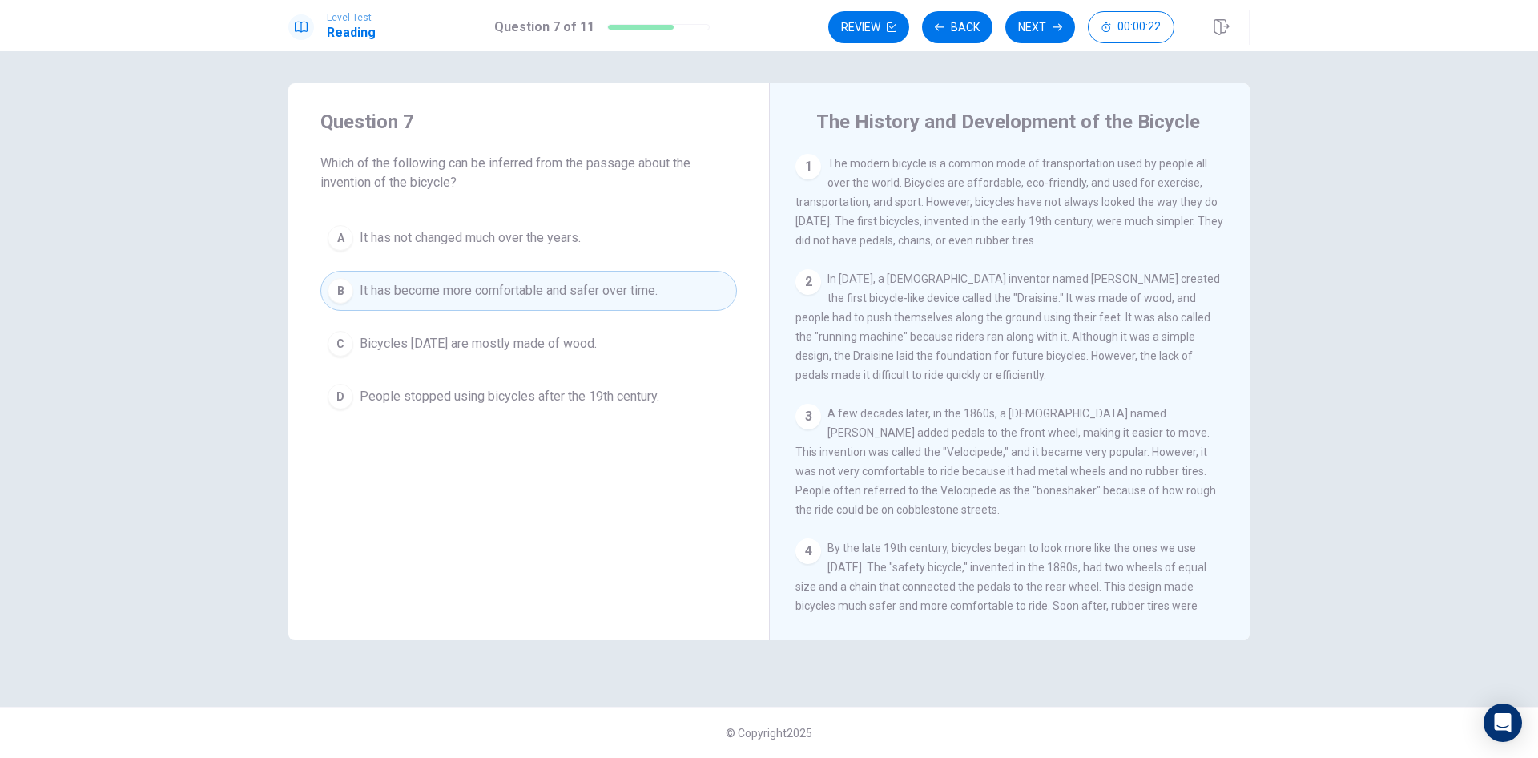
scroll to position [0, 0]
click at [875, 34] on button "Review" at bounding box center [868, 27] width 81 height 32
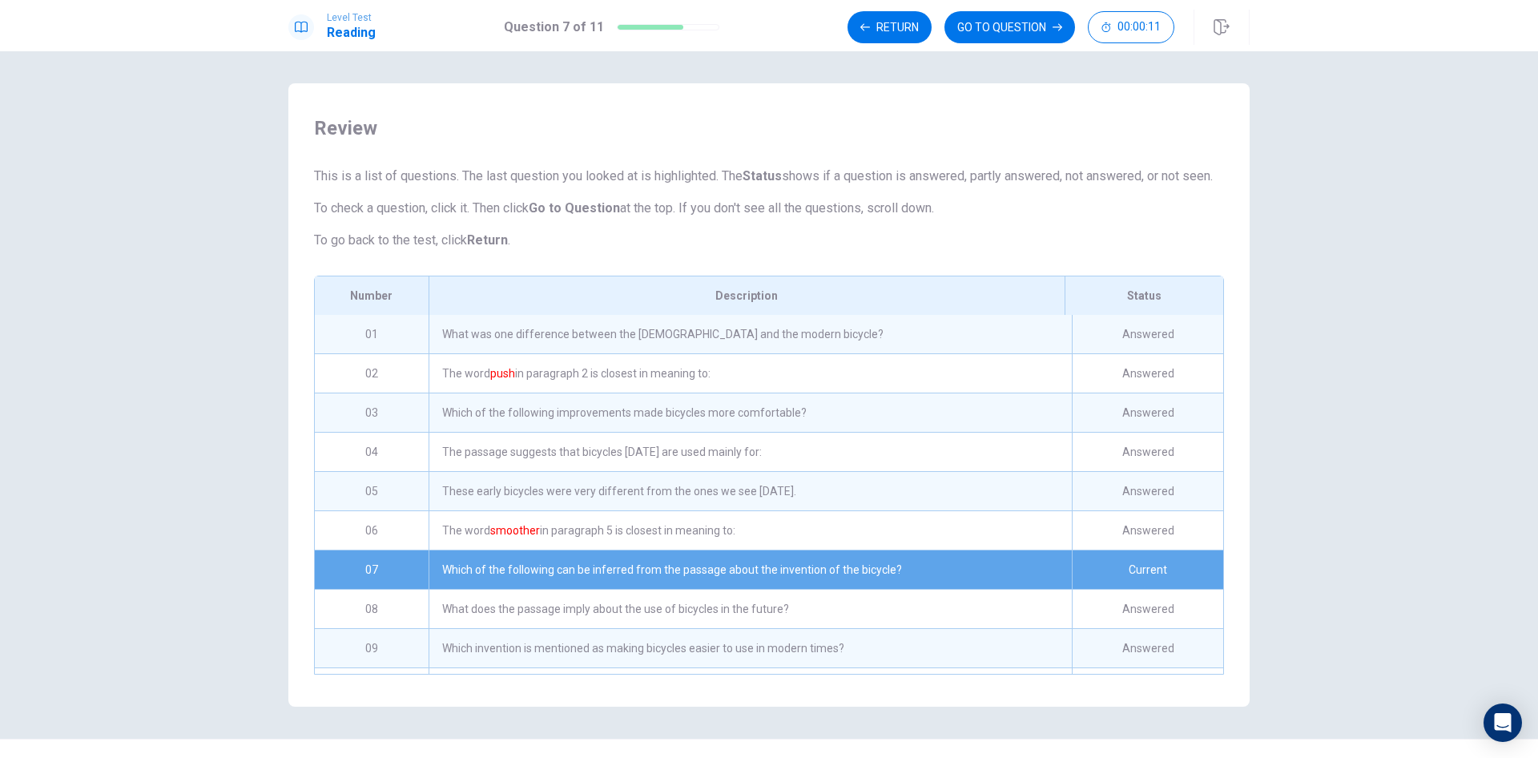
scroll to position [93, 0]
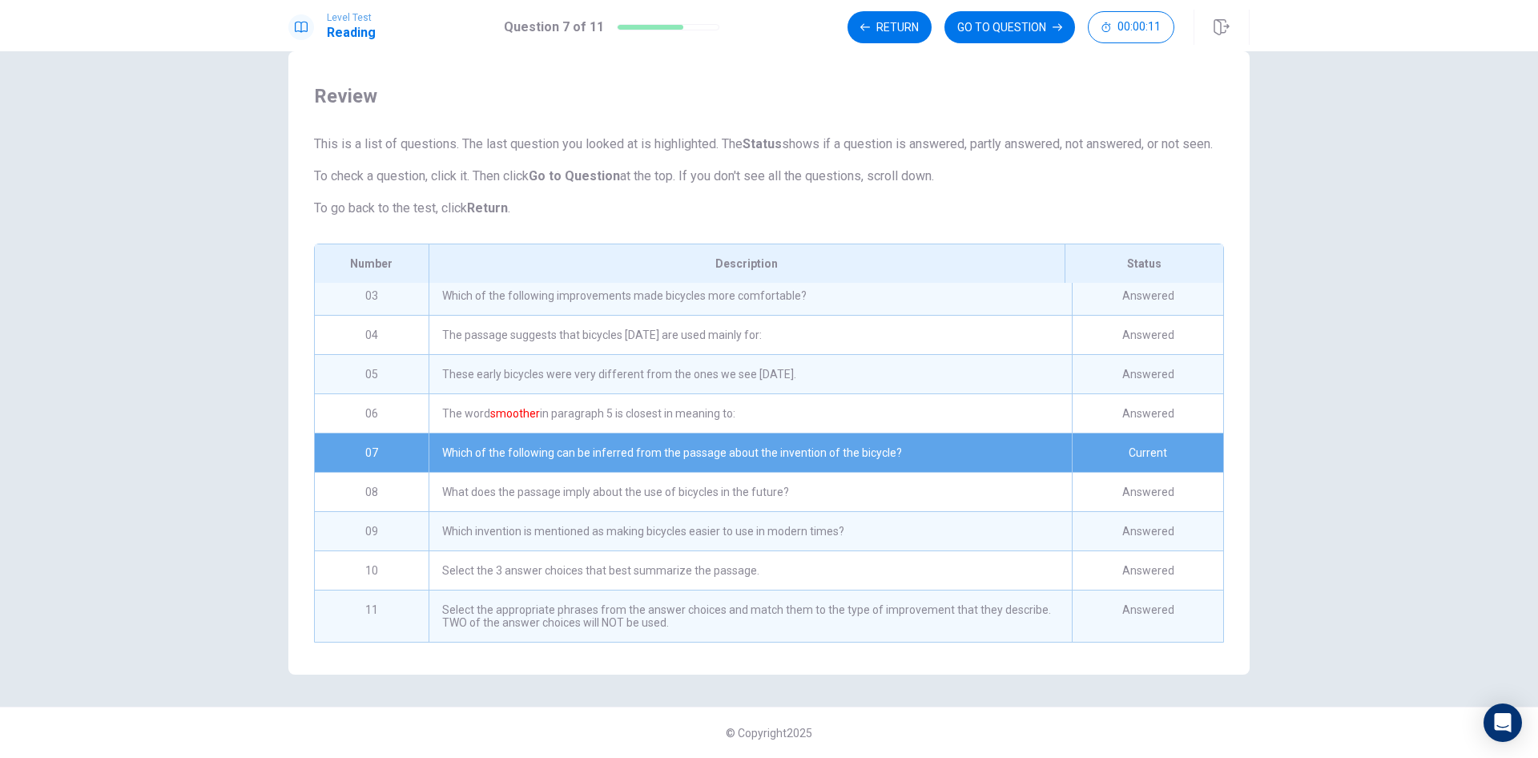
click at [610, 479] on div "What does the passage imply about the use of bicycles in the future?" at bounding box center [750, 492] width 643 height 38
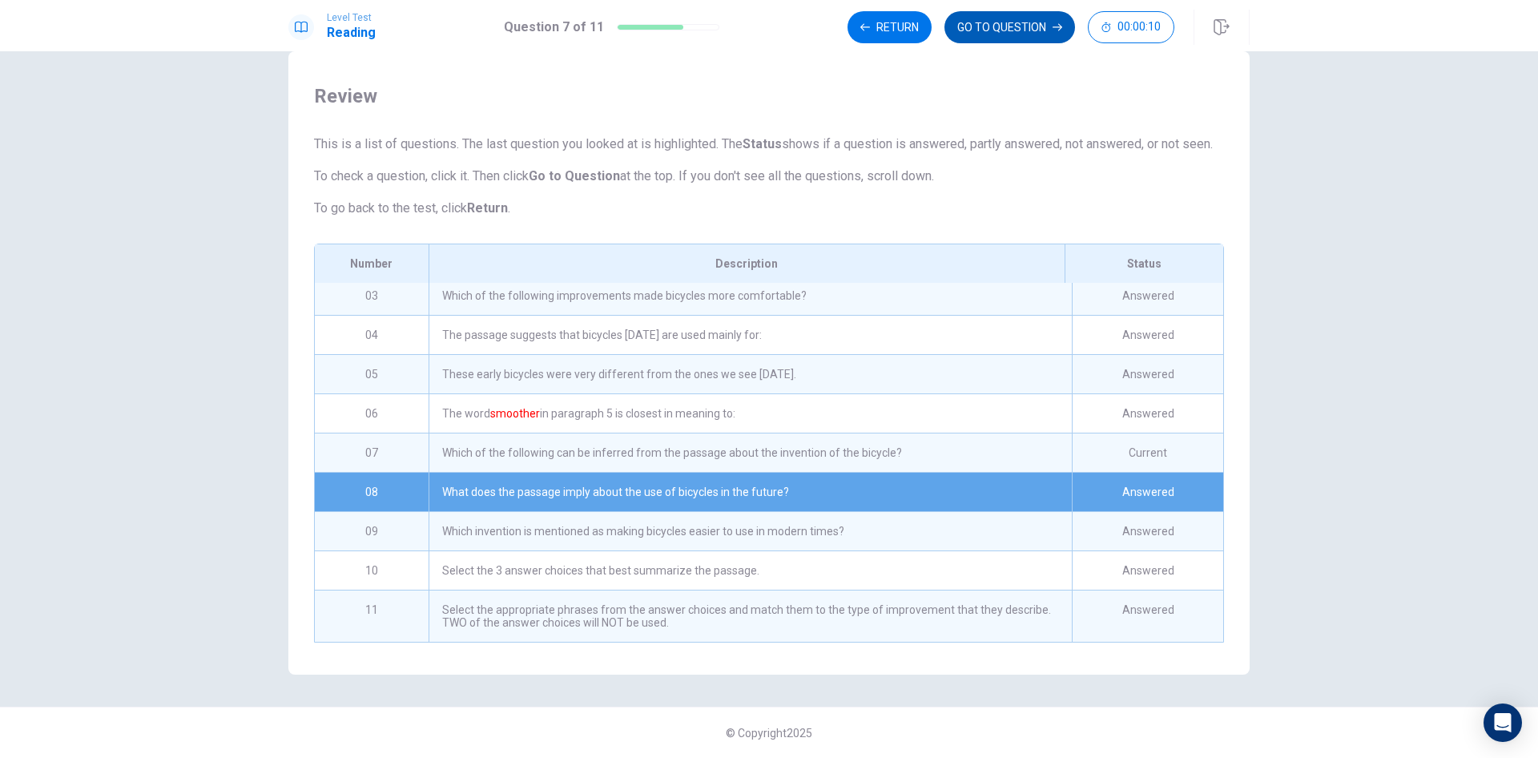
click at [1017, 29] on button "GO TO QUESTION" at bounding box center [1009, 27] width 131 height 32
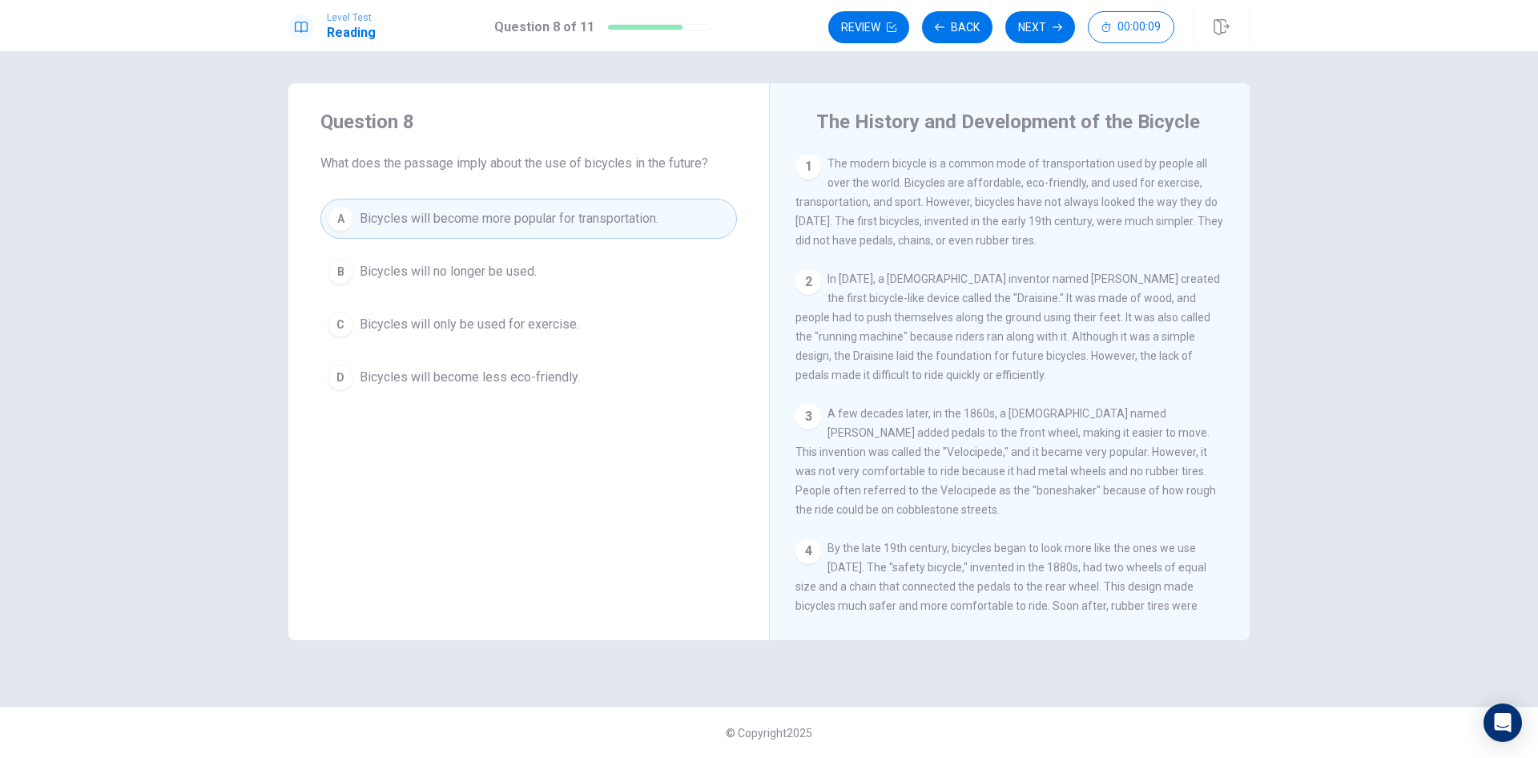
scroll to position [0, 0]
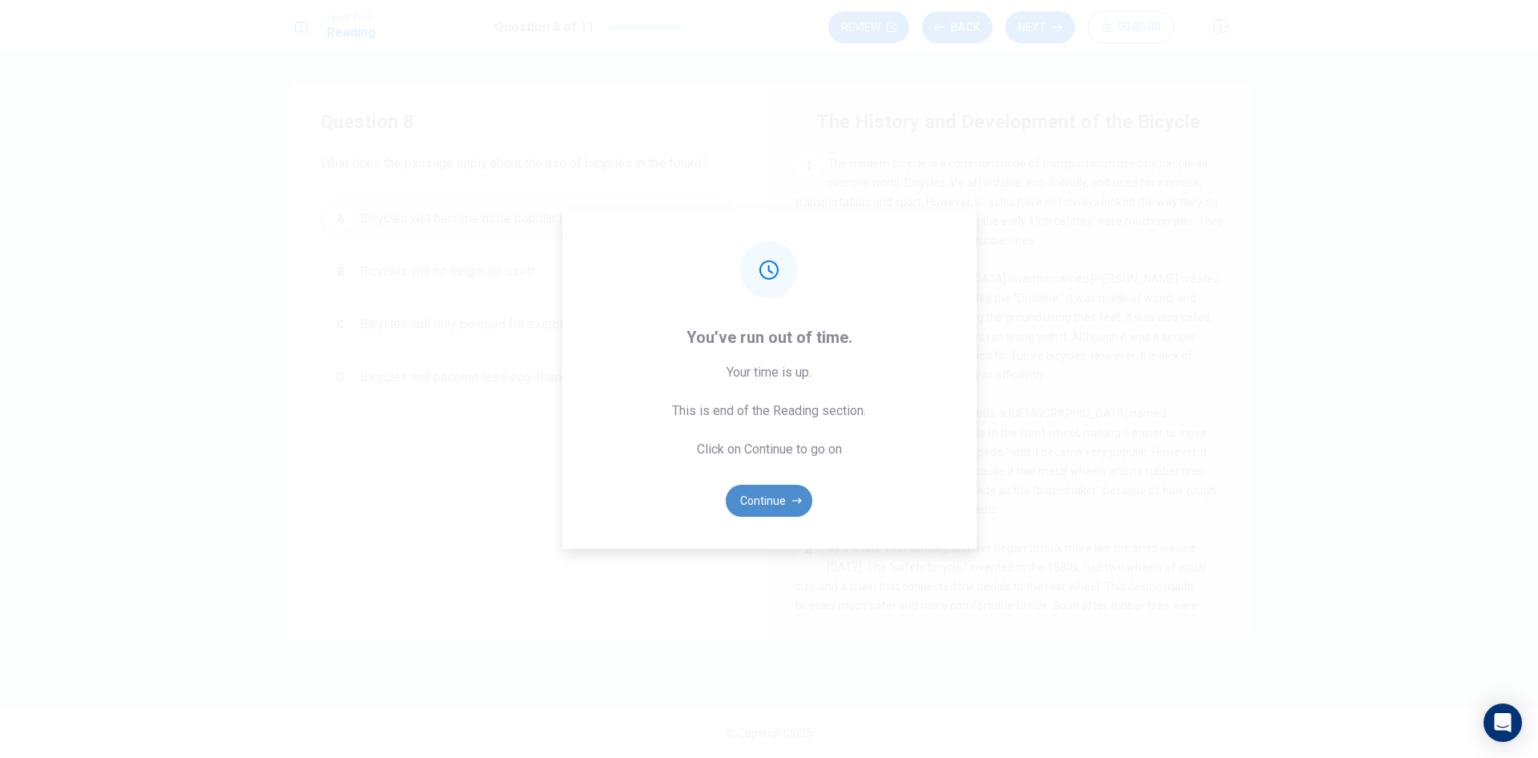
click at [781, 495] on button "Continue" at bounding box center [769, 501] width 87 height 32
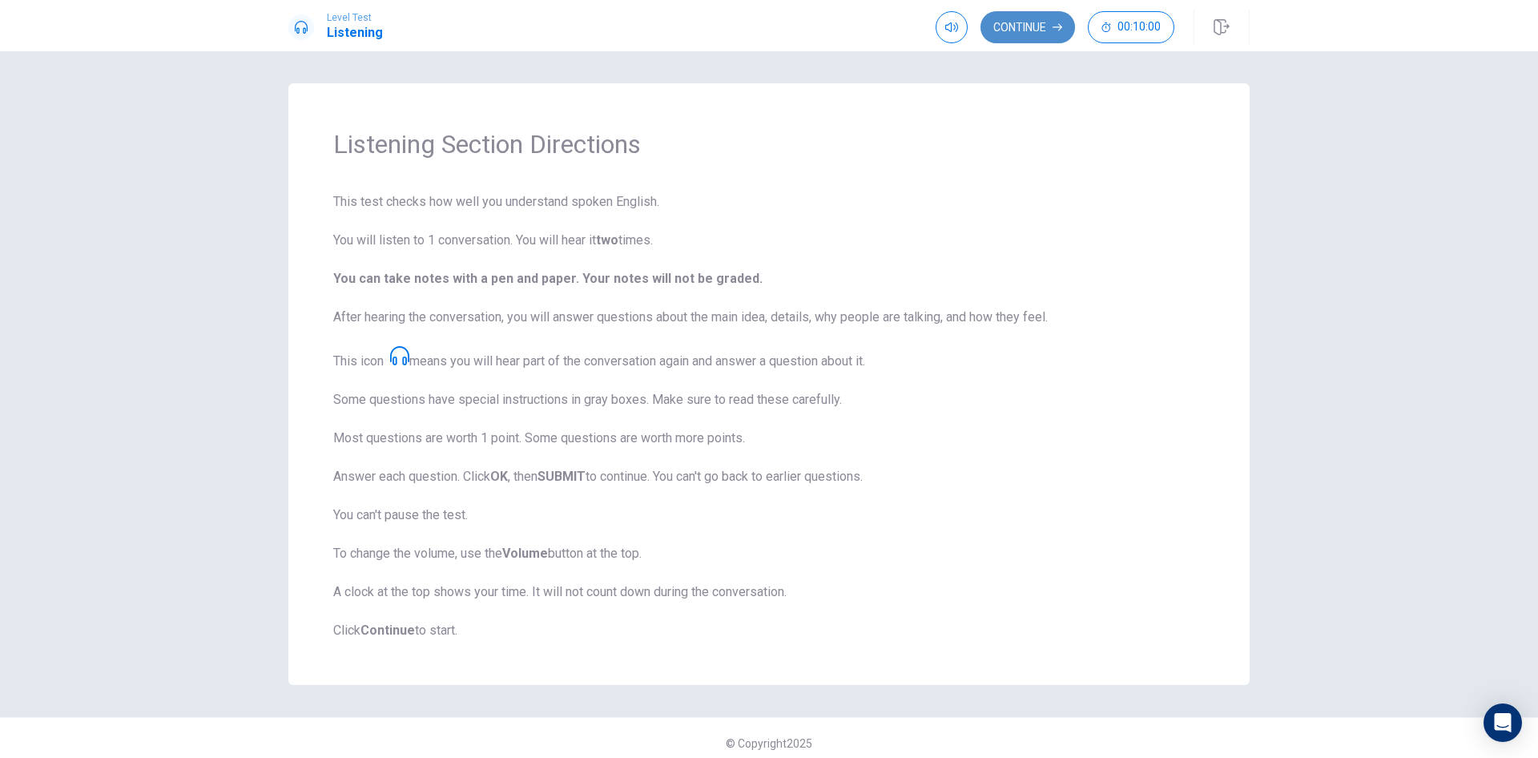
click at [1033, 30] on button "Continue" at bounding box center [1028, 27] width 95 height 32
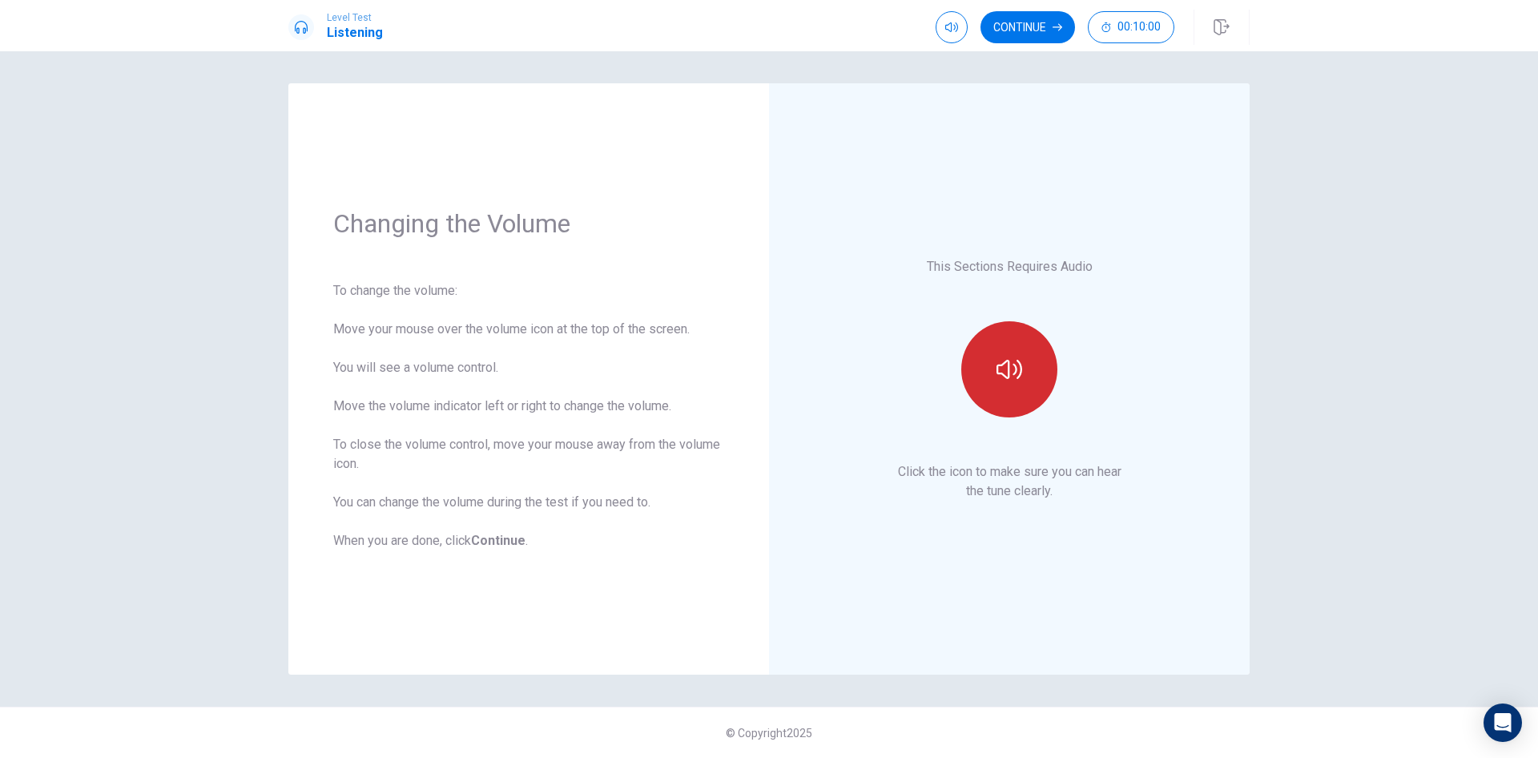
click at [1001, 378] on icon "button" at bounding box center [1010, 369] width 26 height 26
click at [950, 54] on span at bounding box center [949, 57] width 59 height 22
click at [961, 58] on span at bounding box center [962, 58] width 10 height 10
type input "*"
drag, startPoint x: 964, startPoint y: 58, endPoint x: 1005, endPoint y: 62, distance: 41.0
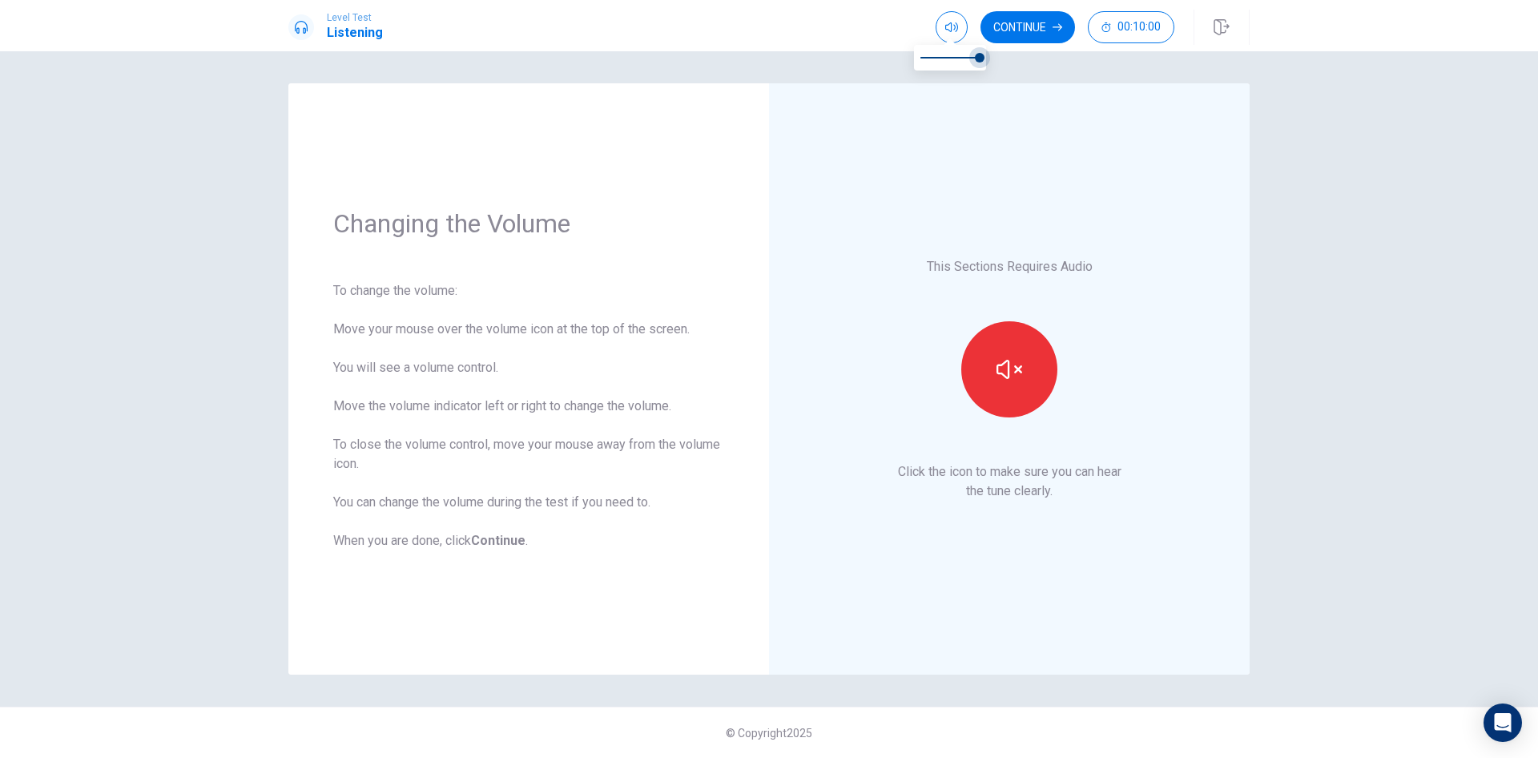
click at [1005, 62] on body "This site uses cookies, as explained in our Privacy Policy . If you agree to th…" at bounding box center [769, 379] width 1538 height 758
click at [1012, 32] on button "Continue" at bounding box center [1028, 27] width 95 height 32
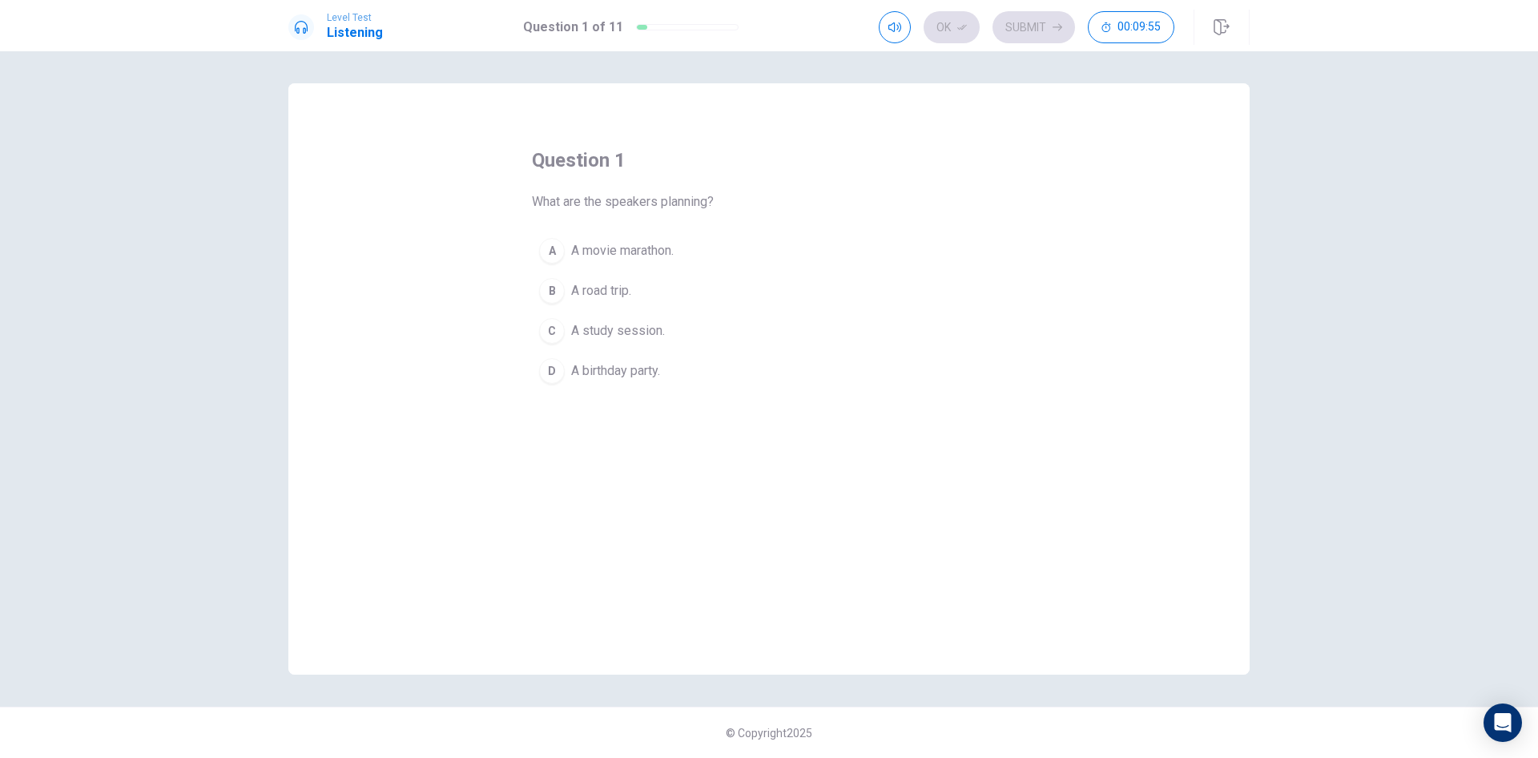
click at [614, 291] on span "A road trip." at bounding box center [601, 290] width 60 height 19
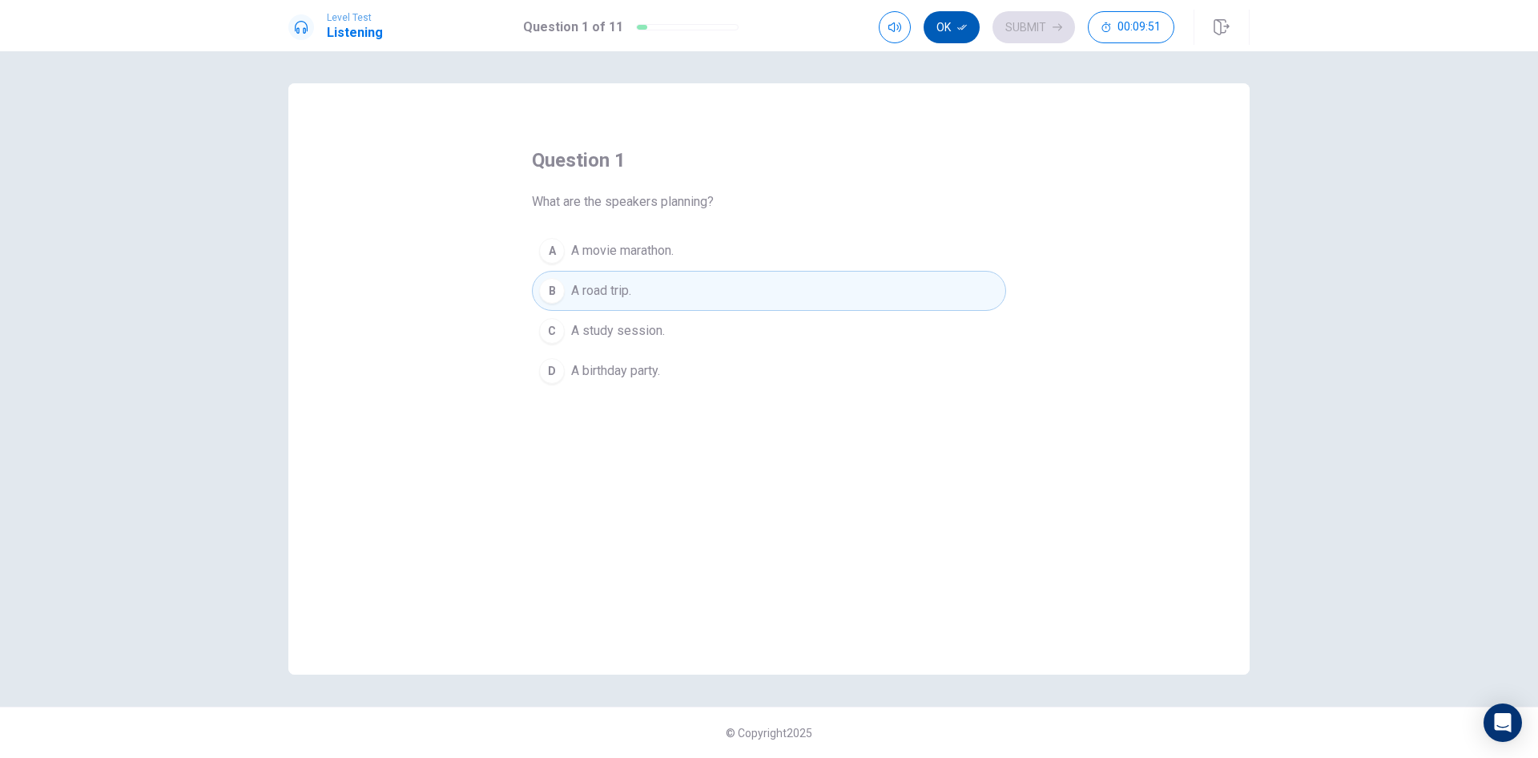
click at [959, 30] on icon "button" at bounding box center [962, 27] width 10 height 10
click at [1027, 24] on button "Submit" at bounding box center [1034, 27] width 83 height 32
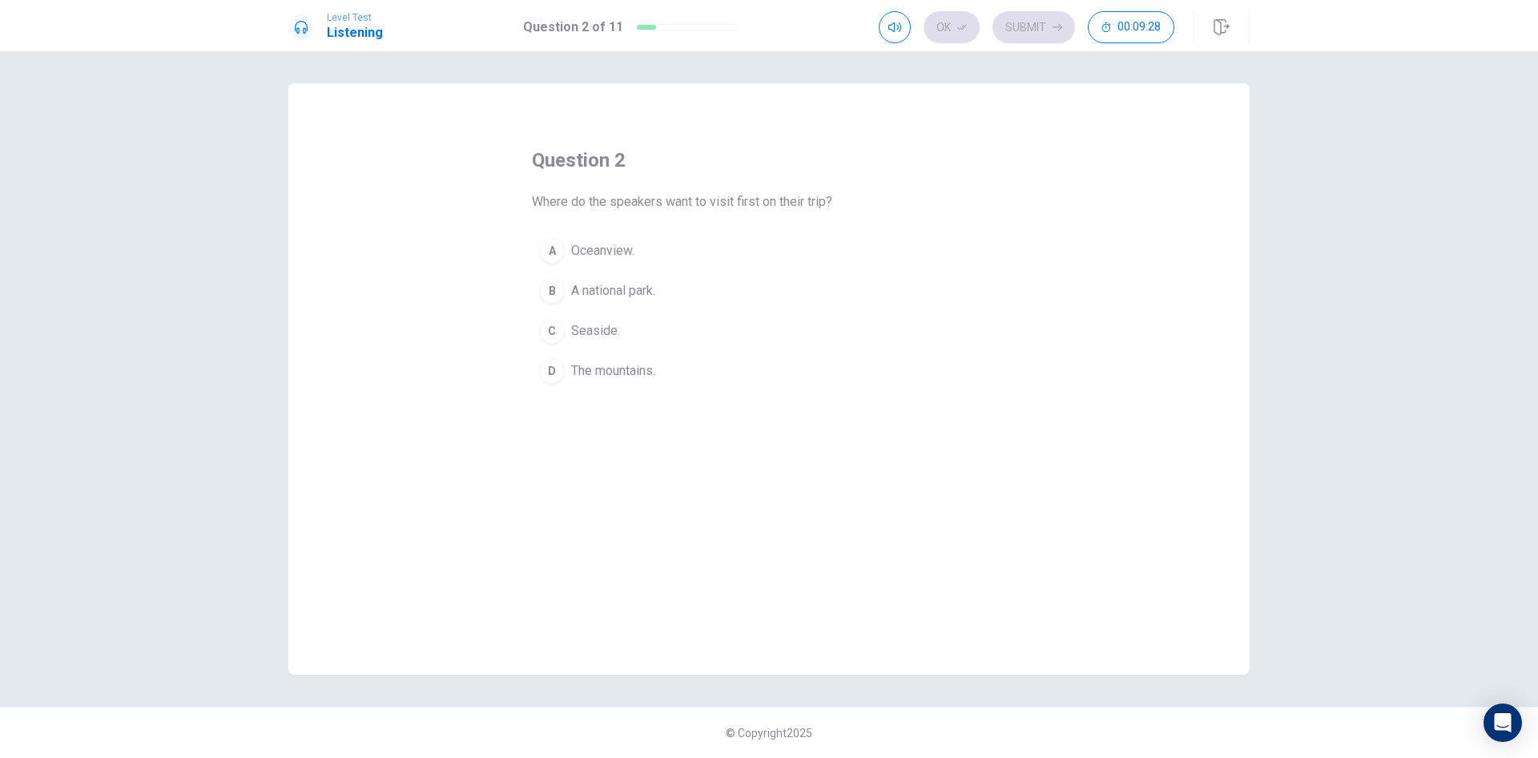
click at [600, 324] on span "Seaside." at bounding box center [595, 330] width 49 height 19
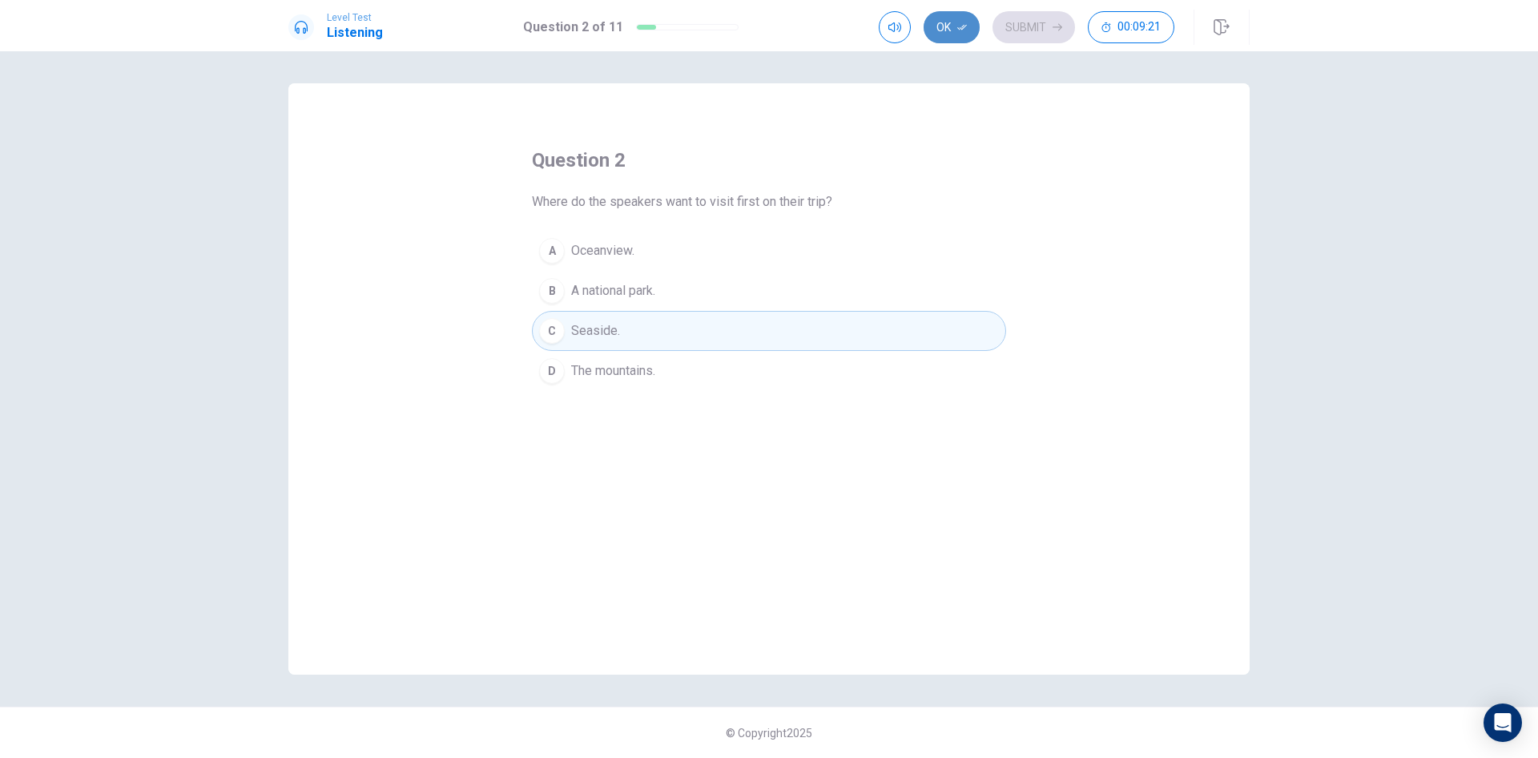
click at [949, 26] on button "Ok" at bounding box center [952, 27] width 56 height 32
click at [1017, 27] on button "Submit" at bounding box center [1034, 27] width 83 height 32
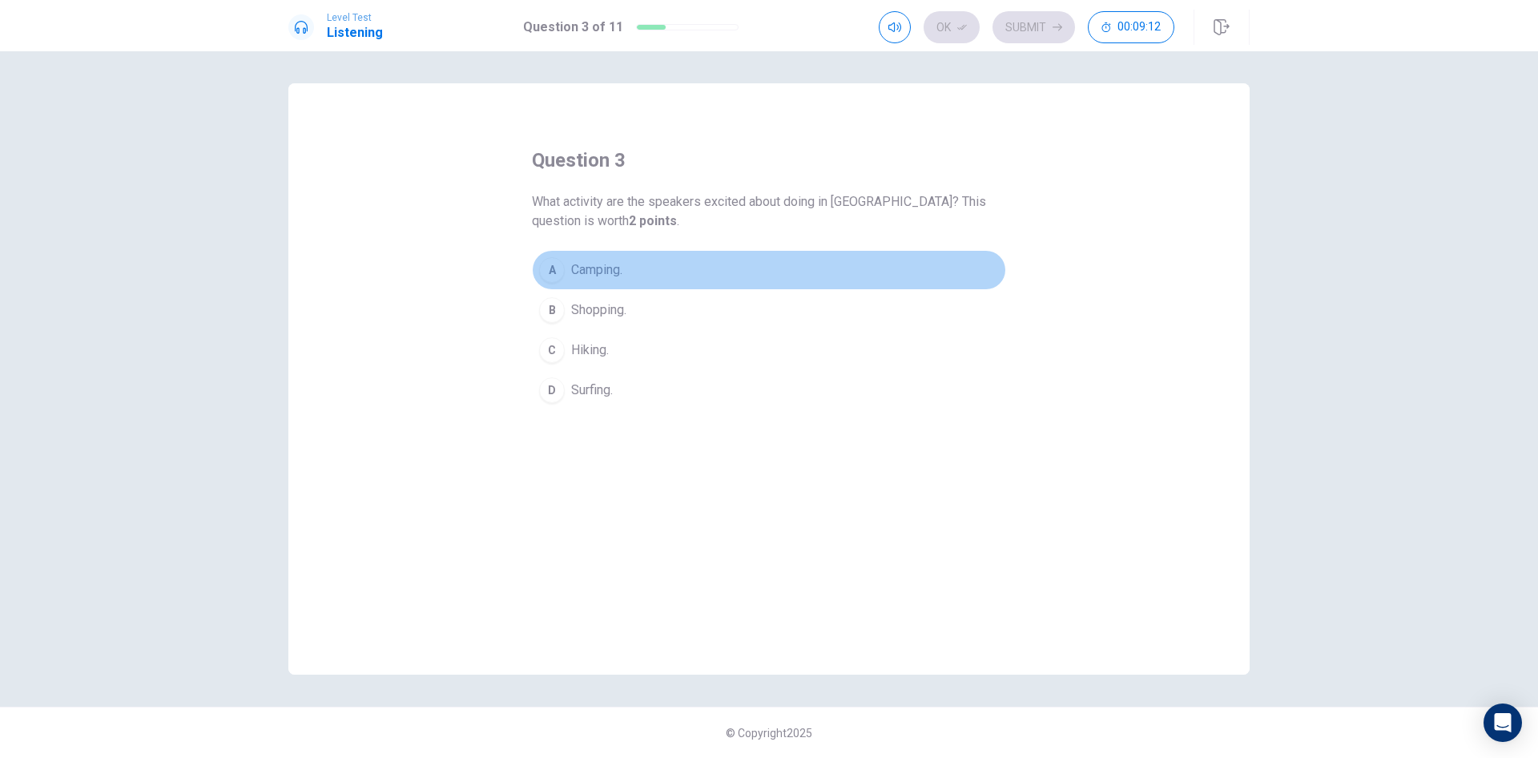
click at [619, 280] on button "A Camping." at bounding box center [769, 270] width 474 height 40
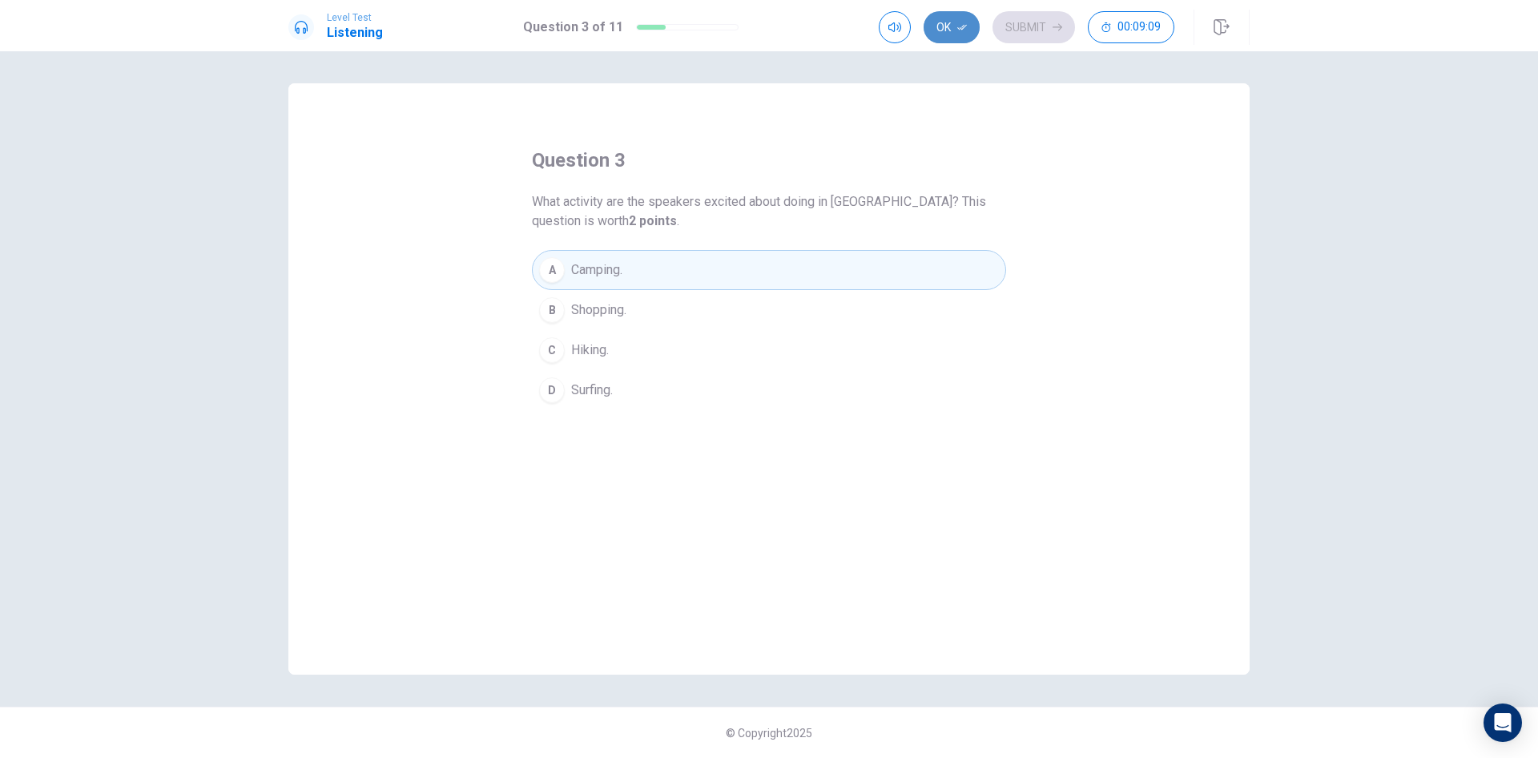
click at [948, 24] on button "Ok" at bounding box center [952, 27] width 56 height 32
click at [1030, 35] on button "Submit" at bounding box center [1034, 27] width 83 height 32
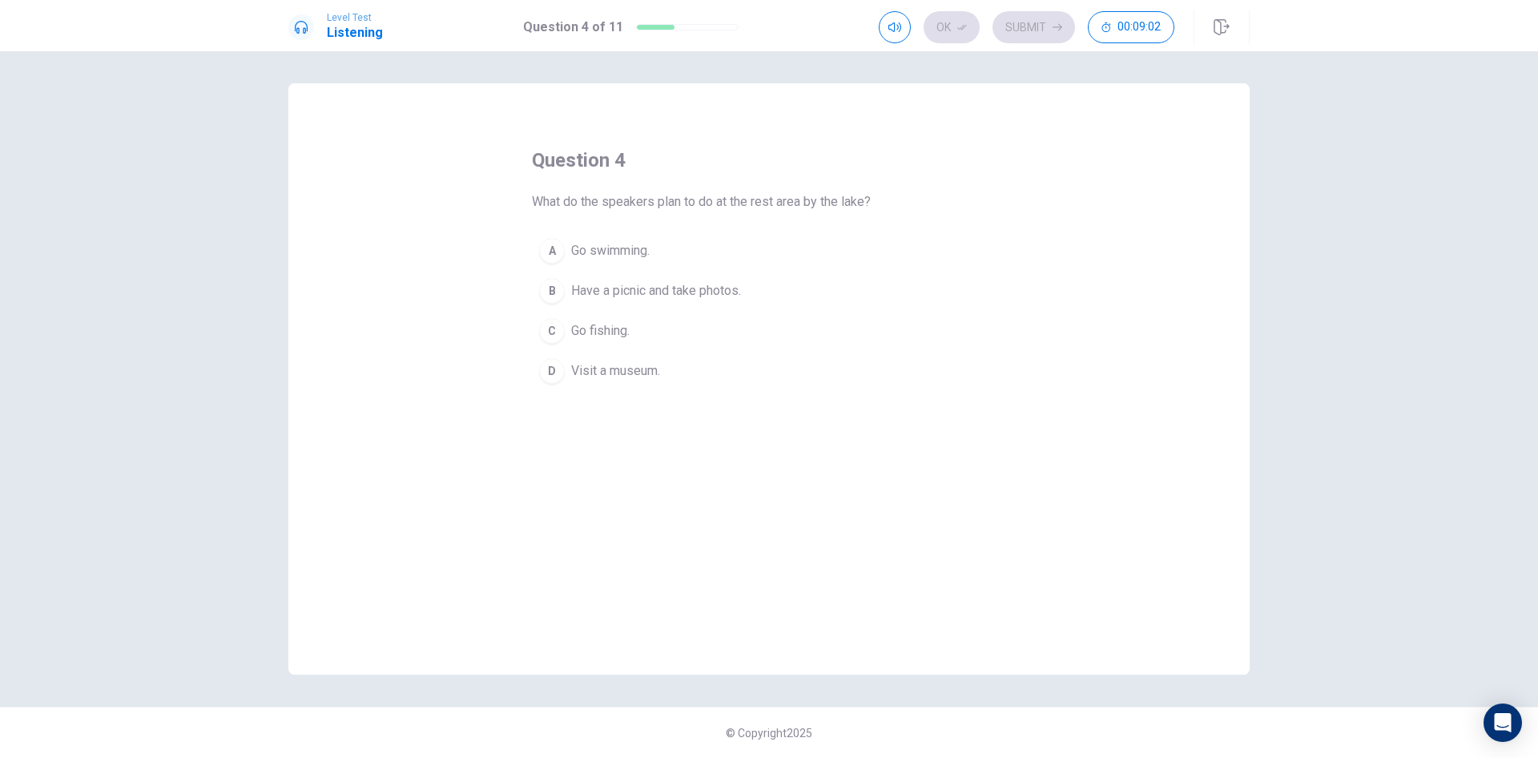
click at [711, 294] on span "Have a picnic and take photos." at bounding box center [656, 290] width 170 height 19
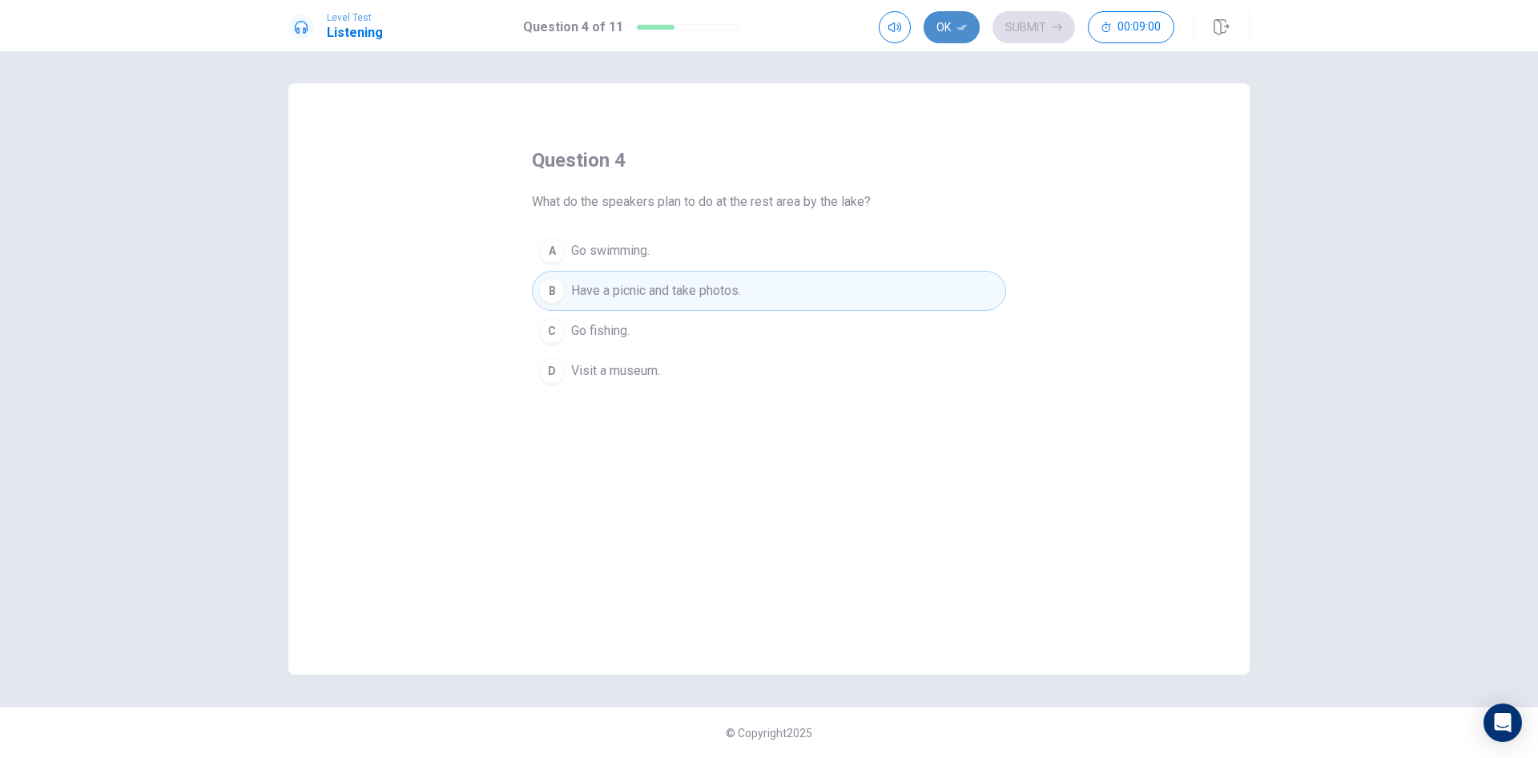
click at [970, 26] on button "Ok" at bounding box center [952, 27] width 56 height 32
click at [1027, 24] on button "Submit" at bounding box center [1034, 27] width 83 height 32
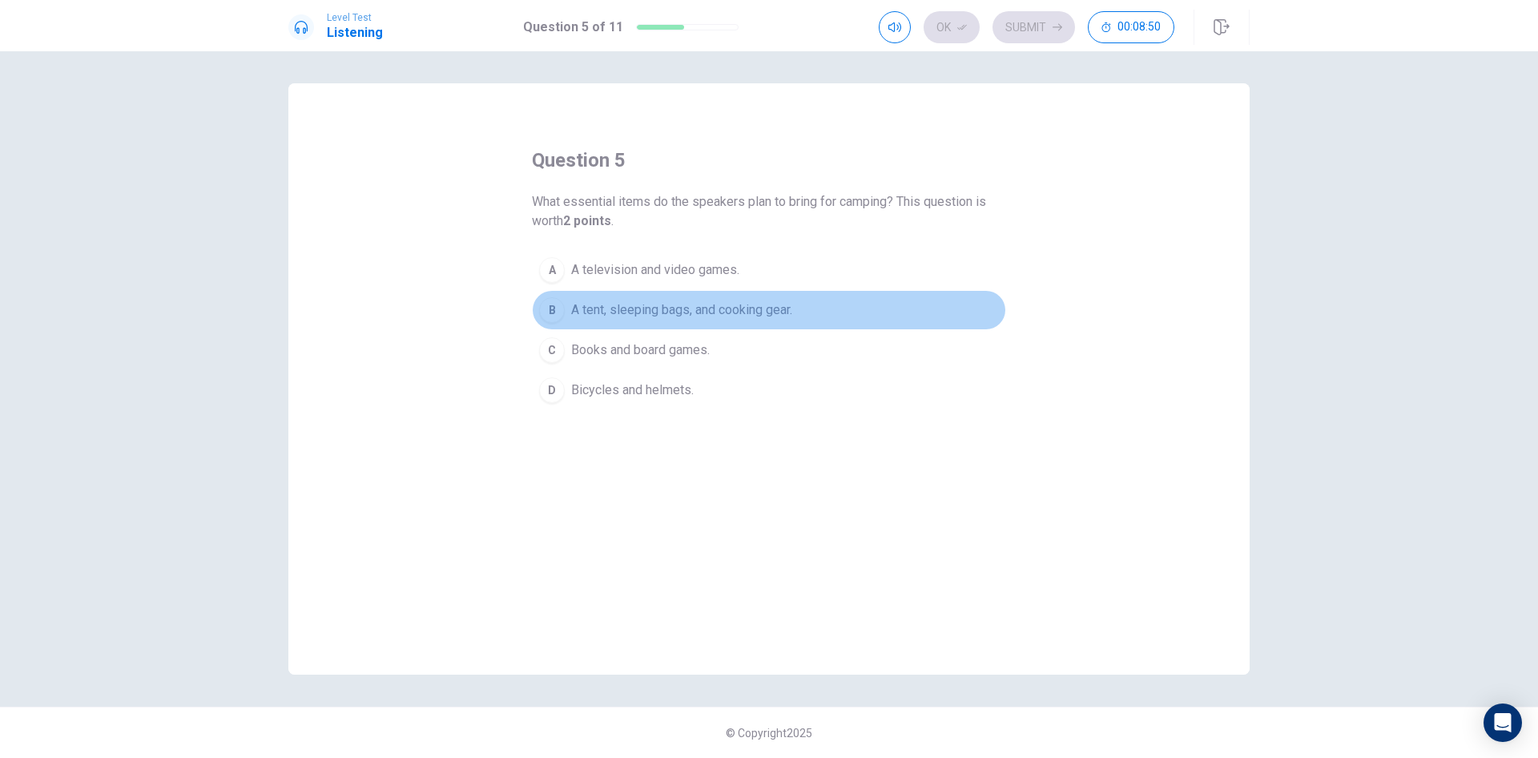
click at [706, 314] on span "A tent, sleeping bags, and cooking gear." at bounding box center [681, 309] width 221 height 19
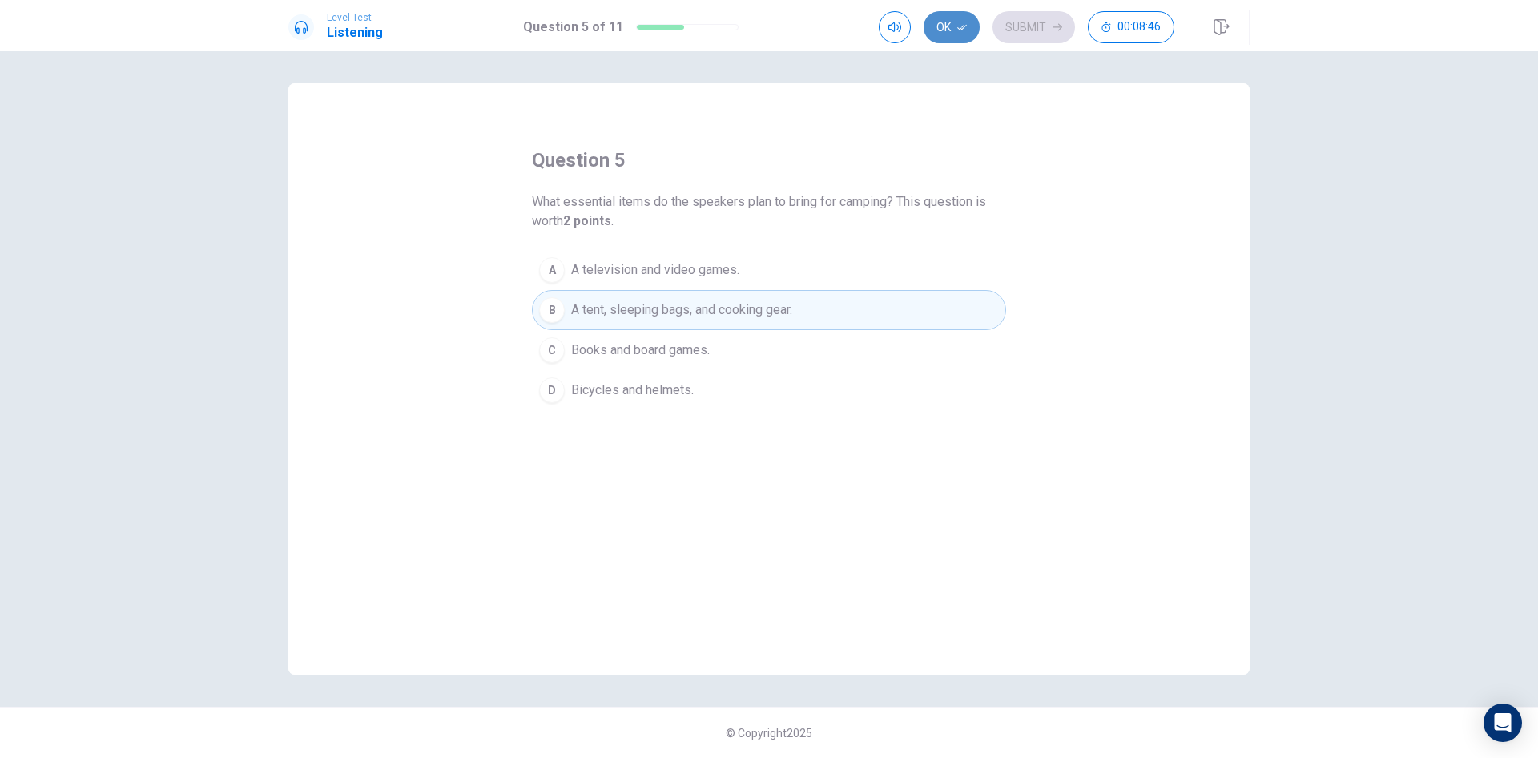
click at [943, 31] on button "Ok" at bounding box center [952, 27] width 56 height 32
click at [1021, 18] on button "Submit" at bounding box center [1034, 27] width 83 height 32
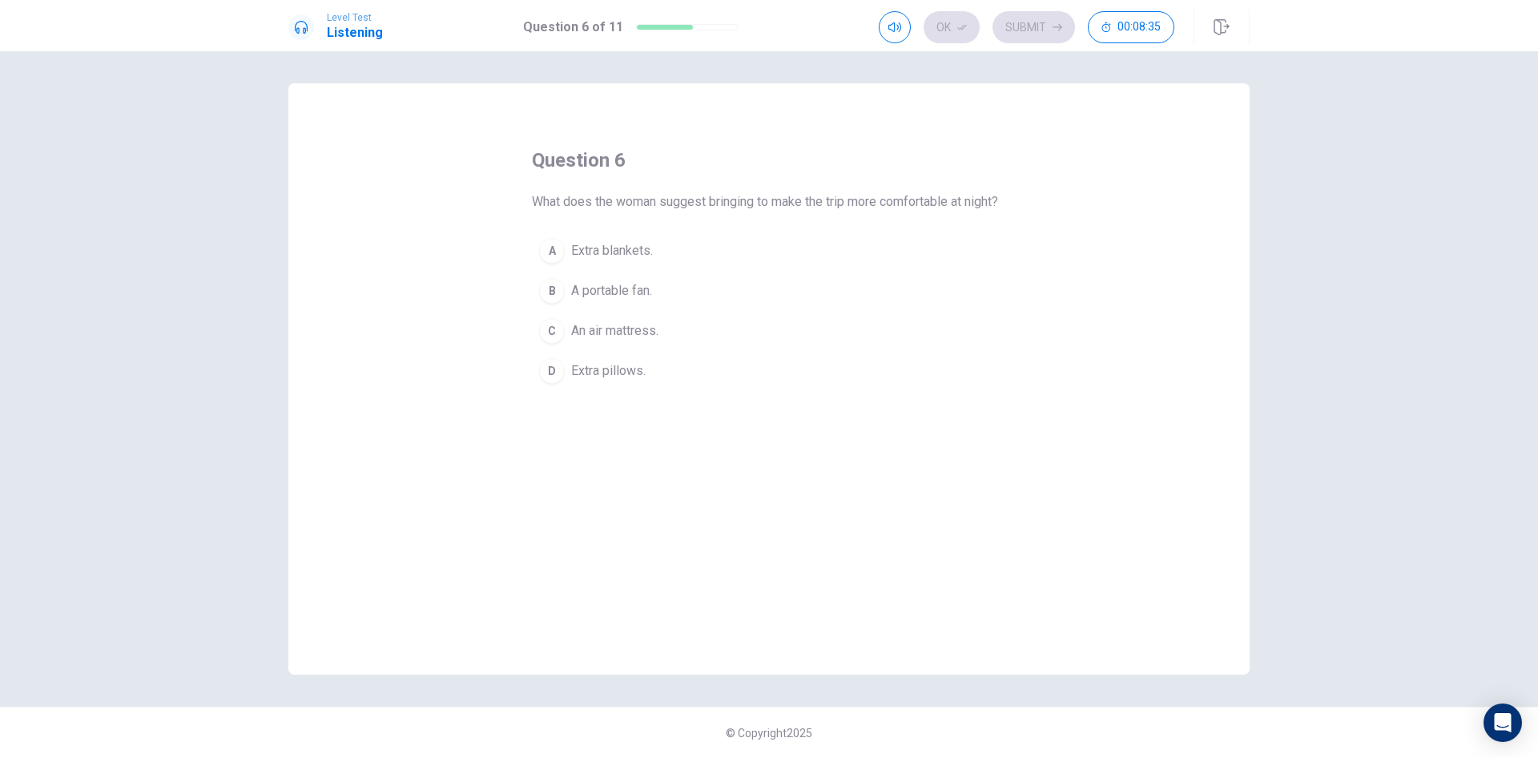
click at [627, 260] on span "Extra blankets." at bounding box center [612, 250] width 82 height 19
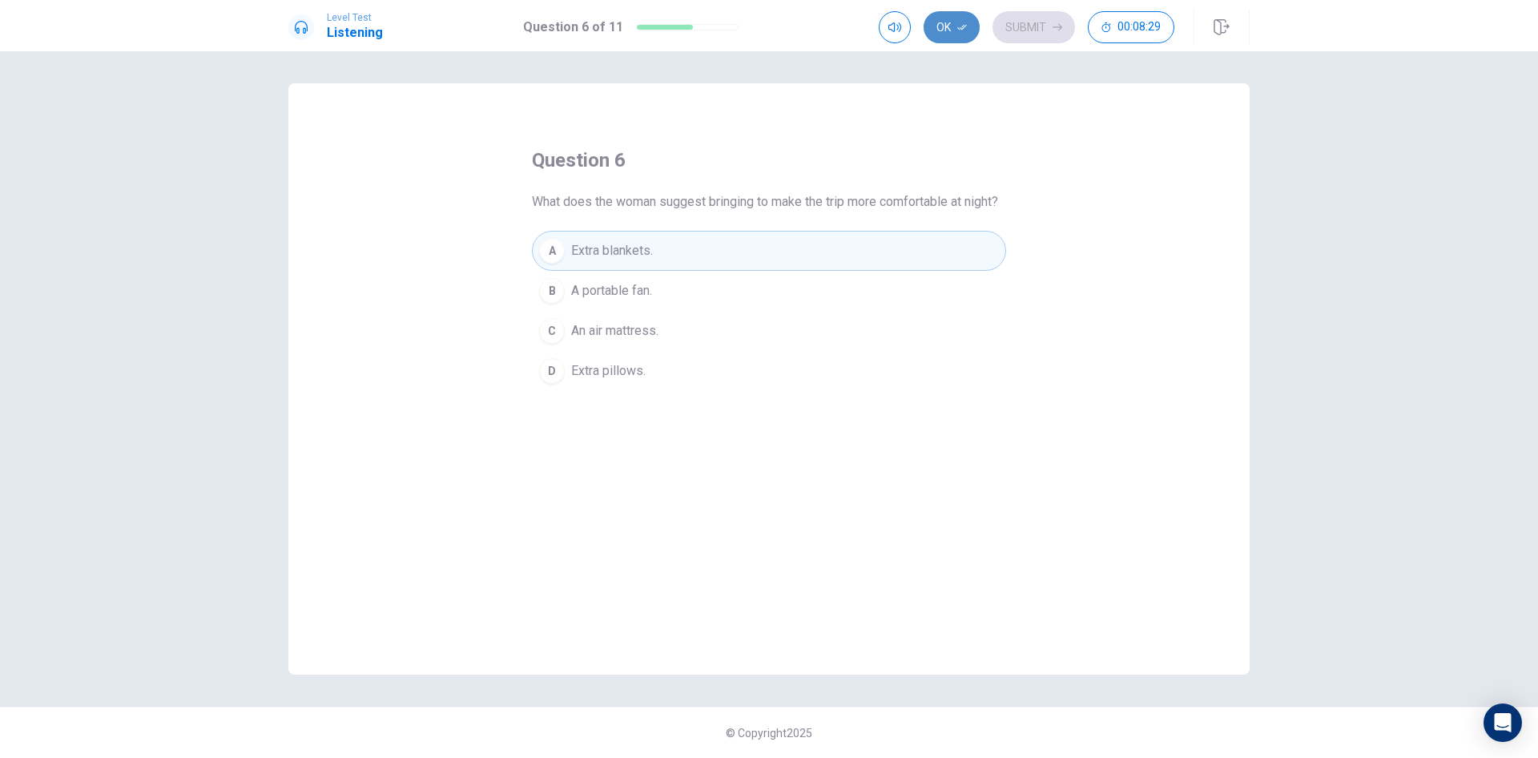
click at [941, 30] on button "Ok" at bounding box center [952, 27] width 56 height 32
click at [1017, 30] on button "Submit" at bounding box center [1034, 27] width 83 height 32
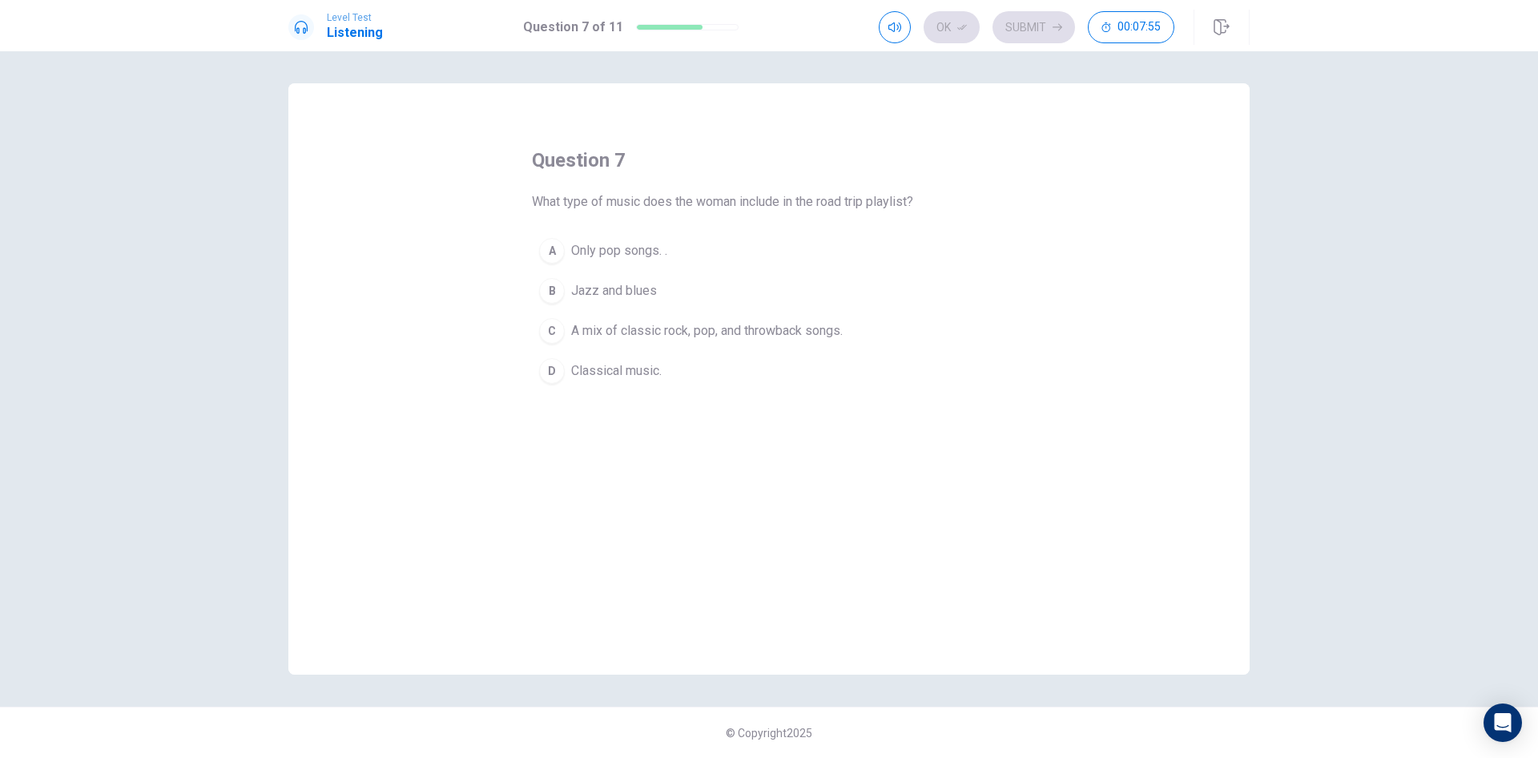
click at [671, 330] on span "A mix of classic rock, pop, and throwback songs." at bounding box center [707, 330] width 272 height 19
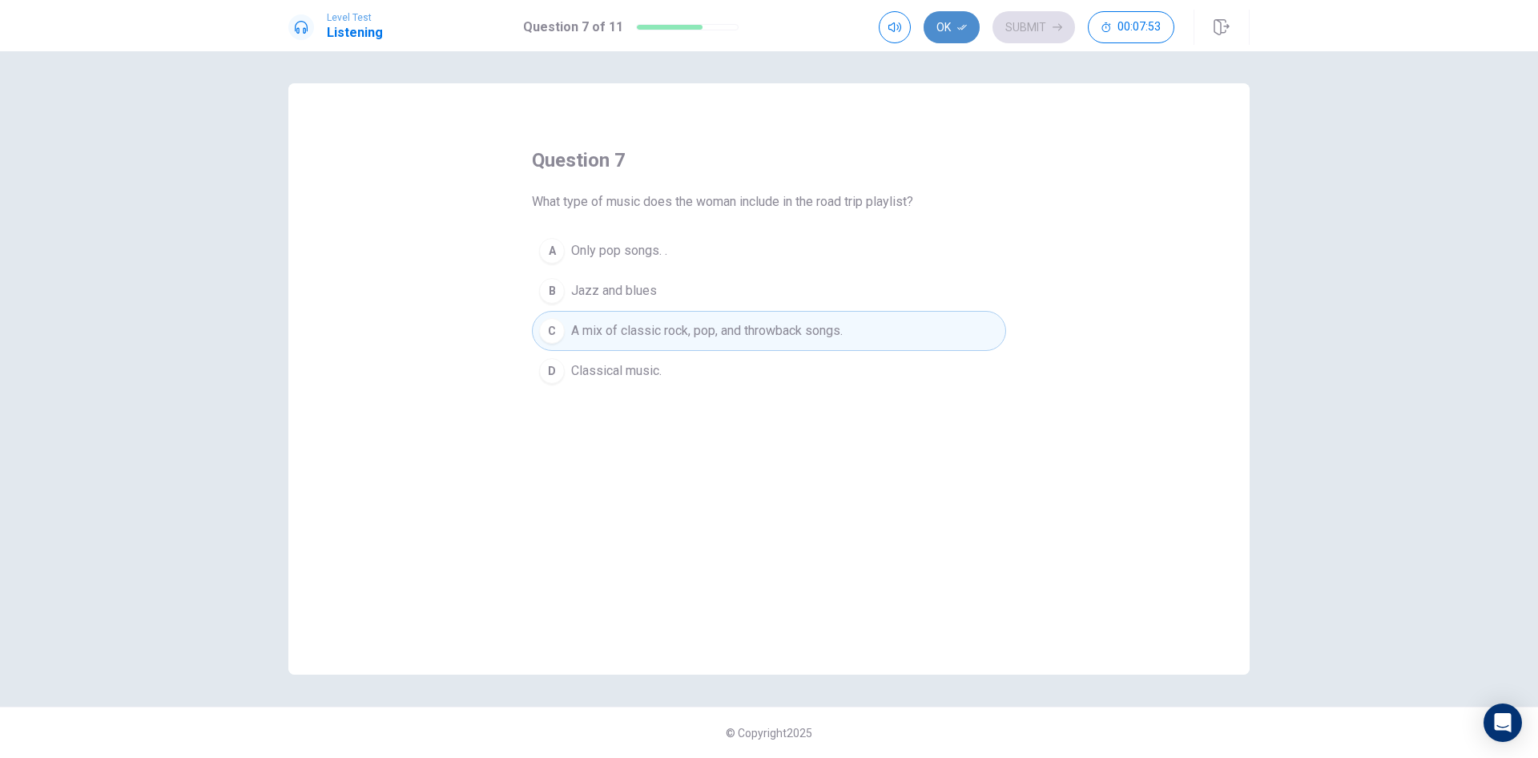
click at [961, 22] on button "Ok" at bounding box center [952, 27] width 56 height 32
click at [1022, 25] on button "Submit" at bounding box center [1034, 27] width 83 height 32
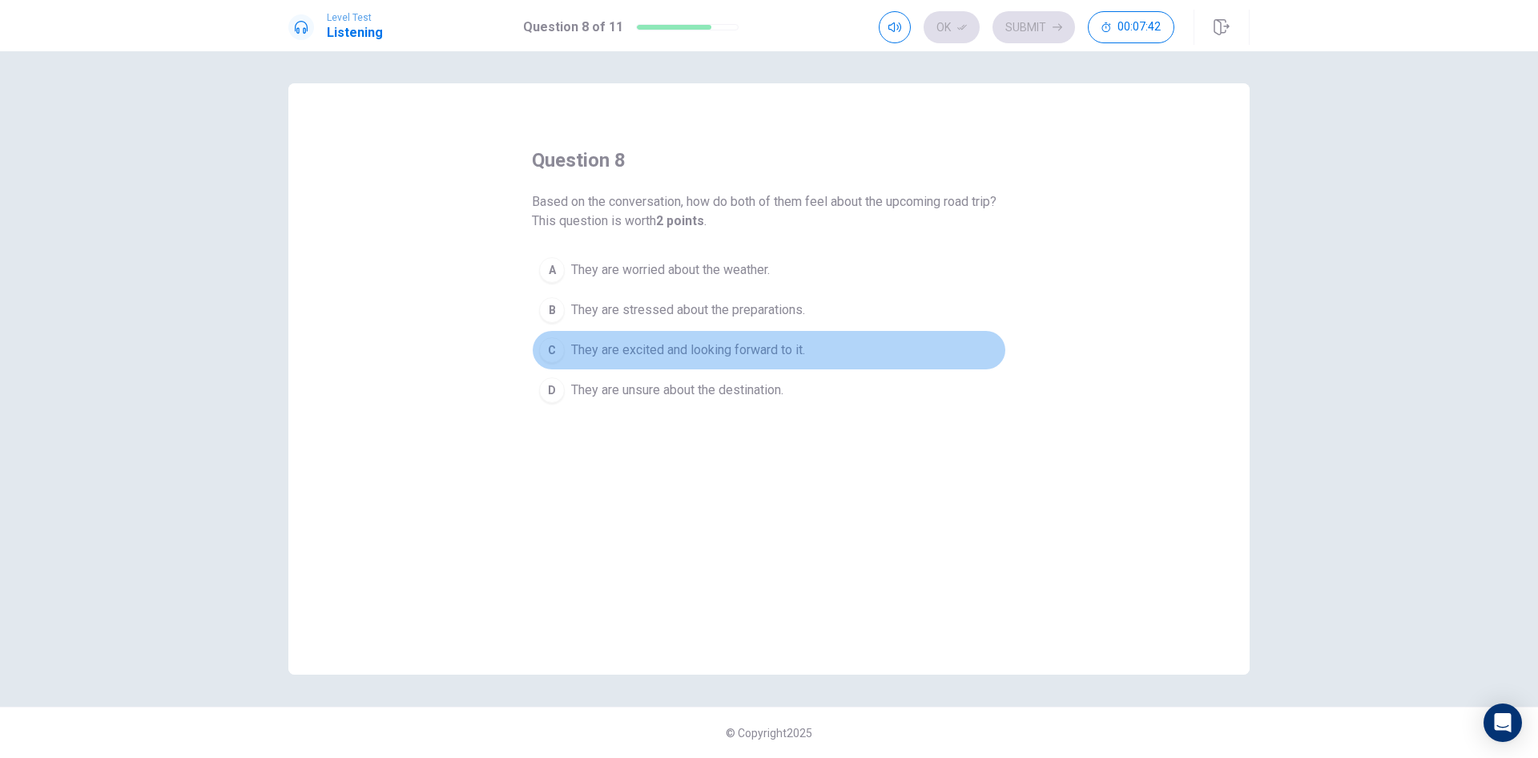
click at [793, 354] on span "They are excited and looking forward to it." at bounding box center [688, 349] width 234 height 19
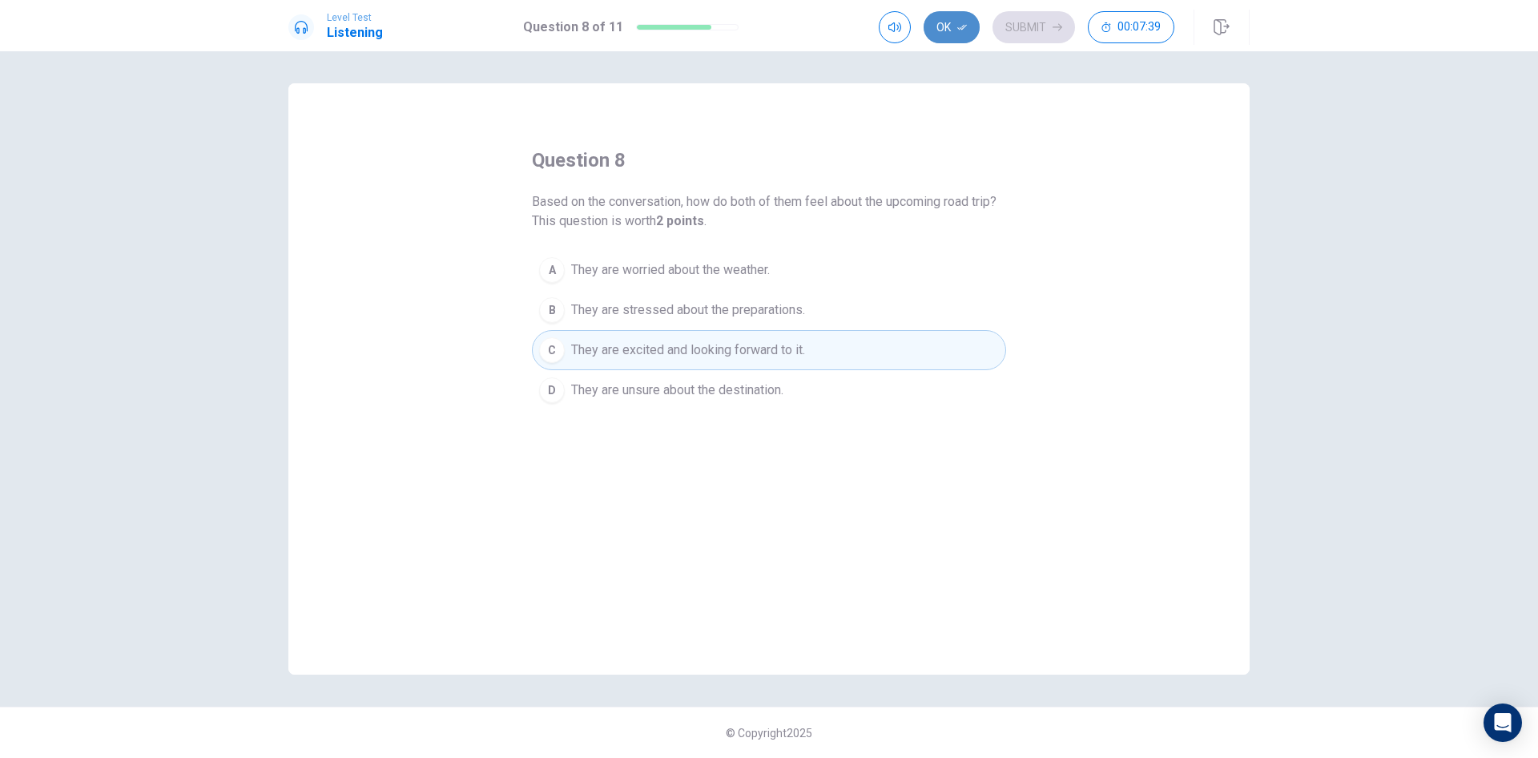
click at [963, 26] on icon "button" at bounding box center [962, 27] width 10 height 10
click at [1020, 26] on button "Submit" at bounding box center [1034, 27] width 83 height 32
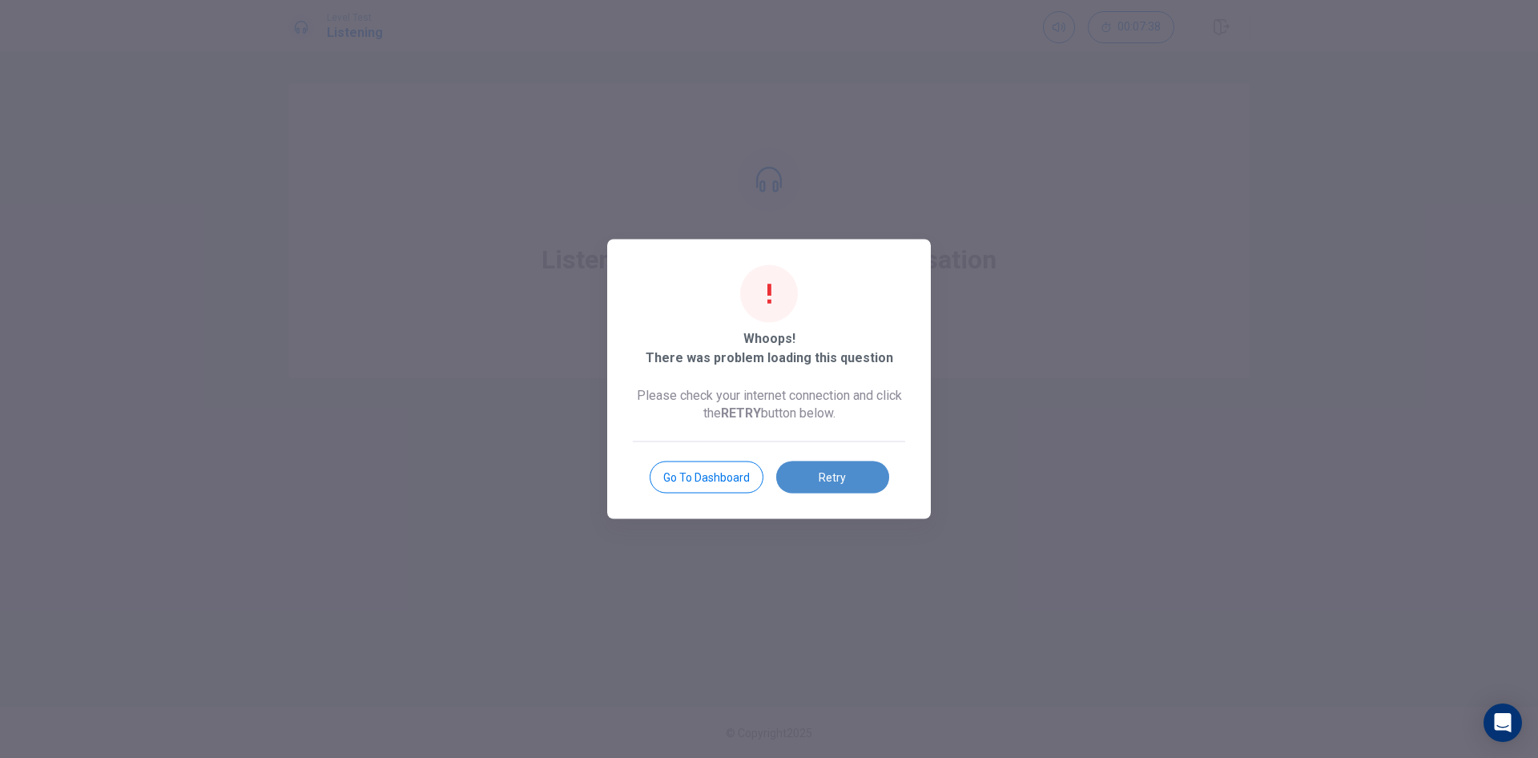
click at [847, 478] on button "Retry" at bounding box center [832, 477] width 113 height 32
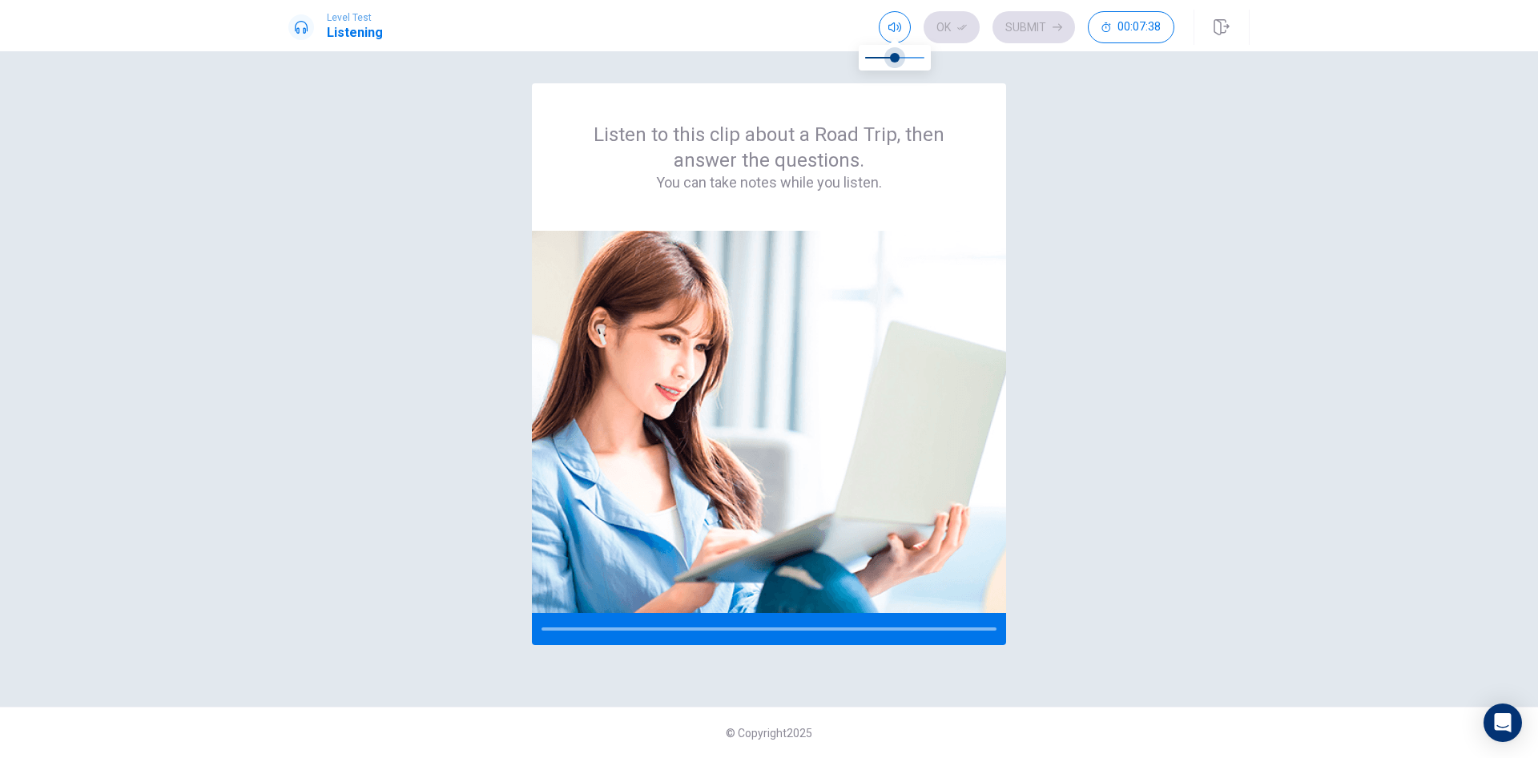
click at [894, 59] on span at bounding box center [894, 57] width 59 height 22
type input "***"
click at [884, 58] on span at bounding box center [883, 58] width 10 height 10
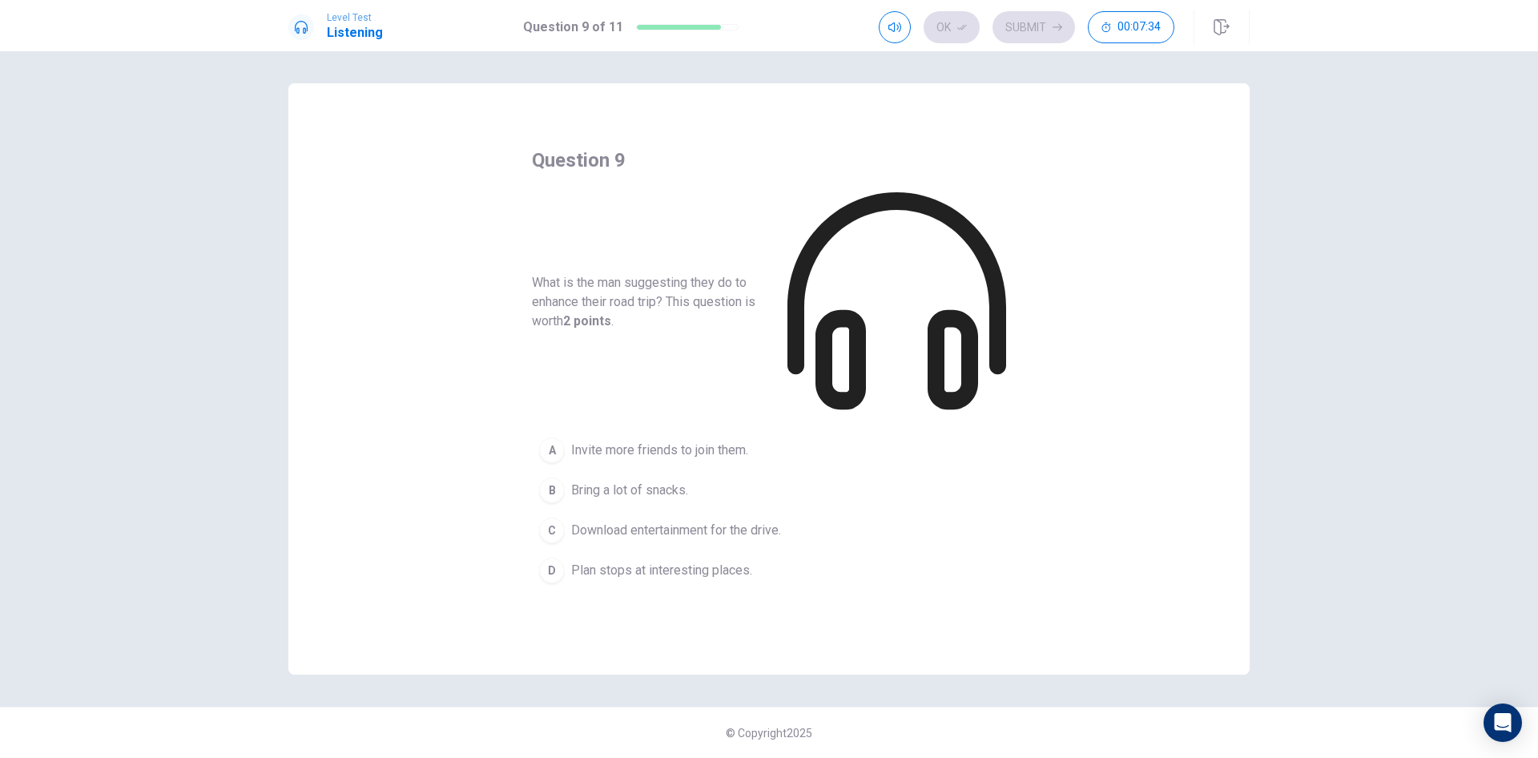
click at [747, 521] on span "Download entertainment for the drive." at bounding box center [676, 530] width 210 height 19
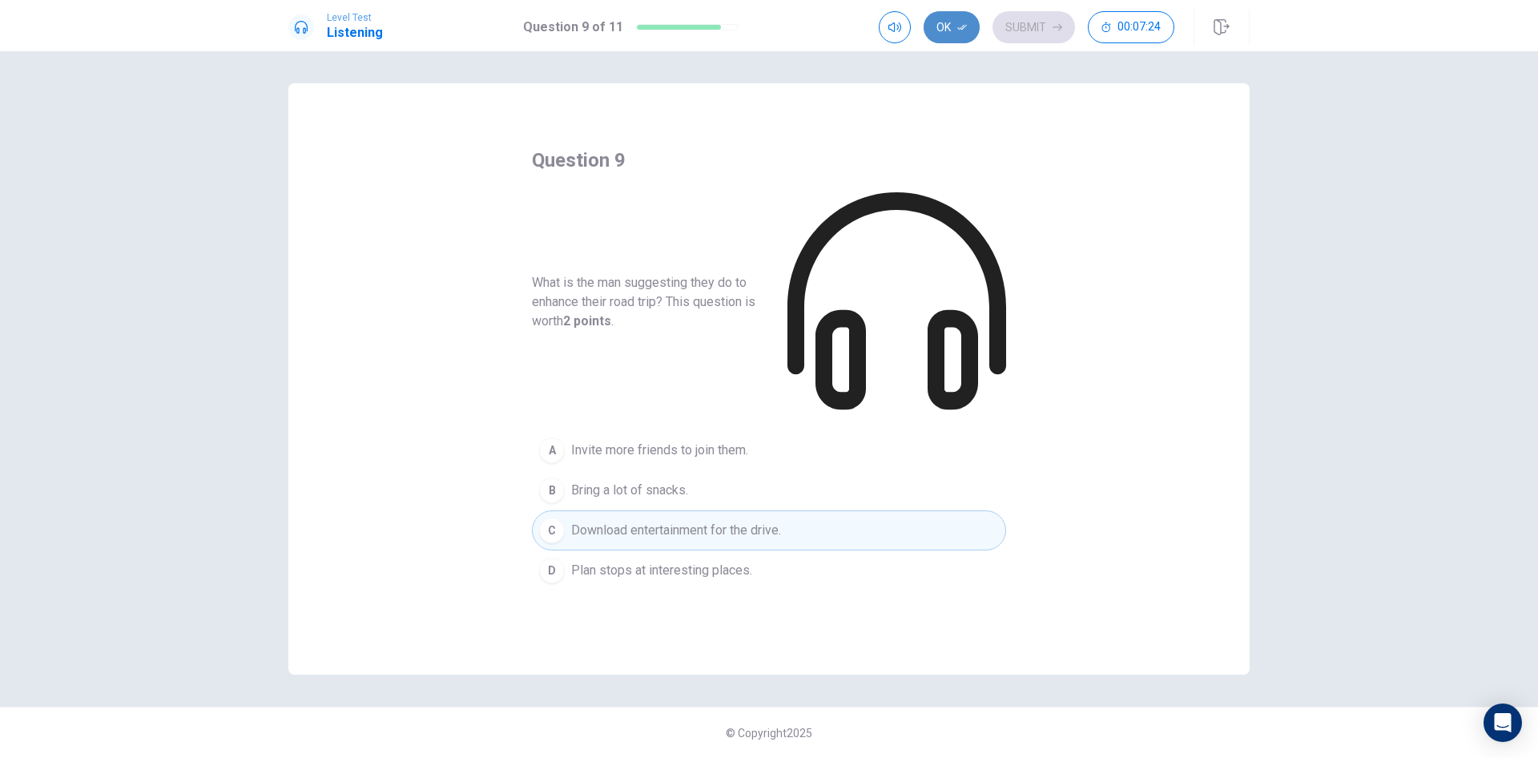
click at [945, 31] on button "Ok" at bounding box center [952, 27] width 56 height 32
click at [1032, 26] on button "Submit" at bounding box center [1034, 27] width 83 height 32
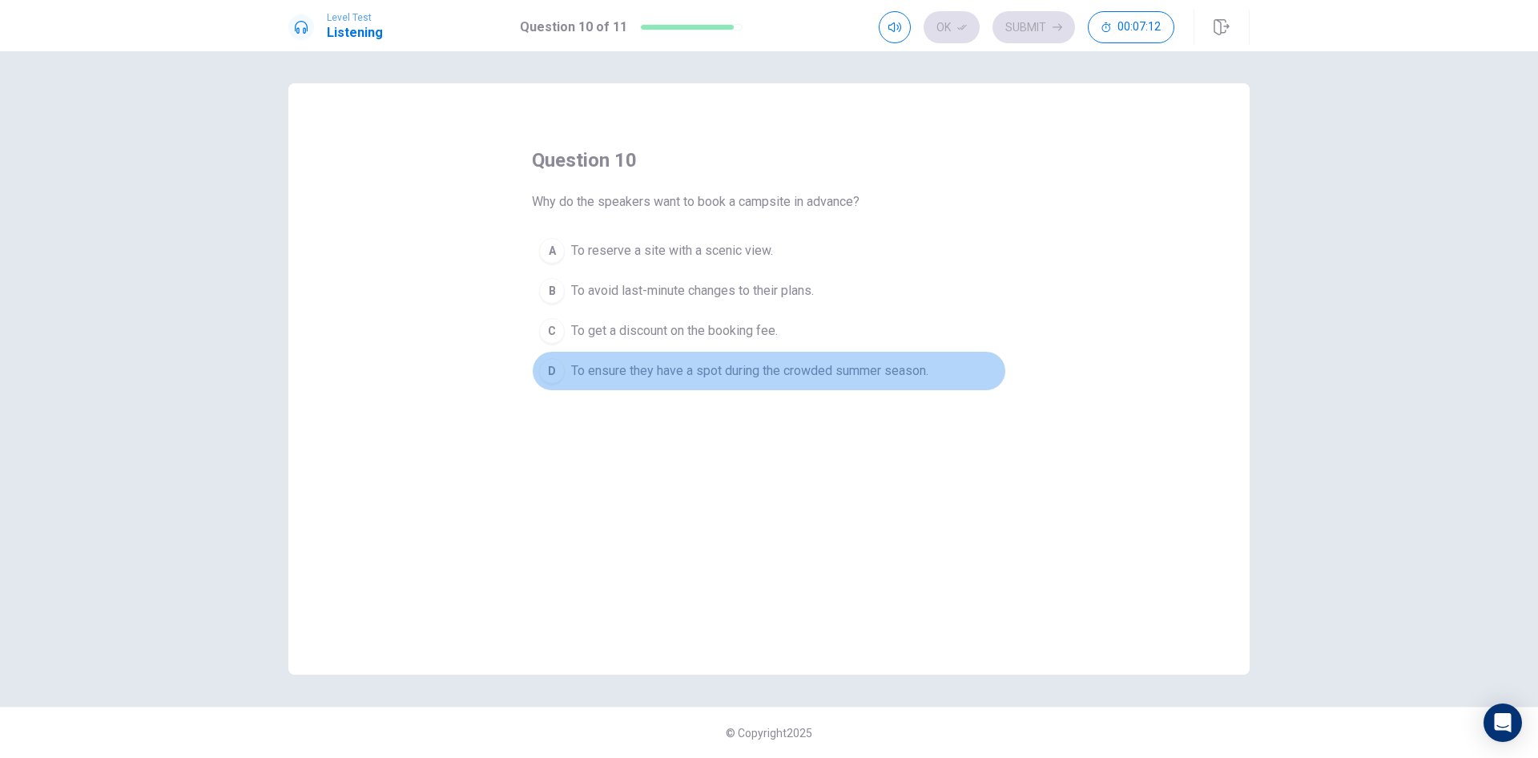
click at [731, 376] on span "To ensure they have a spot during the crowded summer season." at bounding box center [749, 370] width 357 height 19
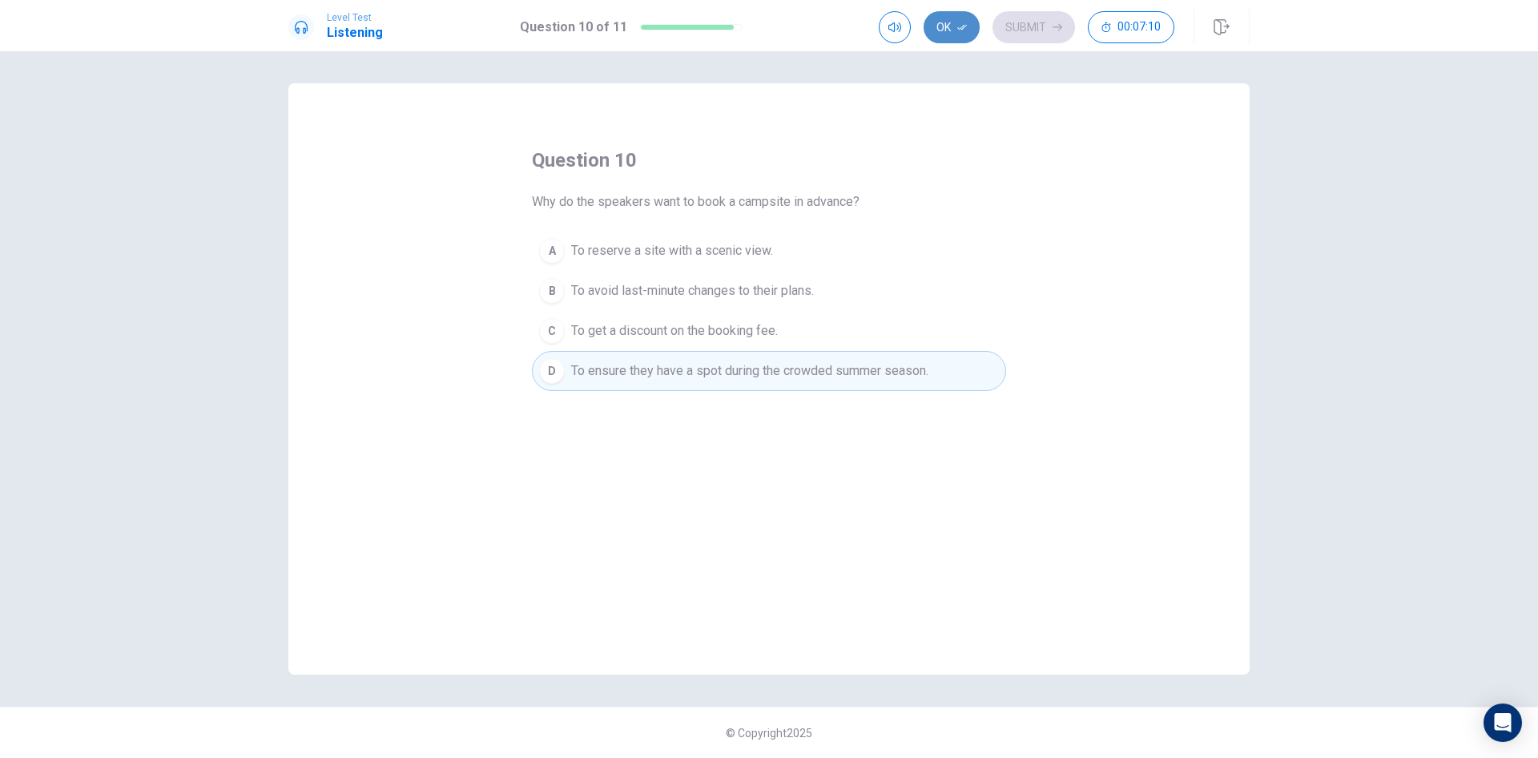
click at [961, 24] on icon "button" at bounding box center [962, 27] width 10 height 10
click at [1028, 26] on button "Submit" at bounding box center [1034, 27] width 83 height 32
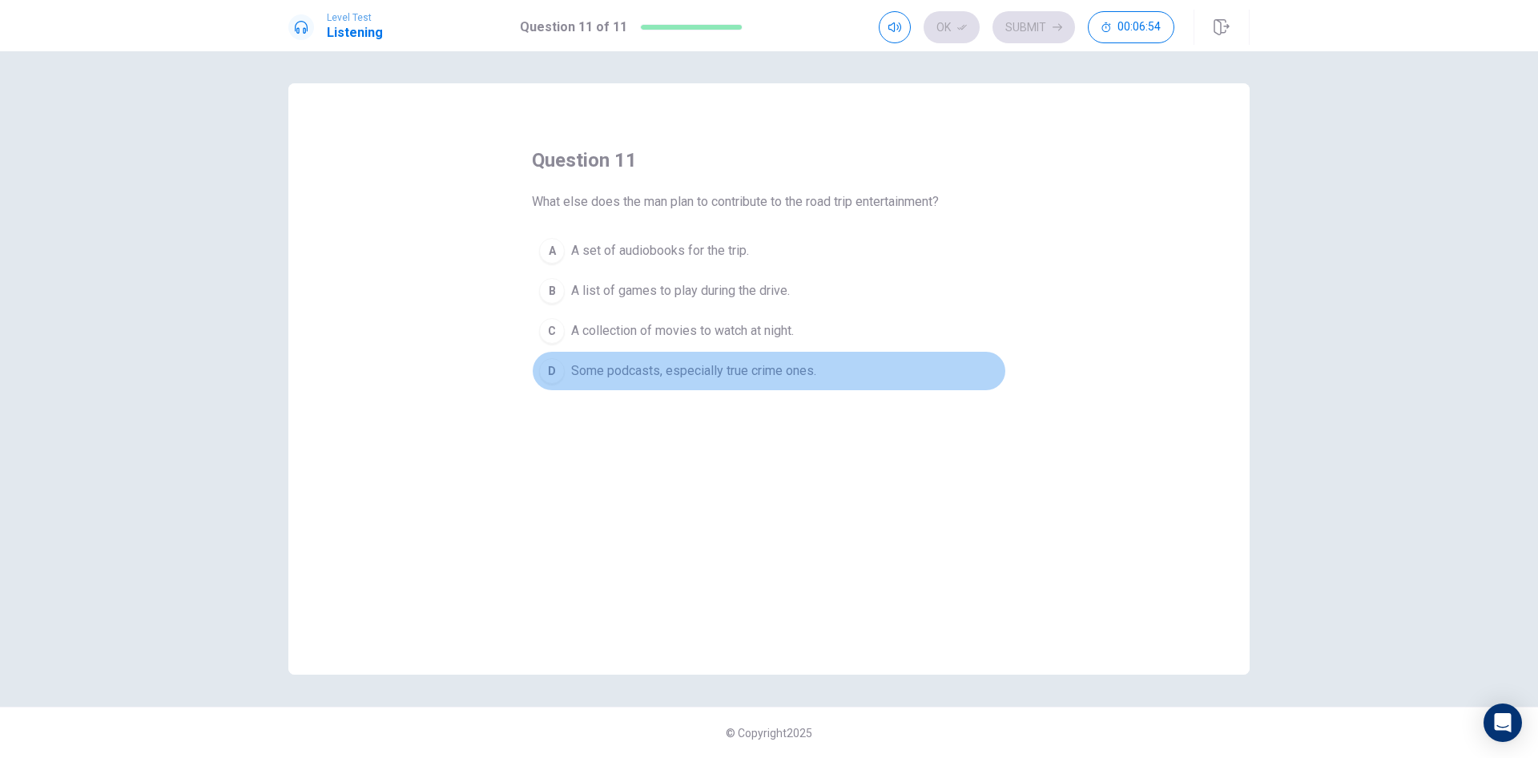
click at [658, 374] on span "Some podcasts, especially true crime ones." at bounding box center [693, 370] width 245 height 19
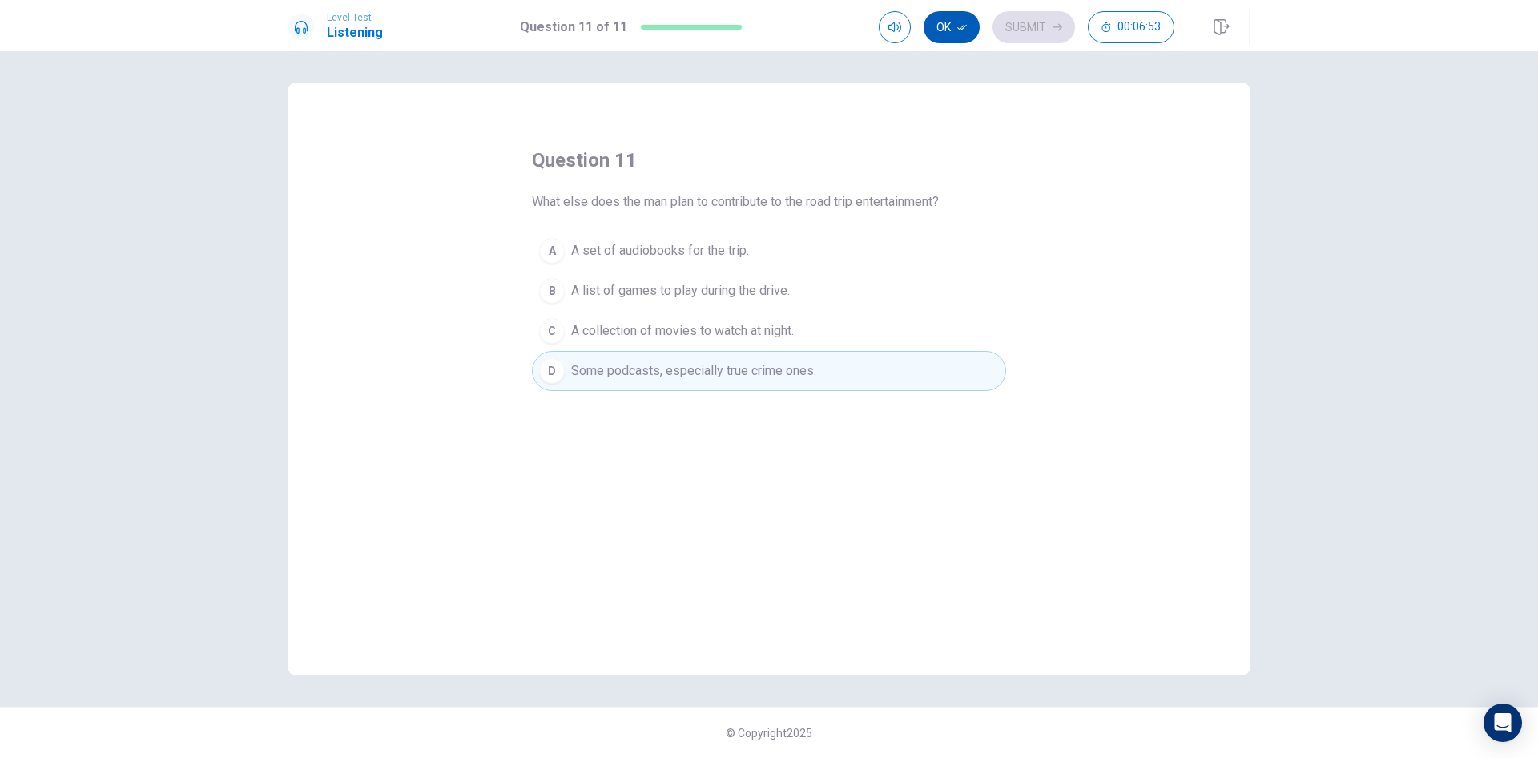
click at [960, 26] on icon "button" at bounding box center [962, 27] width 10 height 10
click at [1013, 30] on button "Submit" at bounding box center [1034, 27] width 83 height 32
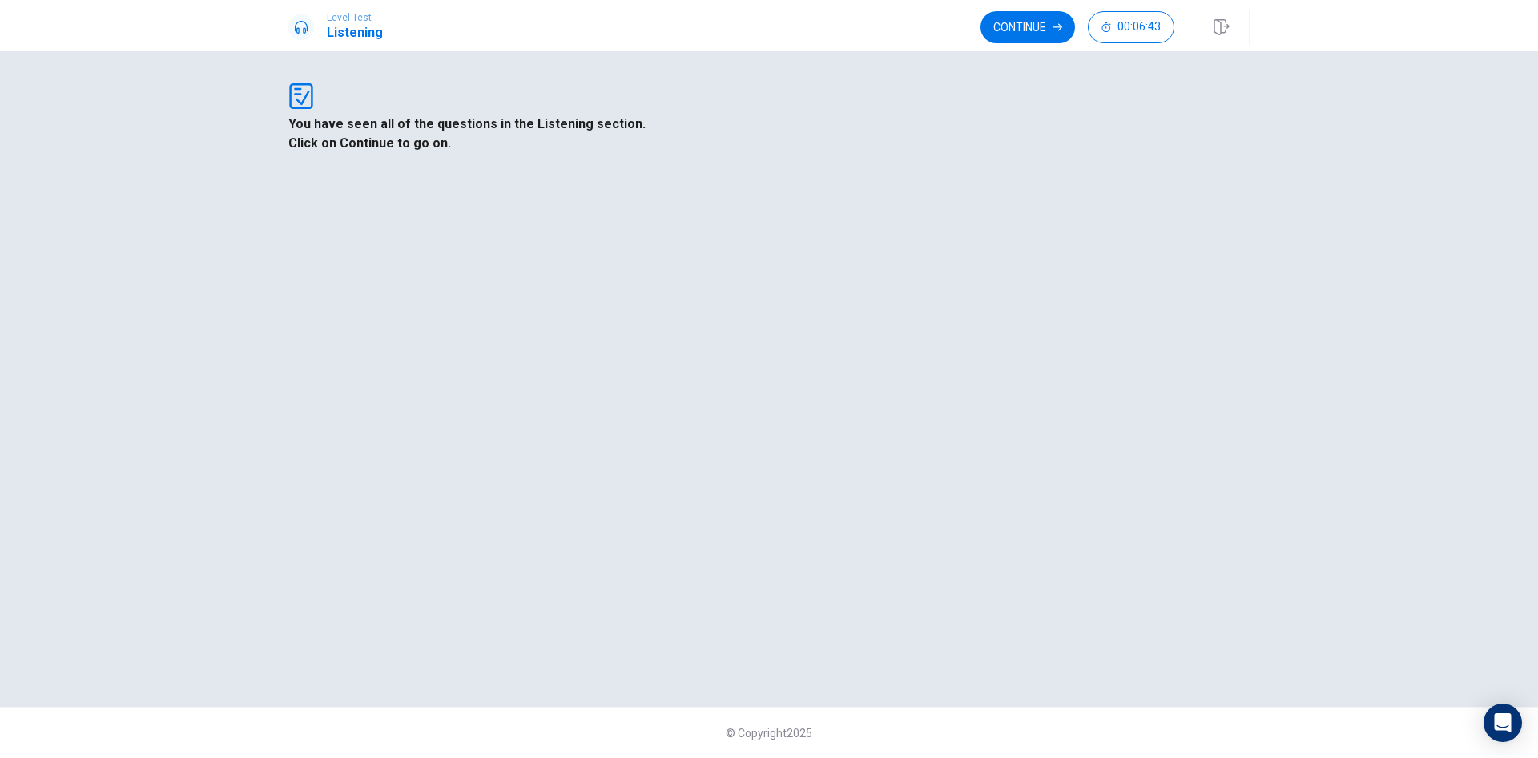
click at [1014, 30] on button "Continue" at bounding box center [1028, 27] width 95 height 32
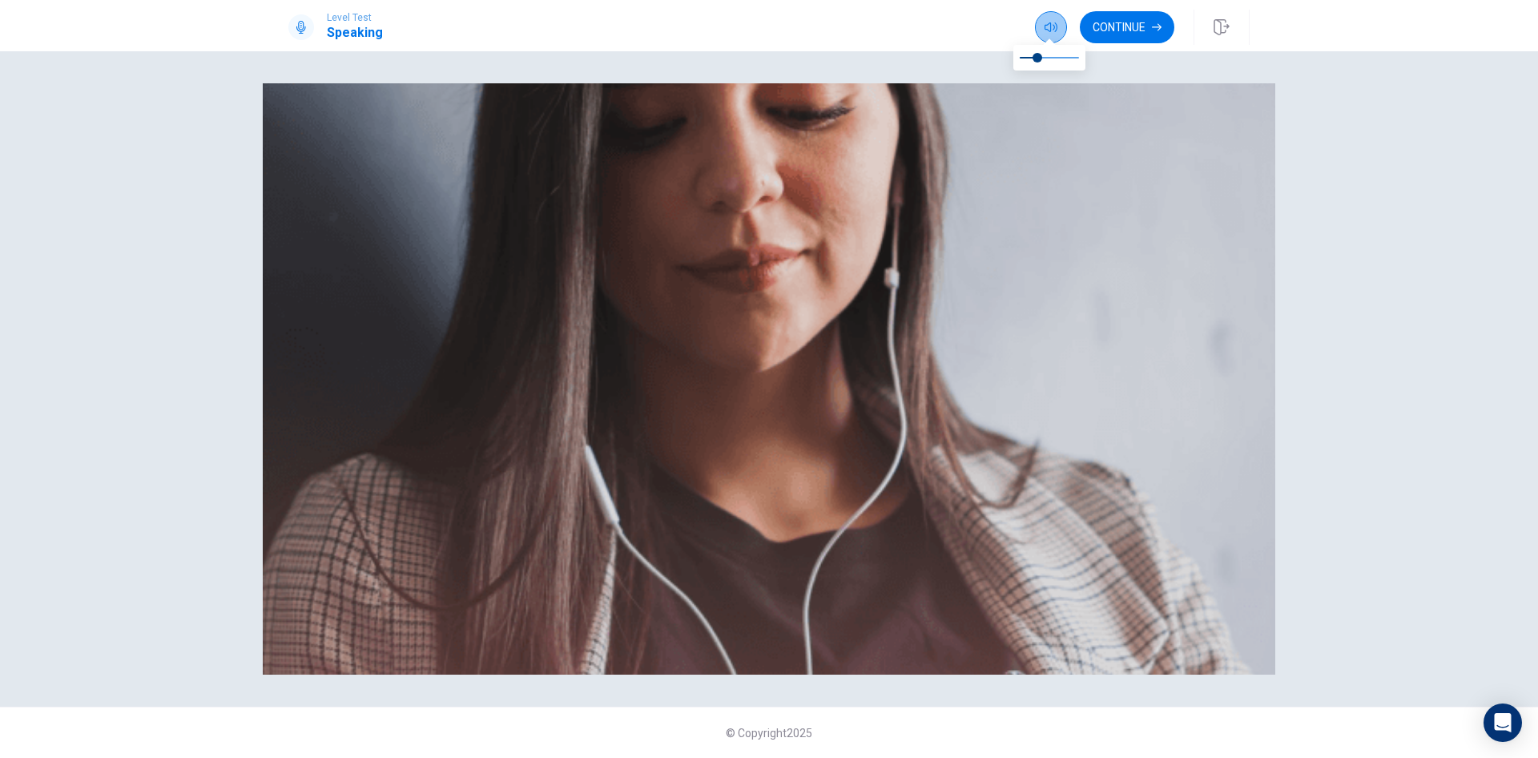
click at [1053, 30] on icon "button" at bounding box center [1051, 27] width 13 height 13
type input "*"
drag, startPoint x: 1037, startPoint y: 57, endPoint x: 1107, endPoint y: 54, distance: 69.8
click at [1107, 54] on body "This site uses cookies, as explained in our Privacy Policy . If you agree to th…" at bounding box center [769, 379] width 1538 height 758
click at [1124, 34] on button "Continue" at bounding box center [1127, 27] width 95 height 32
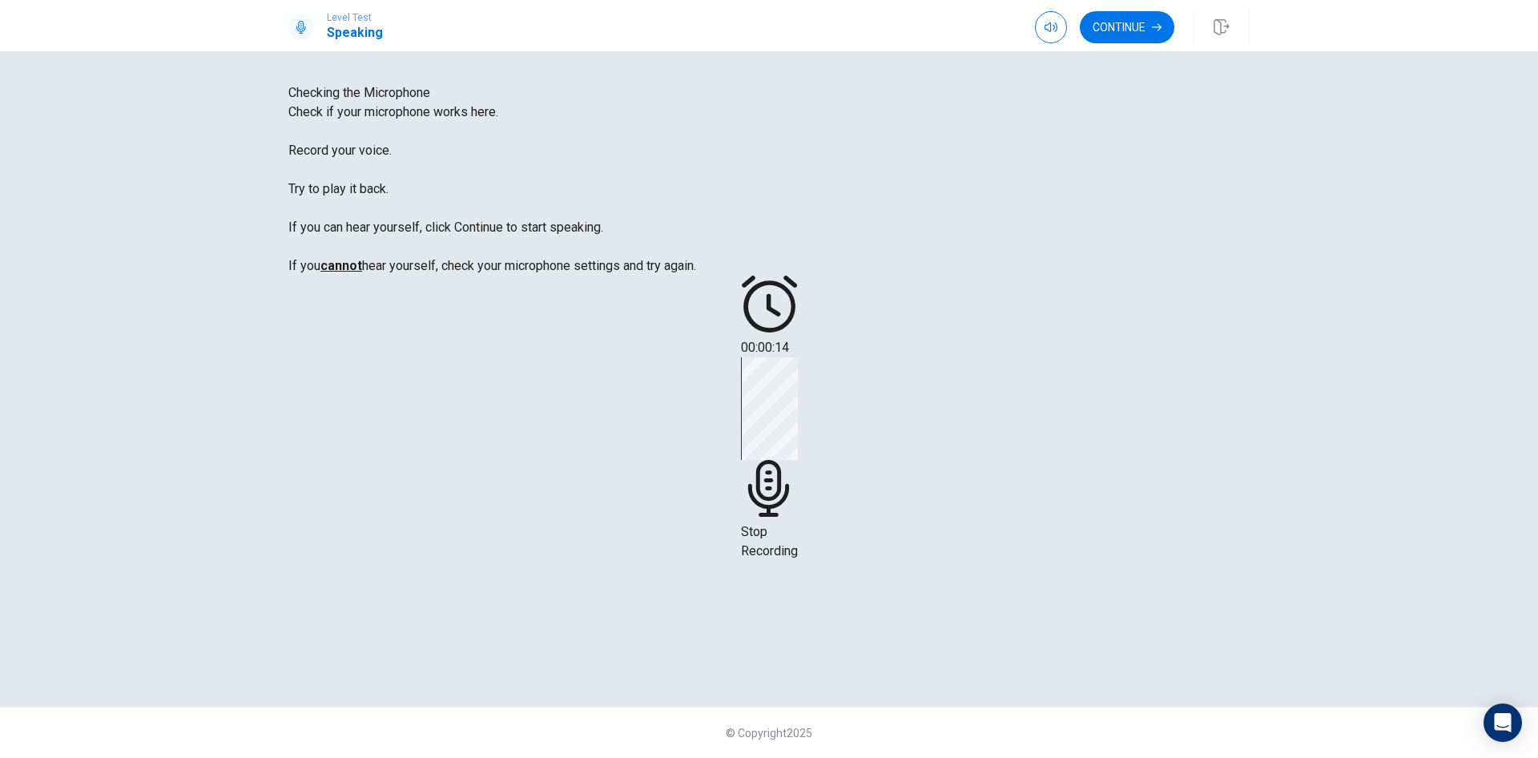
click at [798, 424] on div "Stop Recording" at bounding box center [769, 458] width 57 height 203
click at [793, 402] on div at bounding box center [769, 375] width 48 height 54
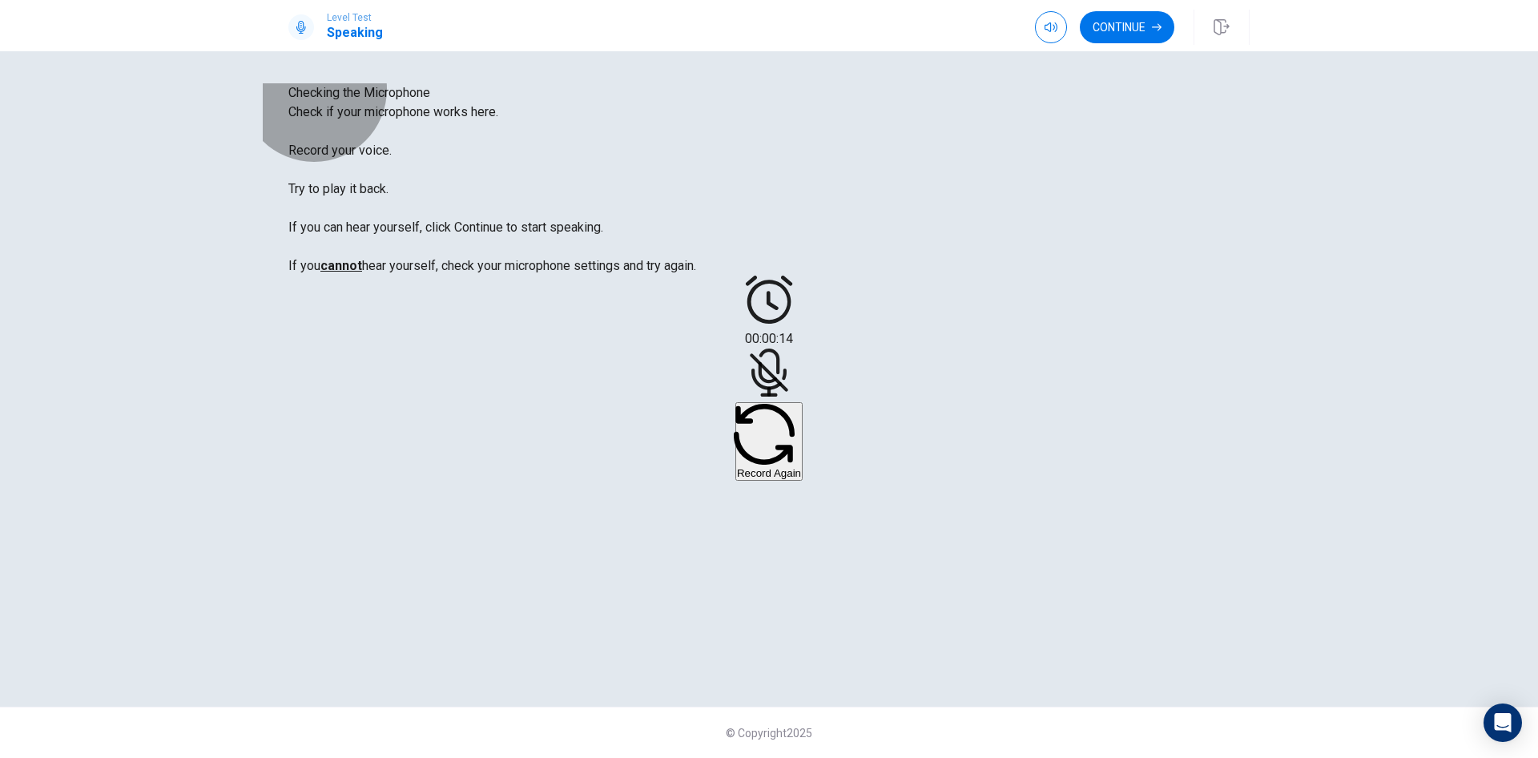
click at [803, 481] on button "Record Again" at bounding box center [768, 441] width 67 height 79
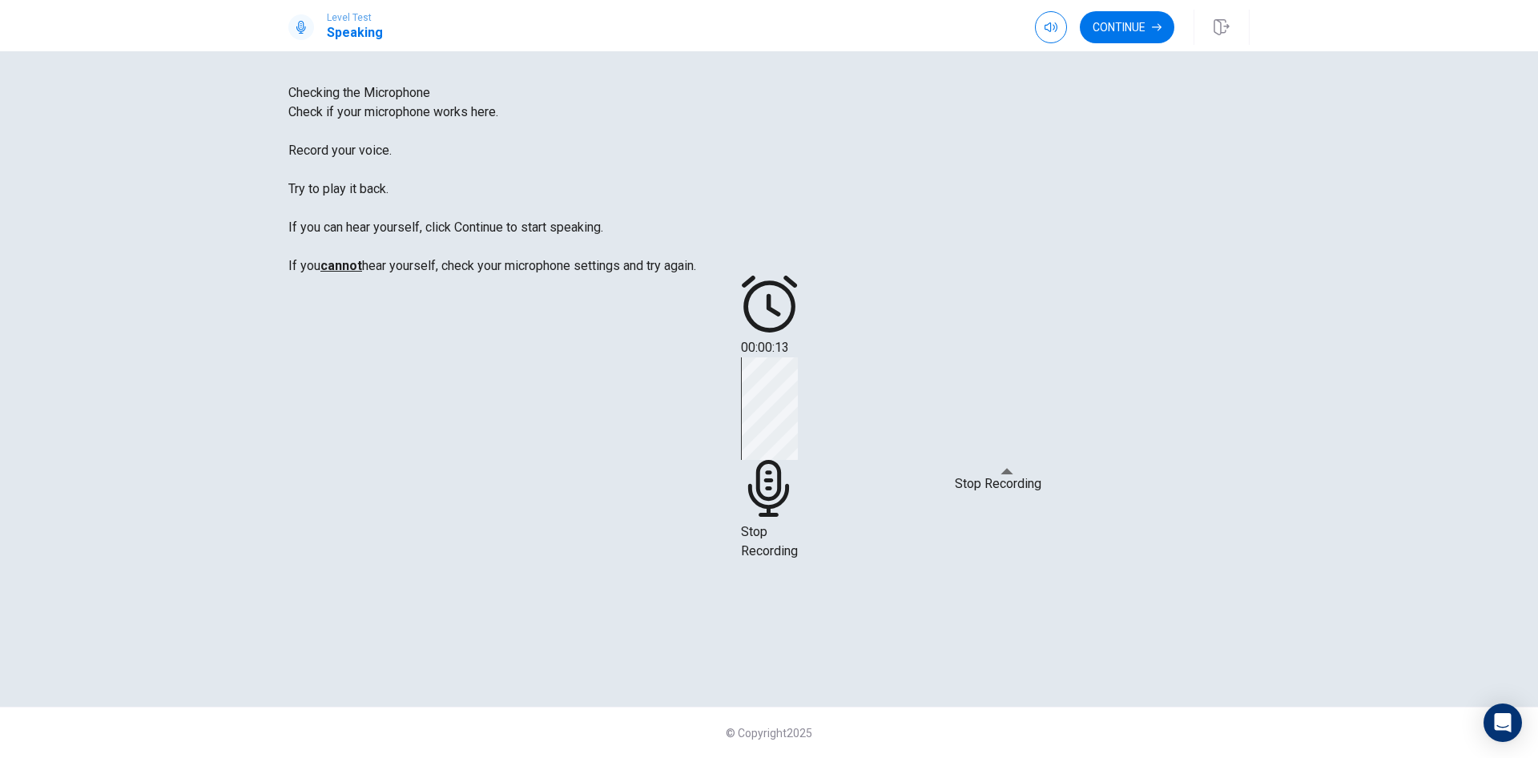
click at [798, 524] on span "Stop Recording" at bounding box center [769, 541] width 57 height 34
click at [750, 416] on icon "Play Audio" at bounding box center [750, 416] width 0 height 0
click at [779, 397] on icon at bounding box center [762, 372] width 34 height 48
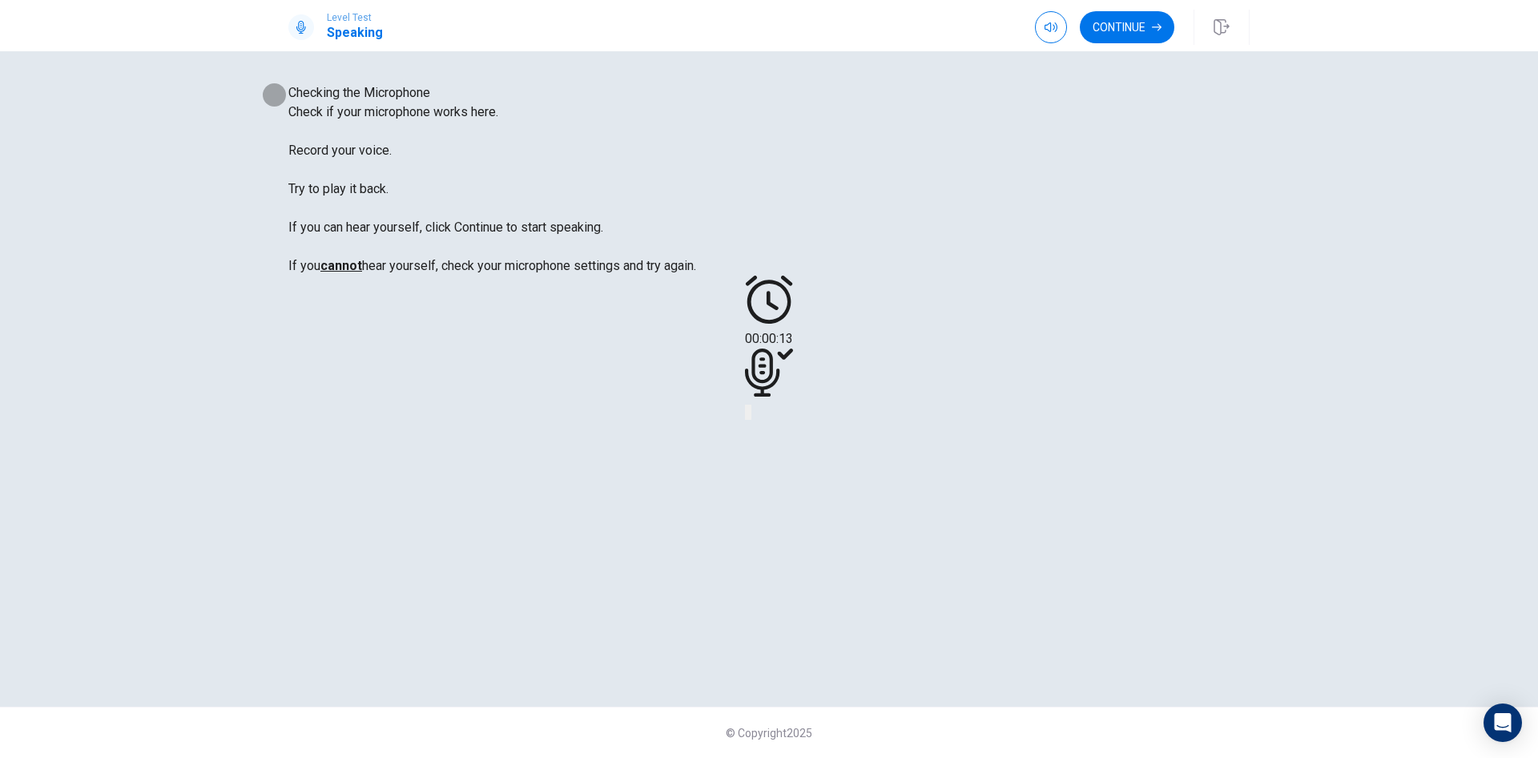
click at [751, 420] on button "Play Audio" at bounding box center [749, 412] width 3 height 15
click at [1116, 27] on button "Continue" at bounding box center [1127, 27] width 95 height 32
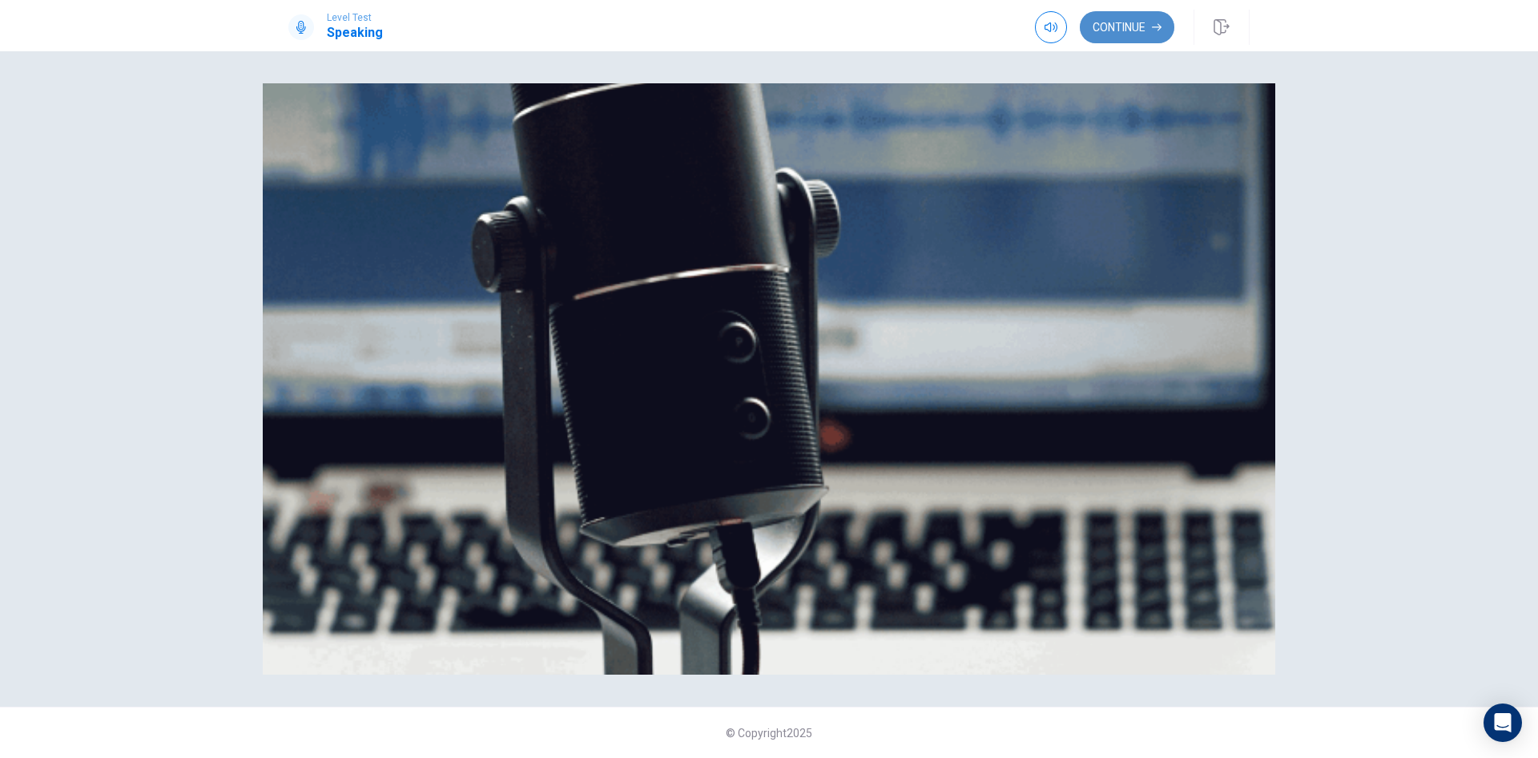
click at [1122, 38] on button "Continue" at bounding box center [1127, 27] width 95 height 32
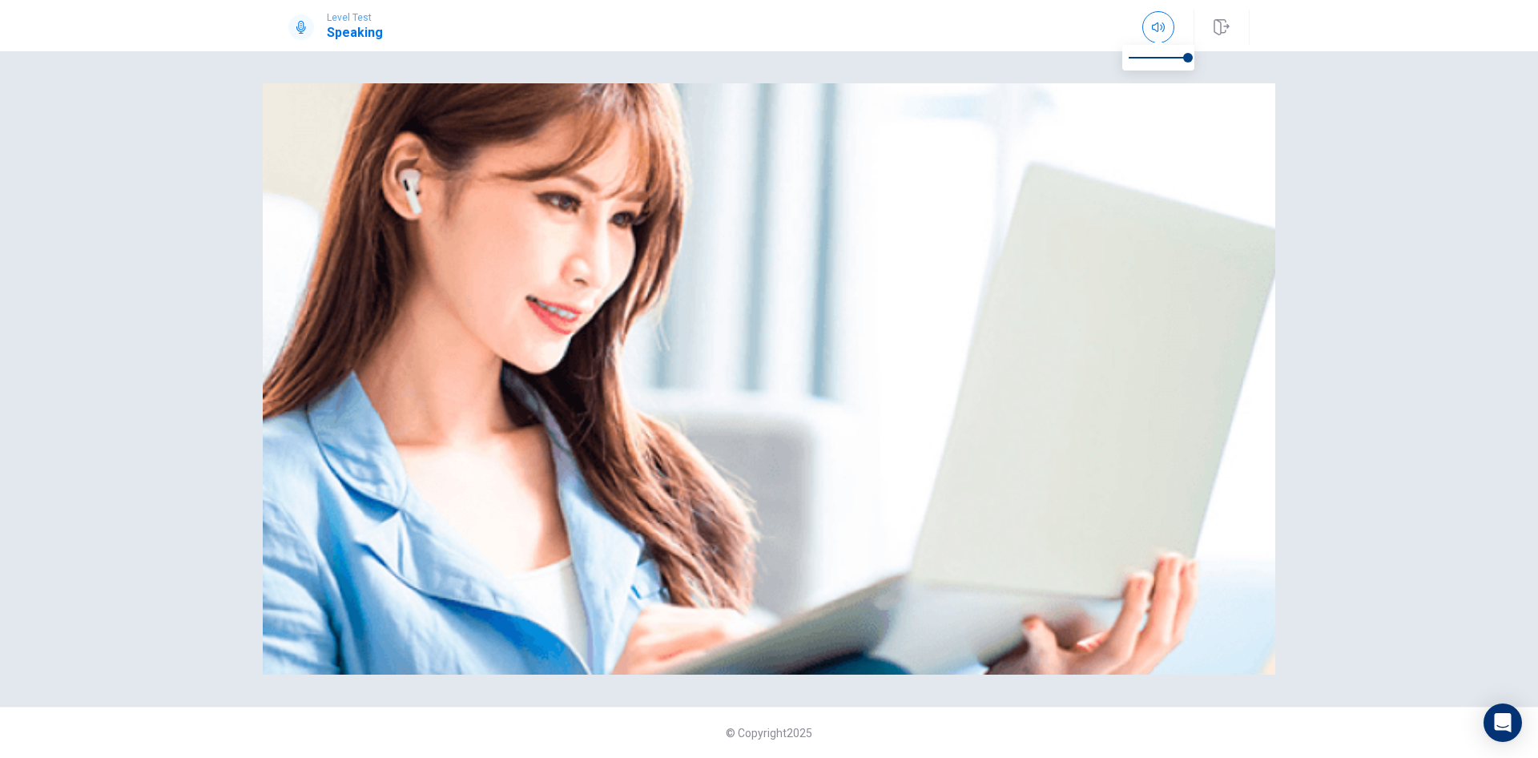
type input "***"
click at [1153, 56] on span at bounding box center [1158, 57] width 59 height 22
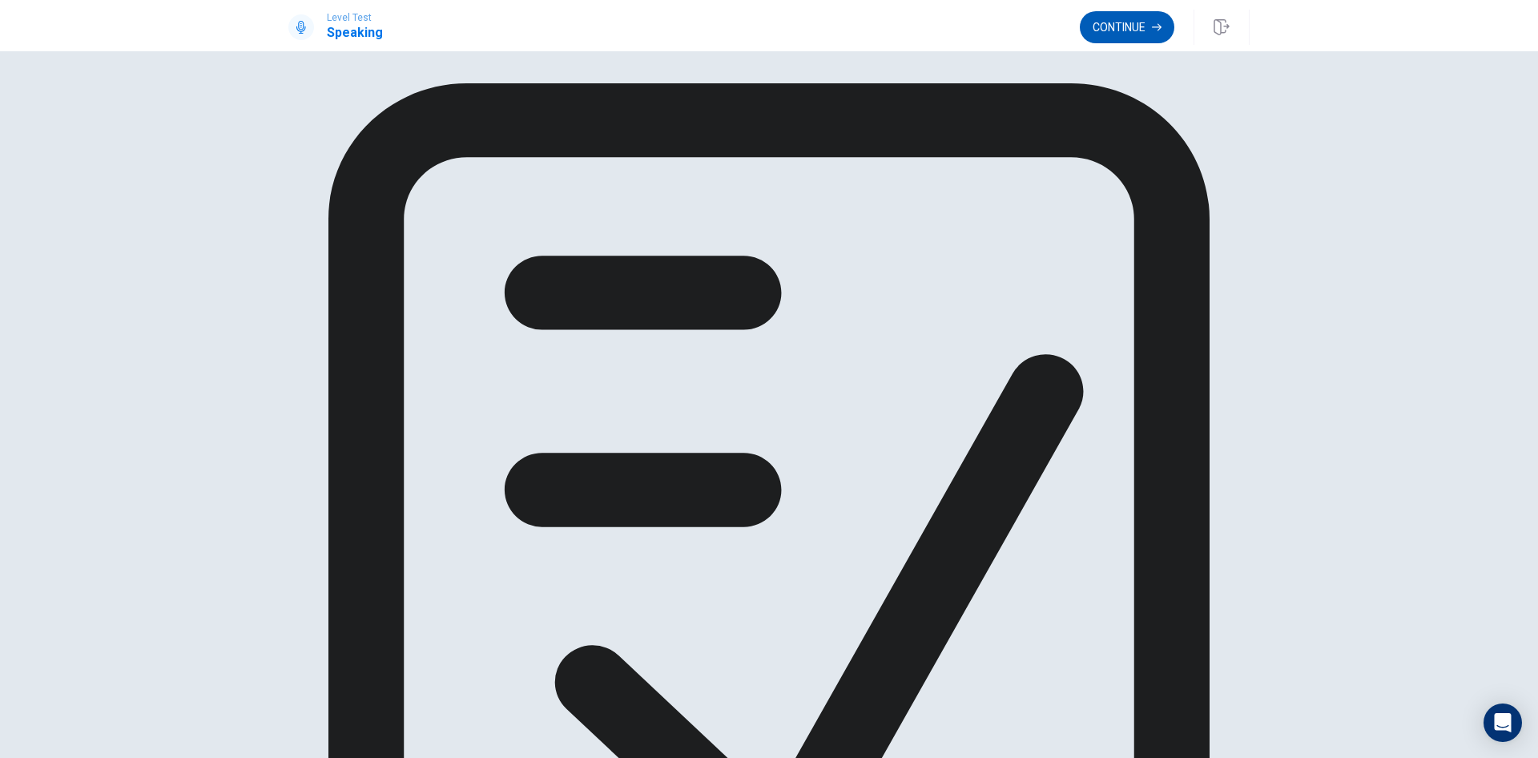
click at [1100, 40] on button "Continue" at bounding box center [1127, 27] width 95 height 32
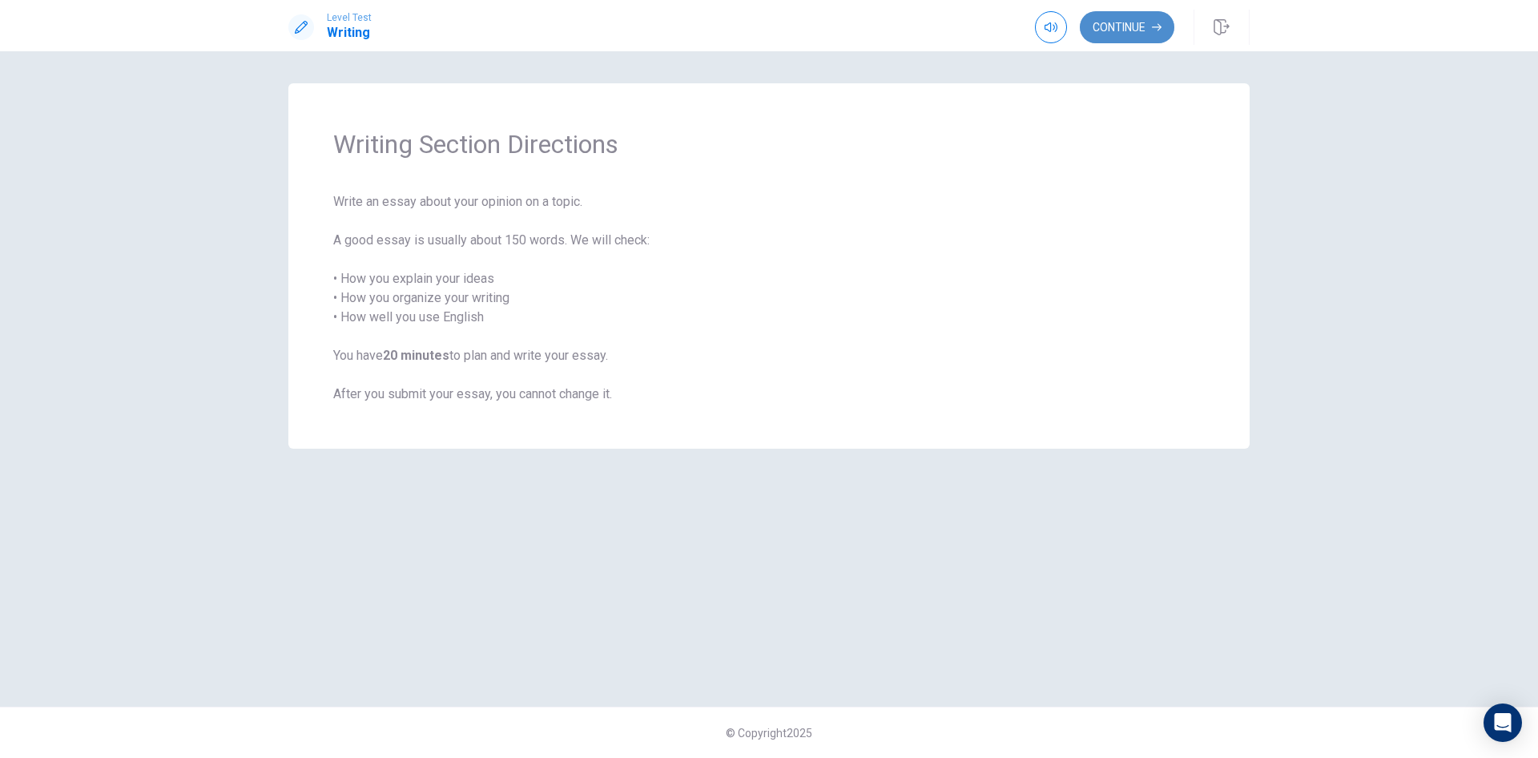
click at [1104, 27] on button "Continue" at bounding box center [1127, 27] width 95 height 32
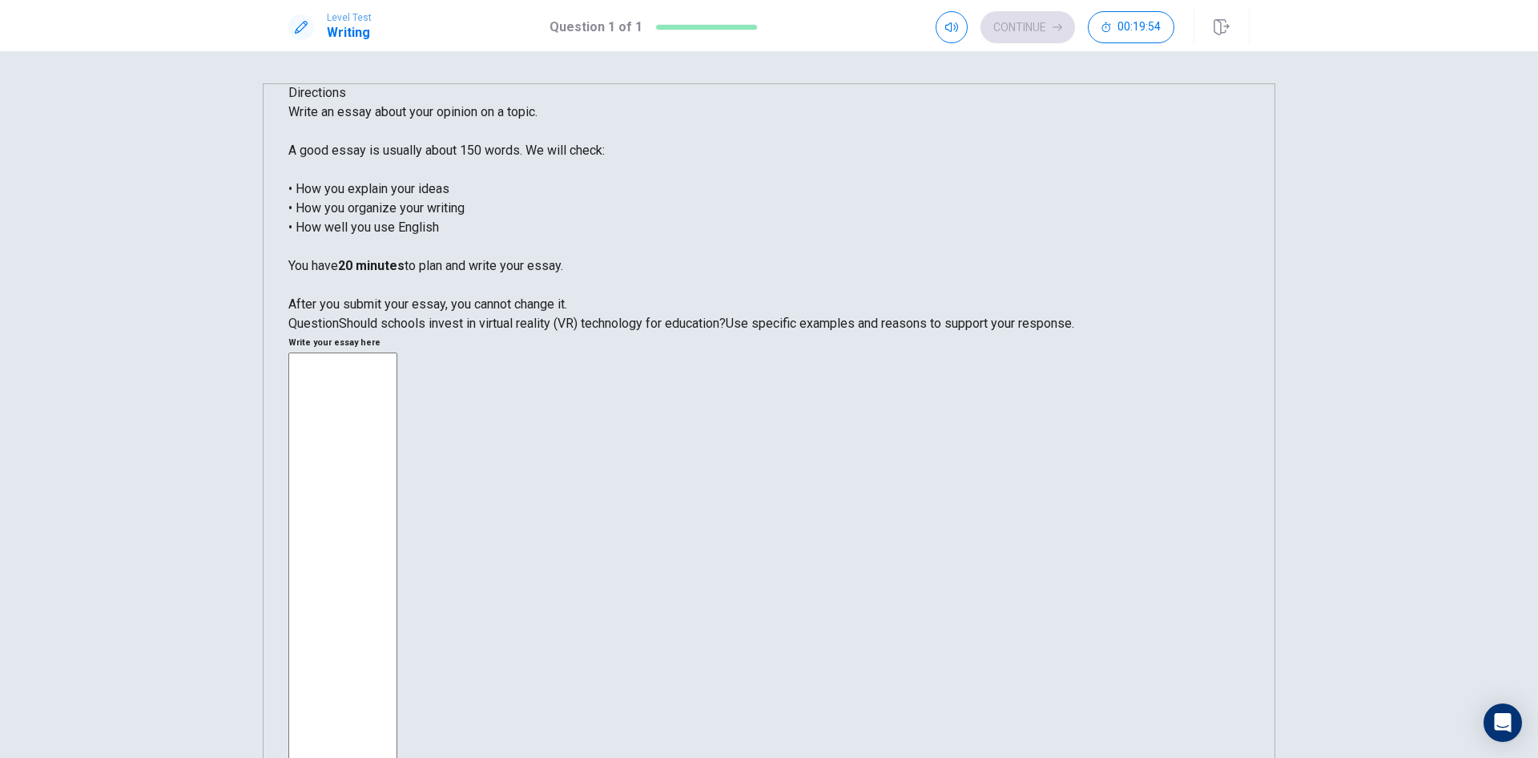
click at [397, 352] on textarea at bounding box center [342, 590] width 109 height 477
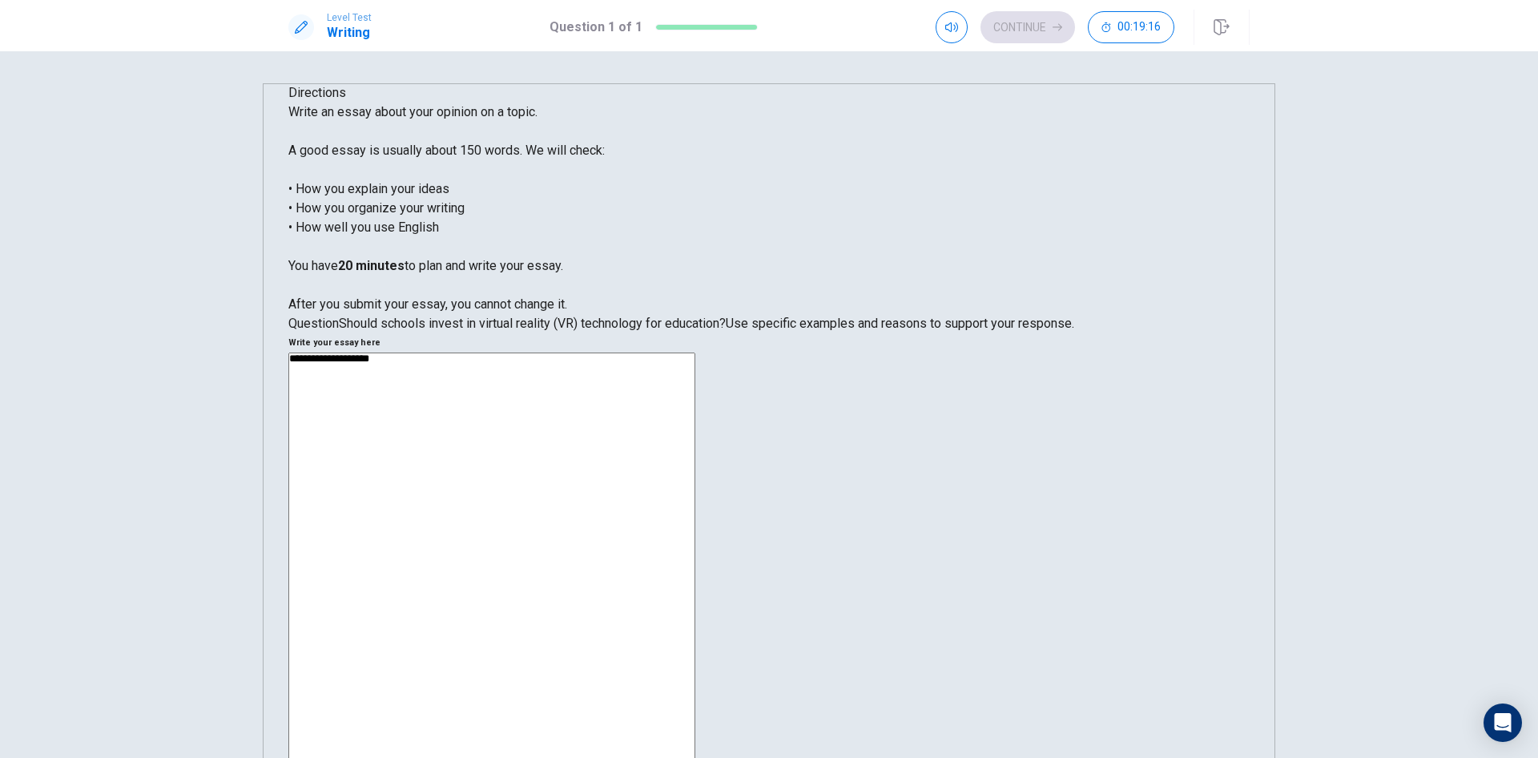
click at [695, 352] on textarea "**********" at bounding box center [491, 577] width 407 height 451
type textarea "**********"
click at [695, 352] on textarea "**********" at bounding box center [491, 577] width 407 height 451
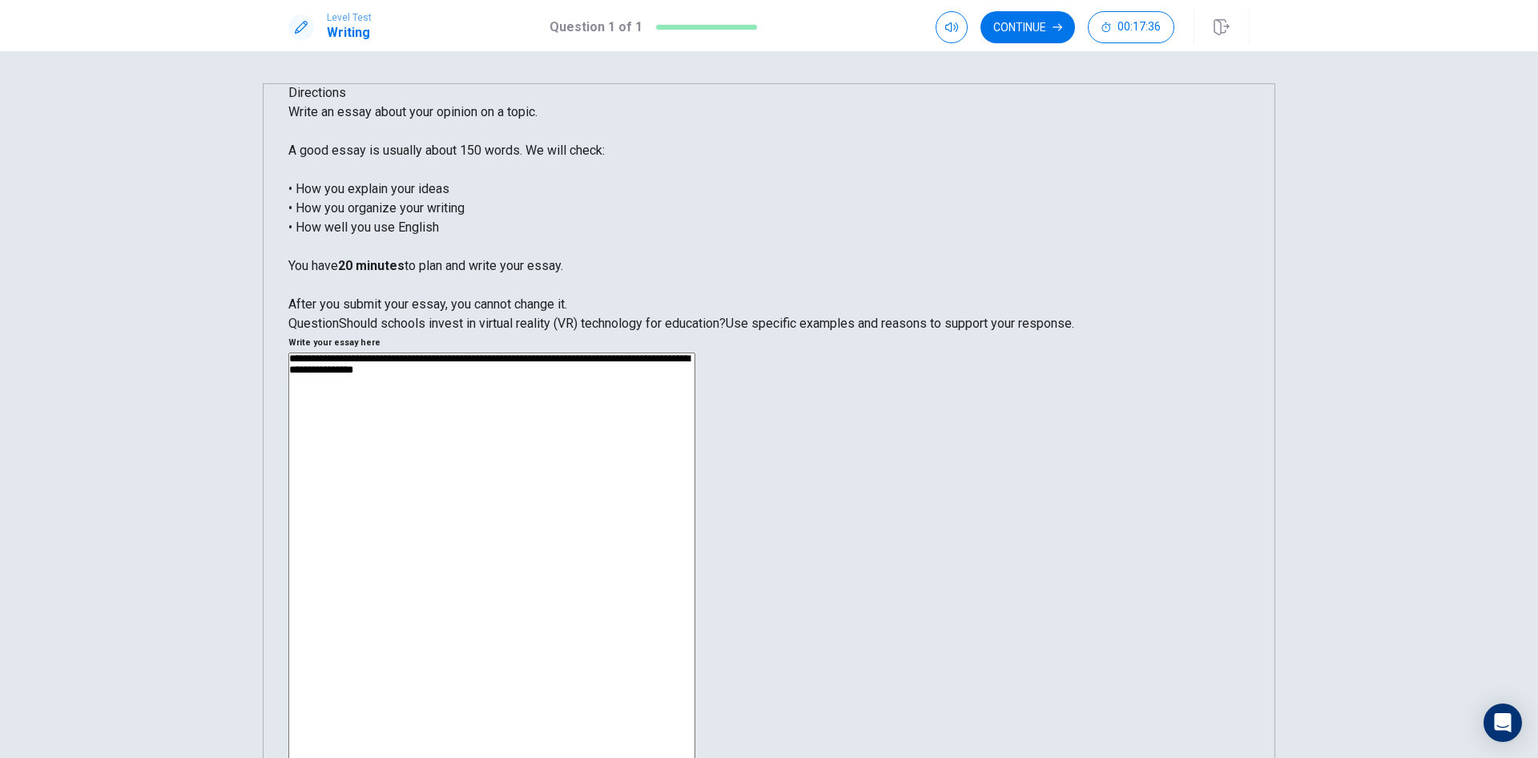
click at [695, 352] on textarea "**********" at bounding box center [491, 577] width 407 height 451
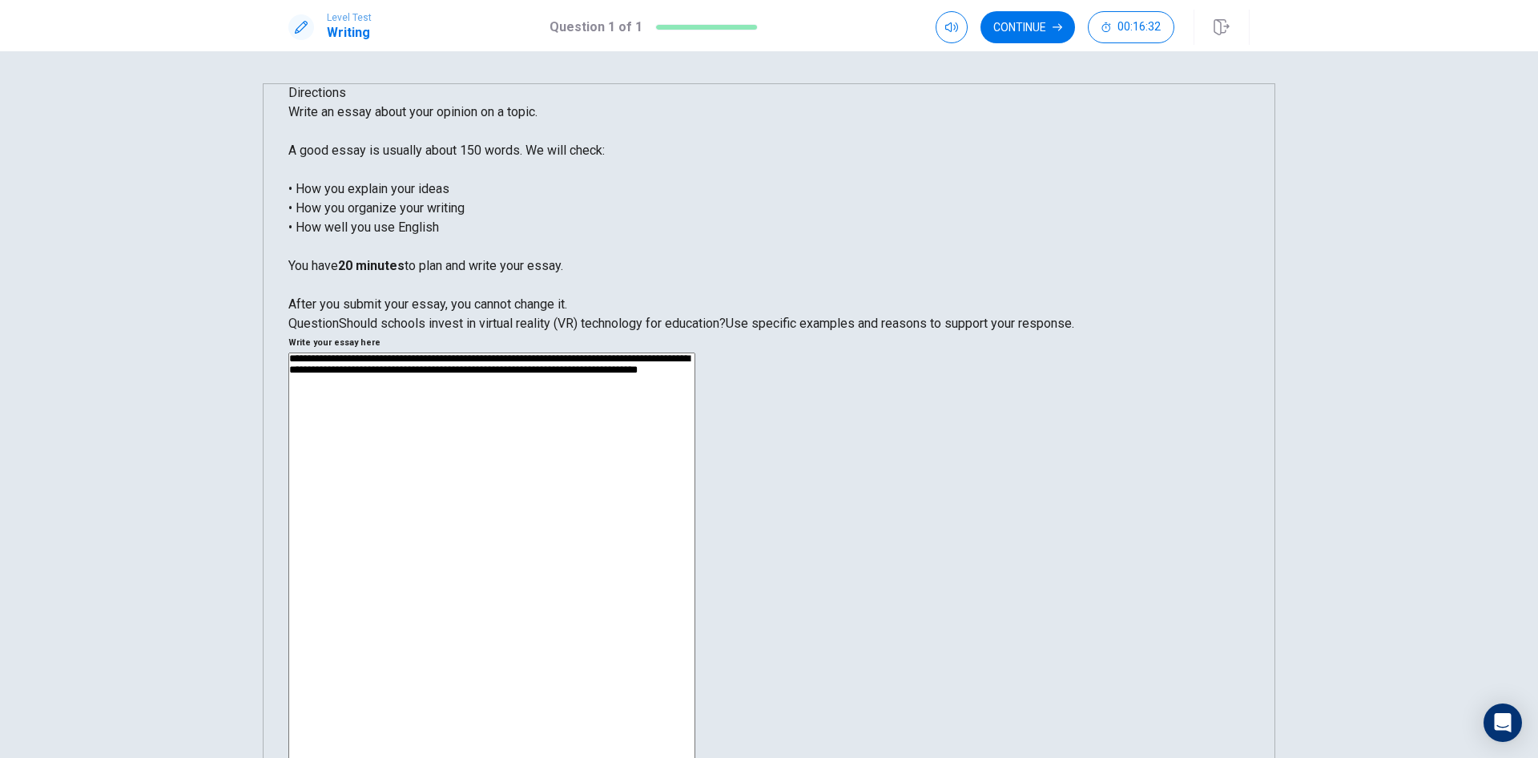
click at [695, 352] on textarea "**********" at bounding box center [491, 577] width 407 height 451
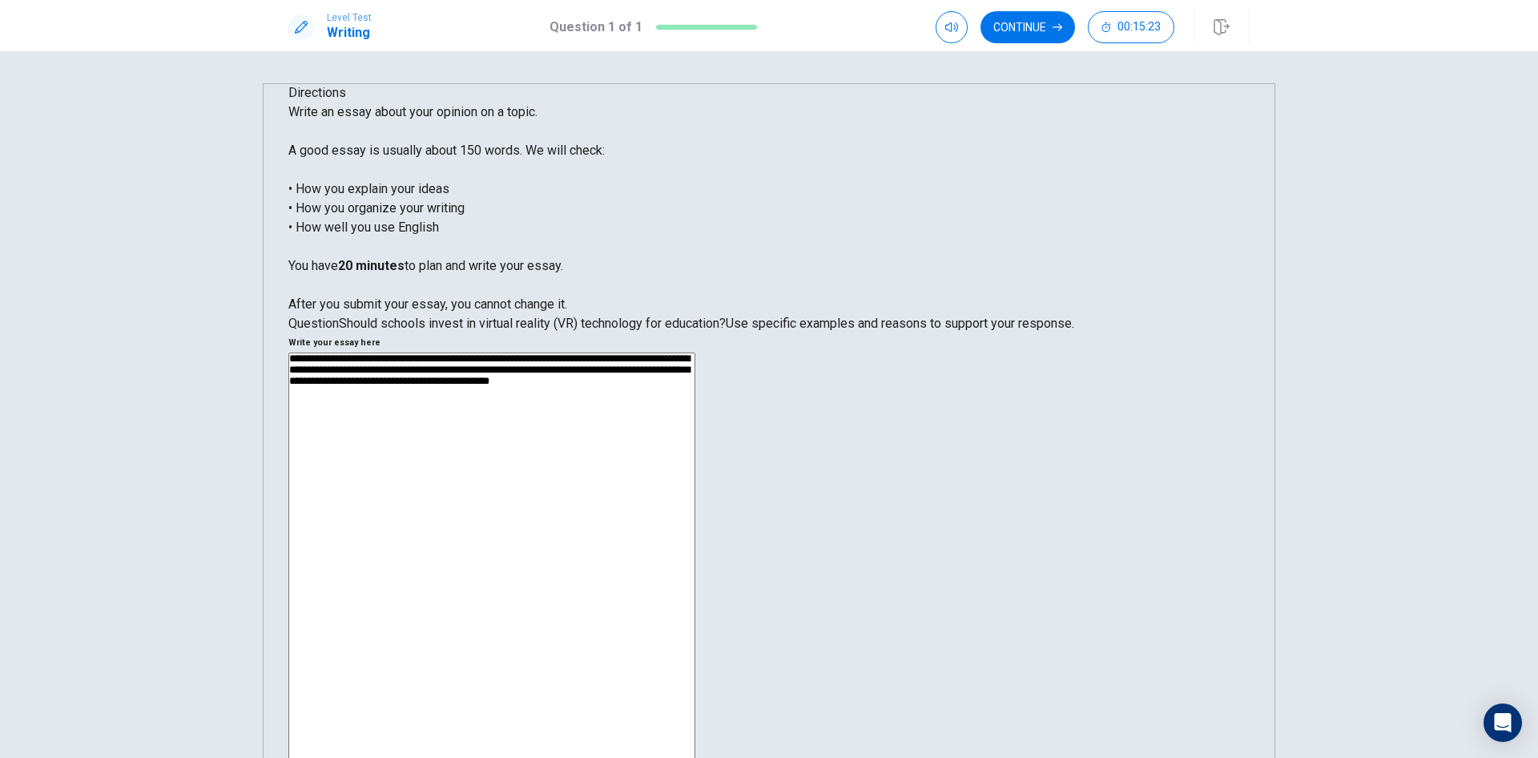
click at [695, 352] on textarea "**********" at bounding box center [491, 577] width 407 height 451
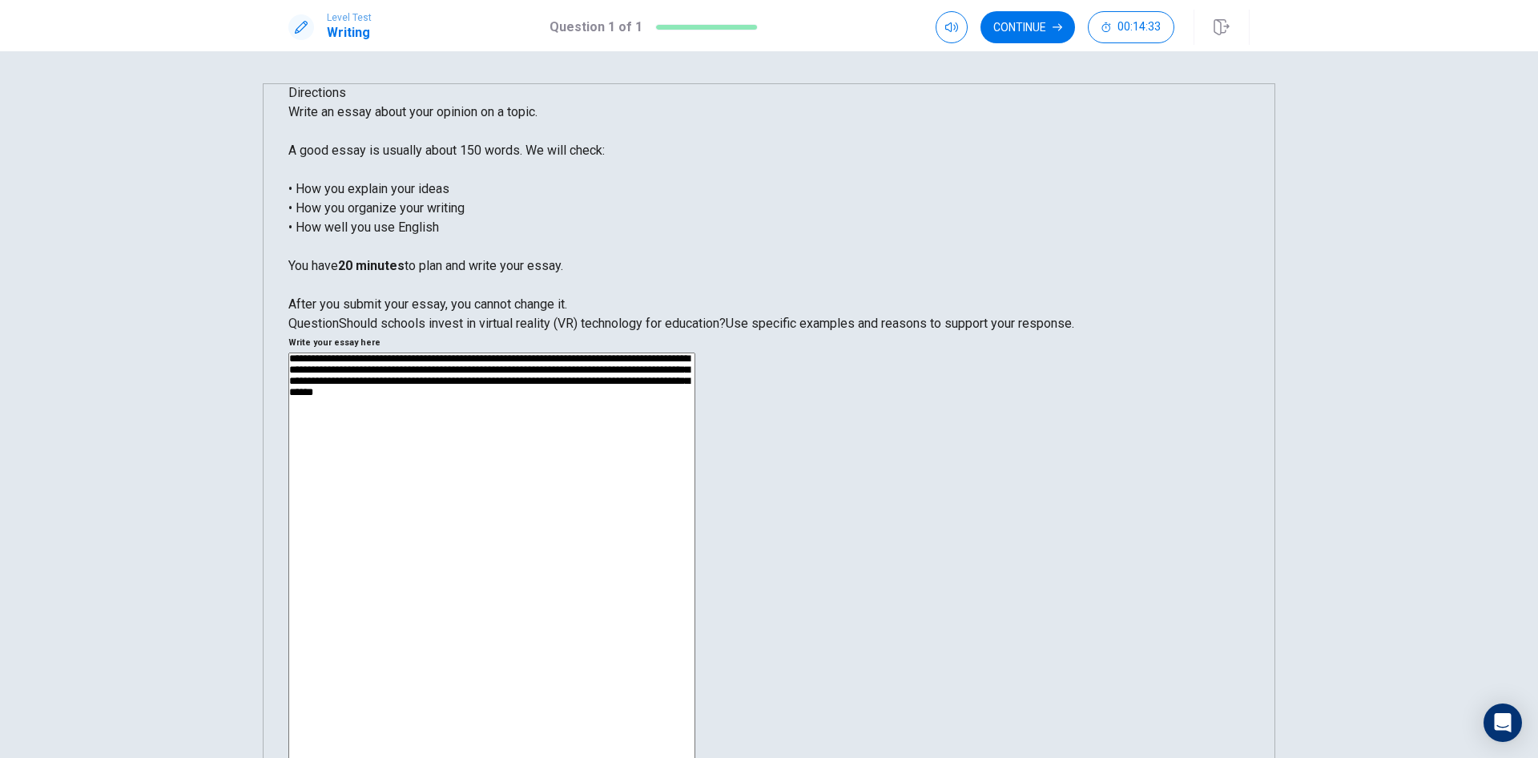
click at [695, 352] on textarea "**********" at bounding box center [491, 577] width 407 height 451
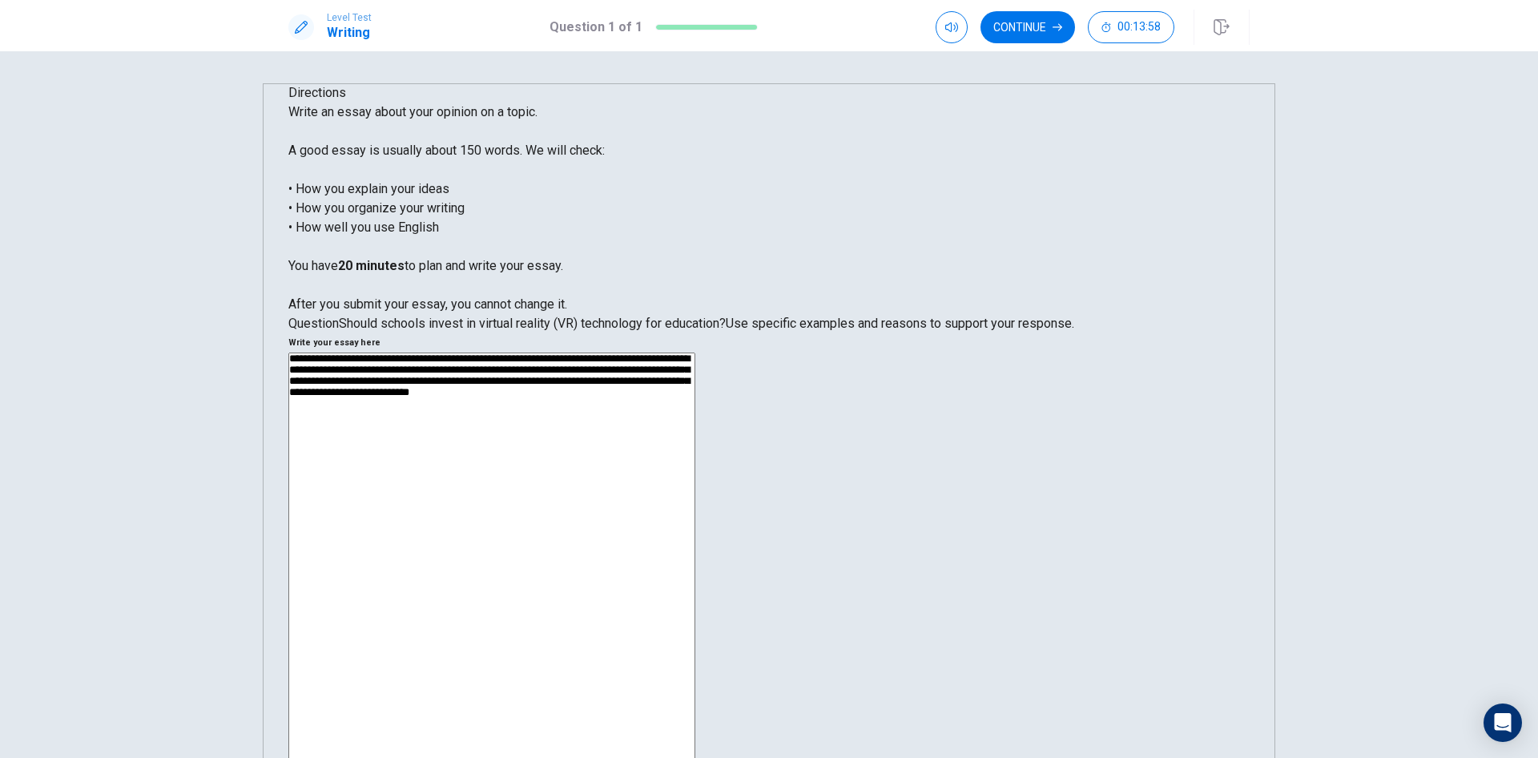
click at [695, 352] on textarea "**********" at bounding box center [491, 577] width 407 height 451
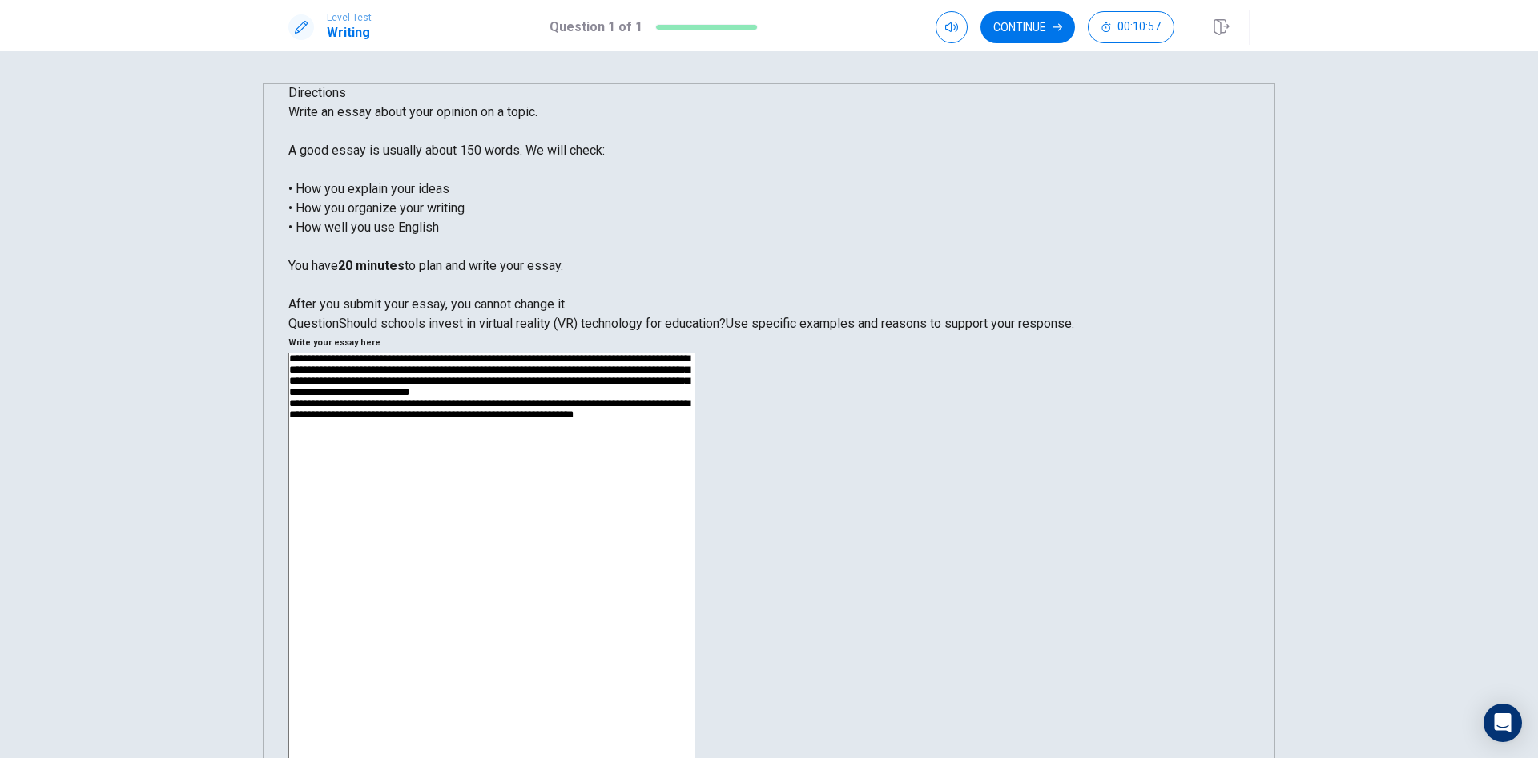
click at [695, 352] on textarea "**********" at bounding box center [491, 577] width 407 height 451
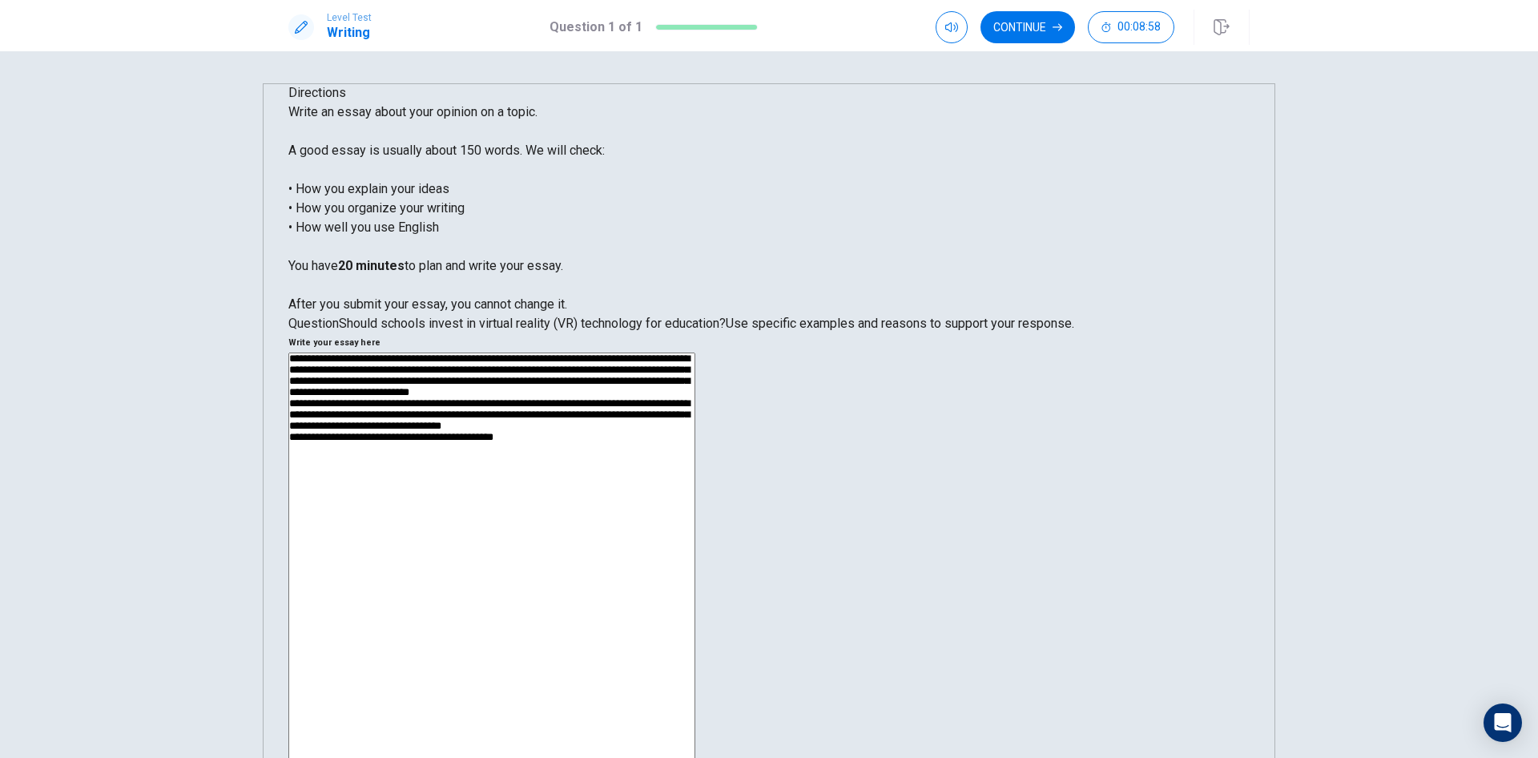
click at [695, 352] on textarea "**********" at bounding box center [491, 577] width 407 height 451
click at [695, 385] on textarea "**********" at bounding box center [491, 577] width 407 height 451
click at [695, 423] on textarea "**********" at bounding box center [491, 577] width 407 height 451
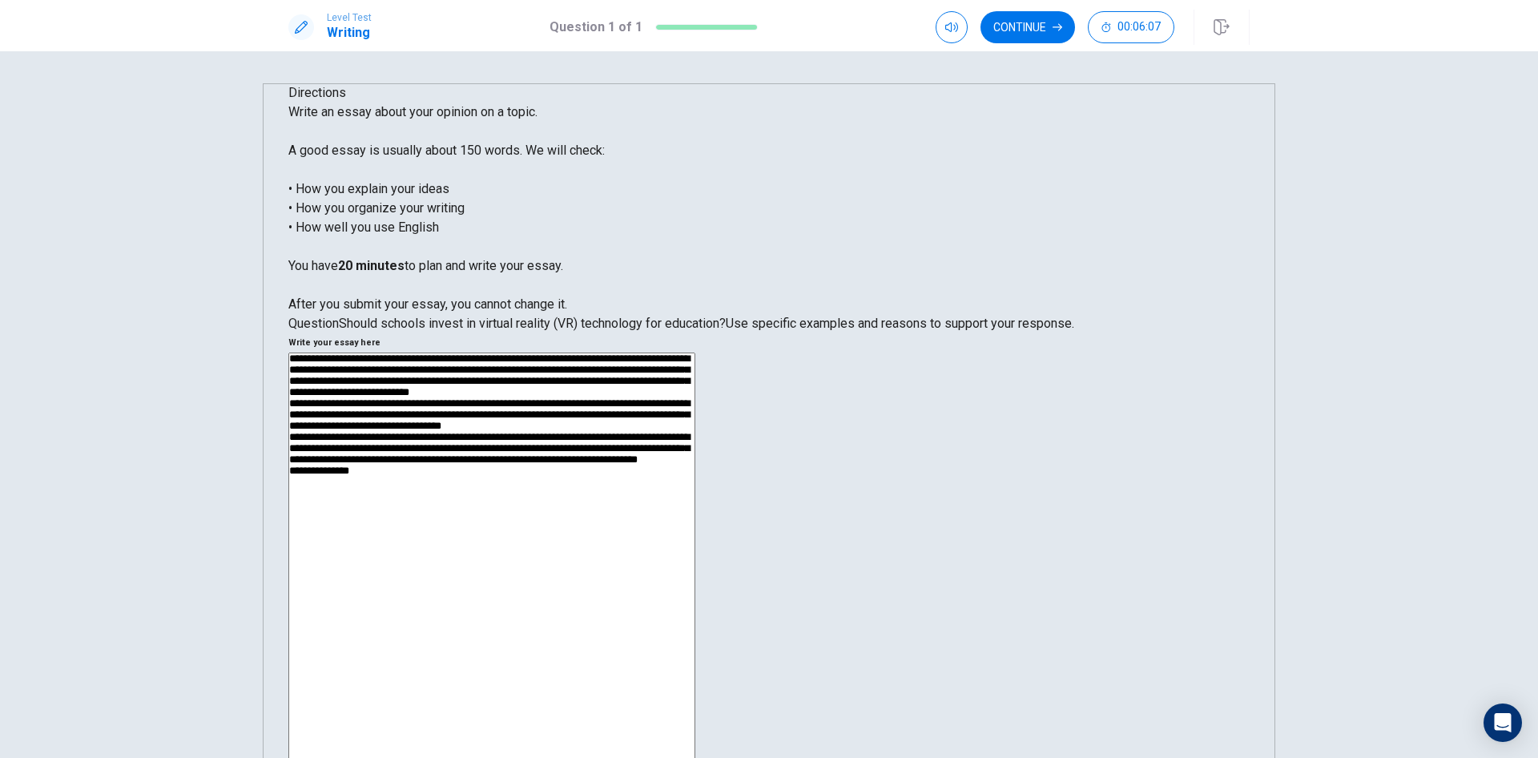
click at [695, 425] on textarea "**********" at bounding box center [491, 577] width 407 height 451
click at [695, 429] on textarea "**********" at bounding box center [491, 577] width 407 height 451
click at [695, 423] on textarea "**********" at bounding box center [491, 577] width 407 height 451
click at [695, 465] on textarea "**********" at bounding box center [491, 577] width 407 height 451
click at [695, 441] on textarea "**********" at bounding box center [491, 577] width 407 height 451
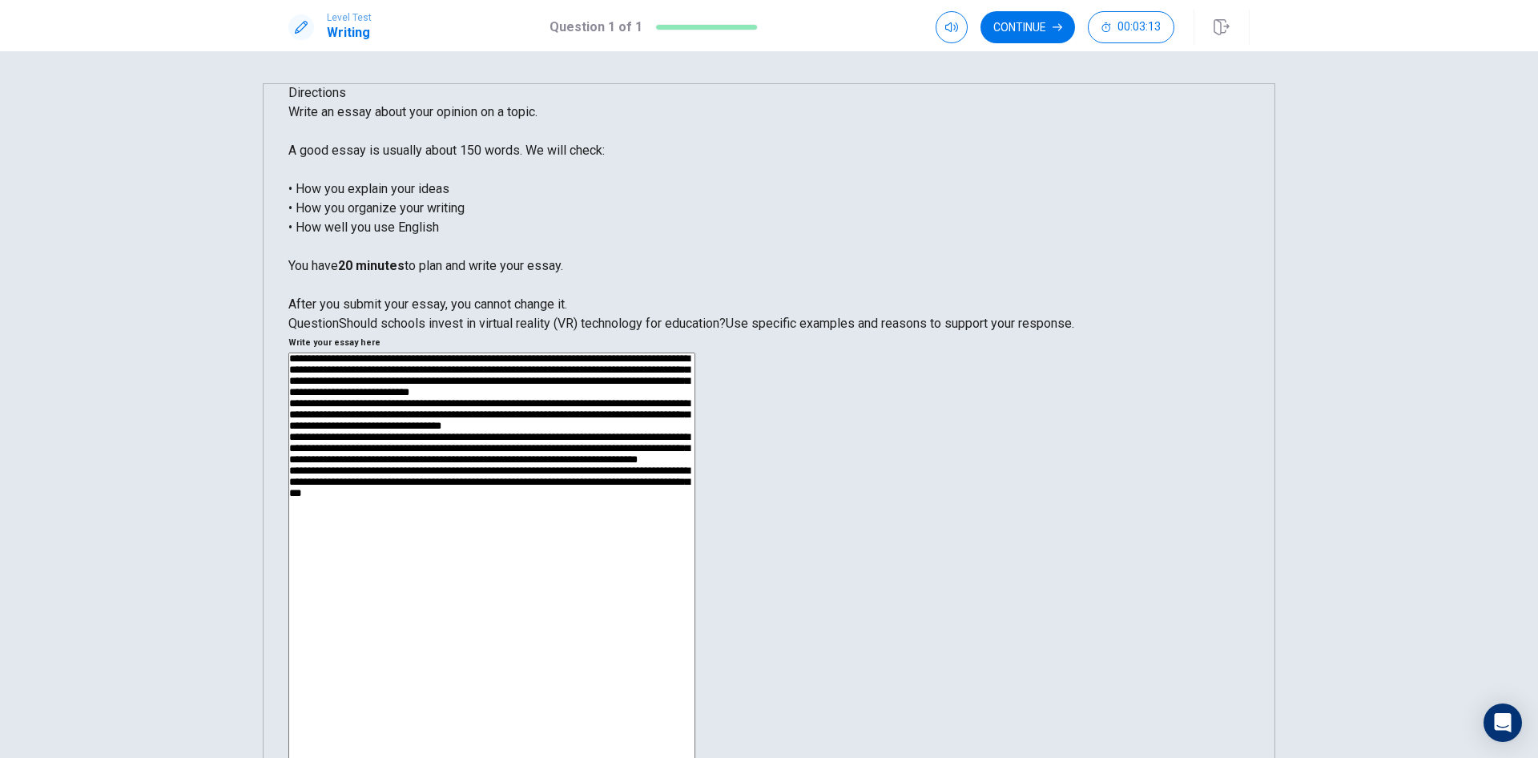
click at [695, 465] on textarea at bounding box center [491, 577] width 407 height 451
click at [695, 498] on textarea at bounding box center [491, 577] width 407 height 451
click at [695, 352] on textarea at bounding box center [491, 577] width 407 height 451
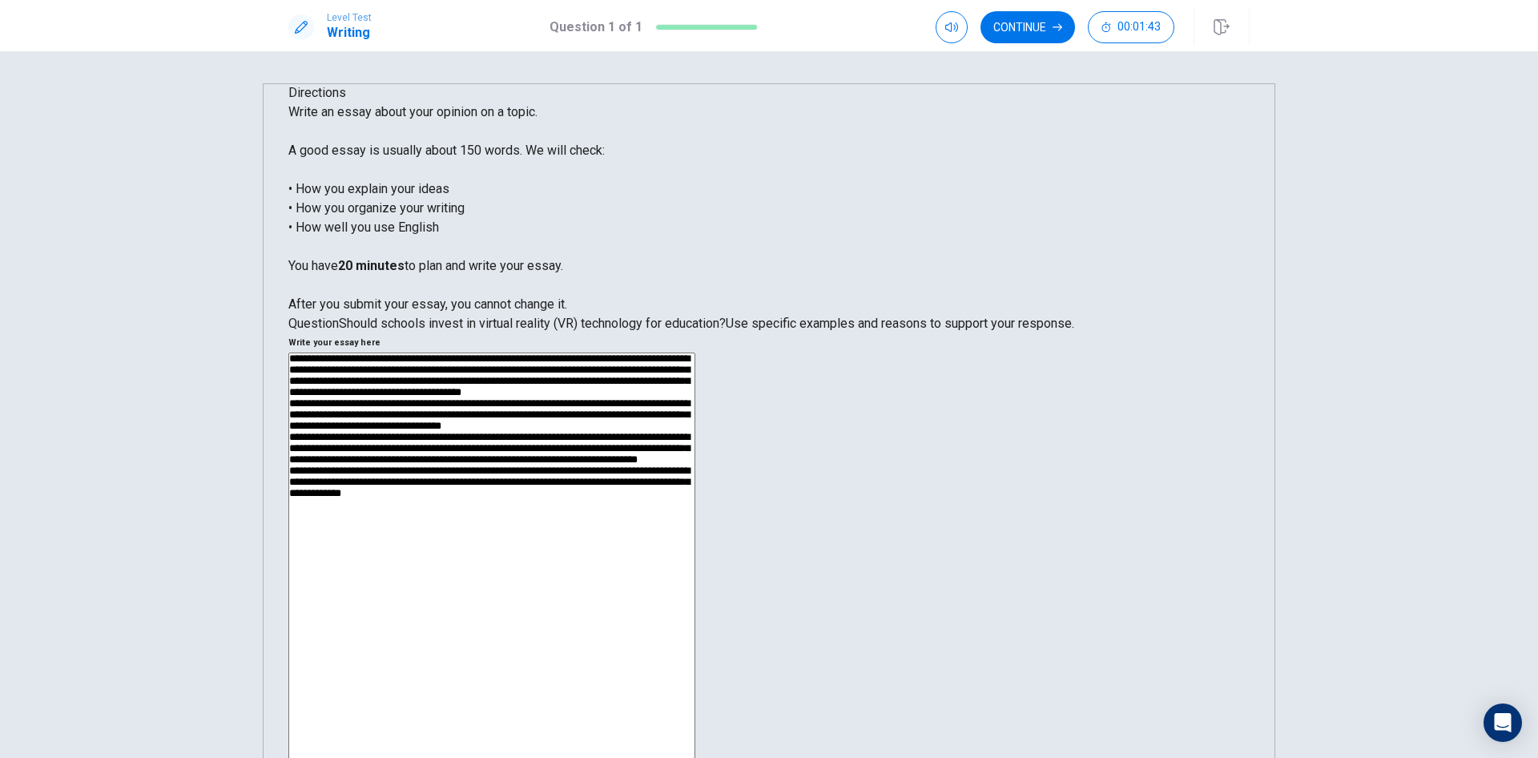
click at [695, 352] on textarea at bounding box center [491, 577] width 407 height 451
click at [695, 405] on textarea at bounding box center [491, 577] width 407 height 451
click at [695, 367] on textarea at bounding box center [491, 577] width 407 height 451
click at [695, 363] on textarea at bounding box center [491, 577] width 407 height 451
click at [695, 382] on textarea at bounding box center [491, 577] width 407 height 451
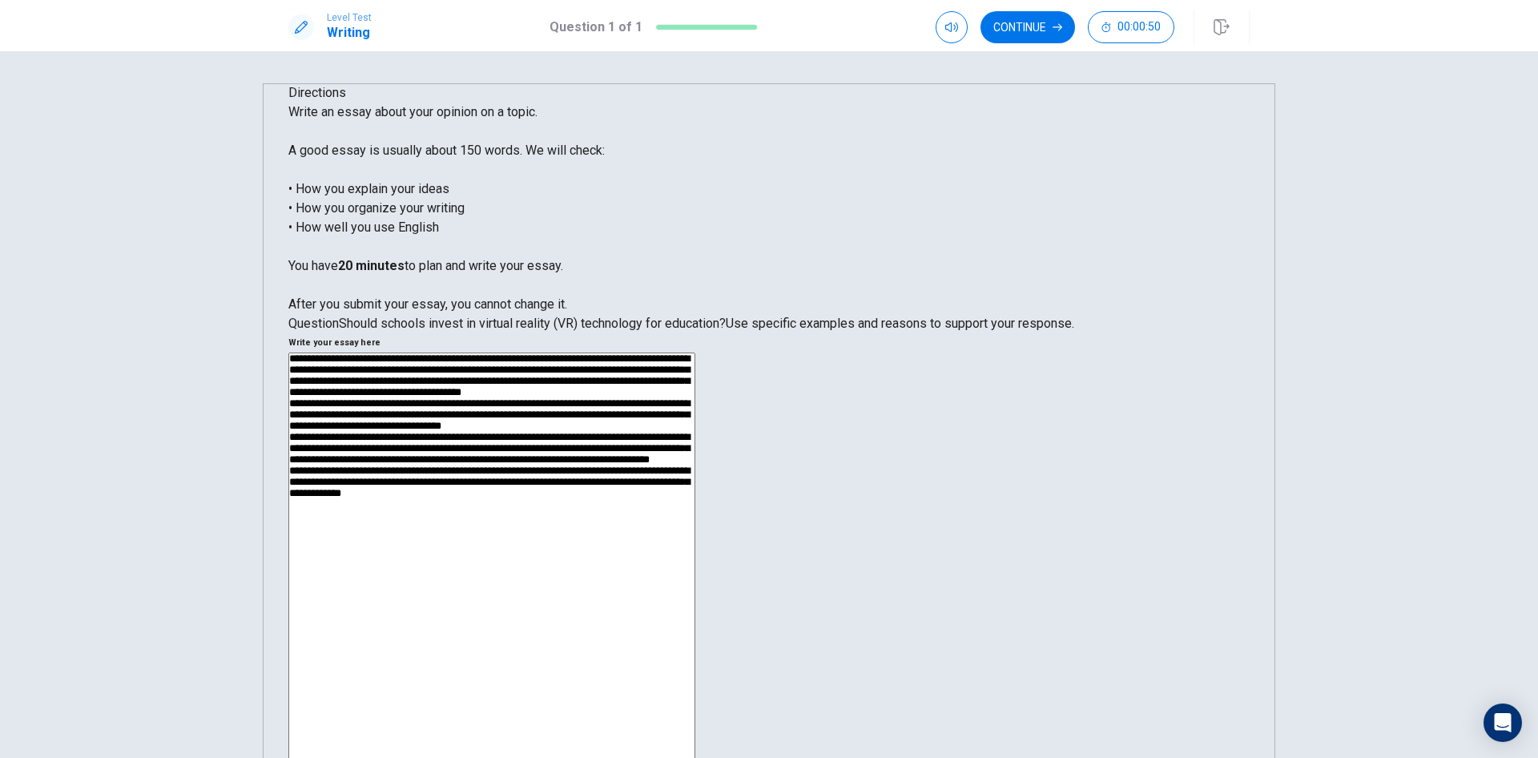
click at [695, 360] on textarea at bounding box center [491, 577] width 407 height 451
click at [695, 464] on textarea at bounding box center [491, 577] width 407 height 451
click at [695, 469] on textarea at bounding box center [491, 577] width 407 height 451
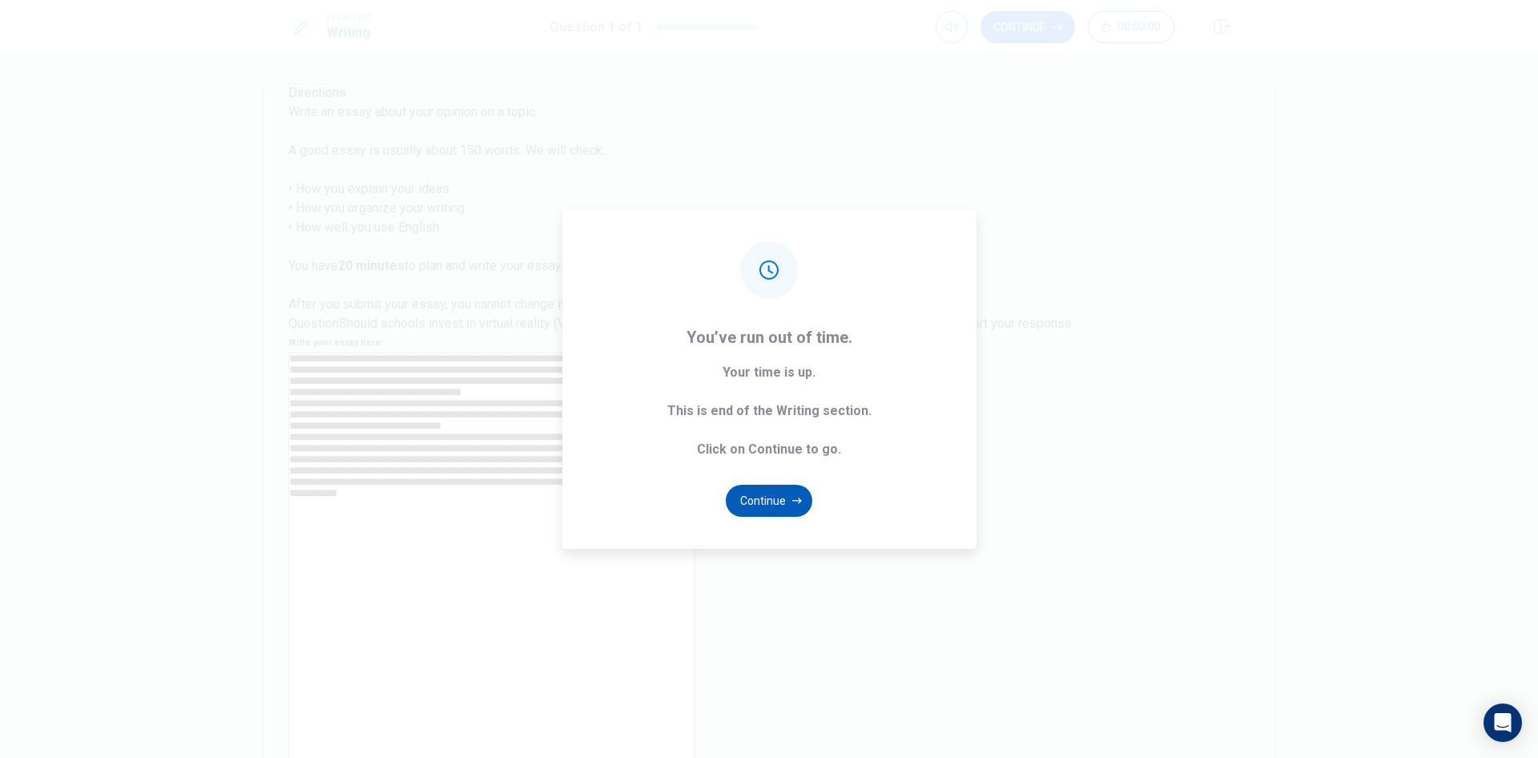
type textarea "**********"
click at [782, 497] on button "Continue" at bounding box center [769, 501] width 87 height 32
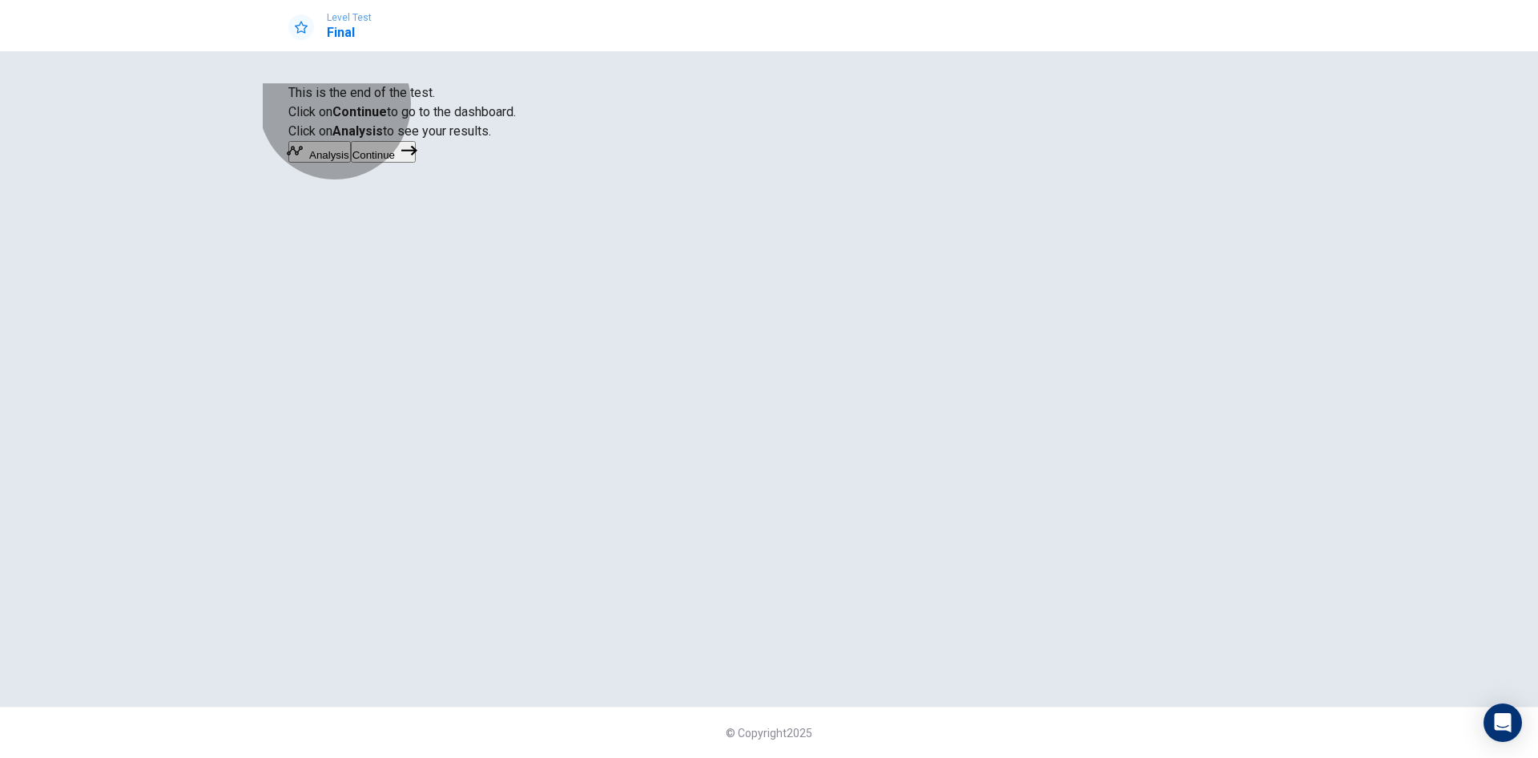
click at [351, 163] on button "Analysis" at bounding box center [319, 152] width 62 height 22
